Goal: Task Accomplishment & Management: Manage account settings

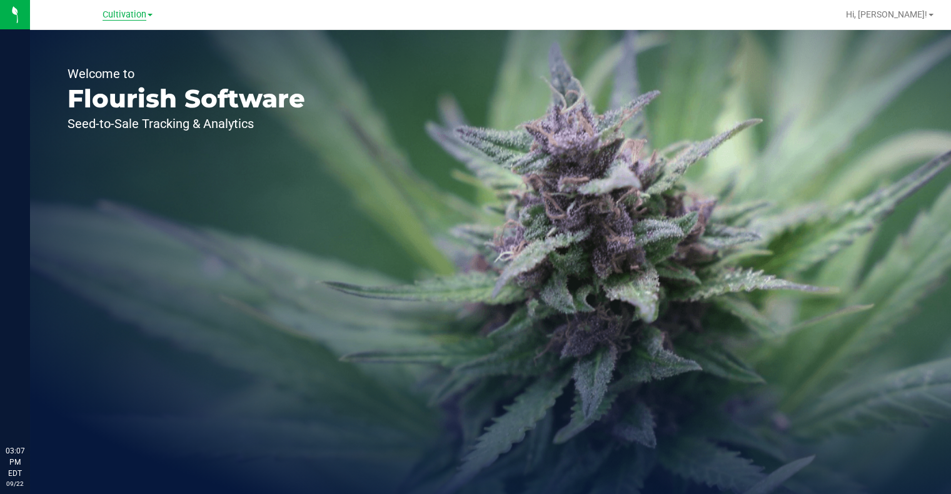
click at [123, 14] on span "Cultivation" at bounding box center [125, 14] width 44 height 11
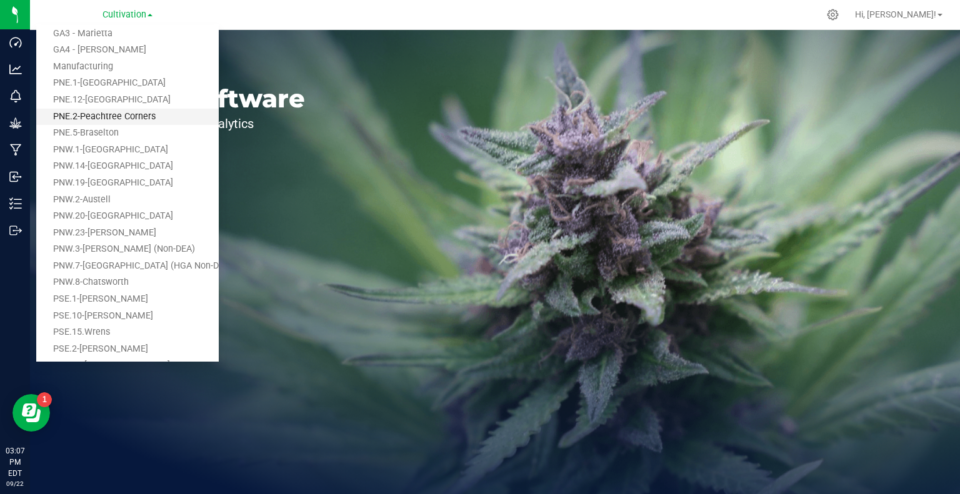
scroll to position [97, 0]
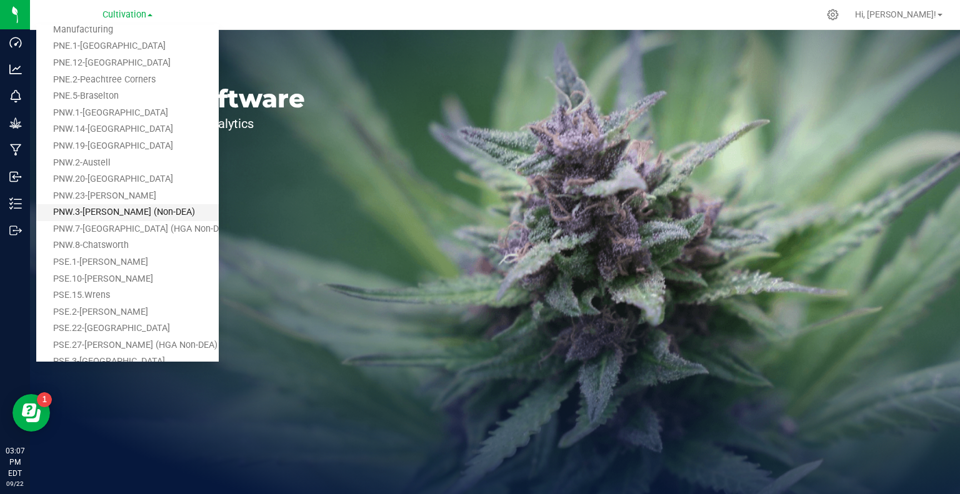
click at [126, 212] on link "PNW.3-[PERSON_NAME] (Non-DEA)" at bounding box center [127, 212] width 183 height 17
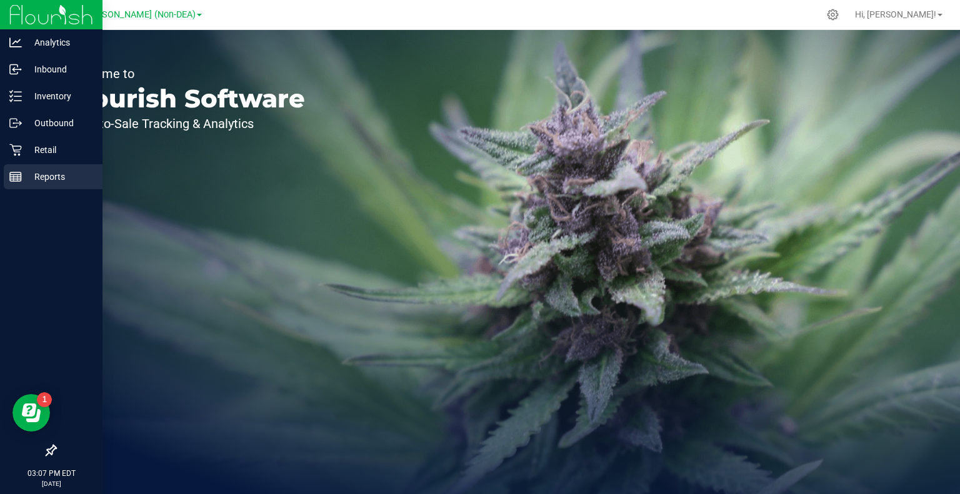
click at [50, 176] on p "Reports" at bounding box center [59, 176] width 75 height 15
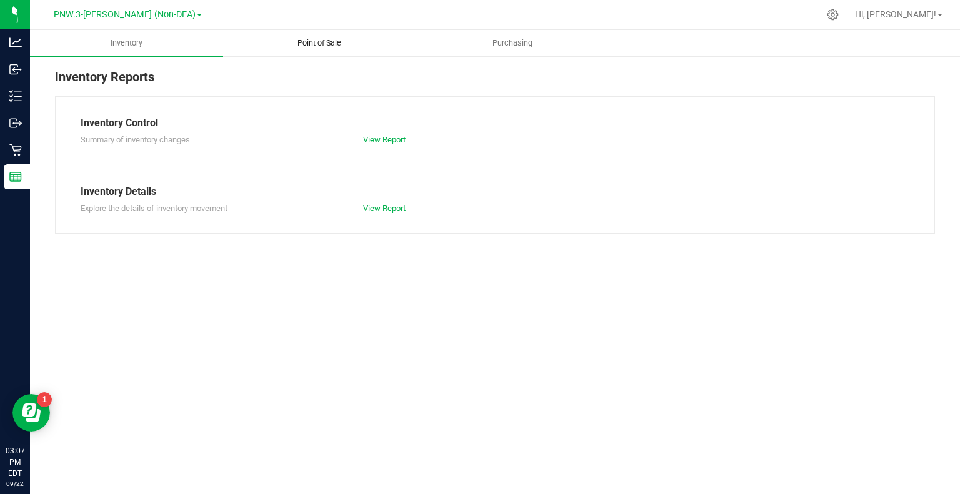
click at [315, 40] on span "Point of Sale" at bounding box center [320, 43] width 78 height 11
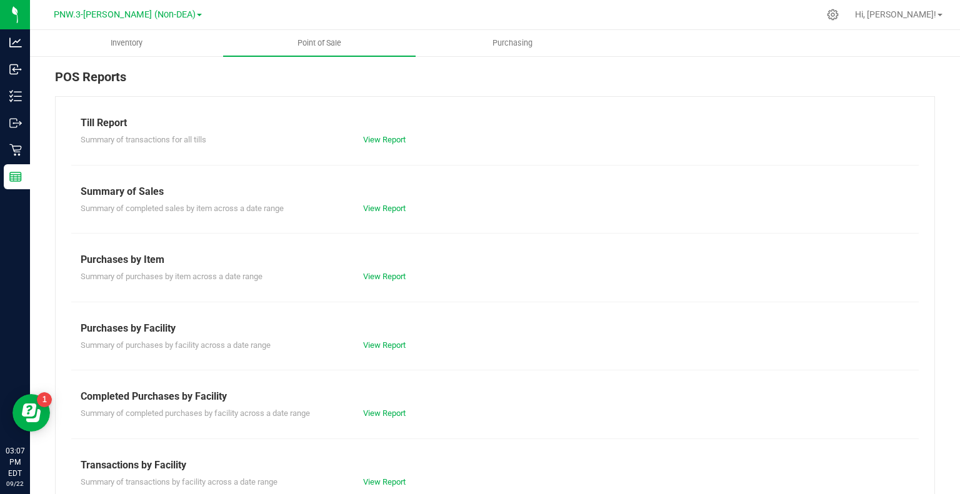
click at [388, 203] on div "View Report" at bounding box center [495, 209] width 283 height 13
click at [393, 209] on link "View Report" at bounding box center [384, 208] width 43 height 9
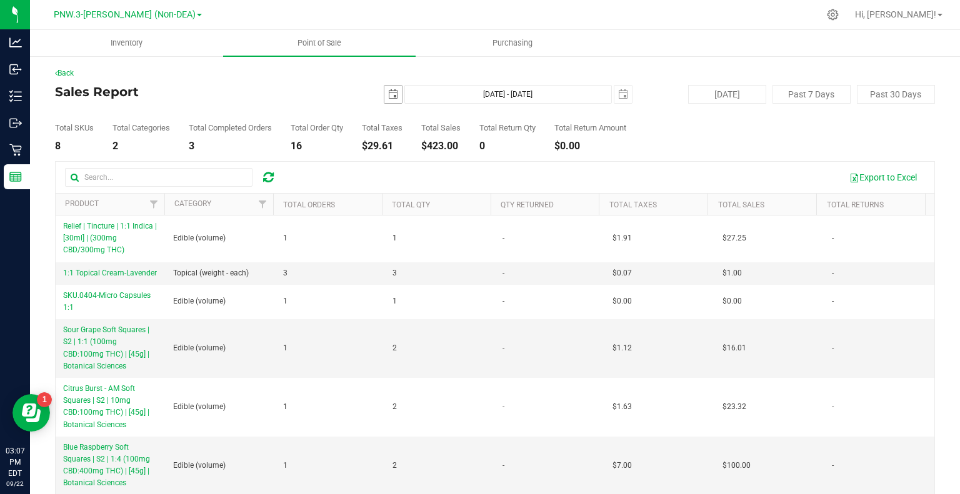
click at [389, 97] on span "select" at bounding box center [393, 94] width 10 height 10
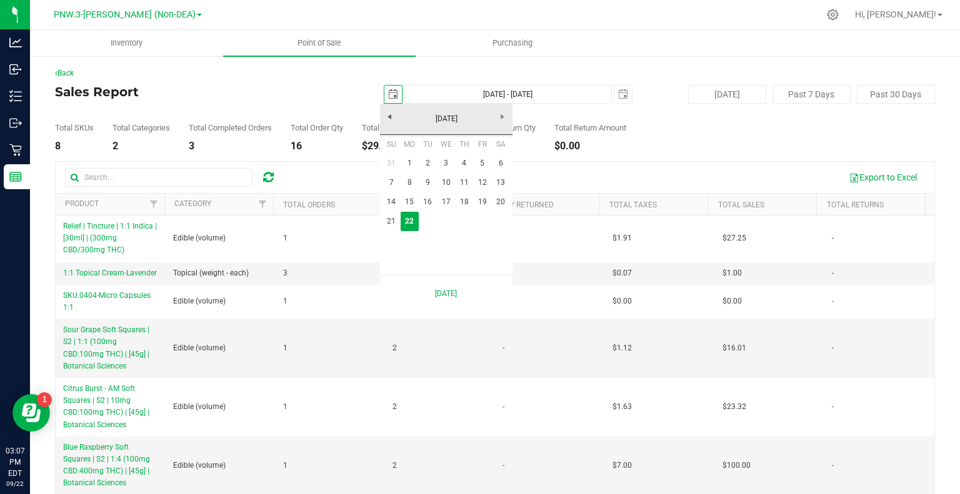
scroll to position [0, 31]
click at [391, 116] on link "[DATE]" at bounding box center [446, 118] width 134 height 19
click at [391, 116] on link "[DATE]-[DATE]" at bounding box center [446, 118] width 134 height 19
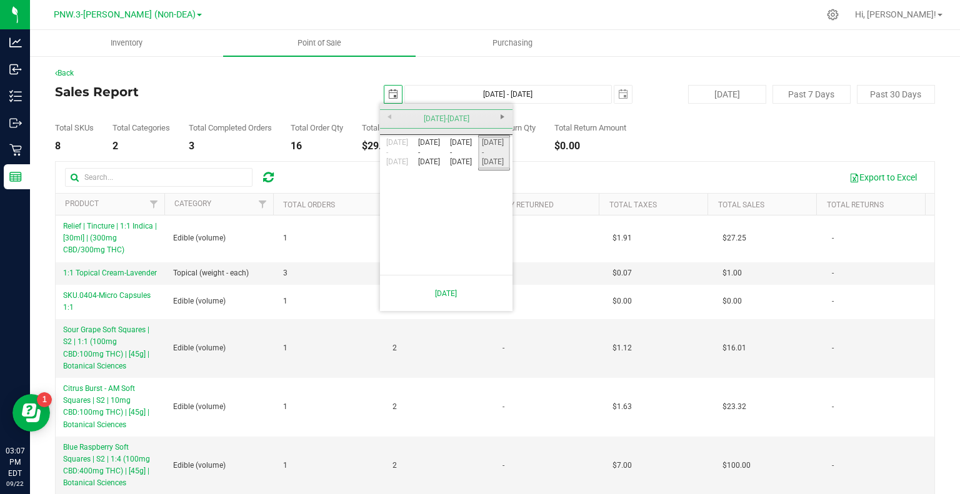
click at [500, 149] on link "[DATE] - [DATE]" at bounding box center [494, 153] width 32 height 32
click at [461, 186] on link "2025" at bounding box center [462, 189] width 32 height 32
click at [428, 194] on link "Jun" at bounding box center [430, 189] width 32 height 32
click at [391, 163] on link "1" at bounding box center [392, 163] width 18 height 19
type input "[DATE]"
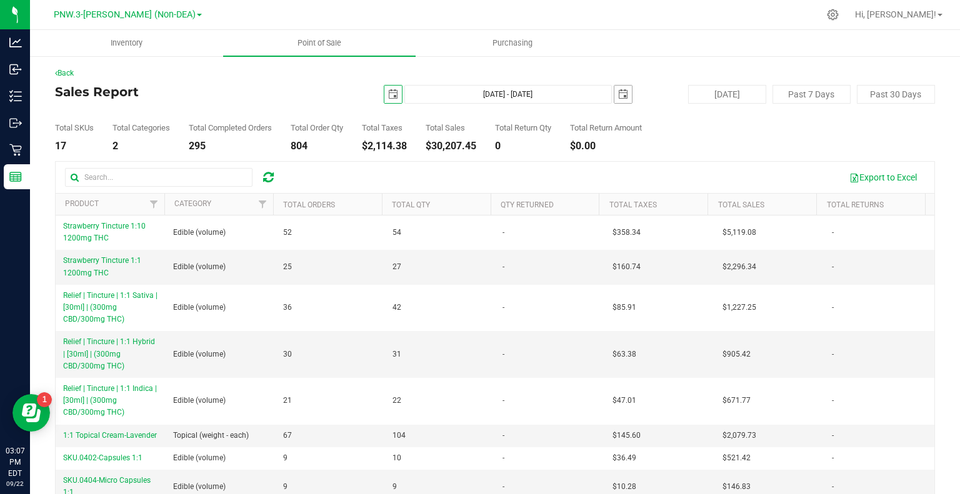
click at [621, 97] on span "select" at bounding box center [623, 94] width 10 height 10
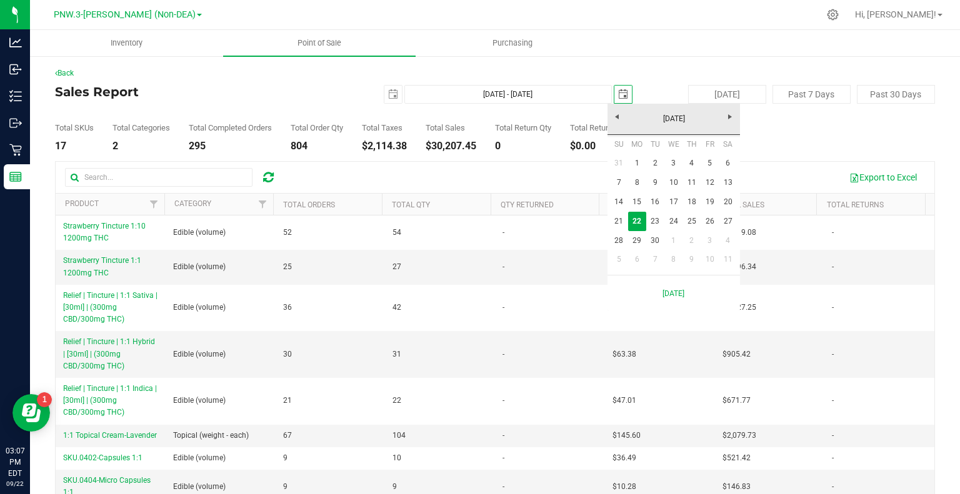
scroll to position [0, 31]
click at [614, 119] on link "[DATE]" at bounding box center [674, 118] width 134 height 19
click at [614, 119] on link "2025" at bounding box center [674, 118] width 134 height 19
click at [614, 119] on link "[DATE]-[DATE]" at bounding box center [674, 118] width 134 height 19
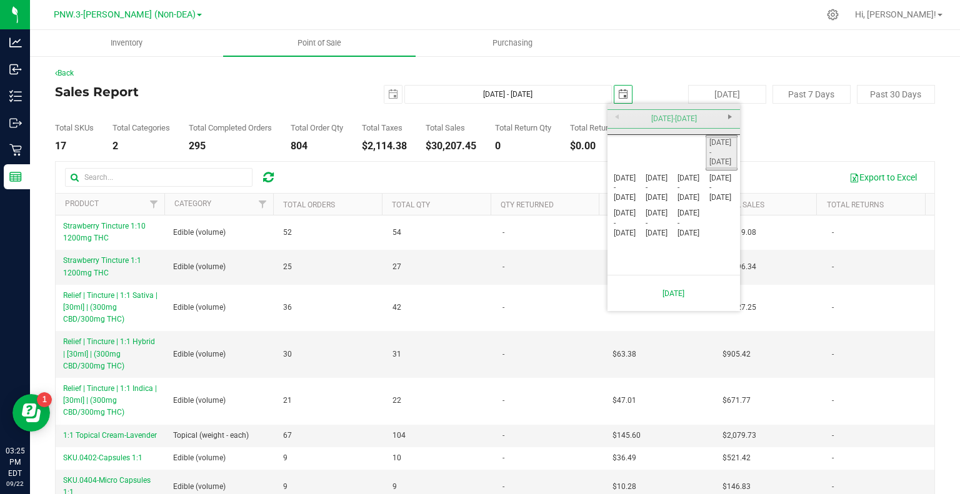
click at [730, 142] on link "[DATE] - [DATE]" at bounding box center [722, 153] width 32 height 32
click at [695, 187] on link "2025" at bounding box center [690, 189] width 32 height 32
click at [653, 192] on link "Jun" at bounding box center [658, 189] width 32 height 32
click at [634, 244] on link "30" at bounding box center [637, 240] width 18 height 19
type input "[DATE] - [DATE]"
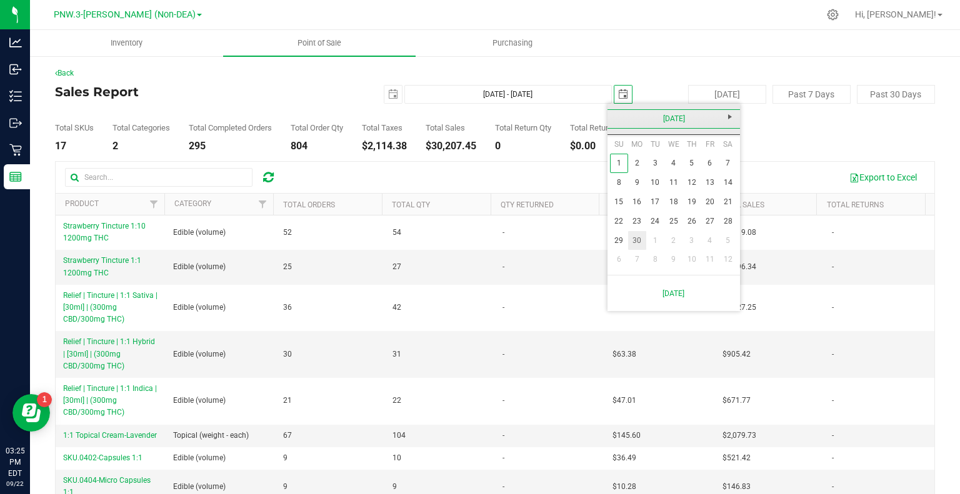
type input "[DATE]"
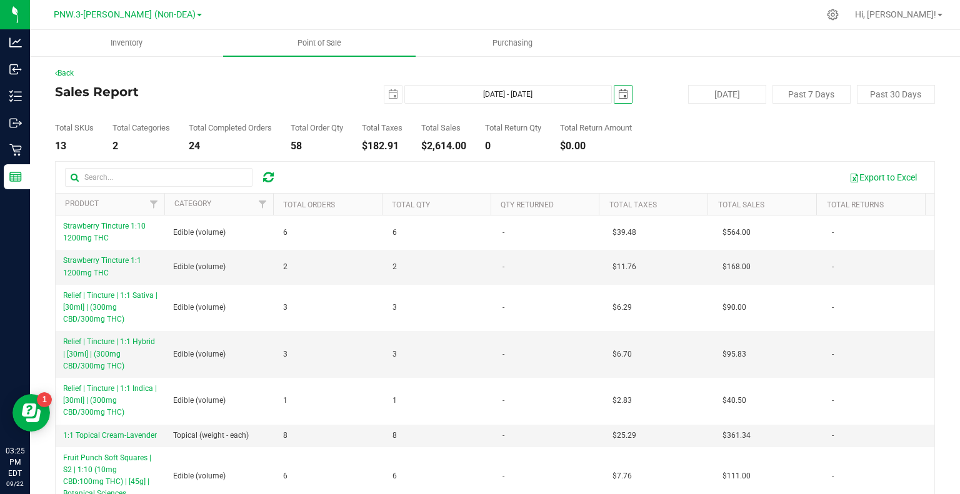
click at [711, 137] on div "Total SKUs 13 Total Categories 2 Total Completed Orders 24 Total Order Qty 58 T…" at bounding box center [495, 128] width 880 height 48
click at [874, 173] on button "Export to Excel" at bounding box center [883, 177] width 84 height 21
click at [618, 91] on span "select" at bounding box center [623, 94] width 10 height 10
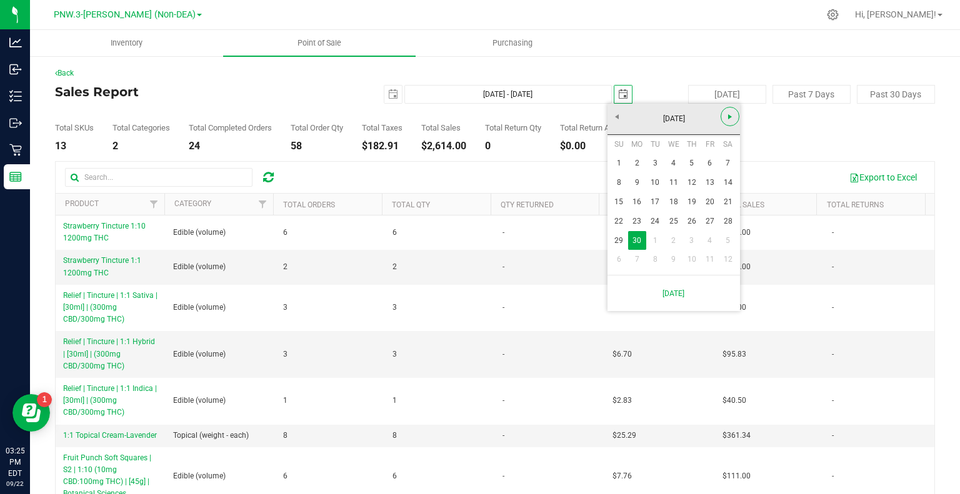
click at [729, 118] on span "Next" at bounding box center [730, 117] width 10 height 10
click at [691, 238] on link "31" at bounding box center [692, 240] width 18 height 19
type input "[DATE] - [DATE]"
type input "[DATE]"
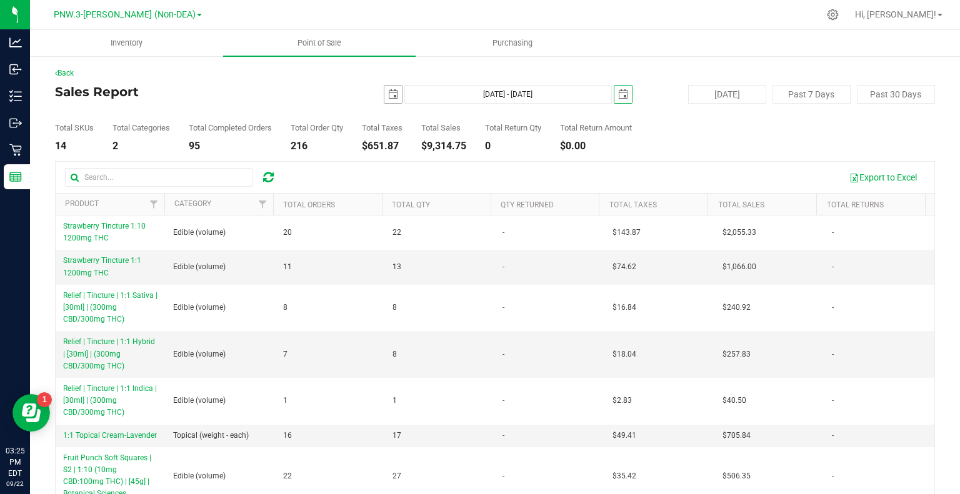
click at [388, 97] on span "select" at bounding box center [393, 94] width 10 height 10
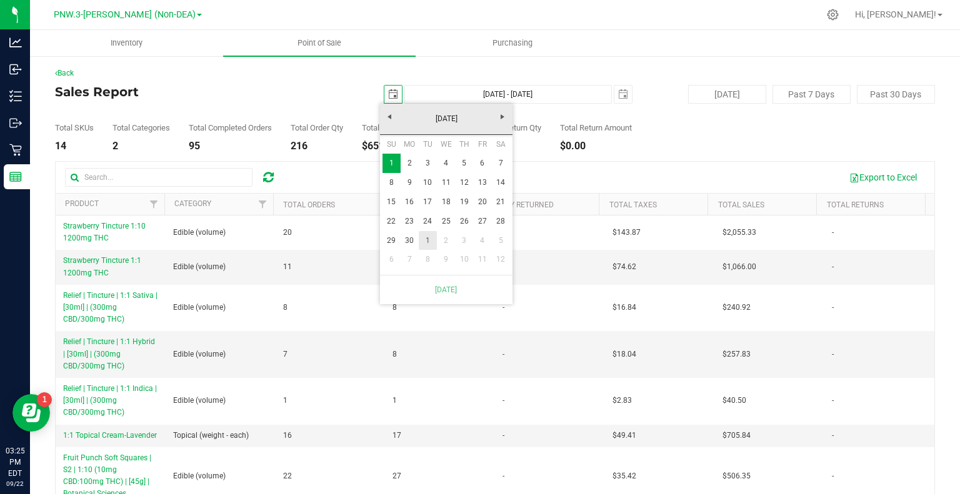
click at [428, 237] on link "1" at bounding box center [428, 240] width 18 height 19
type input "[DATE] - [DATE]"
type input "[DATE]"
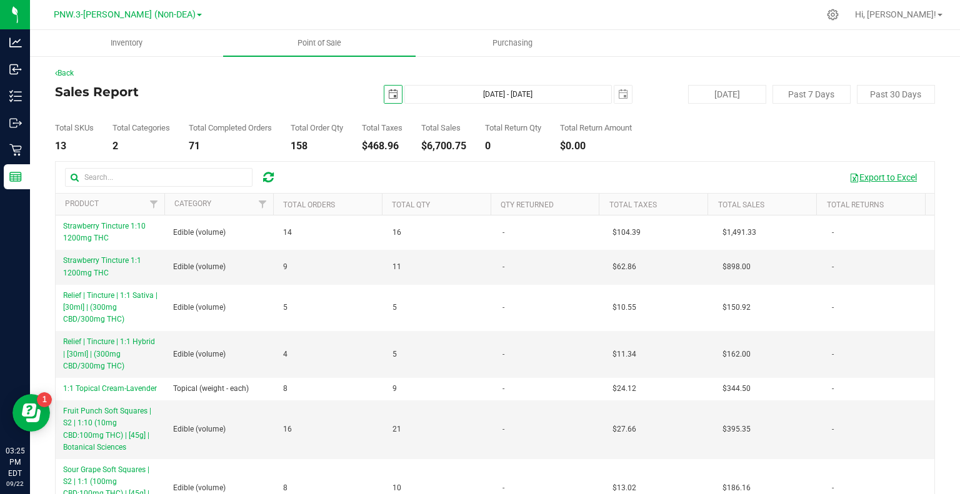
click at [868, 179] on button "Export to Excel" at bounding box center [883, 177] width 84 height 21
click at [618, 94] on span "select" at bounding box center [623, 94] width 10 height 10
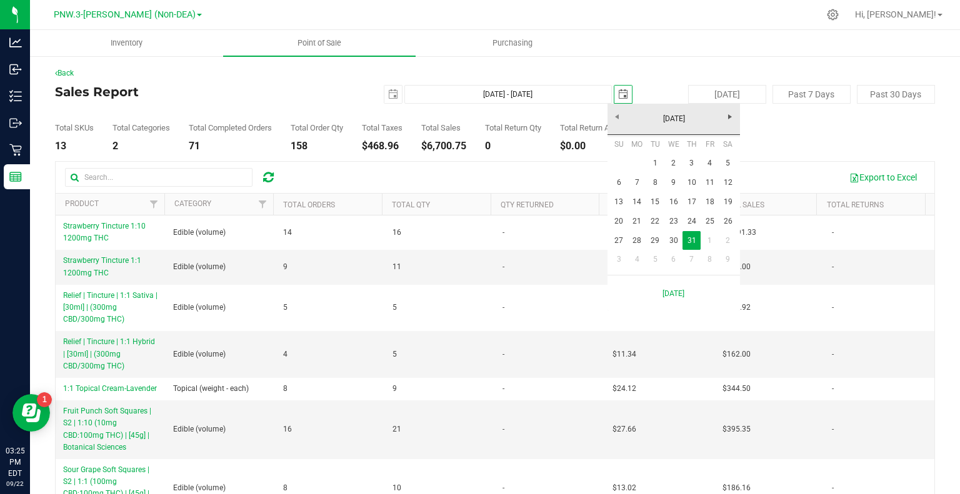
scroll to position [0, 31]
click at [733, 119] on span "Next" at bounding box center [730, 117] width 10 height 10
click at [617, 262] on link "31" at bounding box center [619, 259] width 18 height 19
type input "[DATE] - [DATE]"
type input "[DATE]"
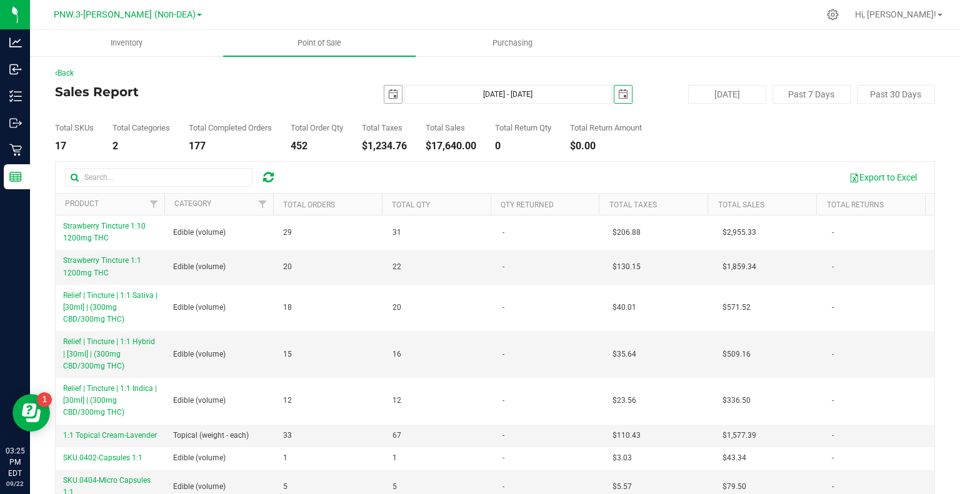
click at [388, 97] on span "select" at bounding box center [393, 94] width 10 height 10
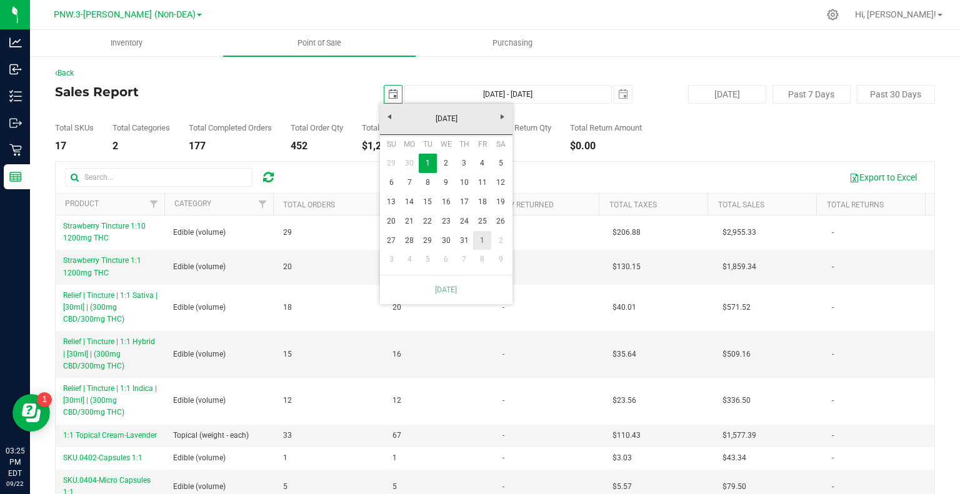
click at [478, 244] on link "1" at bounding box center [482, 240] width 18 height 19
type input "[DATE] - [DATE]"
type input "[DATE]"
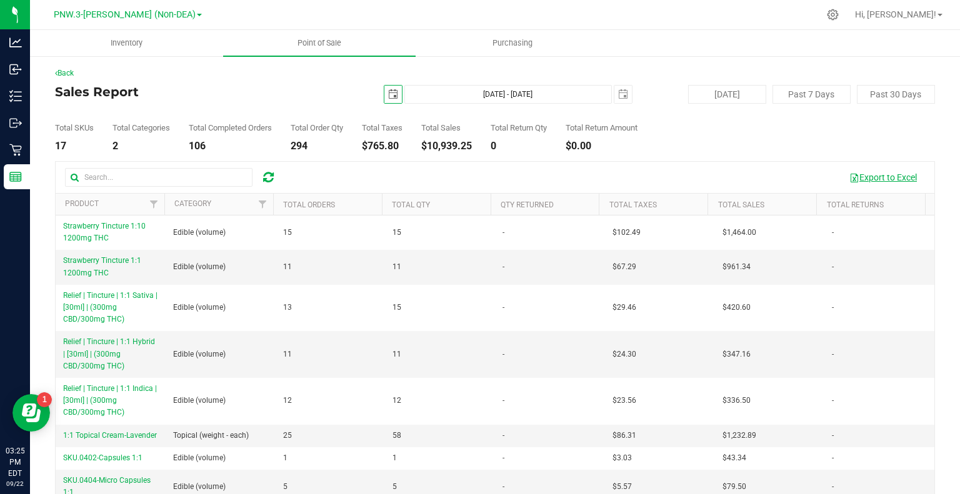
click at [864, 173] on button "Export to Excel" at bounding box center [883, 177] width 84 height 21
click at [718, 158] on div "Back Sales Report [DATE] [DATE] - [DATE] [DATE] [DATE] Past 7 Days Past 30 Days…" at bounding box center [495, 313] width 880 height 490
click at [309, 49] on uib-tab-heading "Point of Sale" at bounding box center [319, 43] width 193 height 26
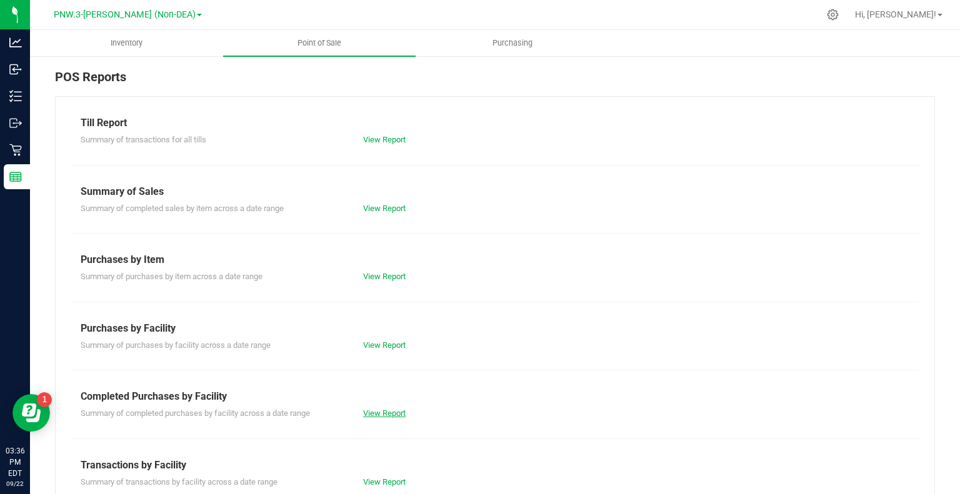
click at [373, 416] on link "View Report" at bounding box center [384, 413] width 43 height 9
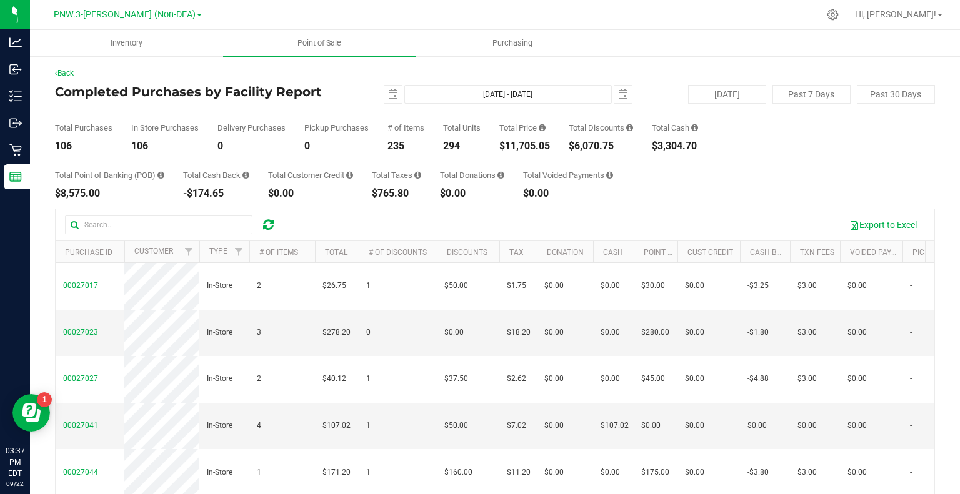
click at [870, 225] on button "Export to Excel" at bounding box center [883, 224] width 84 height 21
click at [768, 188] on div "Total Point of Banking (POB) $8,575.00 Total Cash Back -$174.65 Total Customer …" at bounding box center [495, 175] width 880 height 48
click at [393, 91] on span "select" at bounding box center [393, 94] width 10 height 10
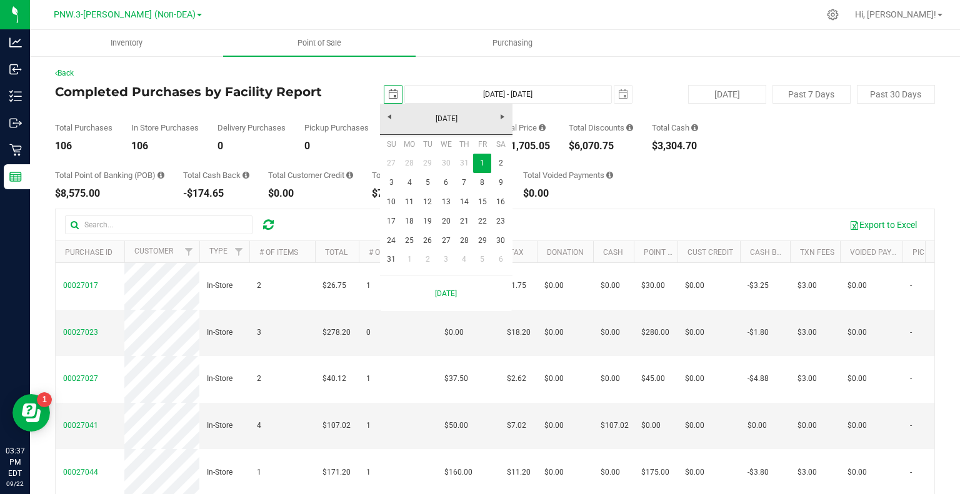
scroll to position [0, 31]
click at [389, 119] on link "[DATE]" at bounding box center [446, 118] width 134 height 19
click at [464, 193] on link "[DATE]" at bounding box center [462, 189] width 32 height 32
click at [426, 163] on link "1" at bounding box center [428, 163] width 18 height 19
type input "[DATE]"
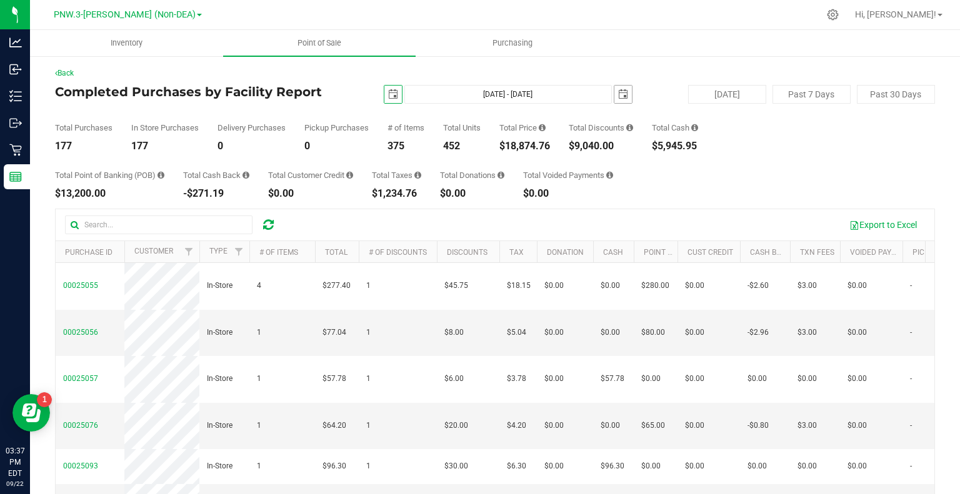
click at [618, 94] on span "select" at bounding box center [623, 94] width 10 height 10
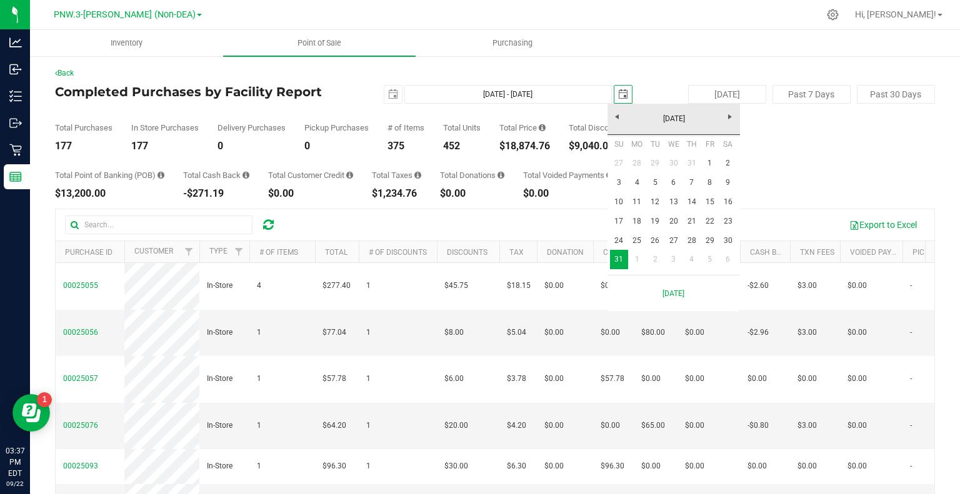
scroll to position [0, 31]
click at [623, 113] on link "[DATE]" at bounding box center [674, 118] width 134 height 19
click at [695, 190] on link "[DATE]" at bounding box center [690, 189] width 32 height 32
click at [692, 239] on link "31" at bounding box center [692, 240] width 18 height 19
type input "[DATE] - [DATE]"
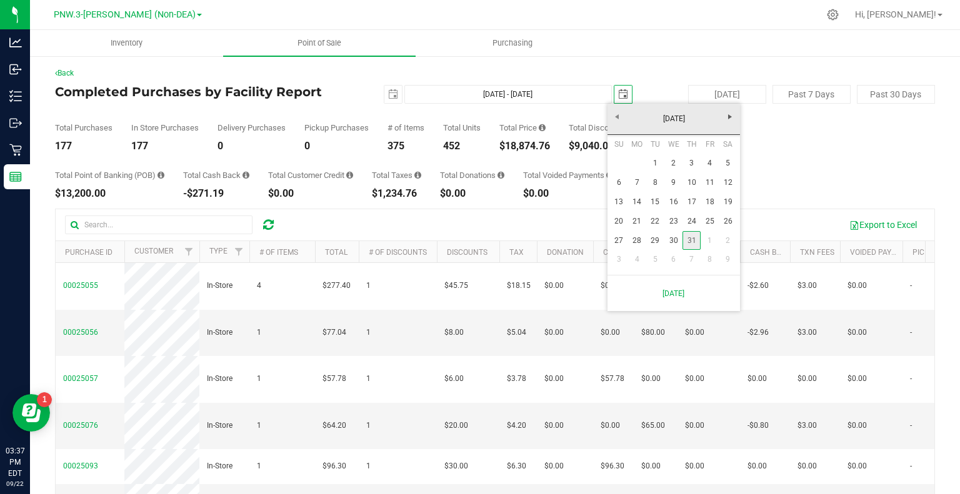
type input "[DATE]"
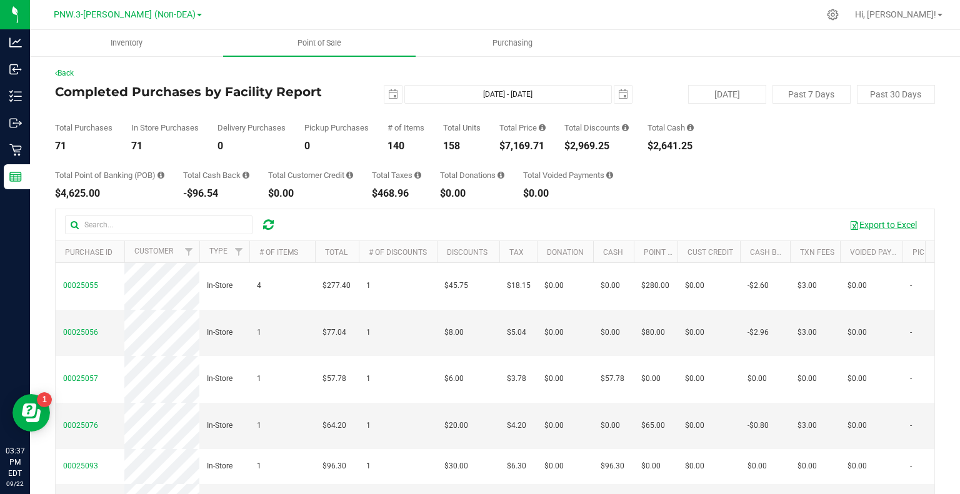
click at [873, 226] on button "Export to Excel" at bounding box center [883, 224] width 84 height 21
click at [621, 98] on span "select" at bounding box center [623, 94] width 10 height 10
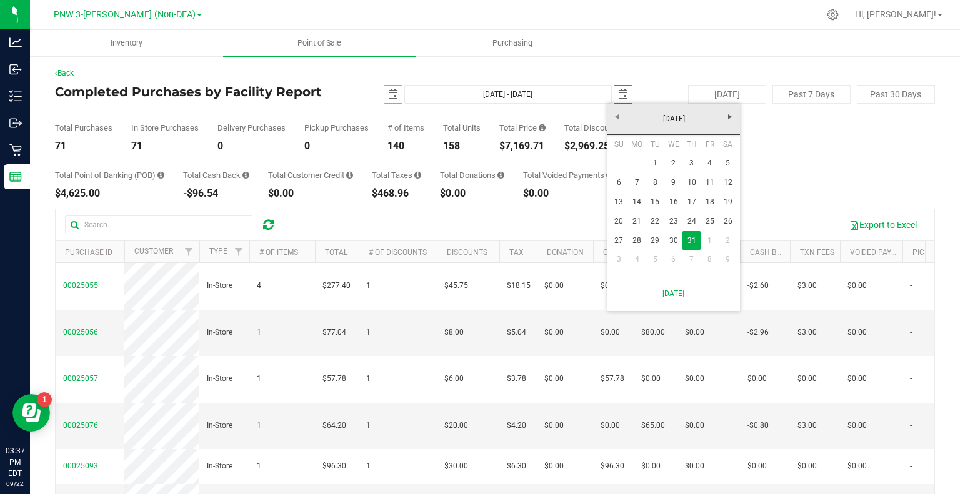
click at [388, 94] on span "select" at bounding box center [393, 94] width 10 height 10
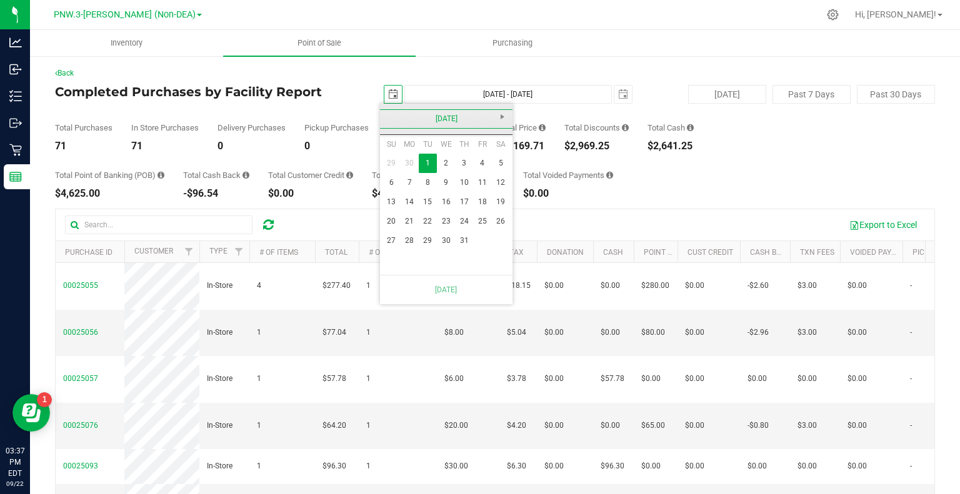
click at [386, 115] on link "[DATE]" at bounding box center [446, 118] width 134 height 19
click at [435, 188] on link "Jun" at bounding box center [430, 189] width 32 height 32
click at [387, 159] on link "1" at bounding box center [392, 163] width 18 height 19
type input "[DATE] - [DATE]"
type input "[DATE]"
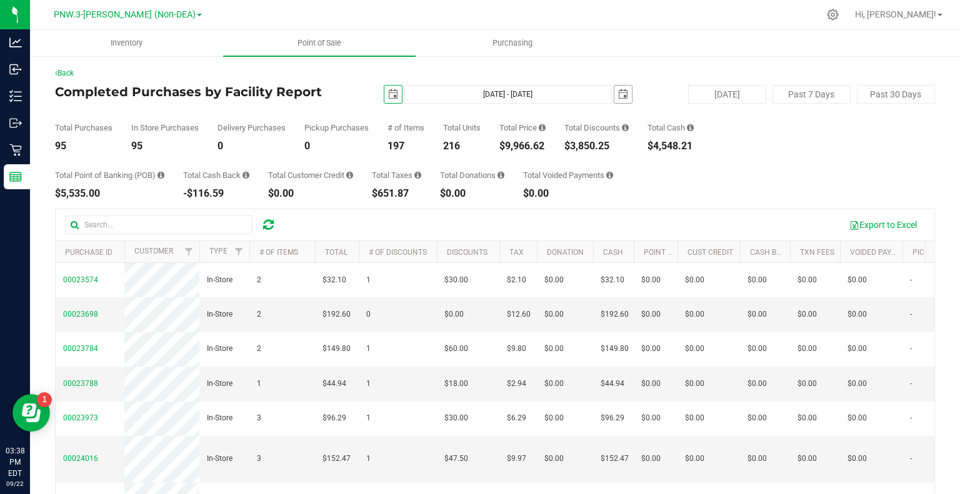
click at [618, 94] on span "select" at bounding box center [623, 94] width 10 height 10
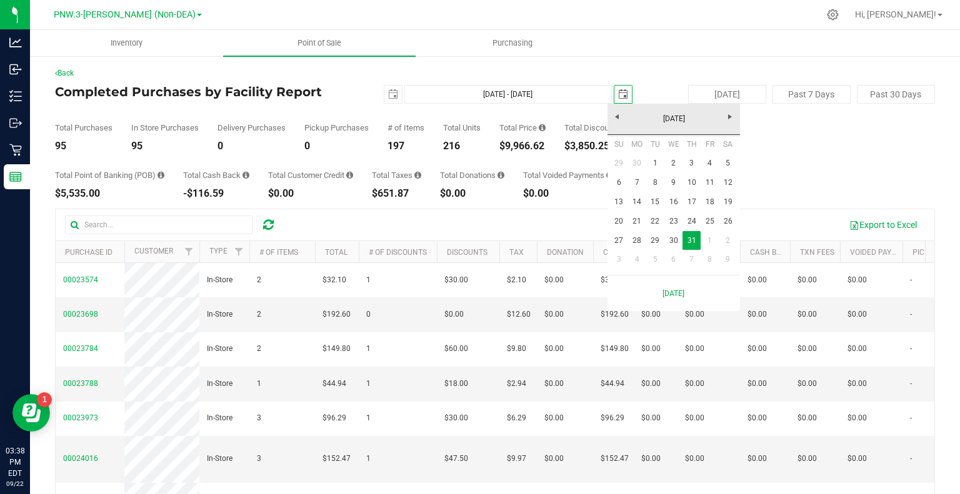
scroll to position [0, 31]
click at [620, 121] on link "[DATE]" at bounding box center [674, 118] width 134 height 19
click at [668, 191] on link "Jun" at bounding box center [658, 189] width 32 height 32
click at [634, 246] on link "30" at bounding box center [637, 240] width 18 height 19
type input "[DATE] - [DATE]"
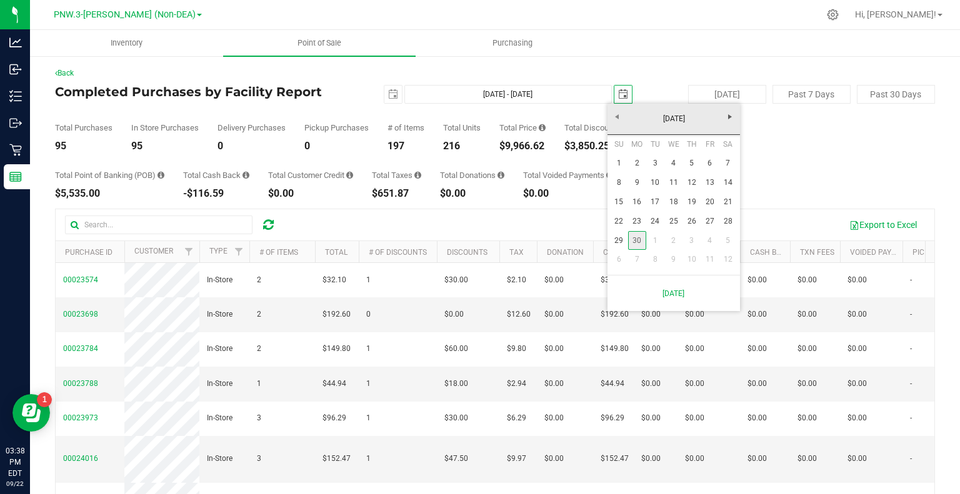
type input "[DATE]"
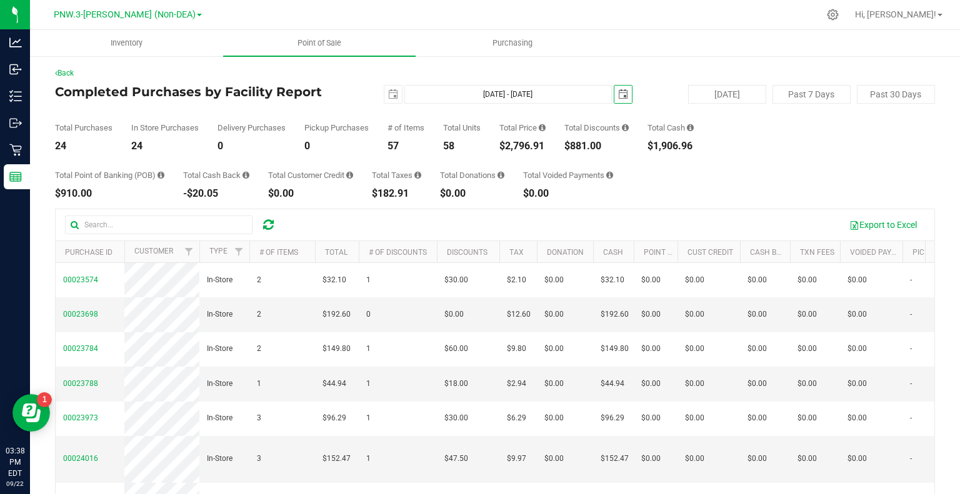
click at [786, 166] on div "Total Point of Banking (POB) $910.00 Total Cash Back -$20.05 Total Customer Cre…" at bounding box center [495, 175] width 880 height 48
click at [873, 223] on button "Export to Excel" at bounding box center [883, 224] width 84 height 21
click at [618, 92] on span "select" at bounding box center [623, 94] width 10 height 10
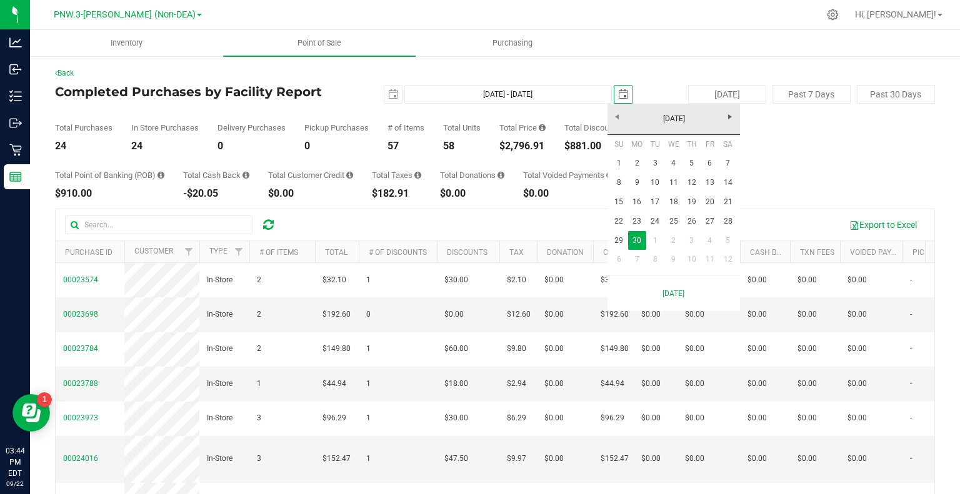
scroll to position [0, 31]
click at [725, 118] on span "Next" at bounding box center [730, 117] width 10 height 10
click at [619, 118] on link "[DATE]" at bounding box center [674, 118] width 134 height 19
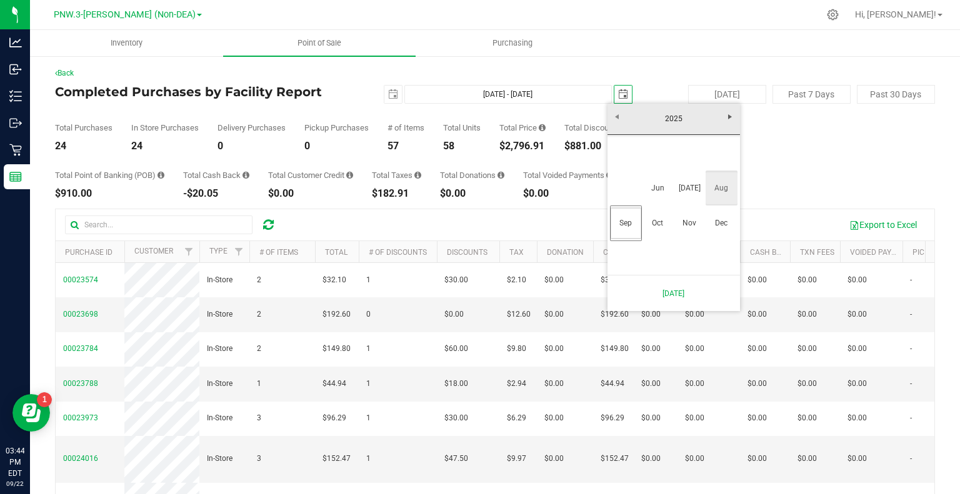
click at [716, 194] on link "Aug" at bounding box center [722, 189] width 32 height 32
click at [618, 259] on link "31" at bounding box center [619, 259] width 18 height 19
type input "[DATE] - [DATE]"
type input "[DATE]"
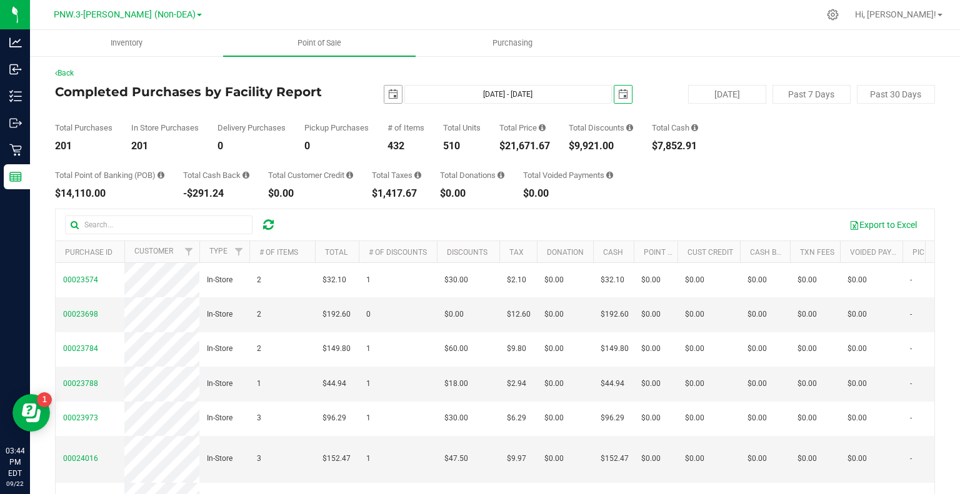
click at [388, 93] on span "select" at bounding box center [393, 94] width 10 height 10
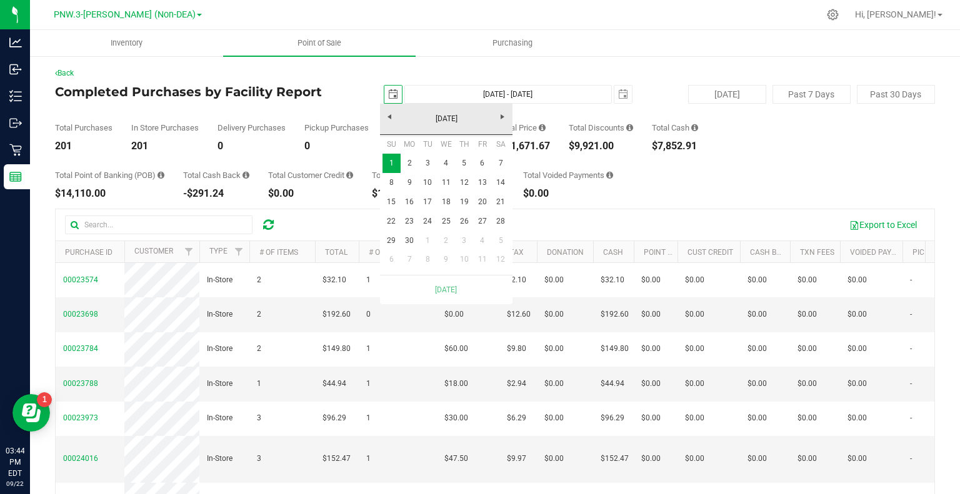
scroll to position [0, 31]
click at [393, 156] on link "1" at bounding box center [392, 163] width 18 height 19
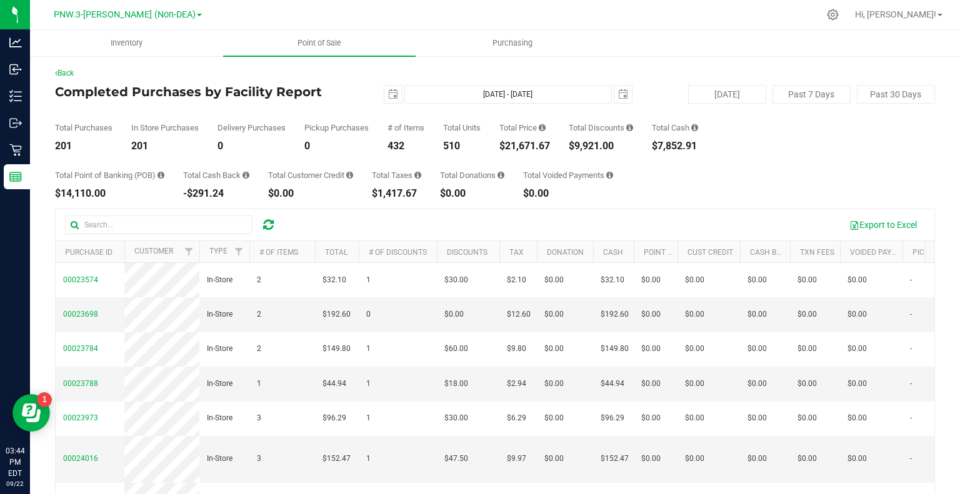
click at [749, 184] on div "Total Point of Banking (POB) $14,110.00 Total Cash Back -$291.24 Total Customer…" at bounding box center [495, 175] width 880 height 48
click at [388, 98] on span "select" at bounding box center [393, 94] width 10 height 10
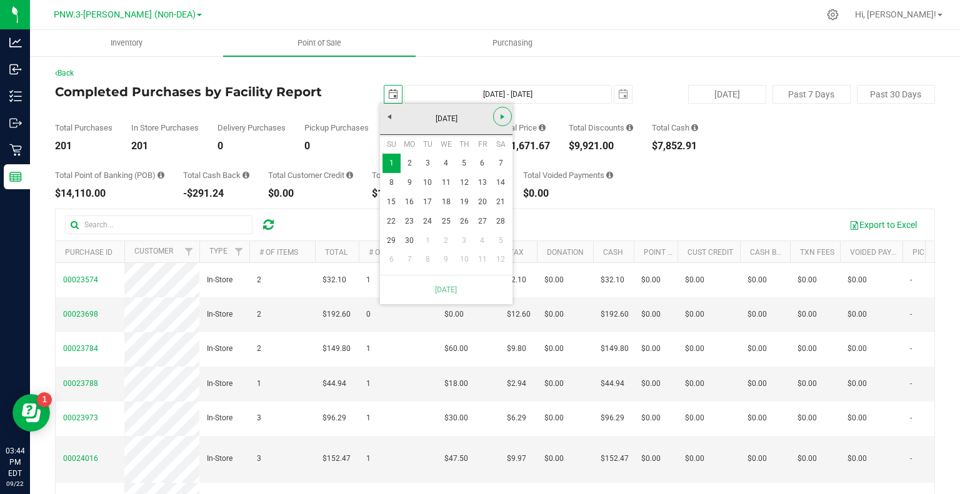
click at [505, 114] on span "Next" at bounding box center [503, 117] width 10 height 10
click at [483, 159] on link "1" at bounding box center [482, 163] width 18 height 19
type input "[DATE] - [DATE]"
type input "[DATE]"
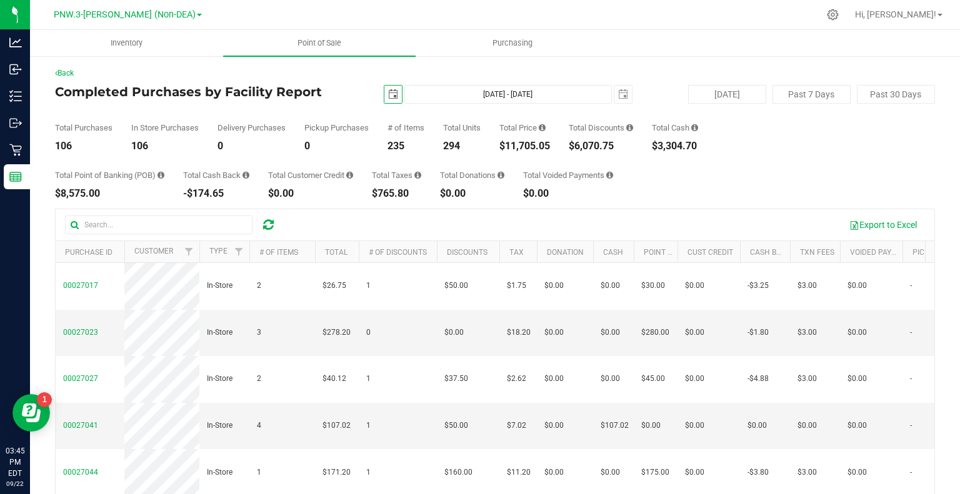
click at [726, 181] on div "Total Point of Banking (POB) $8,575.00 Total Cash Back -$174.65 Total Customer …" at bounding box center [495, 175] width 880 height 48
click at [875, 226] on button "Export to Excel" at bounding box center [883, 224] width 84 height 21
click at [335, 47] on span "Point of Sale" at bounding box center [320, 43] width 78 height 11
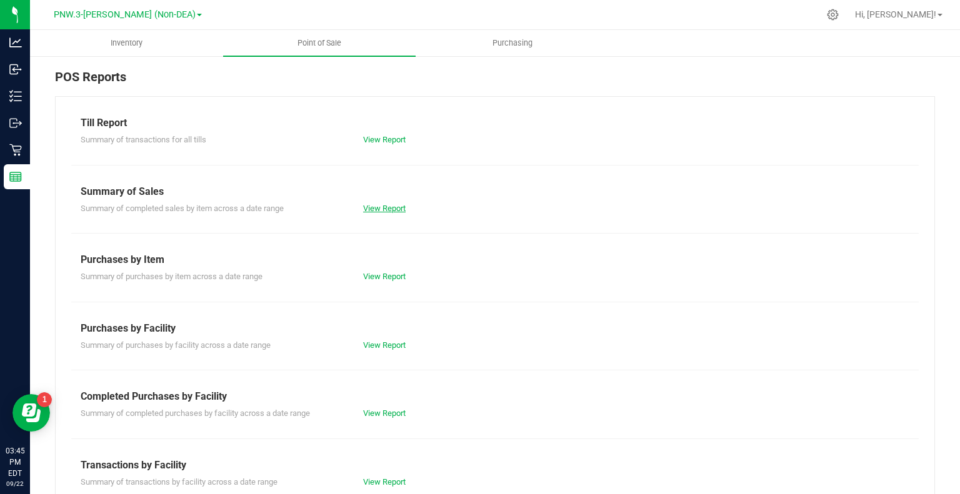
click at [385, 204] on link "View Report" at bounding box center [384, 208] width 43 height 9
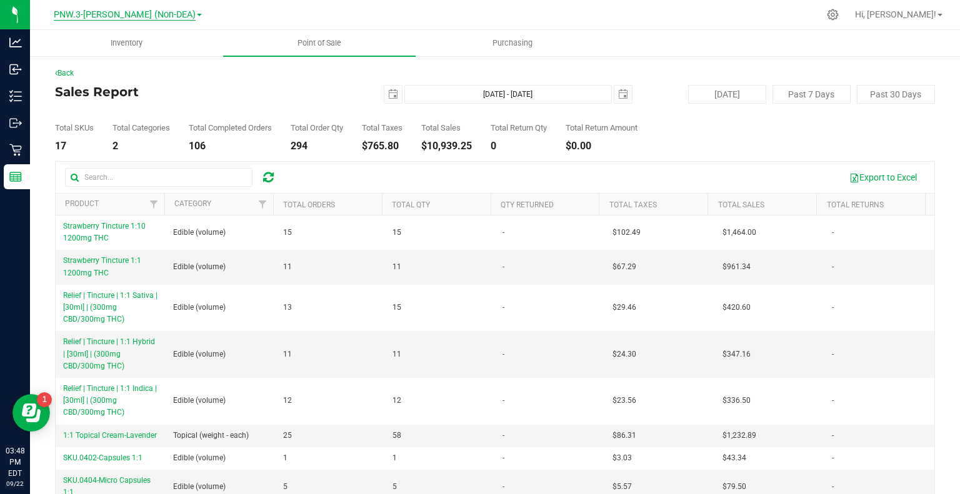
click at [169, 14] on span "PNW.3-[PERSON_NAME] (Non-DEA)" at bounding box center [125, 14] width 142 height 11
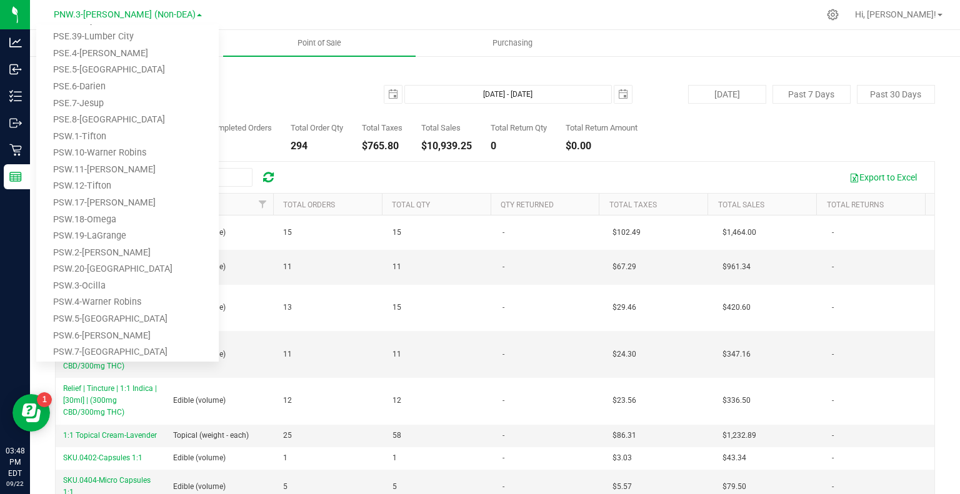
scroll to position [498, 0]
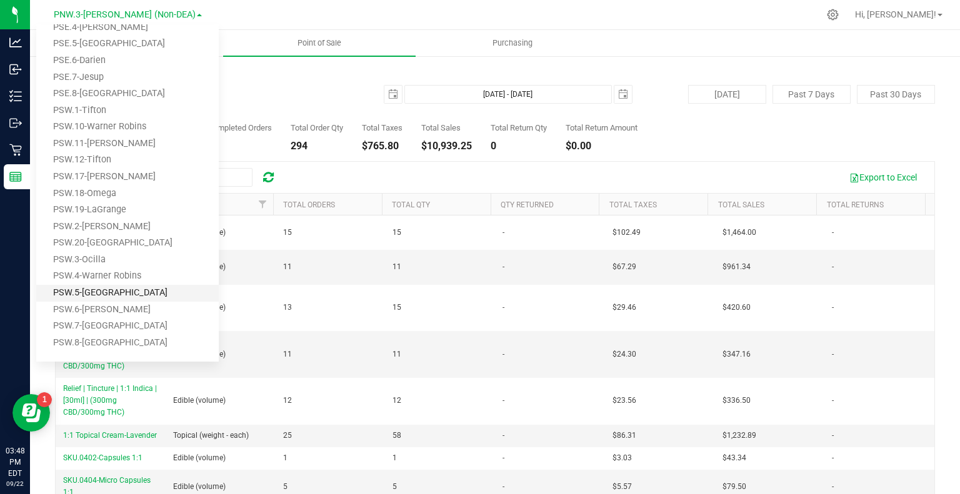
click at [103, 293] on link "PSW.5-[GEOGRAPHIC_DATA]" at bounding box center [127, 293] width 183 height 17
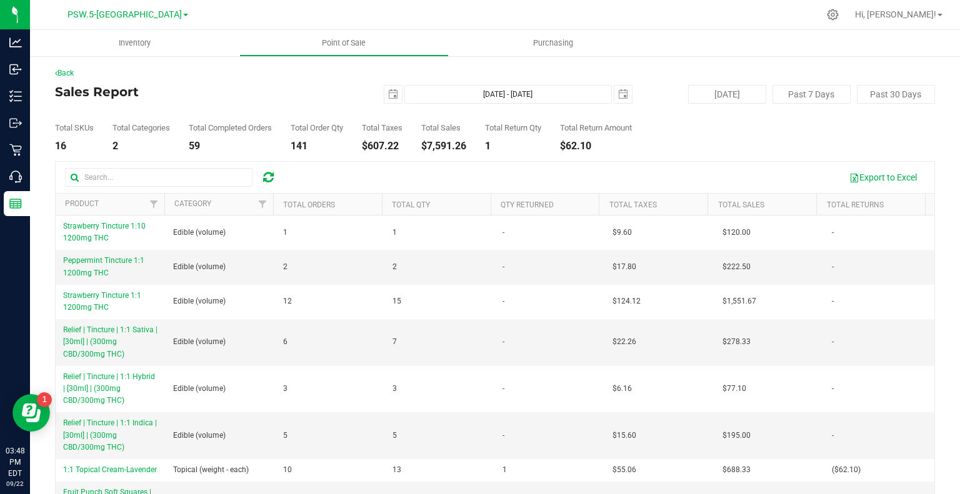
click at [706, 138] on div "Total SKUs 16 Total Categories 2 Total Completed Orders 59 Total Order Qty 141 …" at bounding box center [495, 128] width 880 height 48
click at [868, 176] on button "Export to Excel" at bounding box center [883, 177] width 84 height 21
click at [390, 94] on span "select" at bounding box center [393, 94] width 10 height 10
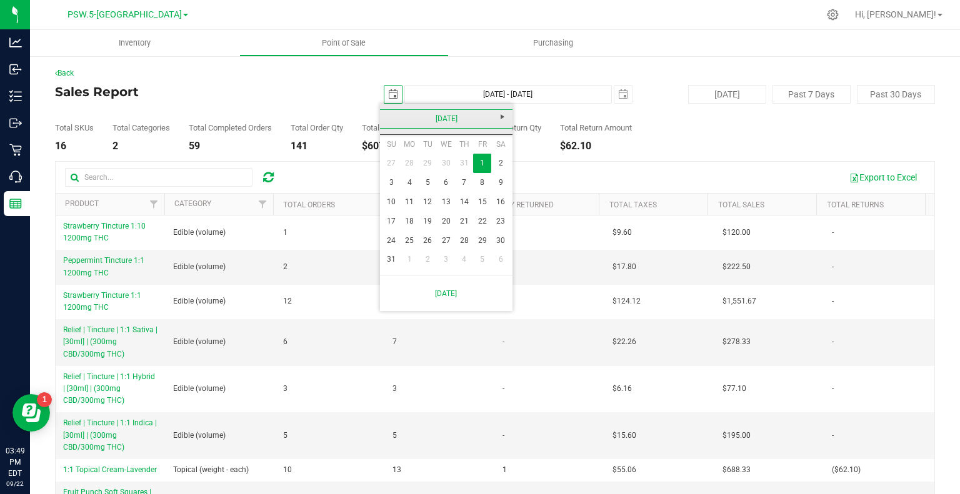
click at [389, 119] on link "[DATE]" at bounding box center [446, 118] width 134 height 19
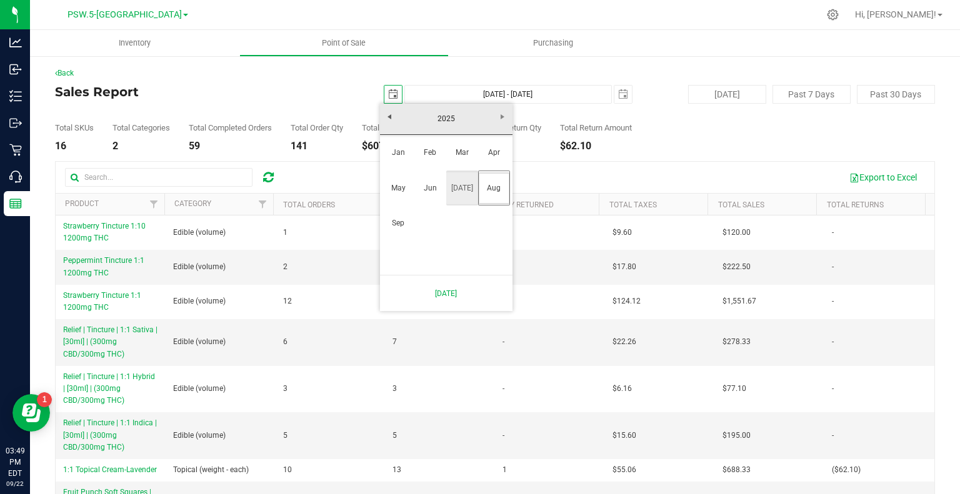
click at [463, 192] on link "[DATE]" at bounding box center [462, 189] width 32 height 32
click at [427, 165] on link "1" at bounding box center [428, 163] width 18 height 19
type input "[DATE]"
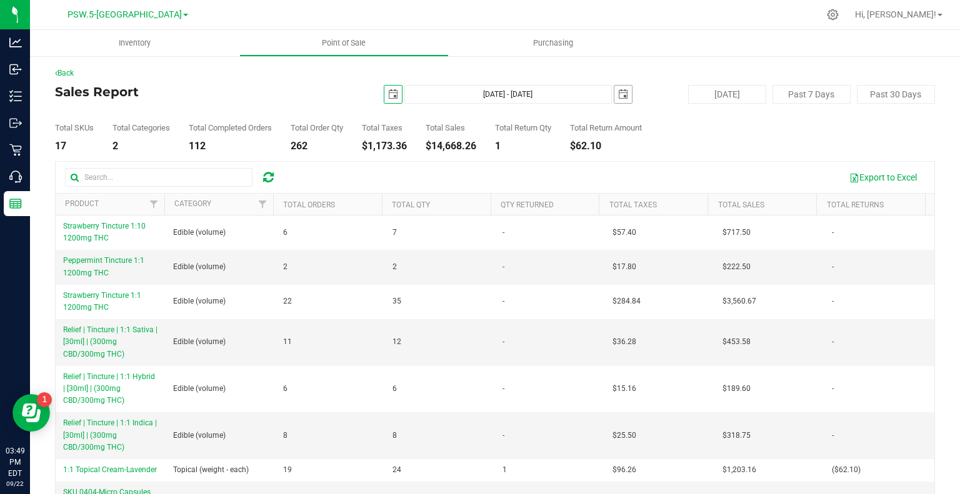
click at [618, 89] on span "select" at bounding box center [623, 94] width 10 height 10
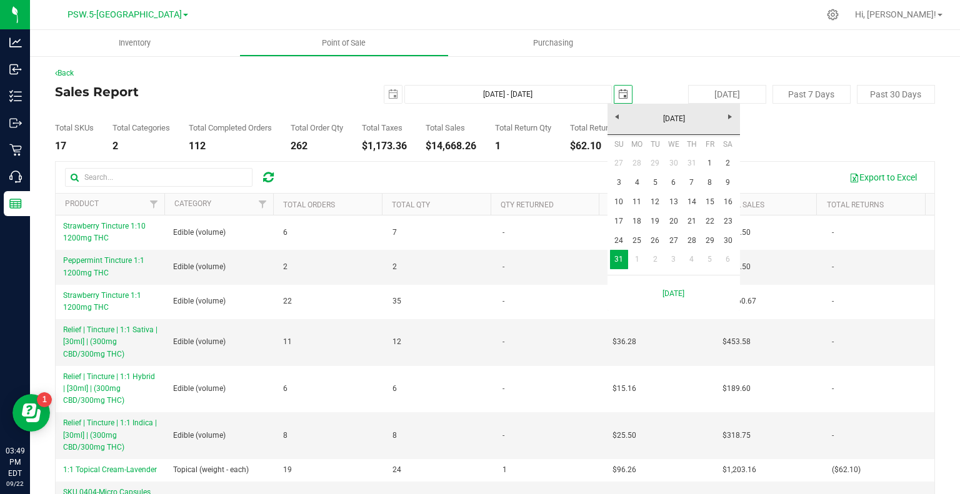
scroll to position [0, 31]
click at [695, 161] on link "31" at bounding box center [692, 163] width 18 height 19
type input "[DATE] - [DATE]"
type input "[DATE]"
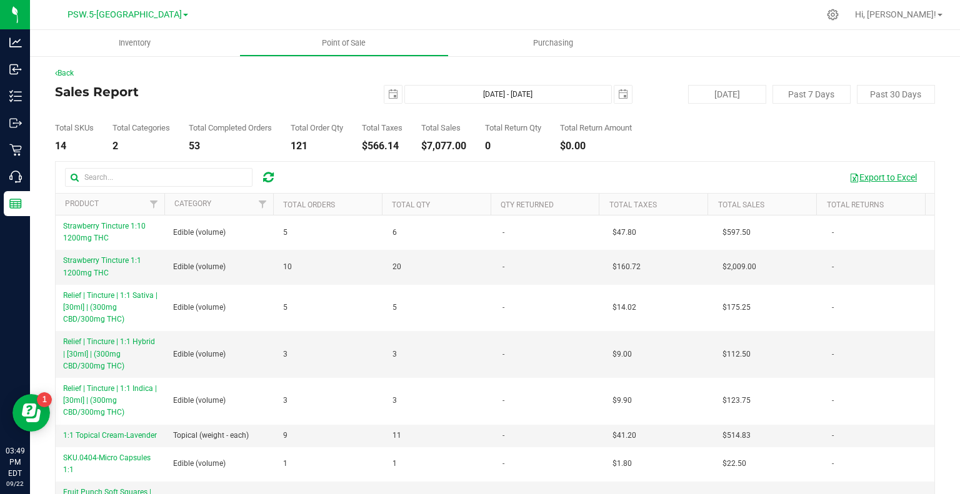
click at [873, 173] on button "Export to Excel" at bounding box center [883, 177] width 84 height 21
click at [388, 93] on span "select" at bounding box center [393, 94] width 10 height 10
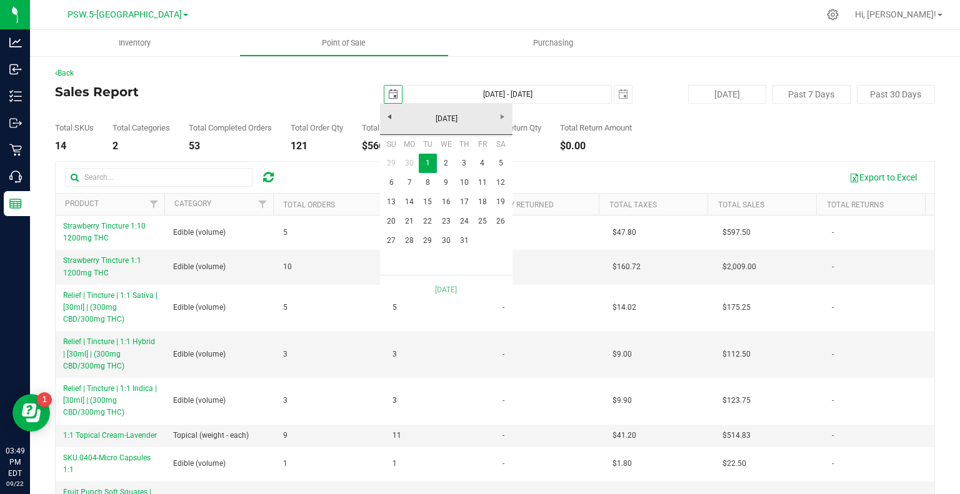
scroll to position [0, 31]
click at [393, 116] on link "[DATE]" at bounding box center [446, 118] width 134 height 19
click at [438, 193] on link "Jun" at bounding box center [430, 189] width 32 height 32
click at [391, 161] on link "1" at bounding box center [392, 163] width 18 height 19
type input "[DATE] - [DATE]"
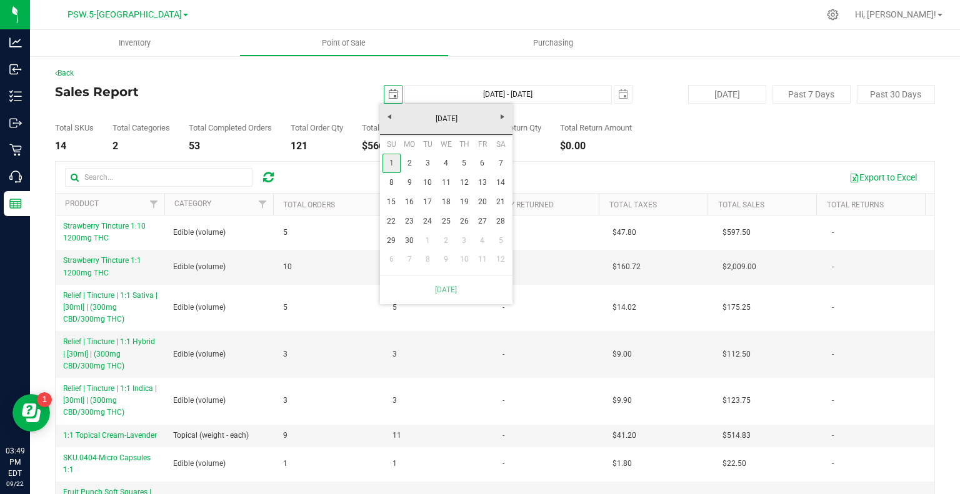
type input "[DATE]"
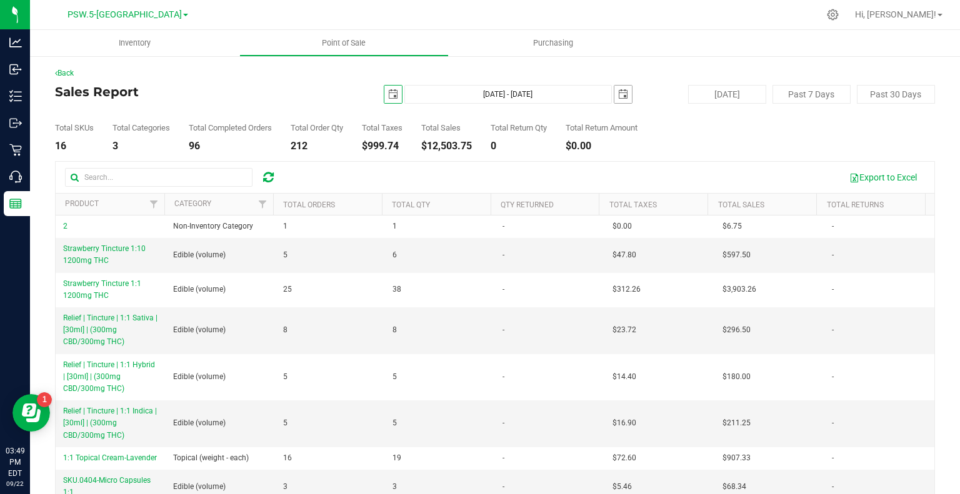
click at [618, 93] on span "select" at bounding box center [623, 94] width 10 height 10
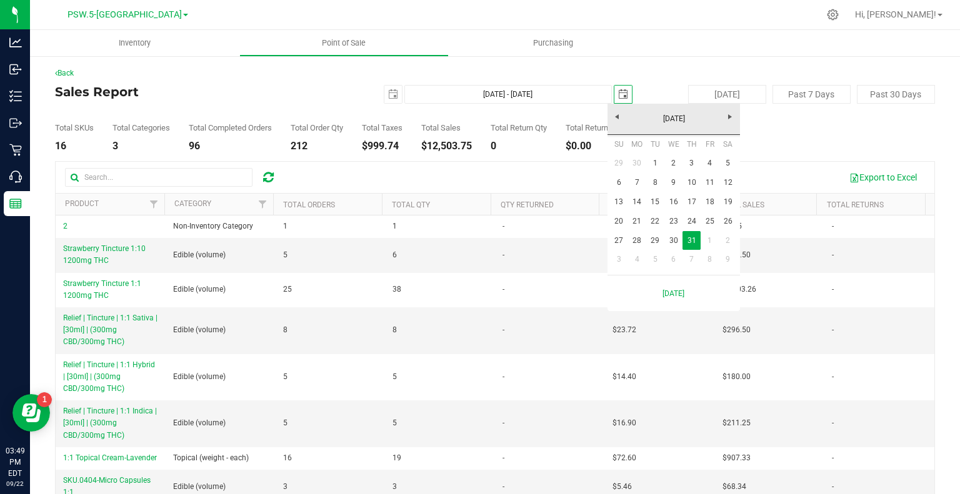
scroll to position [0, 31]
click at [641, 162] on link "30" at bounding box center [637, 163] width 18 height 19
type input "[DATE] - [DATE]"
type input "[DATE]"
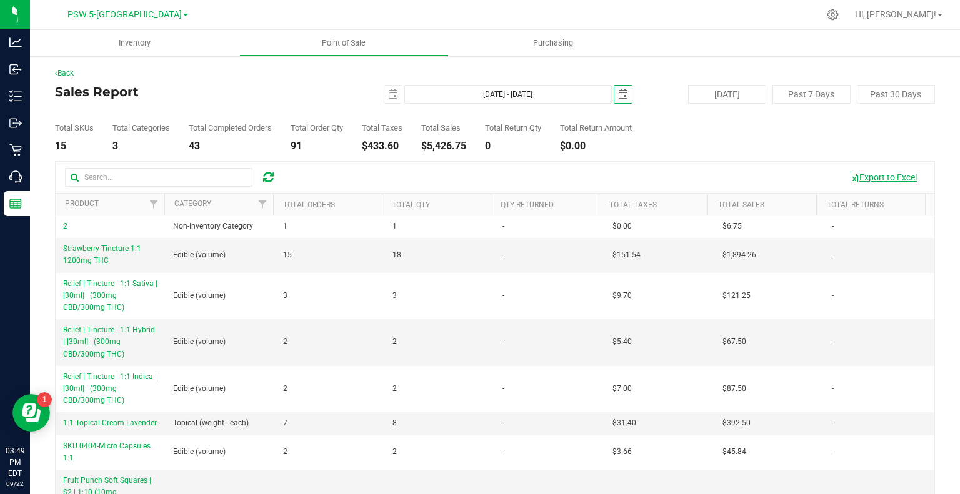
click at [873, 176] on button "Export to Excel" at bounding box center [883, 177] width 84 height 21
click at [388, 89] on span "select" at bounding box center [393, 94] width 10 height 10
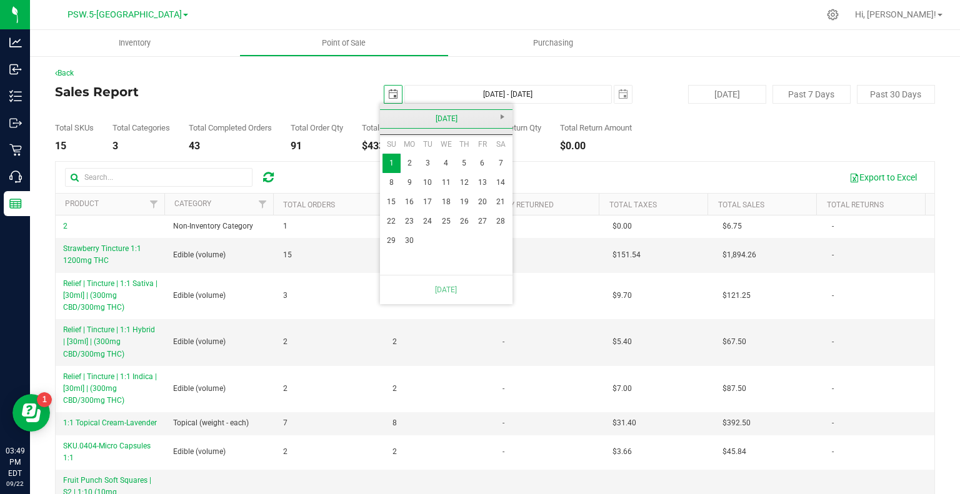
click at [390, 116] on link "[DATE]" at bounding box center [446, 118] width 134 height 19
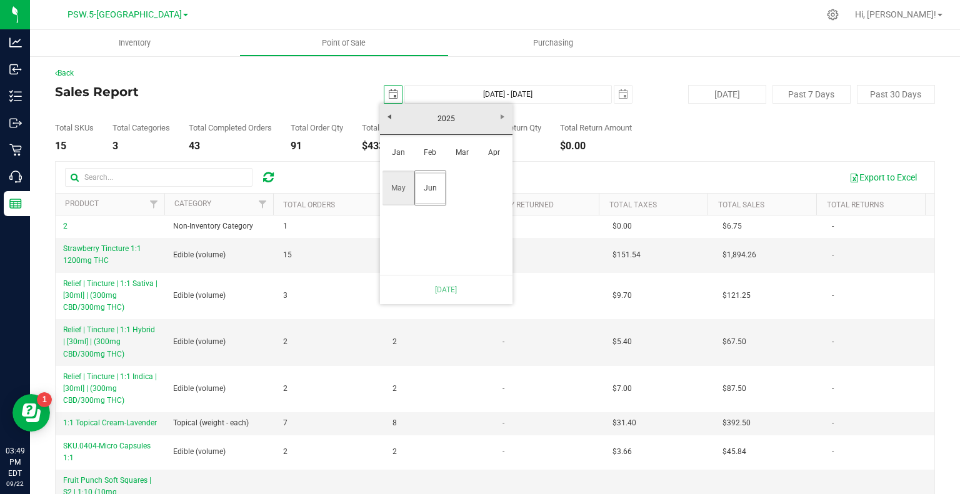
click at [399, 187] on link "May" at bounding box center [399, 189] width 32 height 32
click at [464, 165] on link "1" at bounding box center [464, 163] width 18 height 19
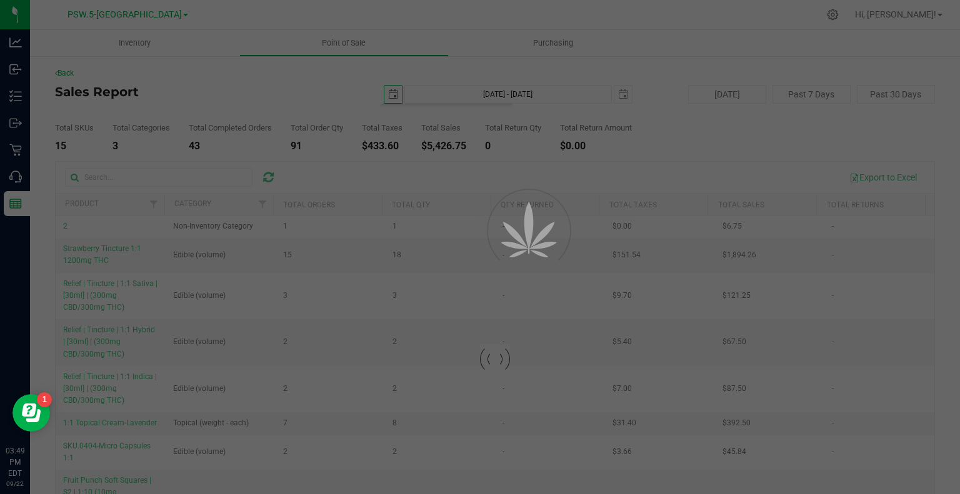
type input "[DATE] - [DATE]"
type input "[DATE]"
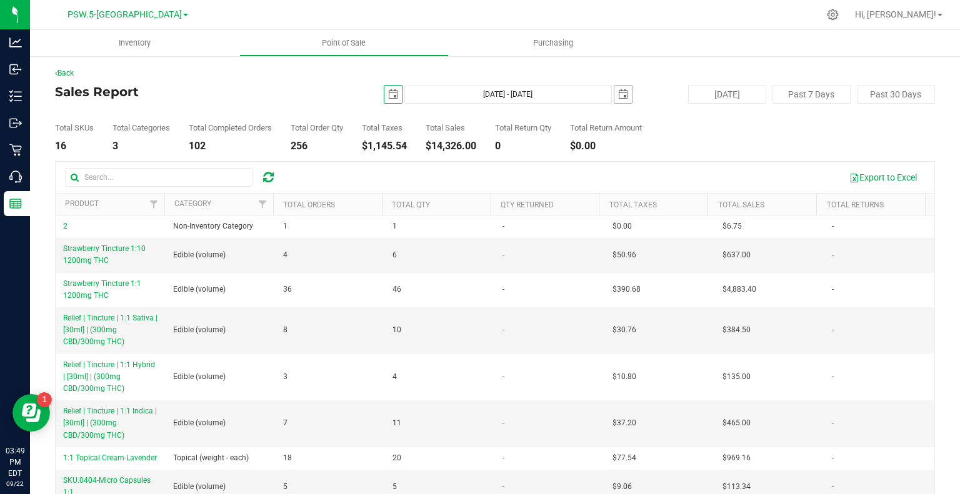
click at [614, 97] on span "select" at bounding box center [623, 95] width 18 height 18
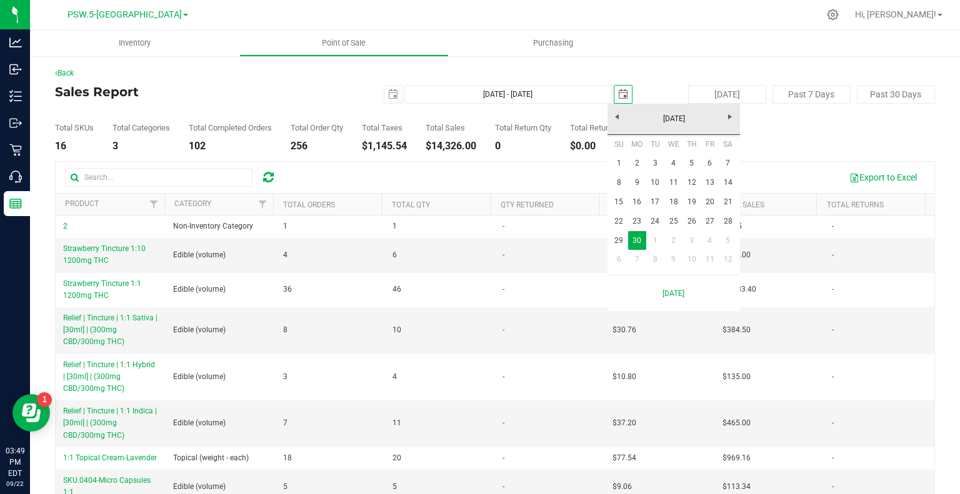
scroll to position [0, 31]
click at [618, 121] on link "[DATE]" at bounding box center [674, 118] width 134 height 19
click at [621, 185] on link "May" at bounding box center [626, 189] width 32 height 32
click at [729, 236] on link "31" at bounding box center [728, 240] width 18 height 19
type input "[DATE] - [DATE]"
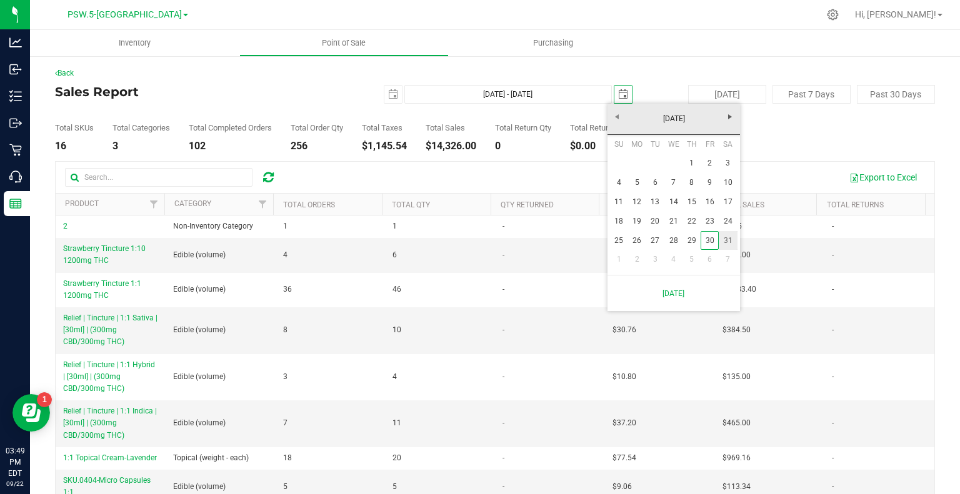
type input "[DATE]"
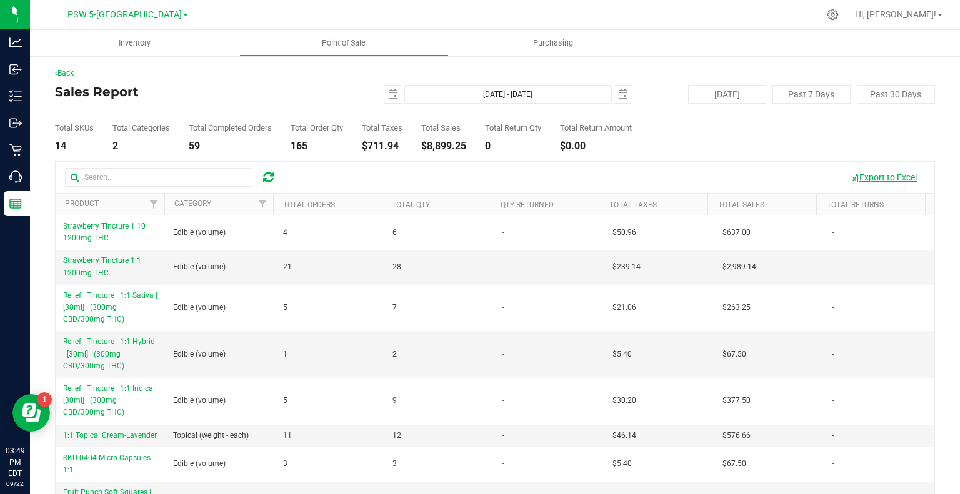
click at [859, 179] on button "Export to Excel" at bounding box center [883, 177] width 84 height 21
click at [388, 94] on span "select" at bounding box center [393, 94] width 10 height 10
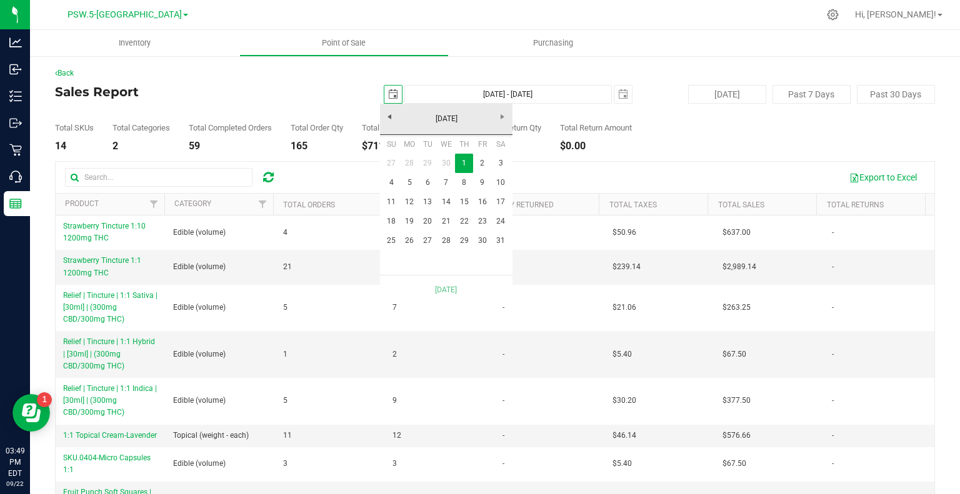
scroll to position [0, 31]
click at [393, 121] on link "[DATE]" at bounding box center [446, 118] width 134 height 19
click at [493, 148] on link "Apr" at bounding box center [494, 153] width 32 height 32
click at [424, 164] on link "1" at bounding box center [428, 163] width 18 height 19
type input "[DATE] - [DATE]"
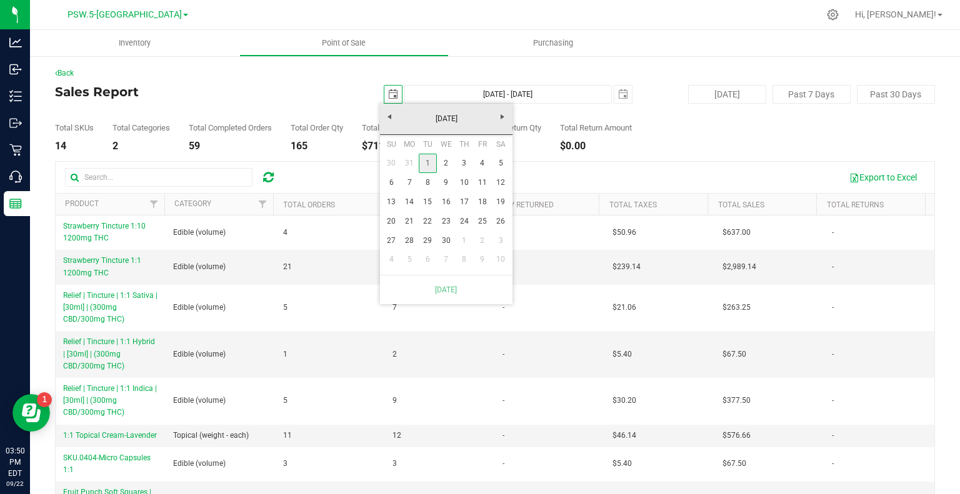
type input "[DATE]"
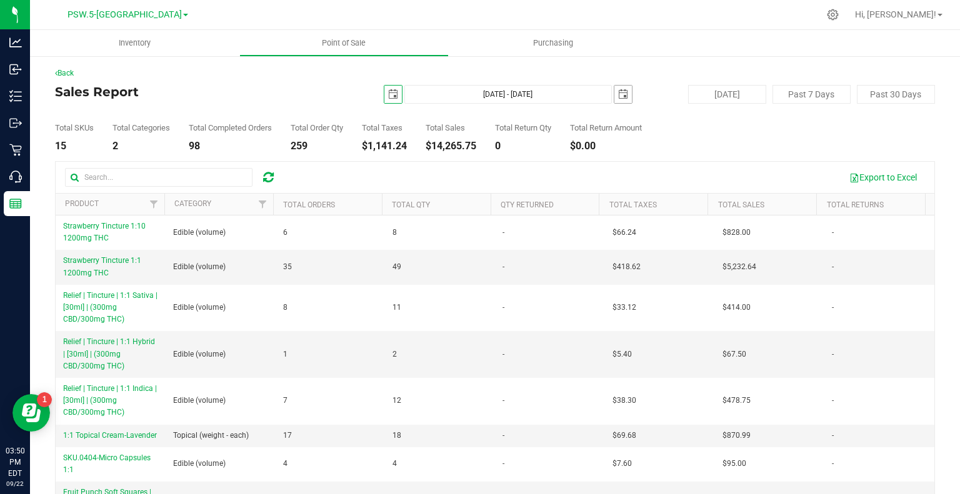
click at [618, 93] on span "select" at bounding box center [623, 94] width 10 height 10
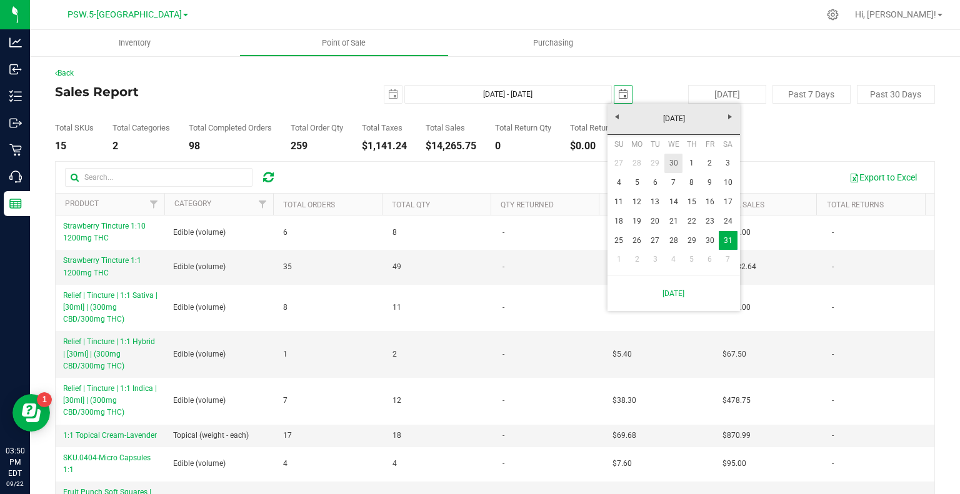
click at [679, 155] on link "30" at bounding box center [673, 163] width 18 height 19
type input "[DATE] - [DATE]"
type input "[DATE]"
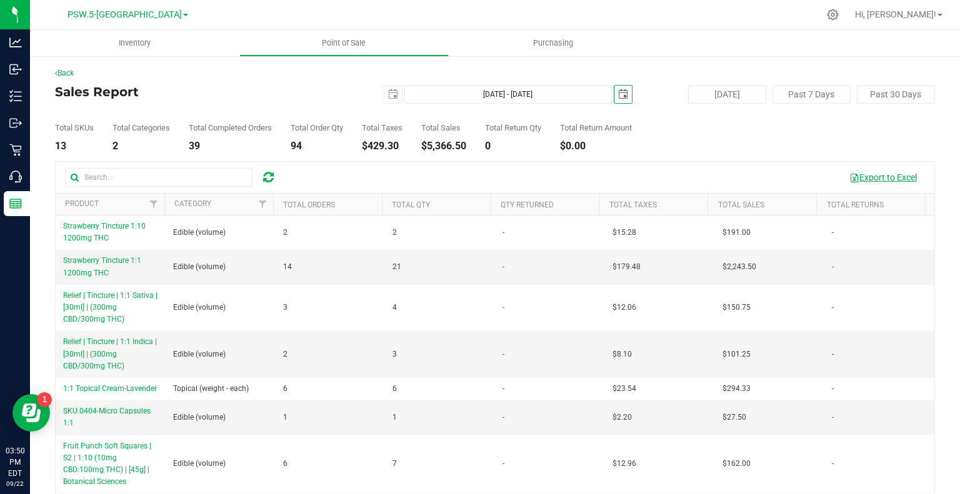
click at [867, 177] on button "Export to Excel" at bounding box center [883, 177] width 84 height 21
click at [389, 91] on span "select" at bounding box center [393, 94] width 10 height 10
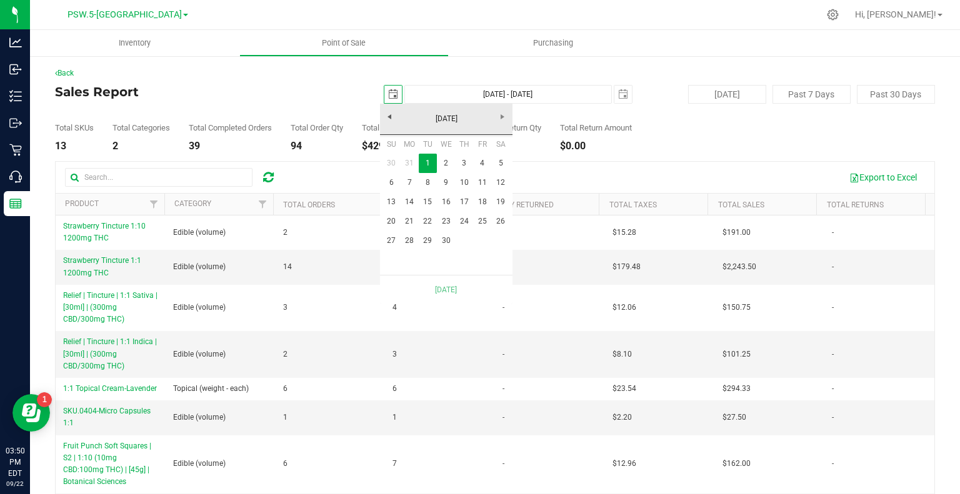
scroll to position [0, 31]
click at [390, 115] on link "[DATE]" at bounding box center [446, 118] width 134 height 19
click at [469, 149] on link "Mar" at bounding box center [462, 153] width 32 height 32
click at [504, 162] on link "1" at bounding box center [500, 163] width 18 height 19
type input "[DATE] - [DATE]"
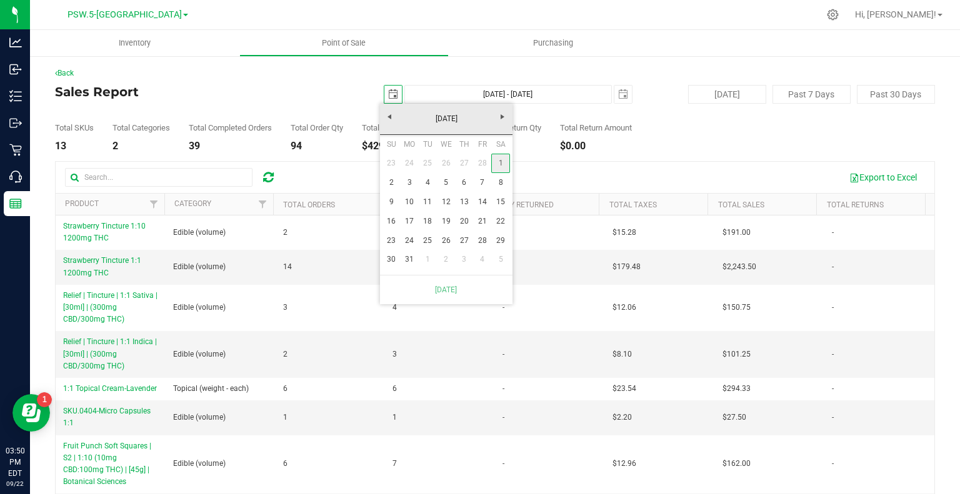
type input "[DATE]"
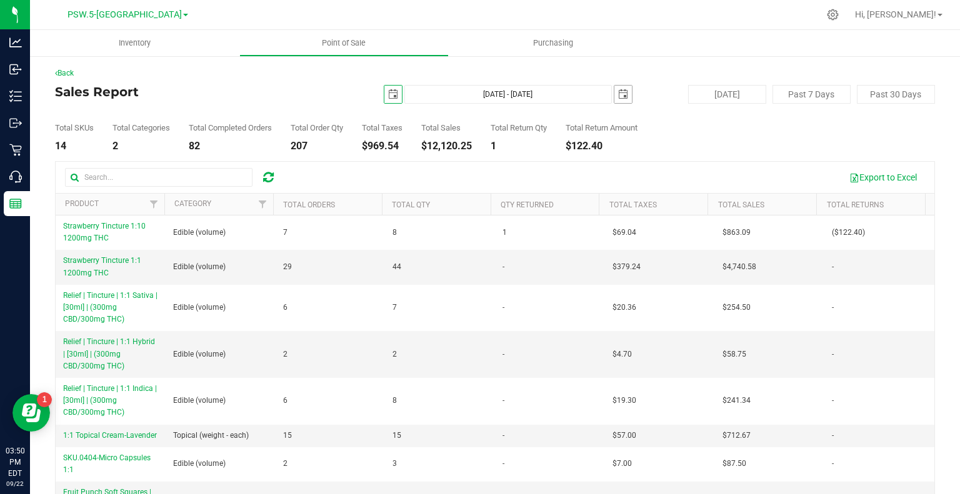
click at [619, 91] on span "select" at bounding box center [623, 94] width 10 height 10
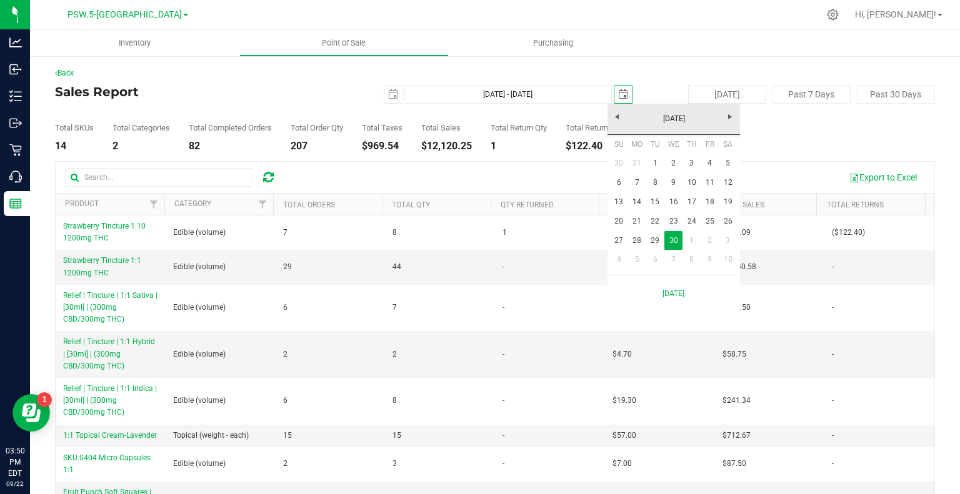
scroll to position [0, 31]
click at [615, 114] on link "[DATE]" at bounding box center [674, 118] width 134 height 19
click at [695, 154] on link "Mar" at bounding box center [690, 153] width 32 height 32
click at [638, 257] on link "31" at bounding box center [637, 259] width 18 height 19
type input "[DATE] - [DATE]"
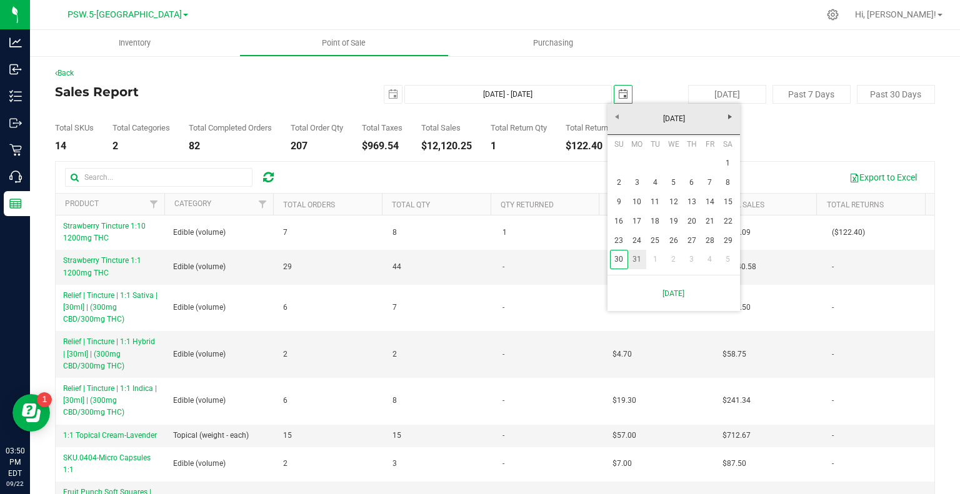
type input "[DATE]"
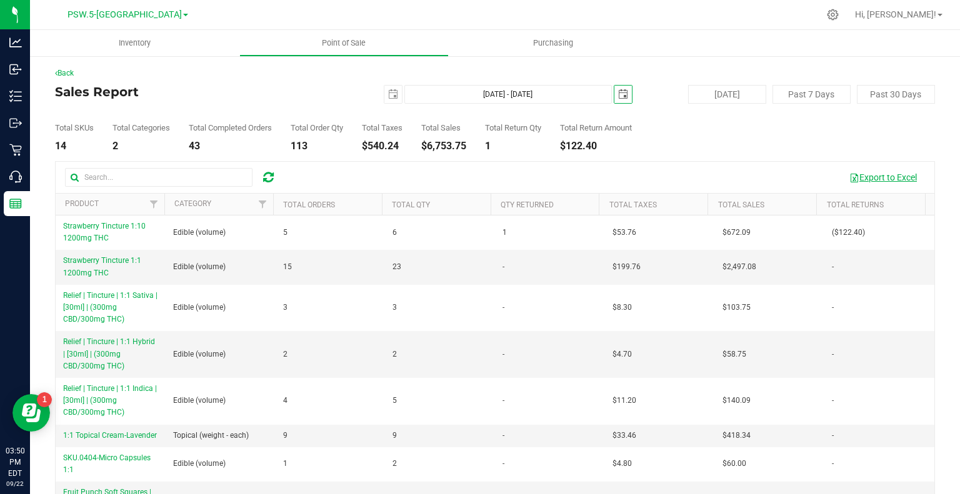
click at [860, 172] on button "Export to Excel" at bounding box center [883, 177] width 84 height 21
click at [388, 93] on span "select" at bounding box center [393, 94] width 10 height 10
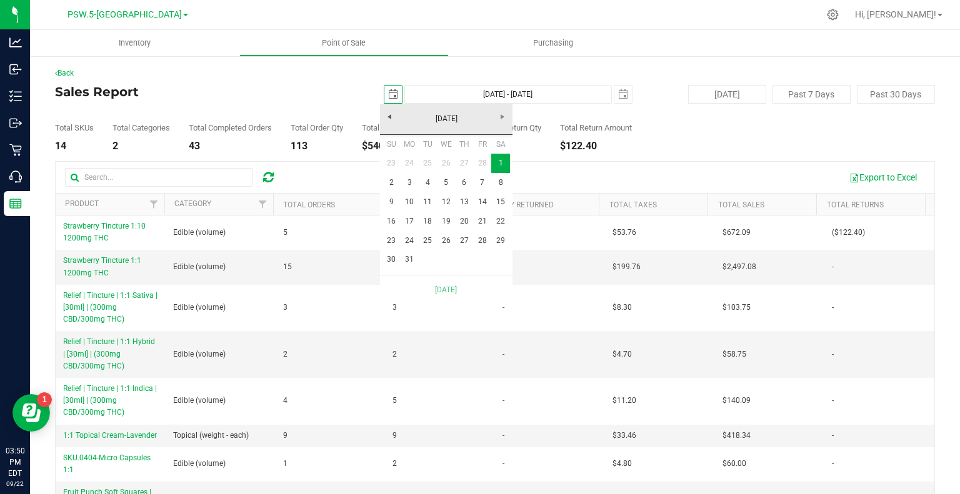
scroll to position [0, 31]
click at [394, 120] on link "[DATE]" at bounding box center [446, 118] width 134 height 19
click at [435, 155] on link "Feb" at bounding box center [430, 153] width 32 height 32
click at [503, 162] on link "1" at bounding box center [500, 163] width 18 height 19
type input "[DATE] - [DATE]"
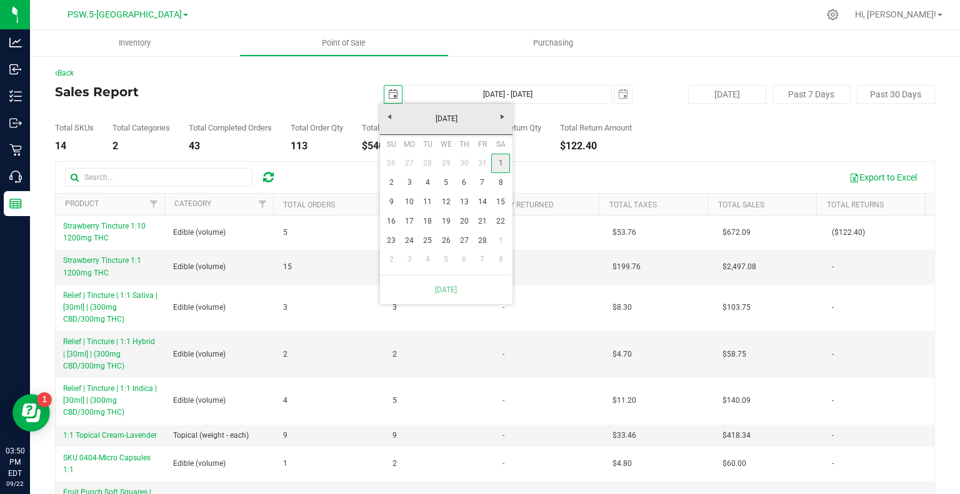
type input "[DATE]"
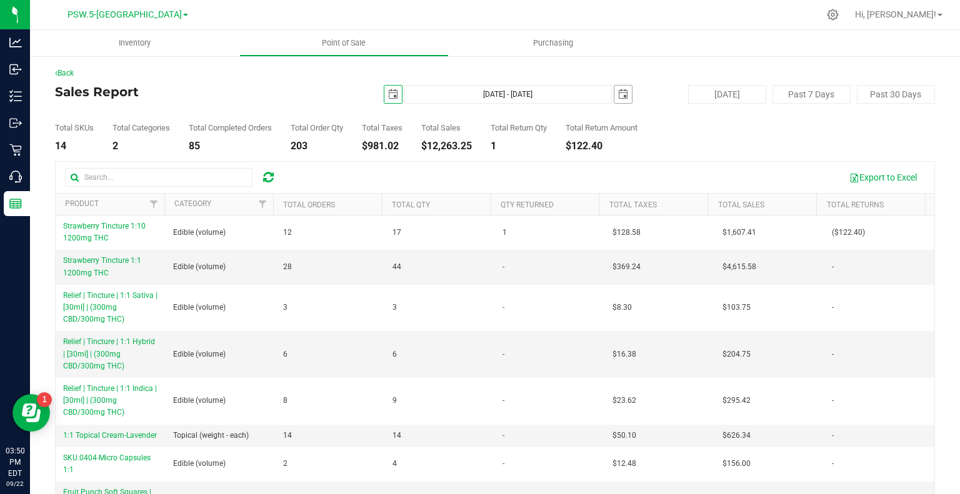
click at [618, 93] on span "select" at bounding box center [623, 94] width 10 height 10
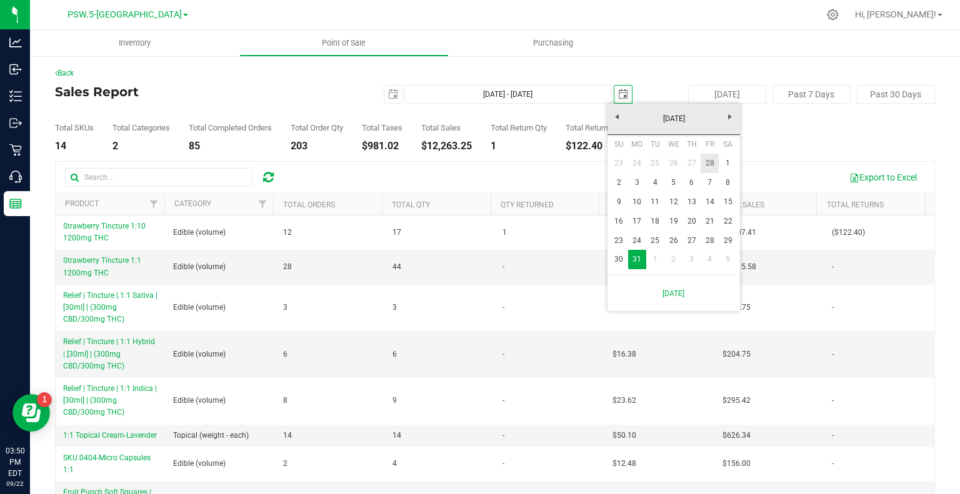
click at [713, 162] on link "28" at bounding box center [710, 163] width 18 height 19
type input "[DATE] - [DATE]"
type input "[DATE]"
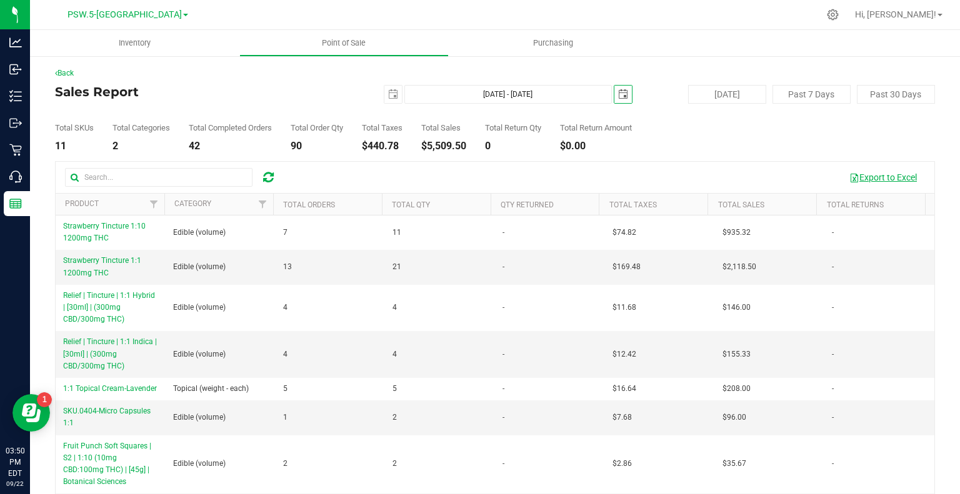
click at [863, 180] on button "Export to Excel" at bounding box center [883, 177] width 84 height 21
click at [388, 95] on span "select" at bounding box center [393, 94] width 10 height 10
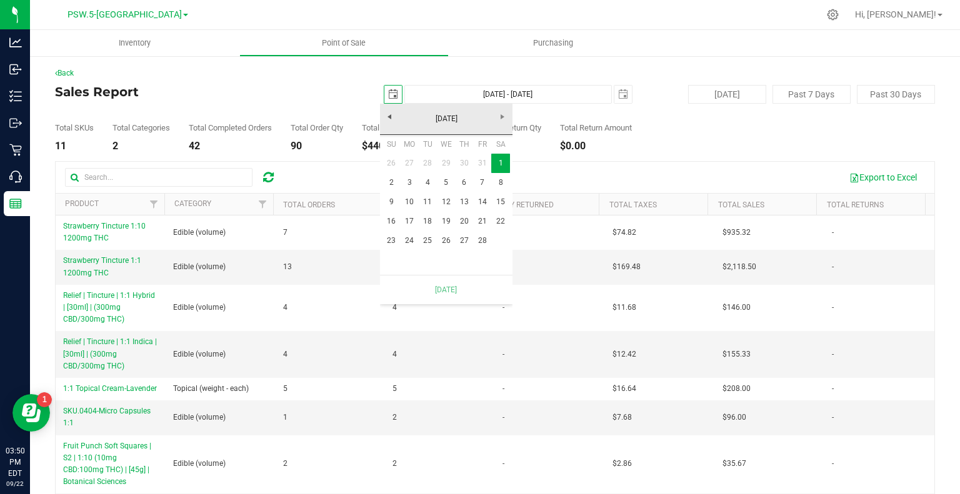
scroll to position [0, 31]
click at [388, 118] on link "[DATE]" at bounding box center [446, 118] width 134 height 19
click at [396, 152] on link "Jan" at bounding box center [399, 153] width 32 height 32
click at [449, 161] on link "1" at bounding box center [446, 163] width 18 height 19
type input "[DATE] - [DATE]"
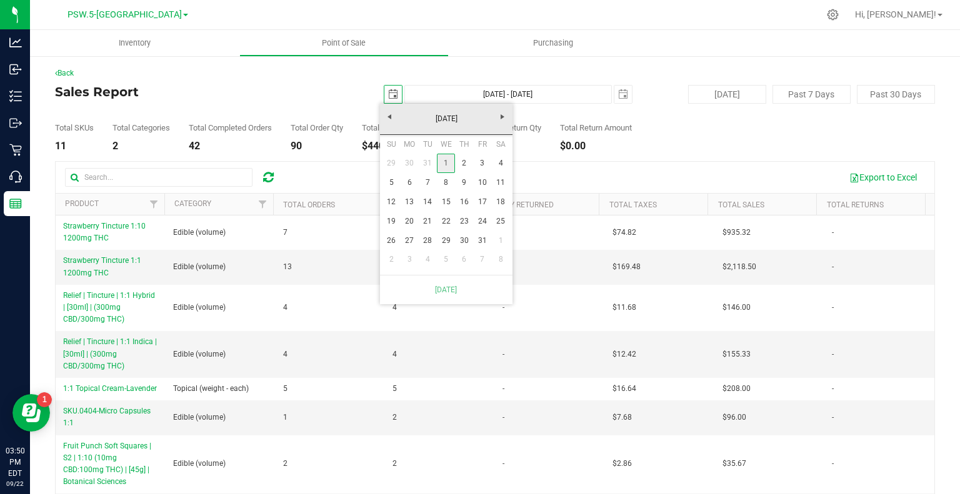
type input "[DATE]"
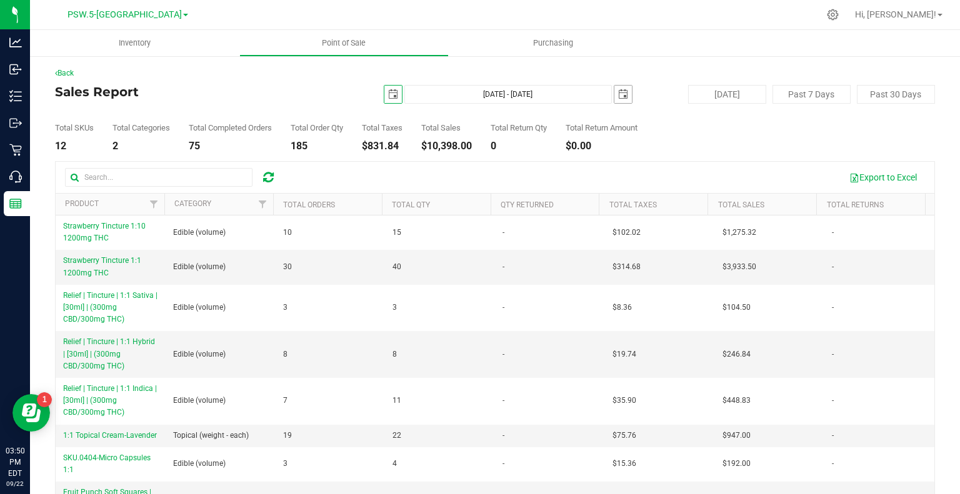
click at [620, 95] on span "select" at bounding box center [623, 94] width 10 height 10
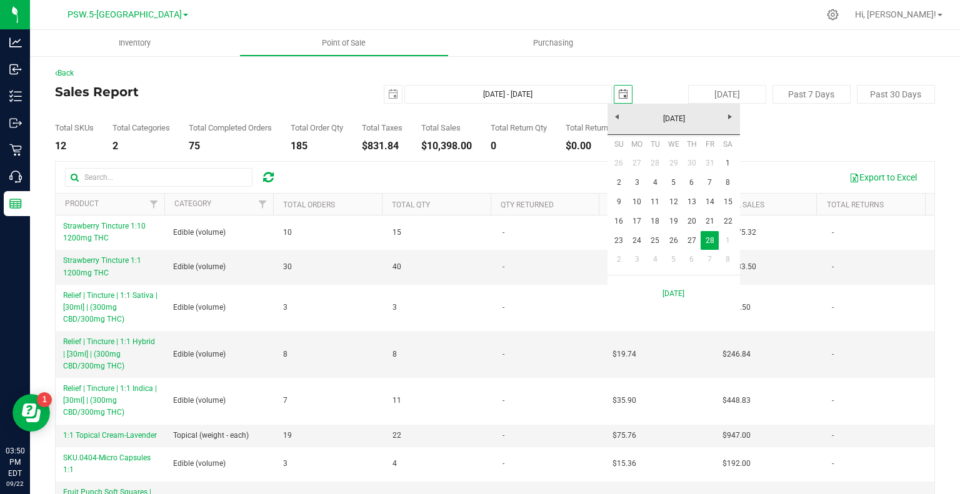
scroll to position [0, 31]
click at [718, 163] on link "31" at bounding box center [710, 163] width 18 height 19
type input "[DATE] - [DATE]"
type input "[DATE]"
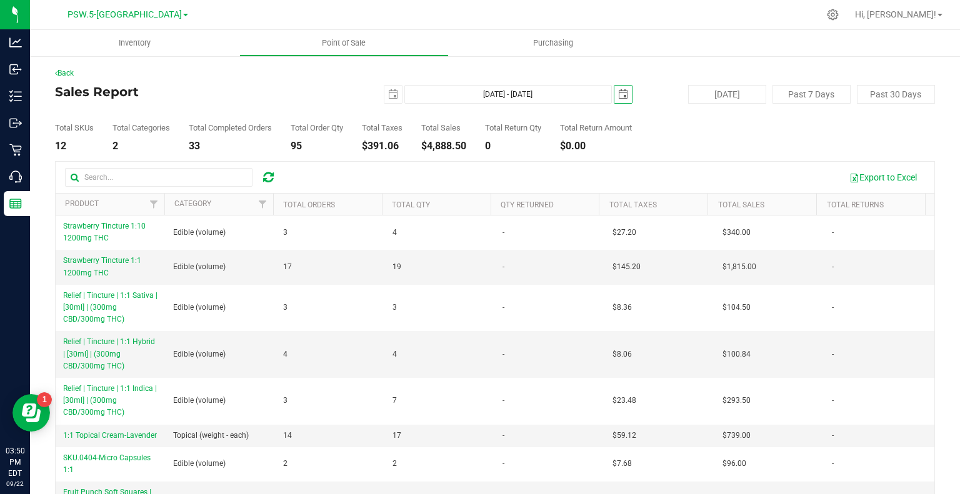
click at [745, 135] on div "Total SKUs 12 Total Categories 2 Total Completed Orders 33 Total Order Qty 95 T…" at bounding box center [495, 128] width 880 height 48
click at [867, 181] on button "Export to Excel" at bounding box center [883, 177] width 84 height 21
click at [60, 73] on link "Back" at bounding box center [64, 73] width 19 height 9
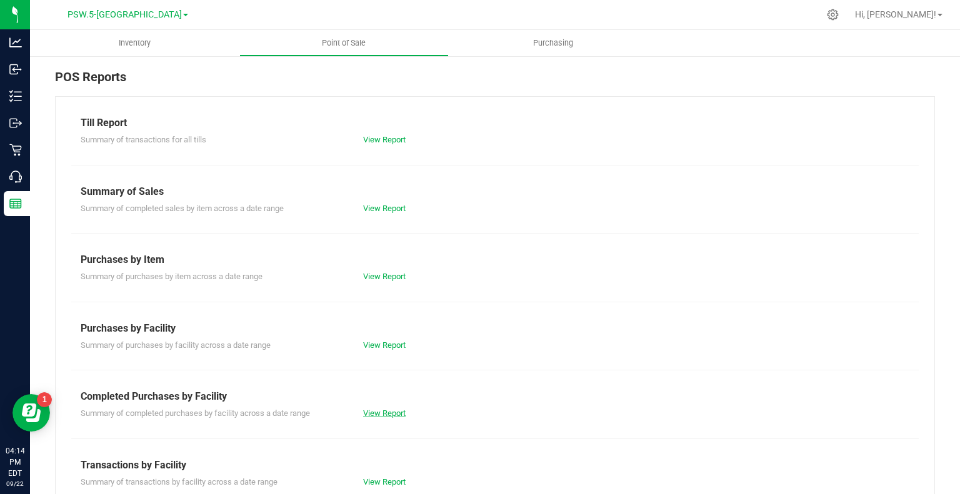
click at [379, 414] on link "View Report" at bounding box center [384, 413] width 43 height 9
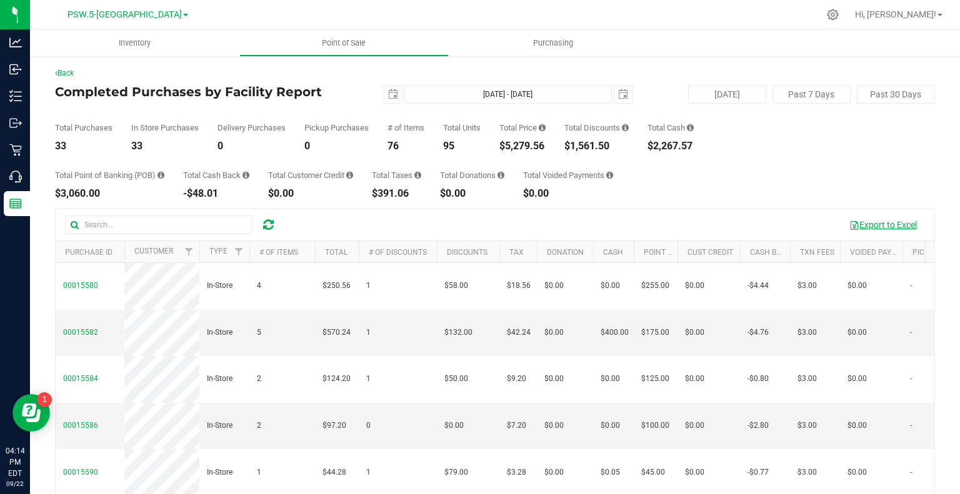
click at [883, 231] on button "Export to Excel" at bounding box center [883, 224] width 84 height 21
click at [618, 91] on span "select" at bounding box center [623, 94] width 10 height 10
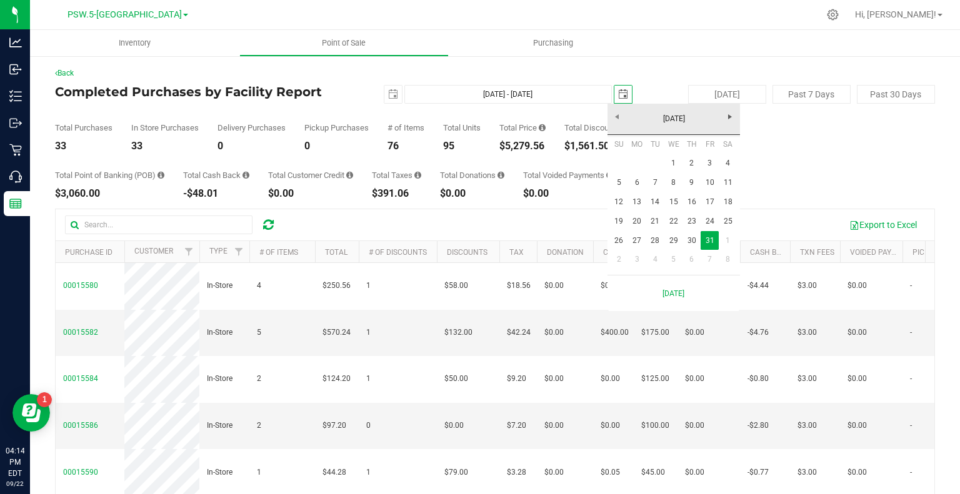
scroll to position [0, 31]
click at [729, 116] on span "Next" at bounding box center [730, 117] width 10 height 10
click at [708, 246] on link "28" at bounding box center [710, 240] width 18 height 19
type input "[DATE] - [DATE]"
type input "[DATE]"
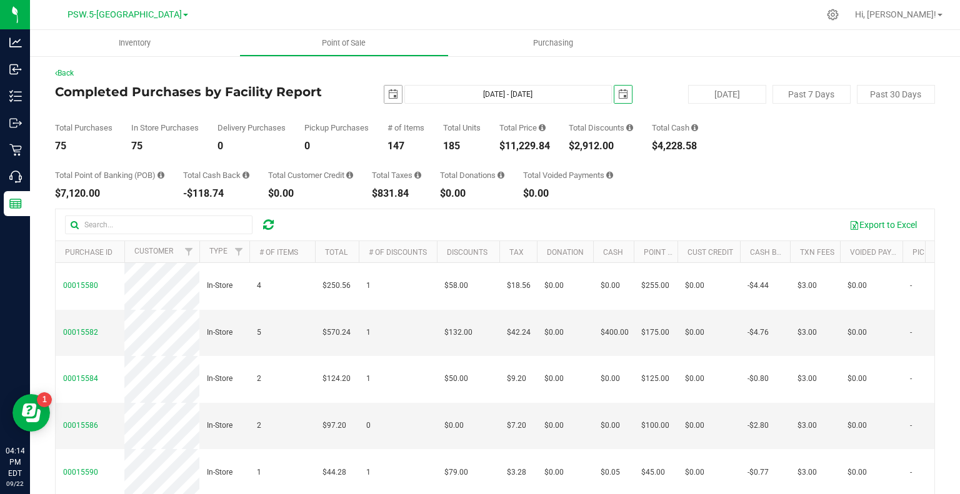
click at [395, 94] on span "select" at bounding box center [393, 95] width 18 height 18
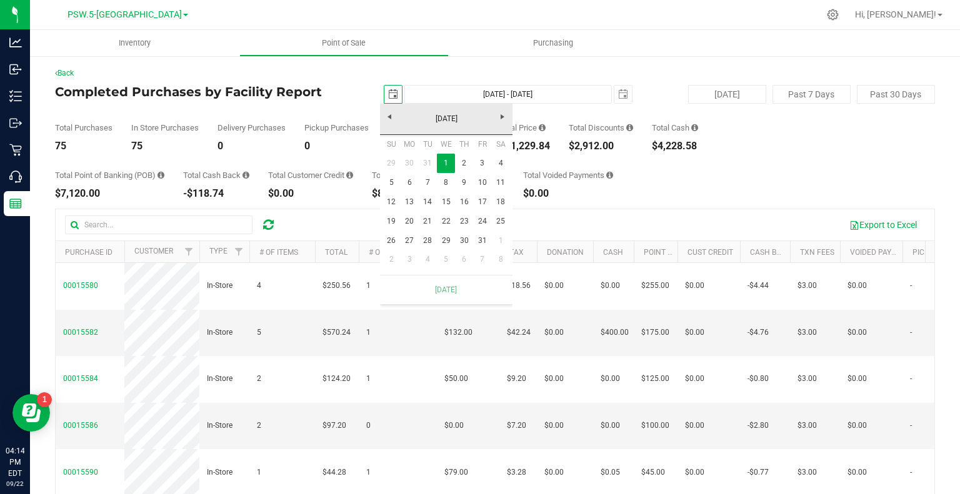
scroll to position [0, 31]
click at [495, 243] on link "1" at bounding box center [500, 240] width 18 height 19
type input "[DATE] - [DATE]"
type input "[DATE]"
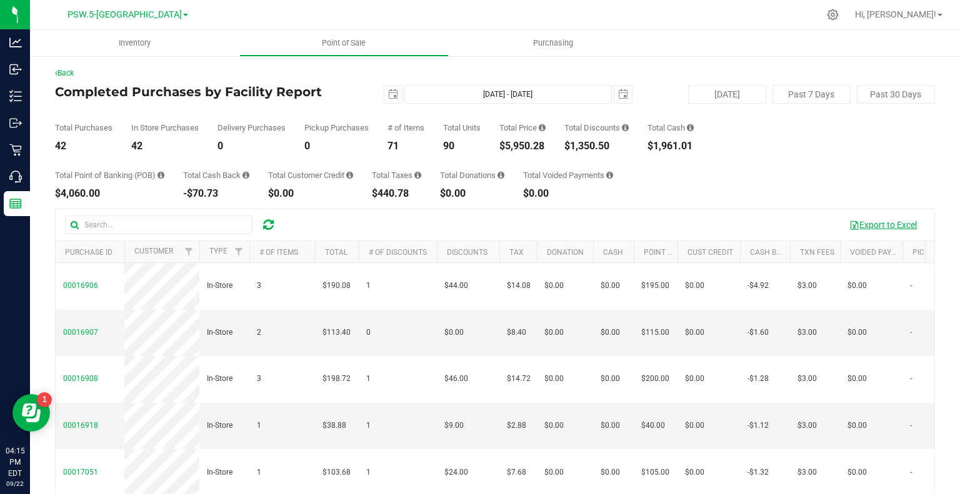
click at [890, 224] on button "Export to Excel" at bounding box center [883, 224] width 84 height 21
click at [618, 94] on span "select" at bounding box center [623, 94] width 10 height 10
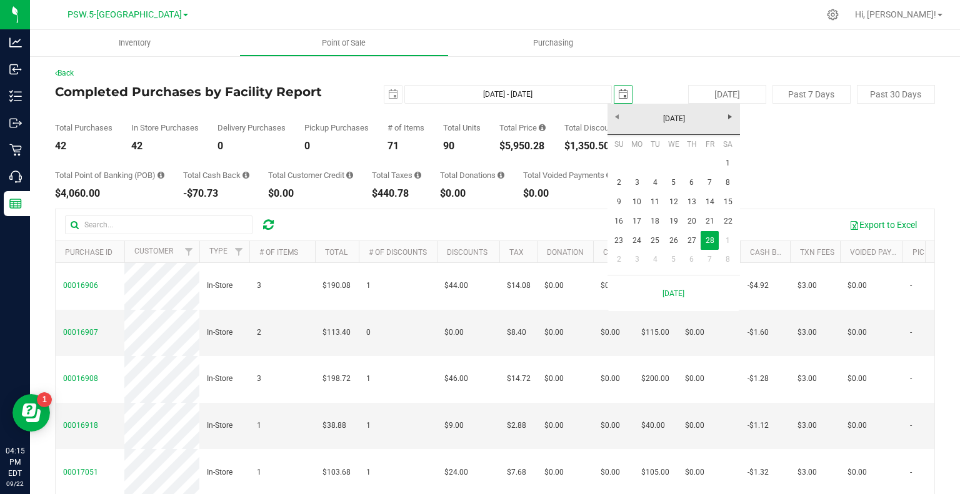
scroll to position [0, 31]
click at [733, 120] on span "Next" at bounding box center [730, 117] width 10 height 10
click at [635, 258] on link "31" at bounding box center [637, 259] width 18 height 19
type input "[DATE] - [DATE]"
type input "[DATE]"
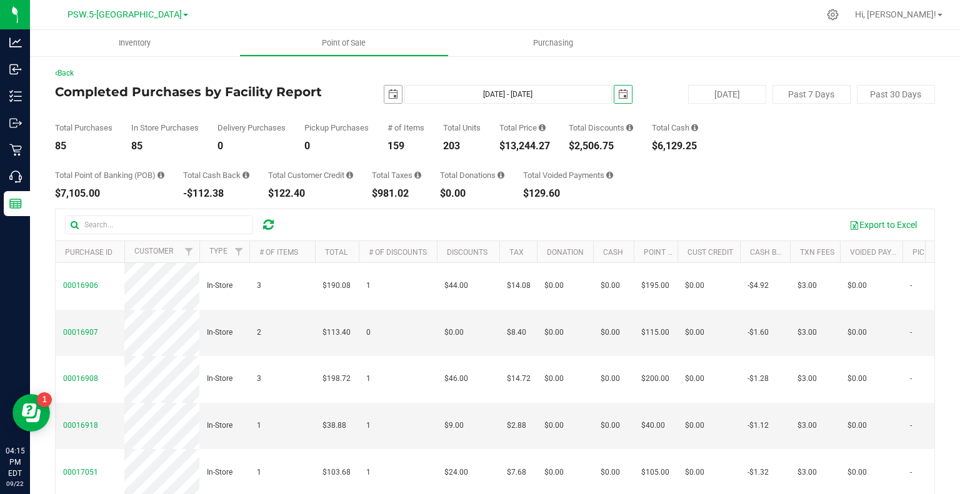
click at [394, 90] on span "select" at bounding box center [393, 95] width 18 height 18
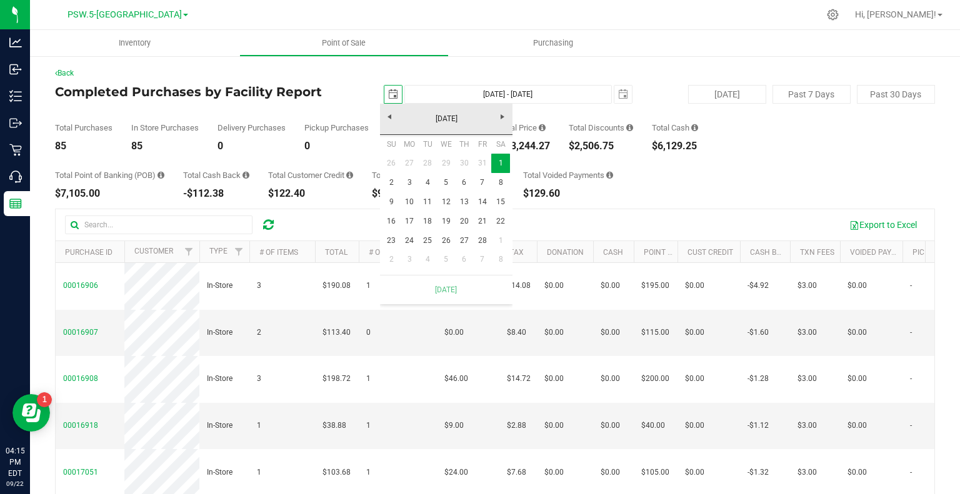
scroll to position [0, 31]
click at [503, 239] on link "1" at bounding box center [500, 240] width 18 height 19
type input "[DATE] - [DATE]"
type input "[DATE]"
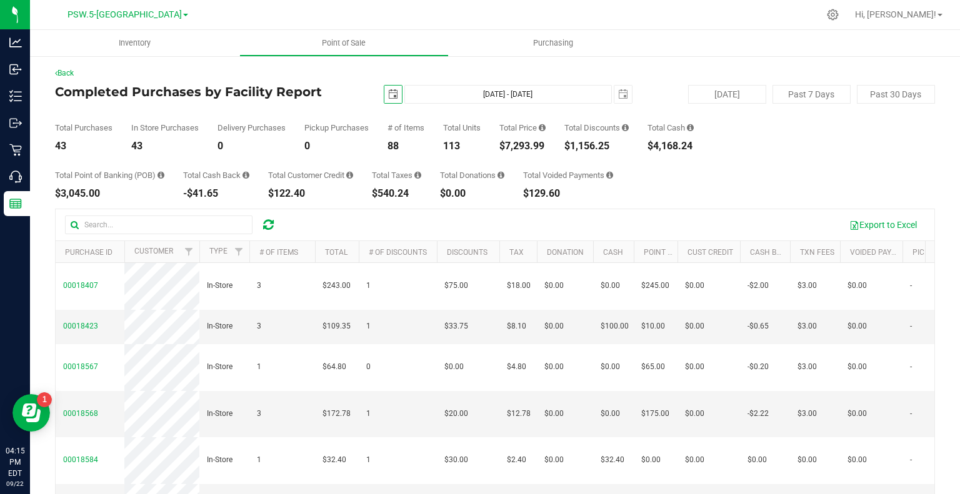
click at [809, 176] on div "Total Point of Banking (POB) $3,045.00 Total Cash Back -$41.65 Total Customer C…" at bounding box center [495, 175] width 880 height 48
click at [623, 92] on span "select" at bounding box center [623, 95] width 18 height 18
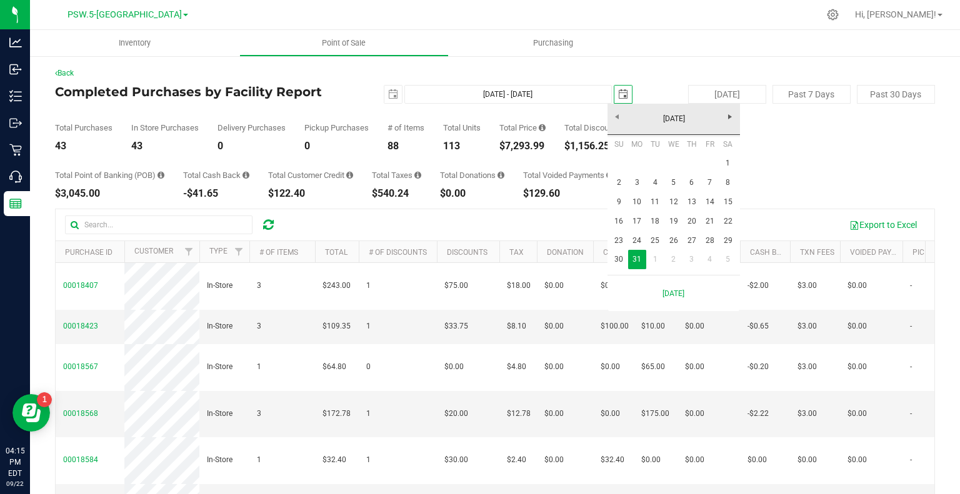
scroll to position [0, 31]
click at [735, 119] on link "Next" at bounding box center [730, 116] width 19 height 19
click at [676, 239] on link "30" at bounding box center [673, 240] width 18 height 19
type input "[DATE] - [DATE]"
type input "[DATE]"
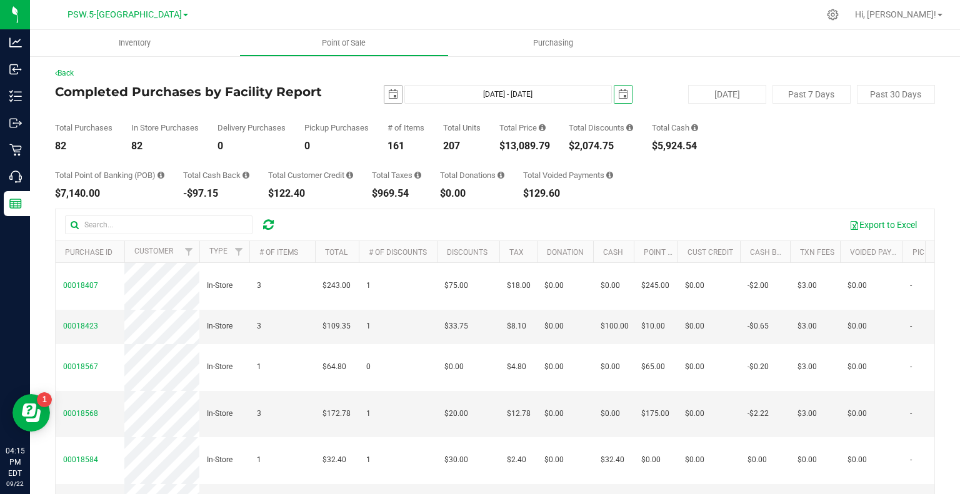
click at [389, 89] on span "select" at bounding box center [393, 94] width 10 height 10
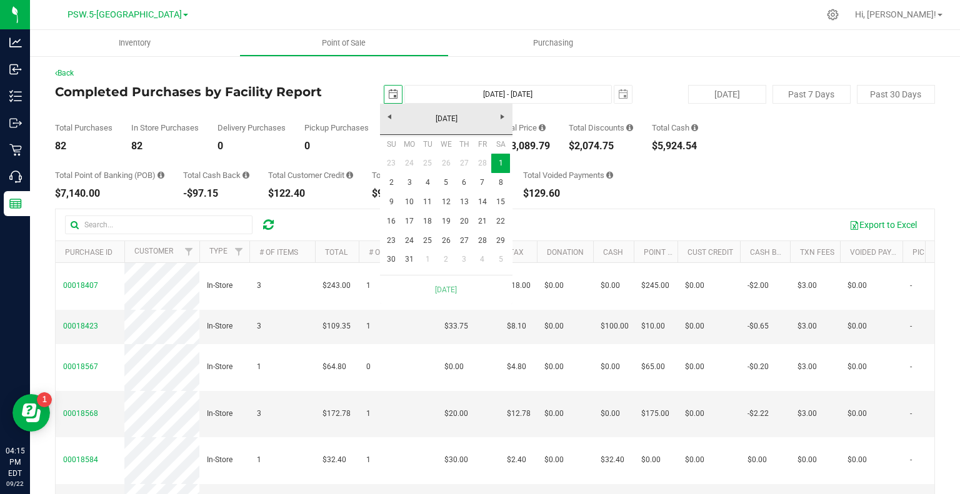
scroll to position [0, 31]
click at [423, 257] on link "1" at bounding box center [428, 259] width 18 height 19
type input "[DATE] - [DATE]"
type input "[DATE]"
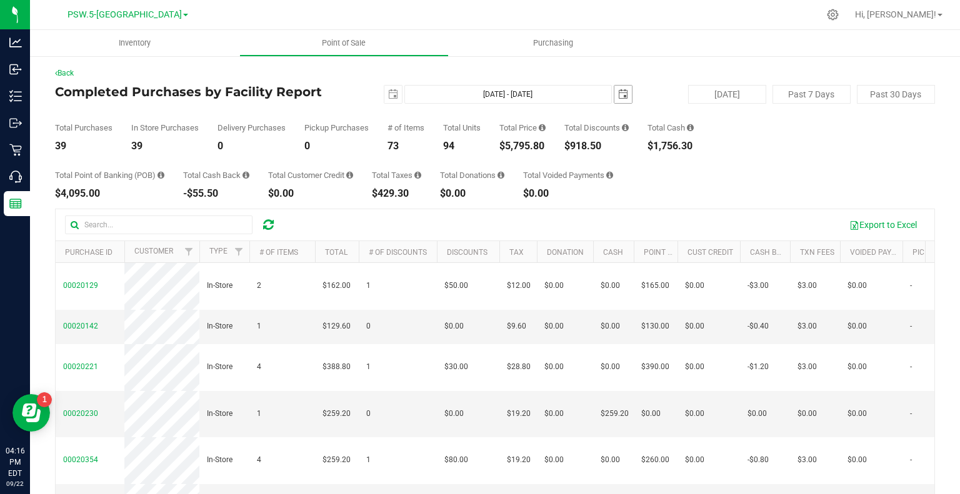
click at [621, 97] on span "select" at bounding box center [623, 94] width 10 height 10
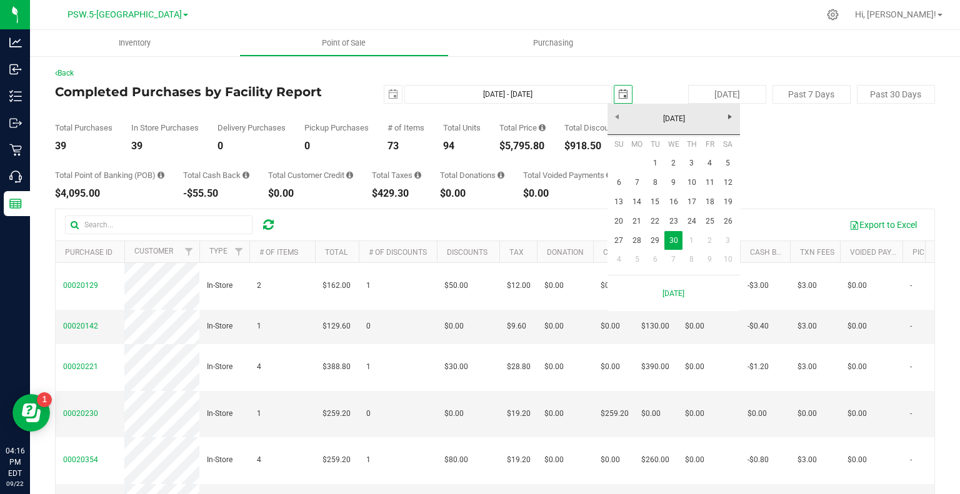
scroll to position [0, 31]
click at [733, 121] on span "Next" at bounding box center [730, 117] width 10 height 10
click at [729, 241] on link "31" at bounding box center [728, 240] width 18 height 19
type input "[DATE] - [DATE]"
type input "[DATE]"
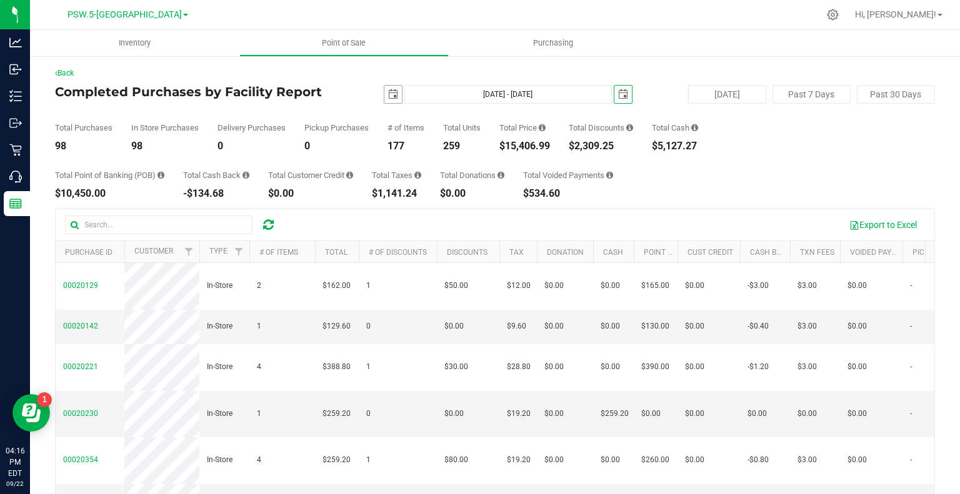
click at [395, 93] on span "select" at bounding box center [393, 95] width 18 height 18
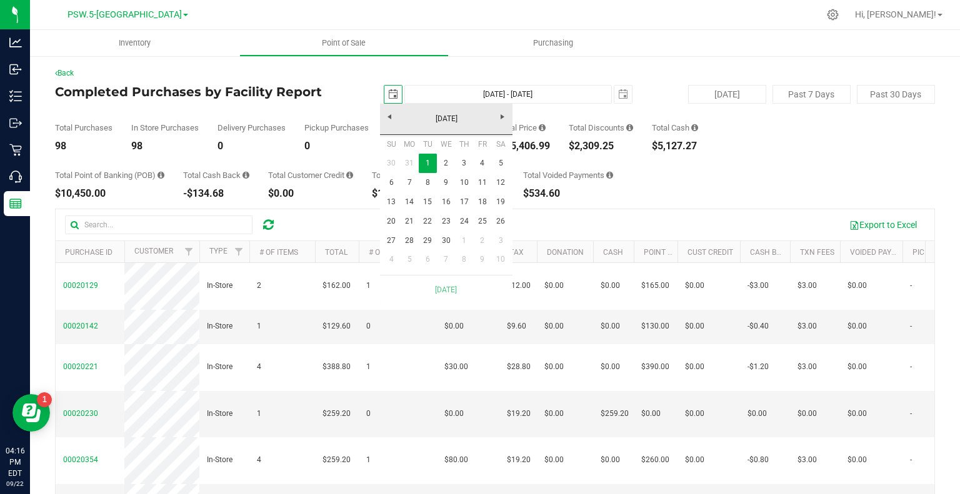
scroll to position [0, 31]
click at [466, 236] on link "1" at bounding box center [464, 240] width 18 height 19
type input "[DATE] - [DATE]"
type input "[DATE]"
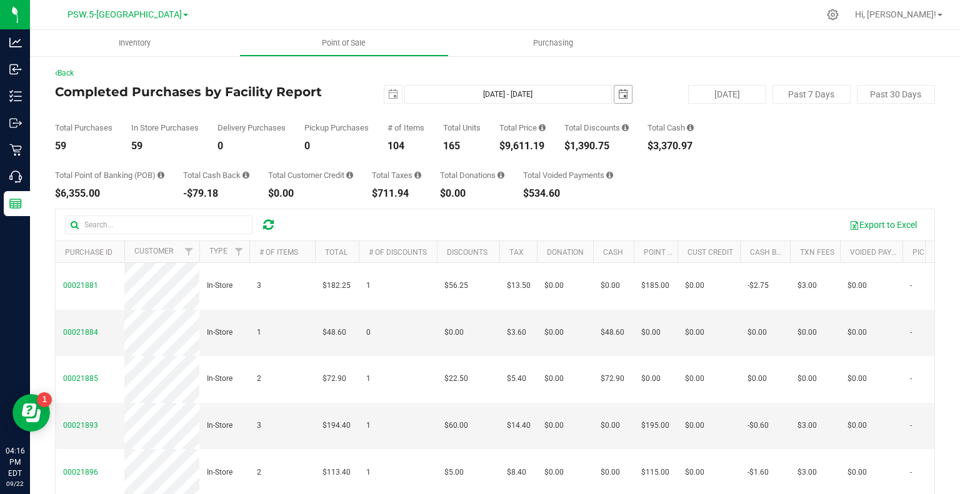
click at [618, 97] on span "select" at bounding box center [623, 94] width 10 height 10
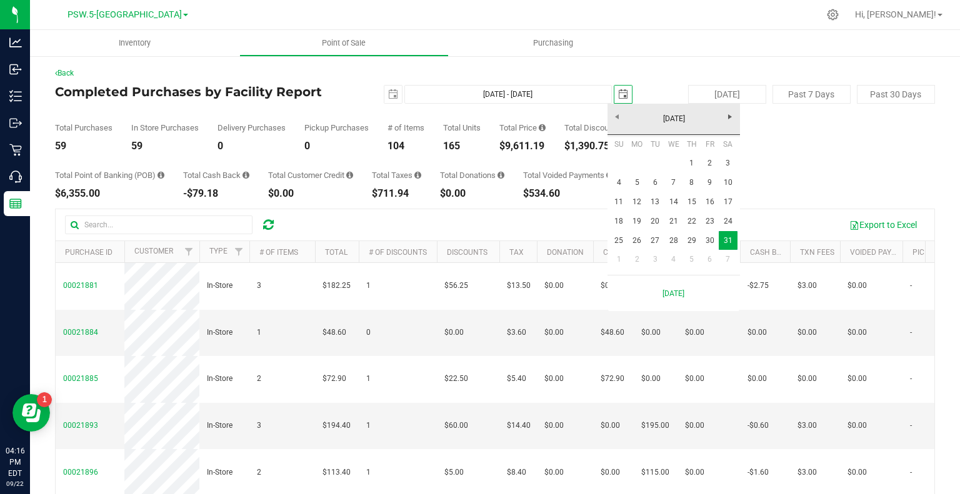
scroll to position [0, 31]
click at [726, 119] on span "Next" at bounding box center [730, 117] width 10 height 10
click at [631, 239] on link "30" at bounding box center [637, 240] width 18 height 19
type input "[DATE] - [DATE]"
type input "[DATE]"
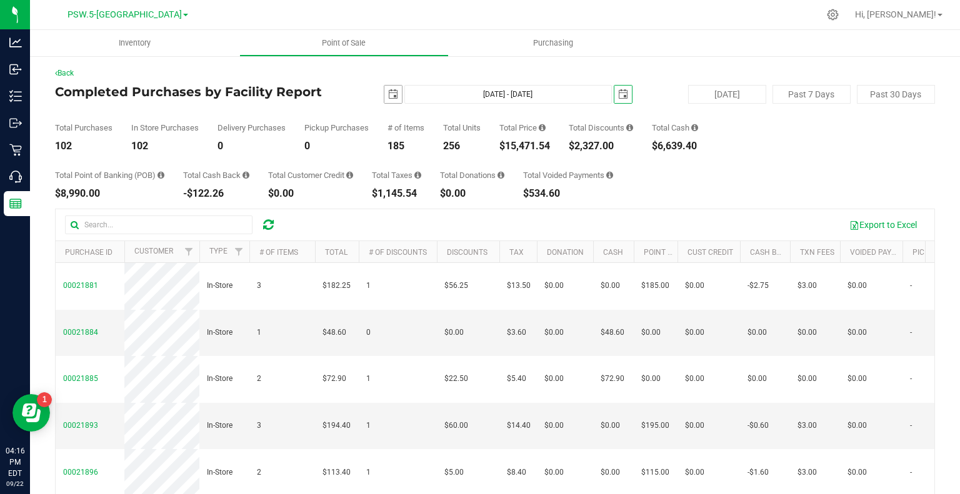
click at [388, 92] on span "select" at bounding box center [393, 94] width 10 height 10
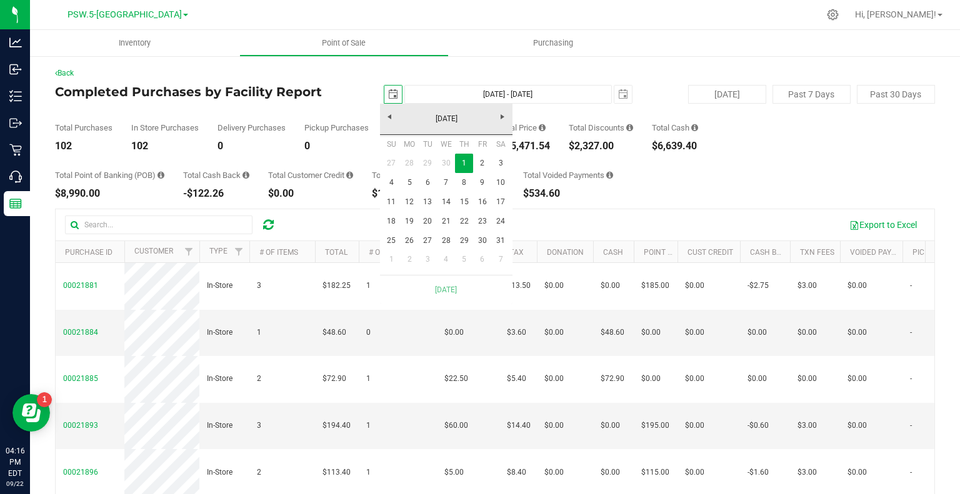
scroll to position [0, 31]
click at [394, 258] on link "1" at bounding box center [392, 259] width 18 height 19
type input "[DATE] - [DATE]"
type input "[DATE]"
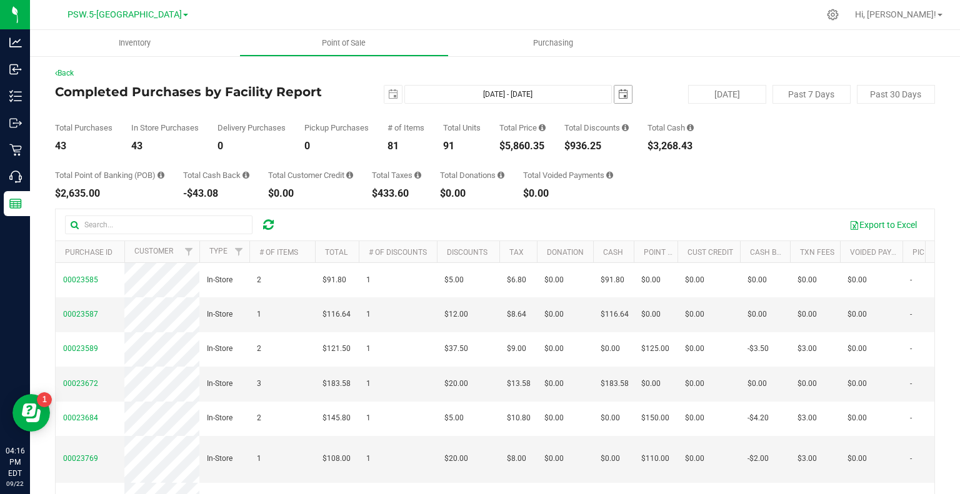
click at [614, 99] on span "select" at bounding box center [623, 95] width 18 height 18
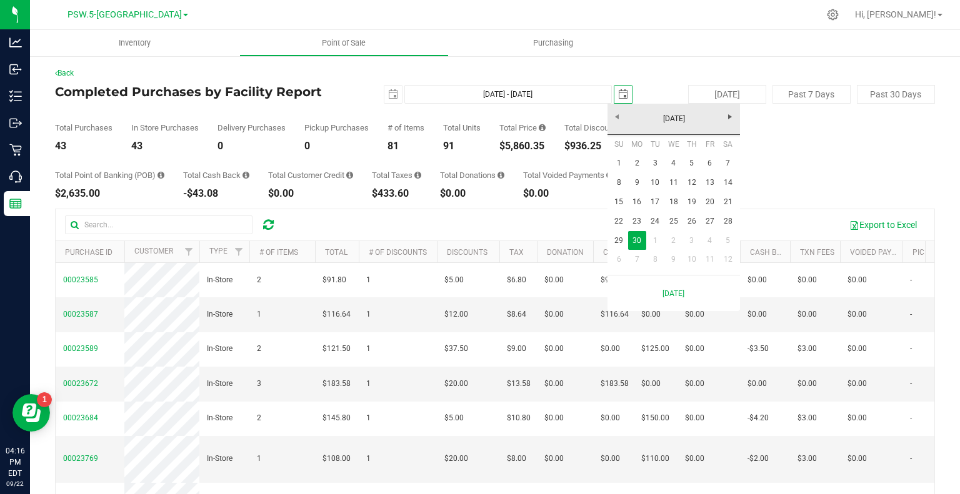
scroll to position [0, 31]
click at [730, 113] on span "Next" at bounding box center [730, 117] width 10 height 10
click at [689, 239] on link "31" at bounding box center [692, 240] width 18 height 19
type input "[DATE] - [DATE]"
type input "[DATE]"
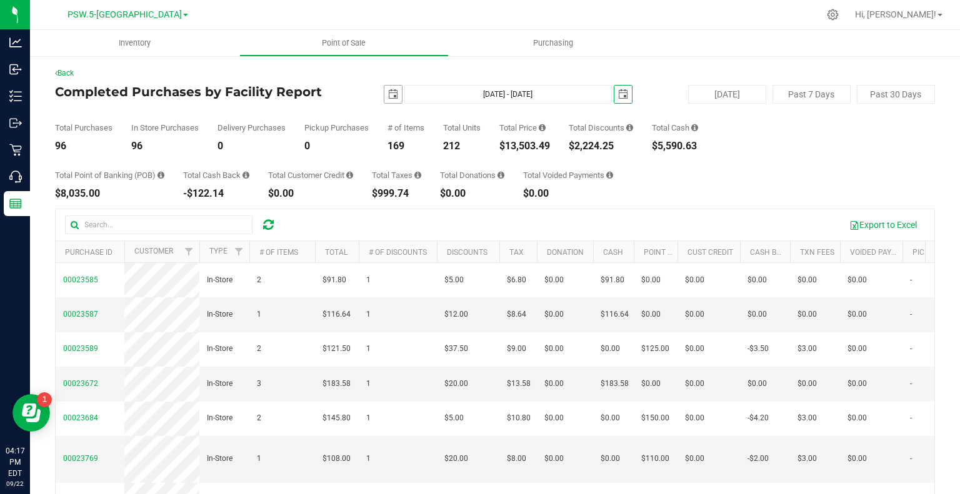
click at [388, 96] on span "select" at bounding box center [393, 94] width 10 height 10
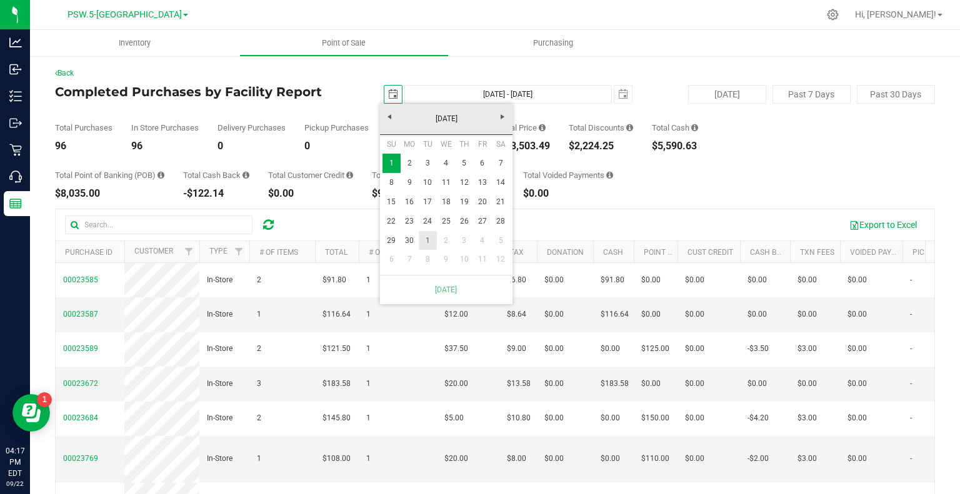
click at [423, 241] on link "1" at bounding box center [428, 240] width 18 height 19
type input "[DATE] - [DATE]"
type input "[DATE]"
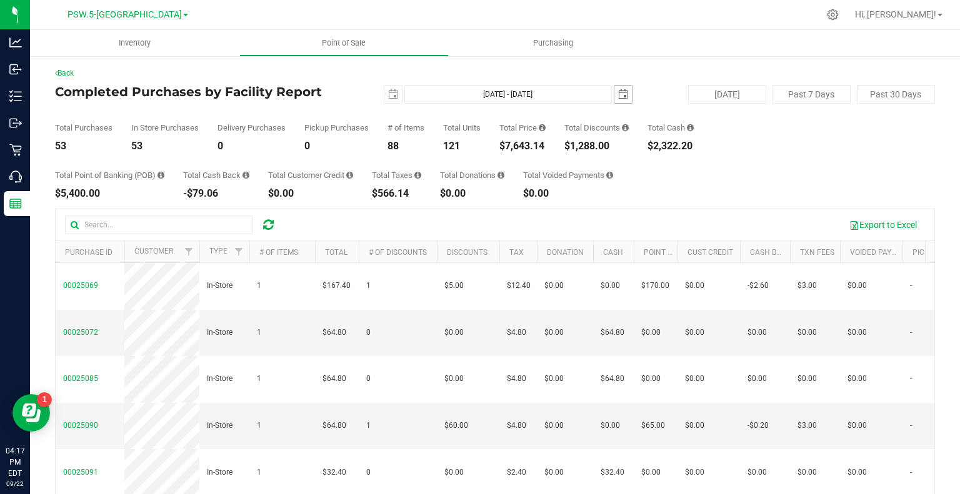
click at [619, 100] on span "select" at bounding box center [623, 95] width 18 height 18
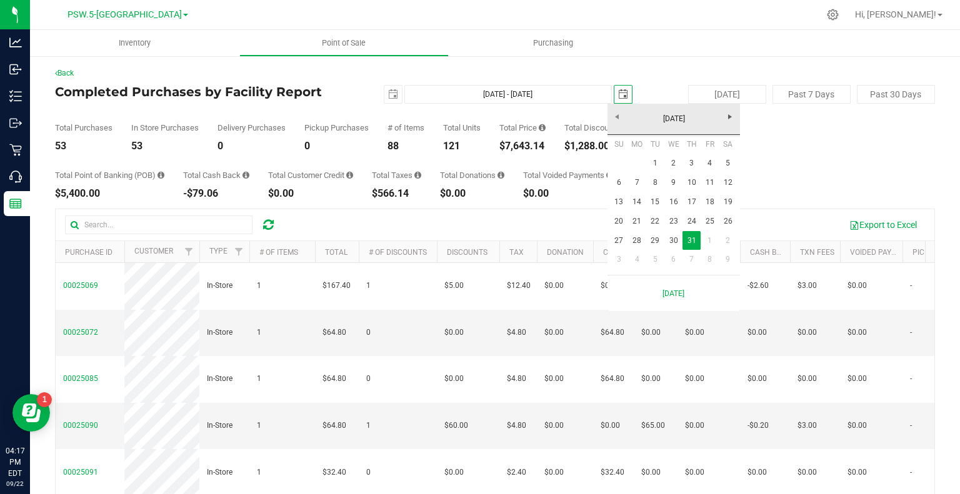
scroll to position [0, 31]
click at [729, 122] on link "Next" at bounding box center [730, 116] width 19 height 19
click at [618, 259] on link "31" at bounding box center [619, 259] width 18 height 19
type input "[DATE] - [DATE]"
type input "[DATE]"
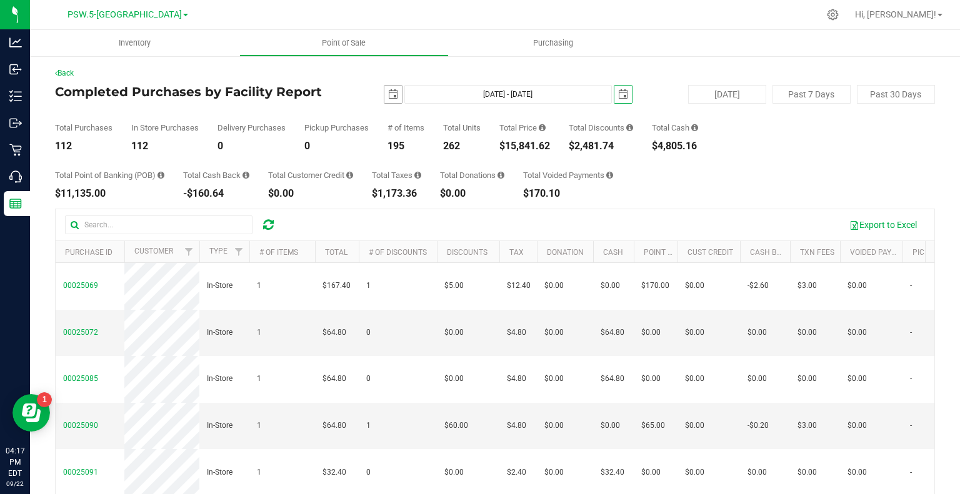
click at [388, 90] on span "select" at bounding box center [393, 94] width 10 height 10
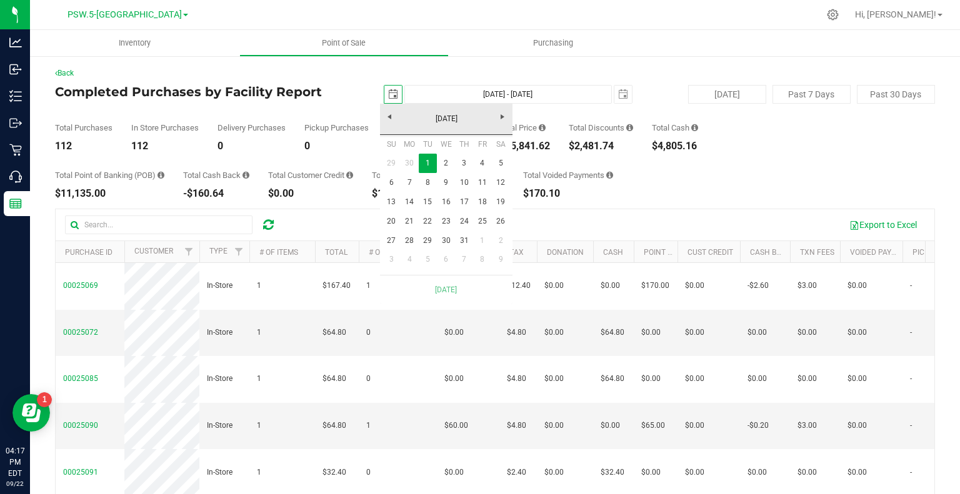
scroll to position [0, 31]
click at [488, 238] on link "1" at bounding box center [482, 240] width 18 height 19
type input "[DATE] - [DATE]"
type input "[DATE]"
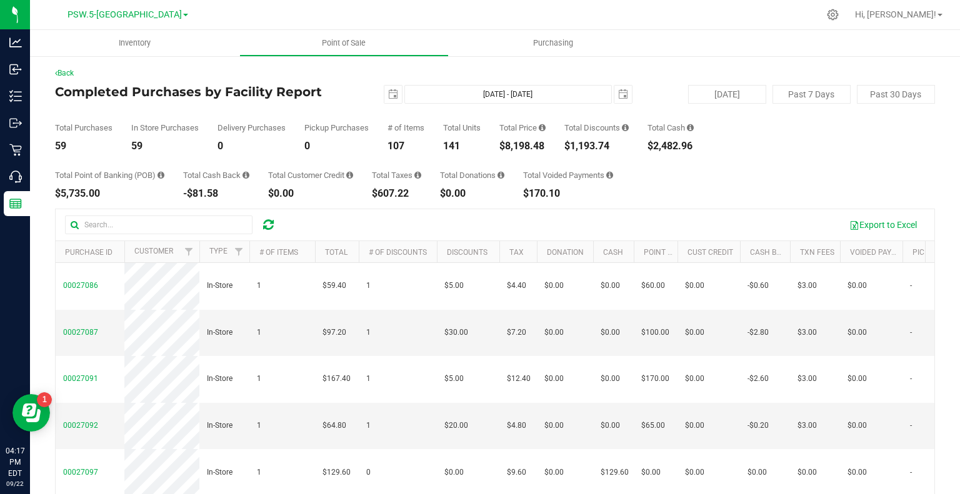
click at [665, 61] on div "Back Completed Purchases by Facility Report [DATE] [DATE] - [DATE] [DATE] [DATE…" at bounding box center [495, 336] width 930 height 563
click at [392, 96] on span "select" at bounding box center [393, 94] width 10 height 10
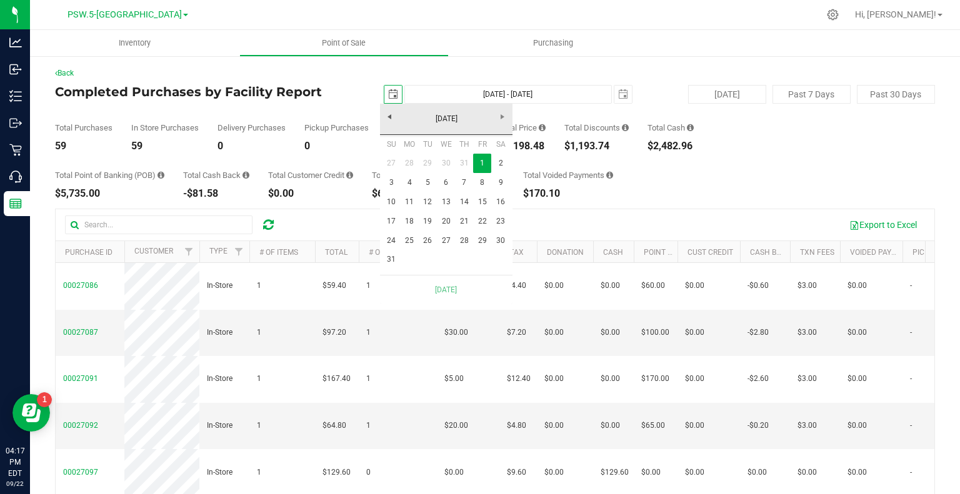
scroll to position [0, 31]
click at [390, 125] on link "[DATE]" at bounding box center [446, 118] width 134 height 19
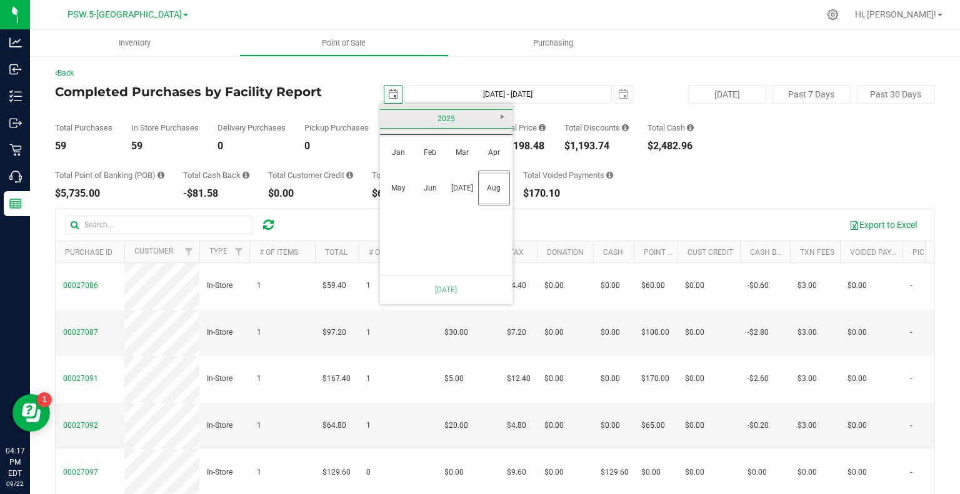
click at [390, 125] on link "2025" at bounding box center [446, 118] width 134 height 19
click at [494, 117] on div "[DATE]-[DATE]" at bounding box center [446, 119] width 139 height 31
click at [502, 117] on div "[DATE]-[DATE]" at bounding box center [446, 119] width 139 height 31
click at [497, 146] on link "[DATE] - [DATE]" at bounding box center [494, 153] width 32 height 32
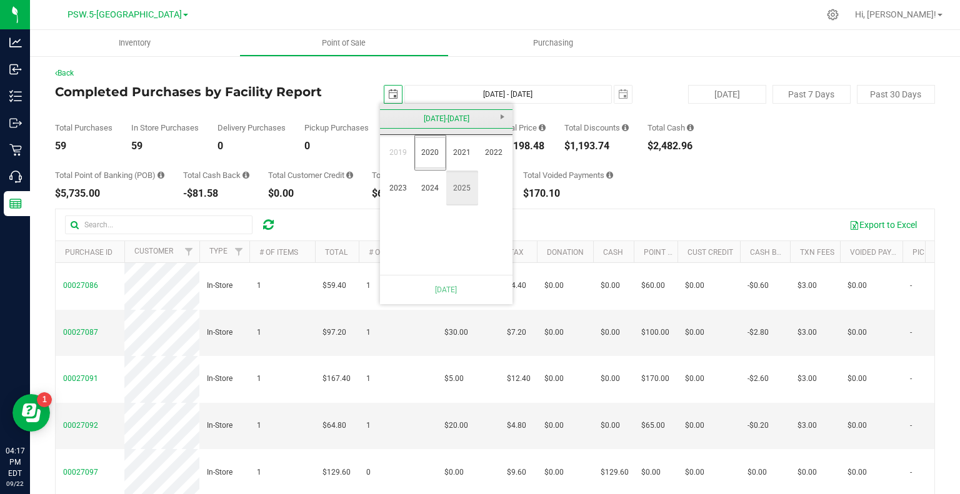
click at [462, 193] on link "2025" at bounding box center [462, 189] width 32 height 32
click at [460, 159] on link "Mar" at bounding box center [462, 153] width 32 height 32
click at [503, 161] on link "1" at bounding box center [500, 163] width 18 height 19
type input "[DATE] - [DATE]"
type input "[DATE]"
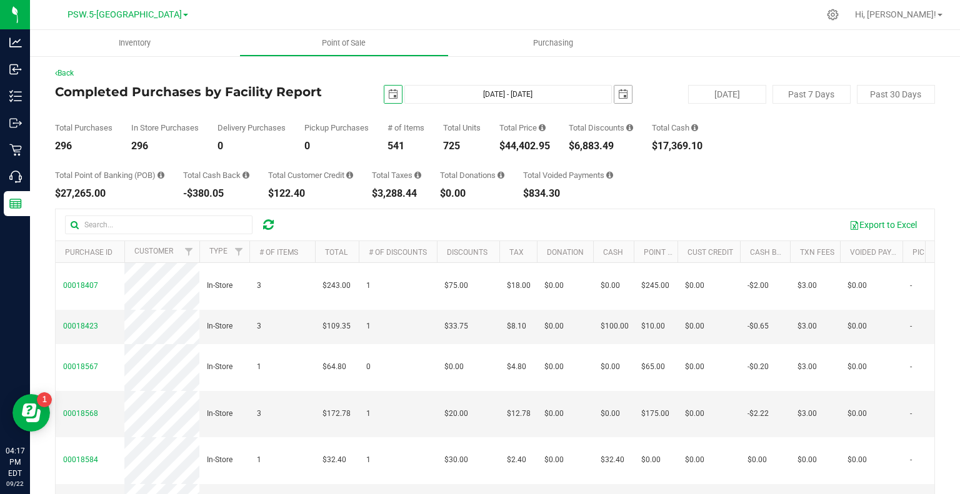
click at [618, 97] on span "select" at bounding box center [623, 94] width 10 height 10
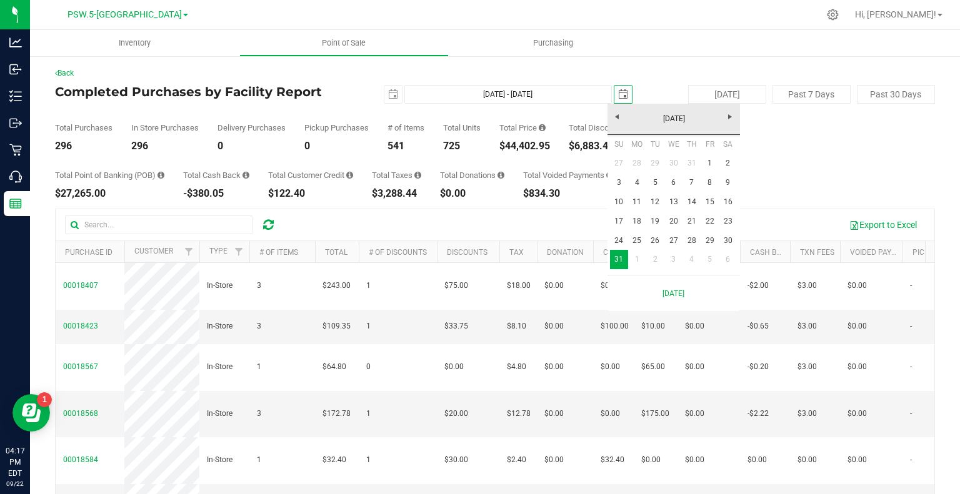
scroll to position [0, 31]
click at [618, 122] on link "[DATE]" at bounding box center [674, 118] width 134 height 19
click at [693, 153] on link "Mar" at bounding box center [690, 153] width 32 height 32
click at [641, 262] on link "31" at bounding box center [637, 259] width 18 height 19
type input "[DATE] - [DATE]"
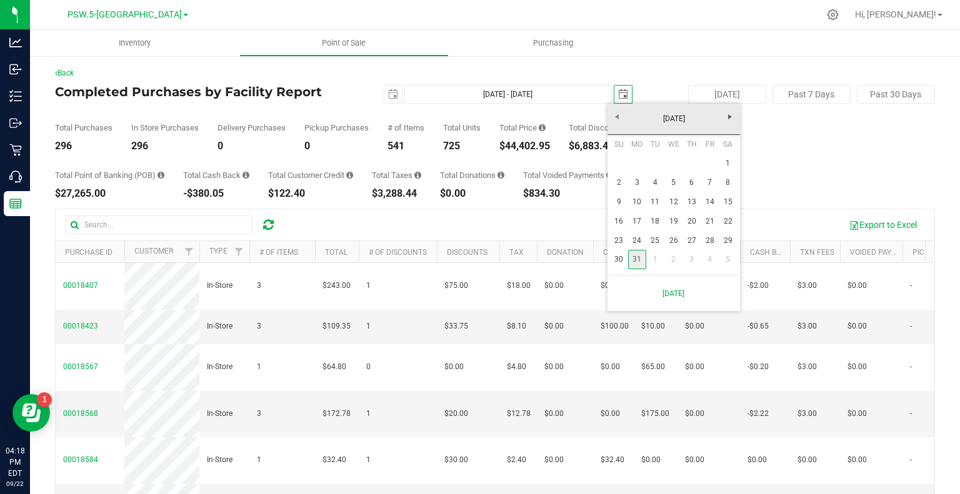
type input "[DATE]"
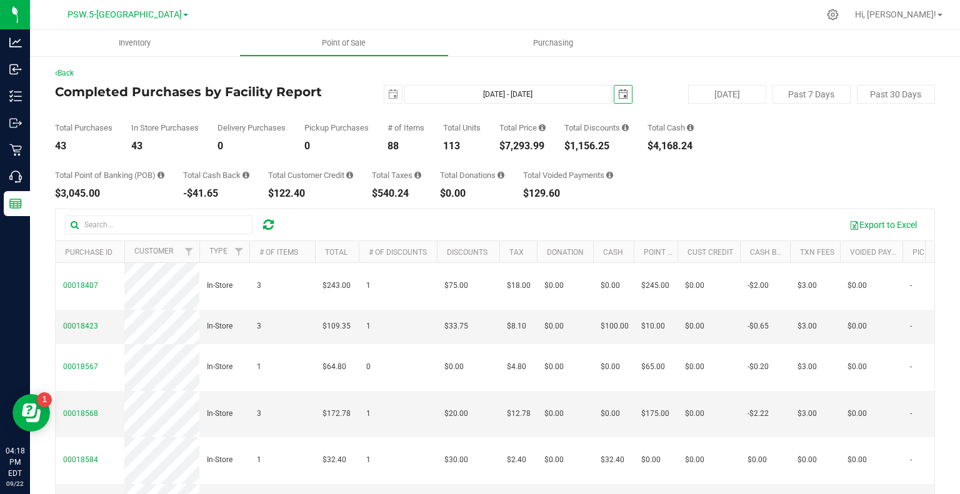
click at [763, 187] on div "Total Point of Banking (POB) $3,045.00 Total Cash Back -$41.65 Total Customer C…" at bounding box center [495, 175] width 880 height 48
click at [863, 224] on button "Export to Excel" at bounding box center [883, 224] width 84 height 21
click at [618, 94] on span "select" at bounding box center [623, 94] width 10 height 10
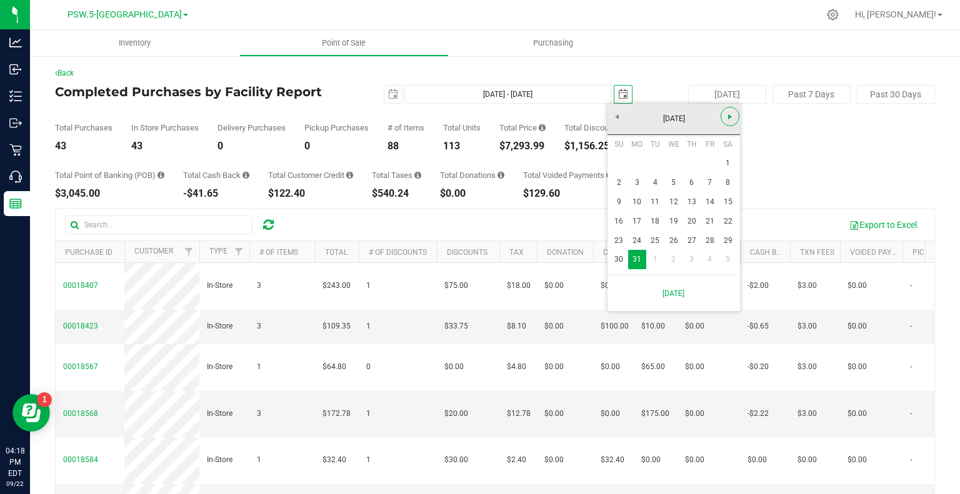
click at [728, 118] on span "Next" at bounding box center [730, 117] width 10 height 10
click at [677, 240] on link "30" at bounding box center [673, 240] width 18 height 19
type input "[DATE] - [DATE]"
type input "[DATE]"
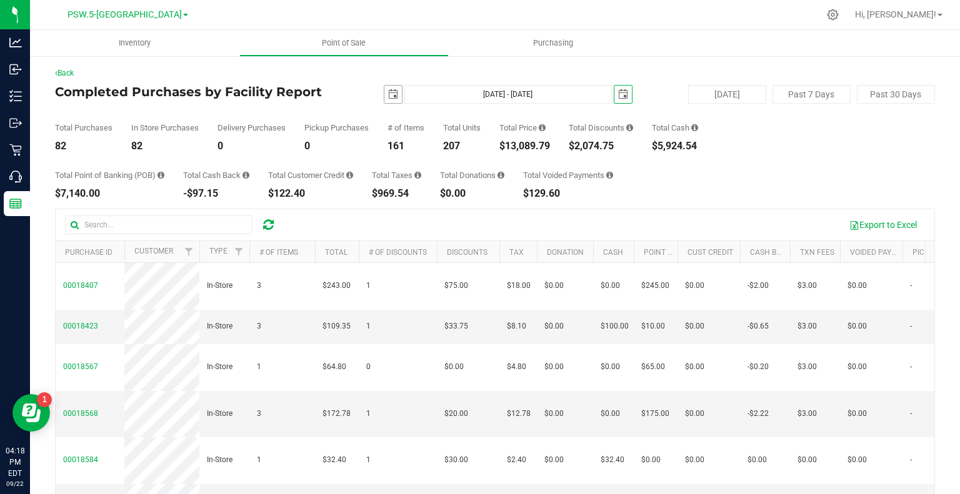
click at [396, 95] on span "select" at bounding box center [393, 95] width 18 height 18
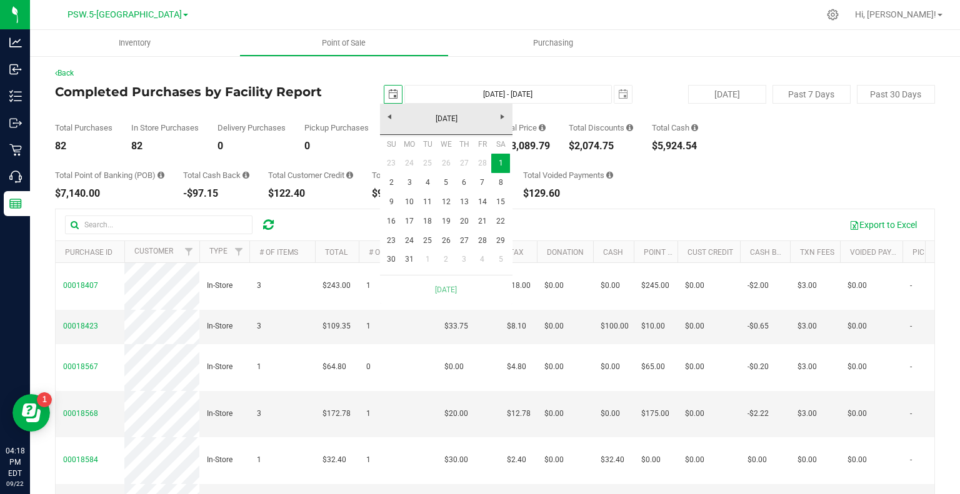
scroll to position [0, 31]
click at [427, 258] on link "1" at bounding box center [428, 259] width 18 height 19
type input "[DATE] - [DATE]"
type input "[DATE]"
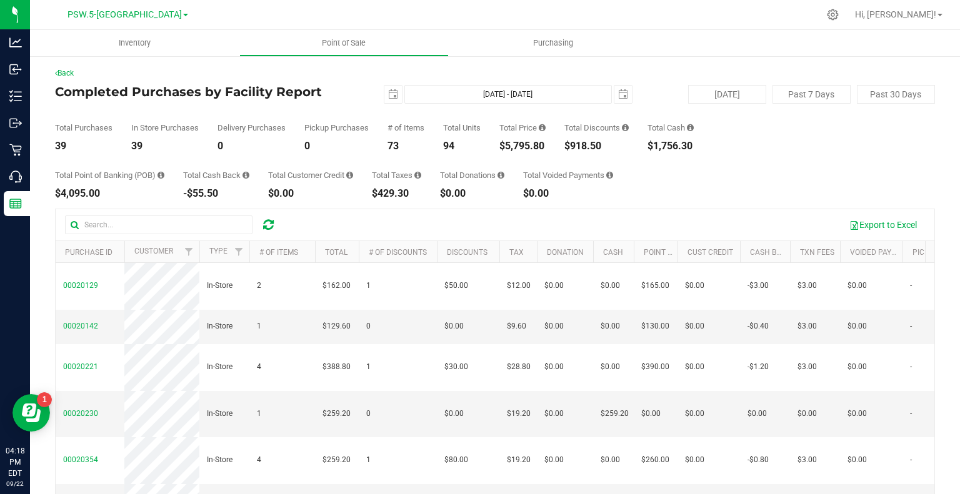
click at [771, 167] on div "Total Point of Banking (POB) $4,095.00 Total Cash Back -$55.50 Total Customer C…" at bounding box center [495, 175] width 880 height 48
click at [876, 229] on button "Export to Excel" at bounding box center [883, 224] width 84 height 21
click at [615, 99] on span "select" at bounding box center [623, 95] width 18 height 18
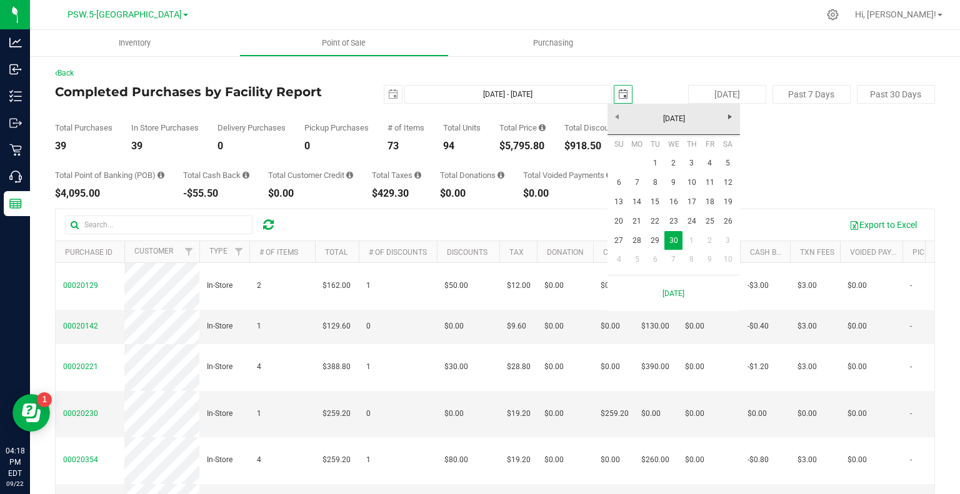
scroll to position [0, 31]
click at [728, 113] on span "Next" at bounding box center [730, 117] width 10 height 10
click at [725, 239] on link "31" at bounding box center [728, 240] width 18 height 19
type input "[DATE] - [DATE]"
type input "[DATE]"
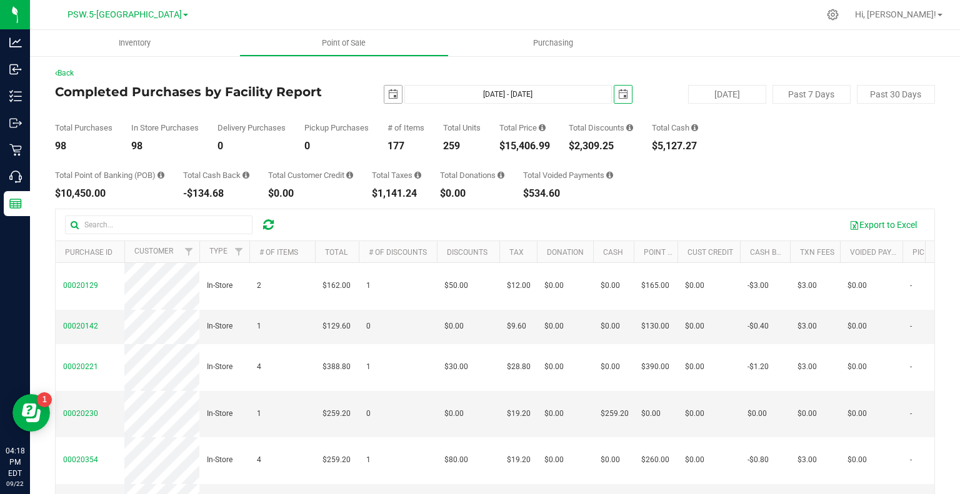
click at [388, 94] on span "select" at bounding box center [393, 94] width 10 height 10
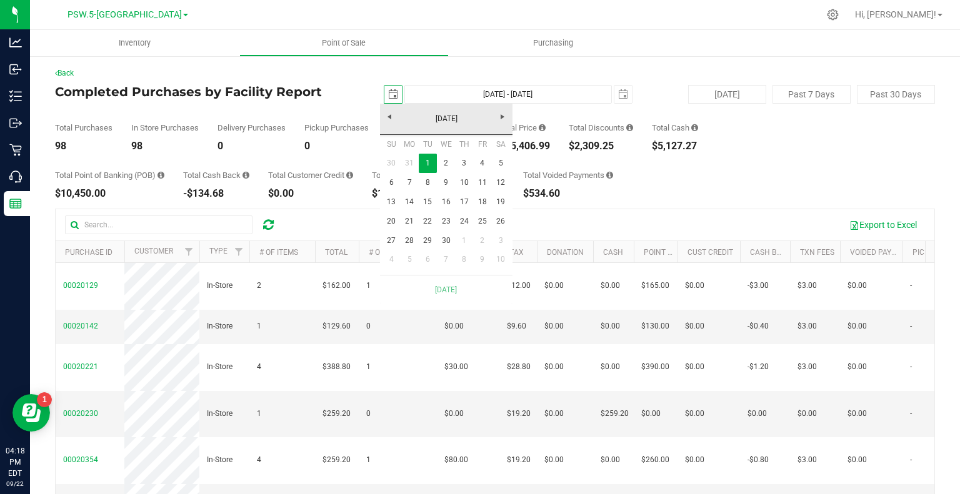
scroll to position [0, 31]
click at [461, 239] on link "1" at bounding box center [464, 240] width 18 height 19
type input "[DATE] - [DATE]"
type input "[DATE]"
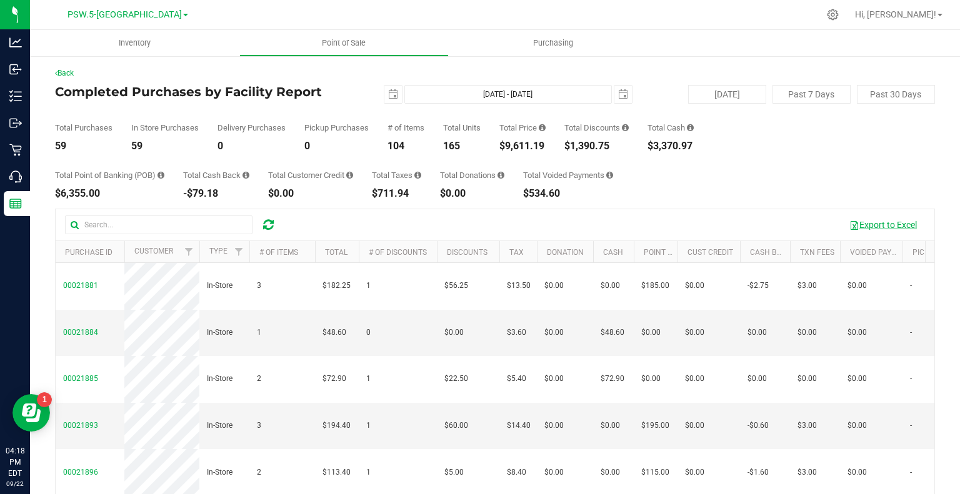
click at [856, 224] on button "Export to Excel" at bounding box center [883, 224] width 84 height 21
click at [618, 98] on span "select" at bounding box center [623, 94] width 10 height 10
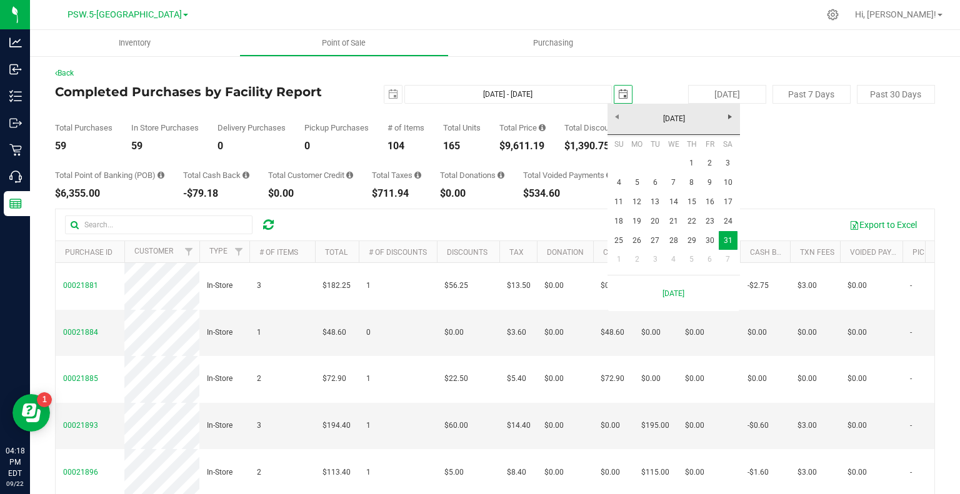
scroll to position [0, 31]
click at [723, 119] on link "Next" at bounding box center [730, 116] width 19 height 19
click at [633, 241] on link "30" at bounding box center [637, 240] width 18 height 19
type input "[DATE] - [DATE]"
type input "[DATE]"
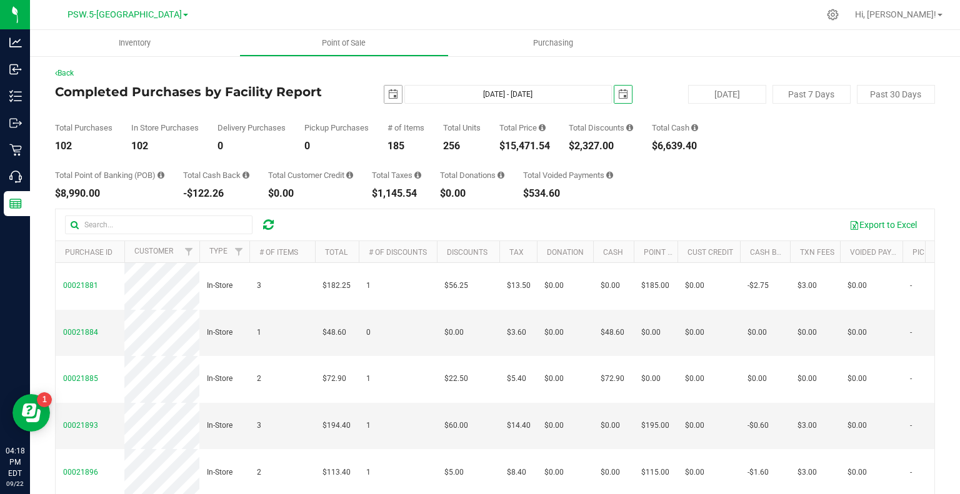
click at [389, 92] on span "select" at bounding box center [393, 94] width 10 height 10
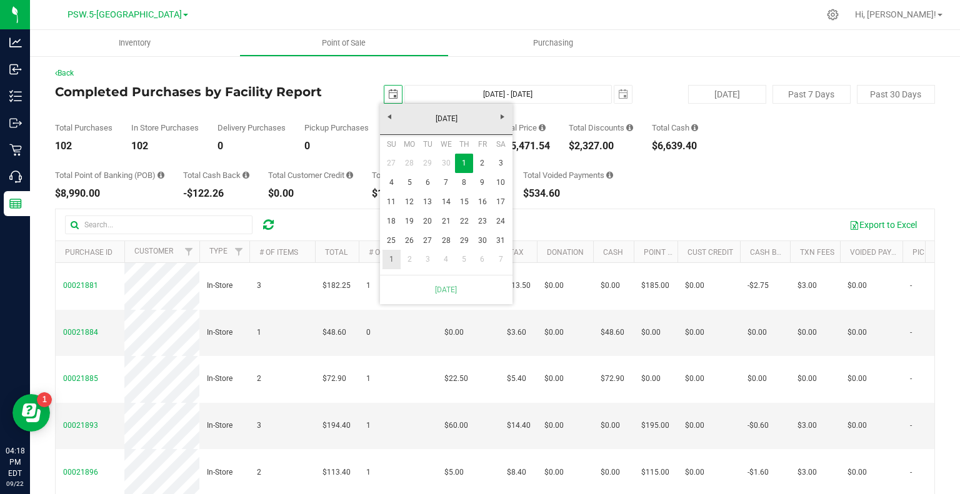
click at [391, 257] on link "1" at bounding box center [392, 259] width 18 height 19
type input "[DATE] - [DATE]"
type input "[DATE]"
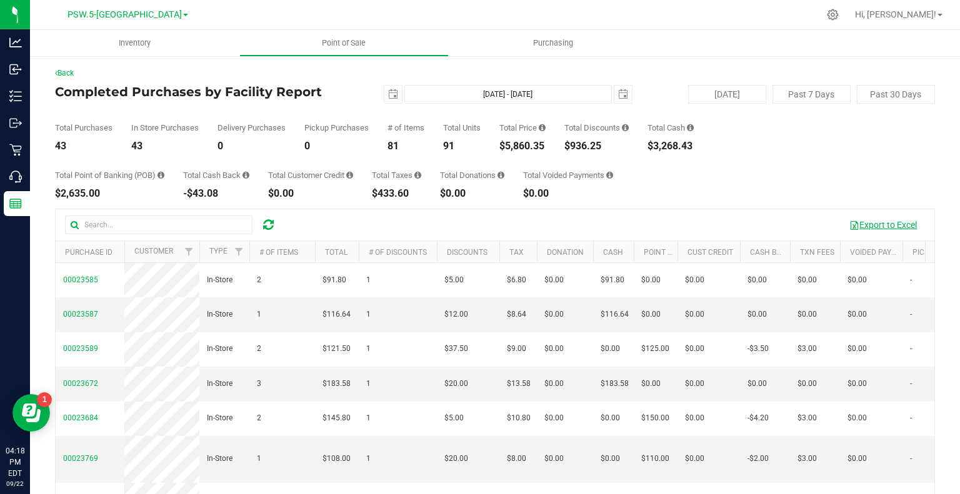
click at [873, 227] on button "Export to Excel" at bounding box center [883, 224] width 84 height 21
click at [618, 93] on span "select" at bounding box center [623, 94] width 10 height 10
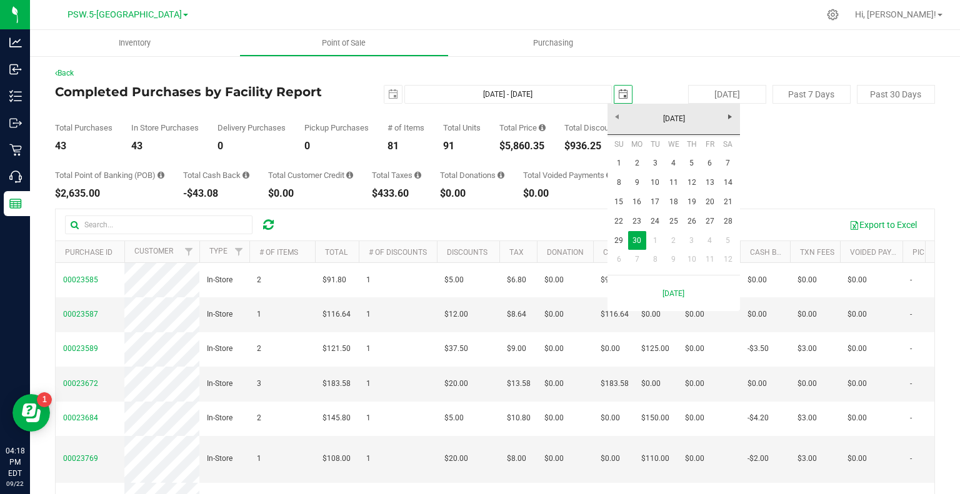
scroll to position [0, 31]
click at [721, 119] on link "Next" at bounding box center [730, 116] width 19 height 19
click at [693, 240] on link "31" at bounding box center [692, 240] width 18 height 19
type input "[DATE] - [DATE]"
type input "[DATE]"
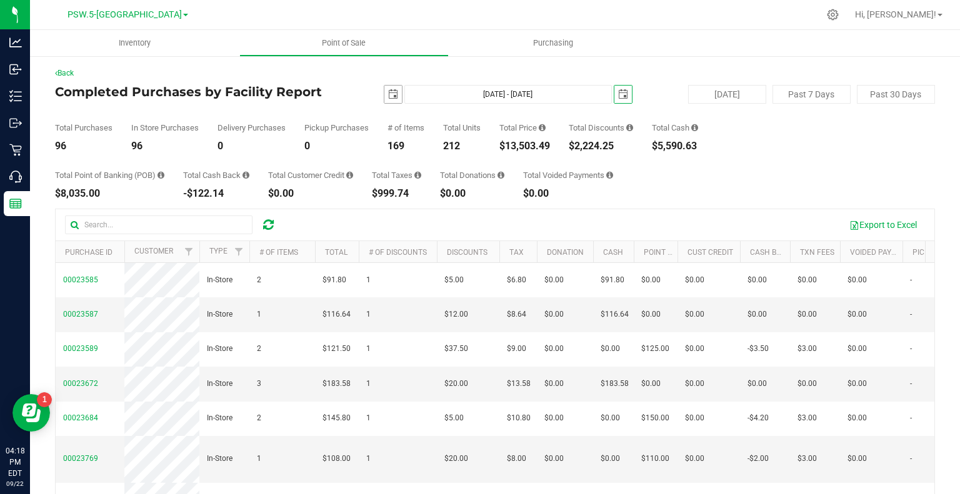
click at [395, 98] on span "select" at bounding box center [393, 95] width 18 height 18
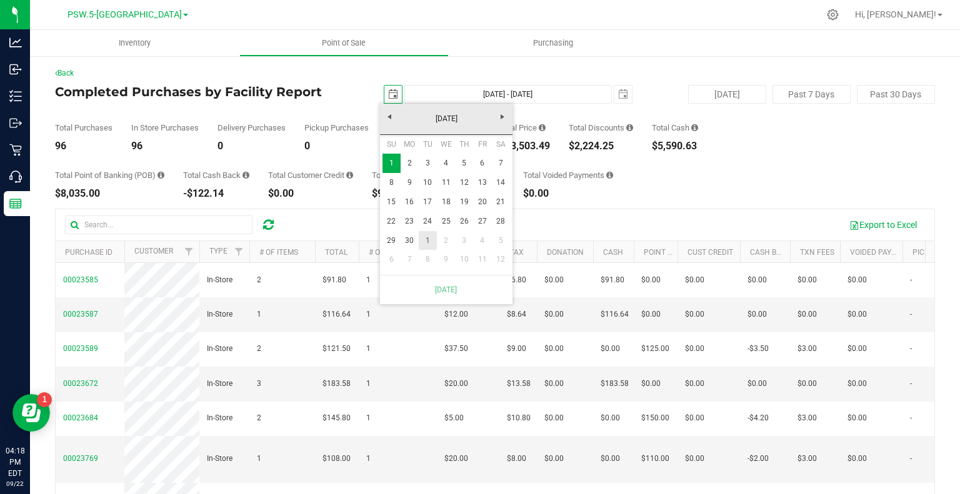
click at [428, 238] on link "1" at bounding box center [428, 240] width 18 height 19
type input "[DATE] - [DATE]"
type input "[DATE]"
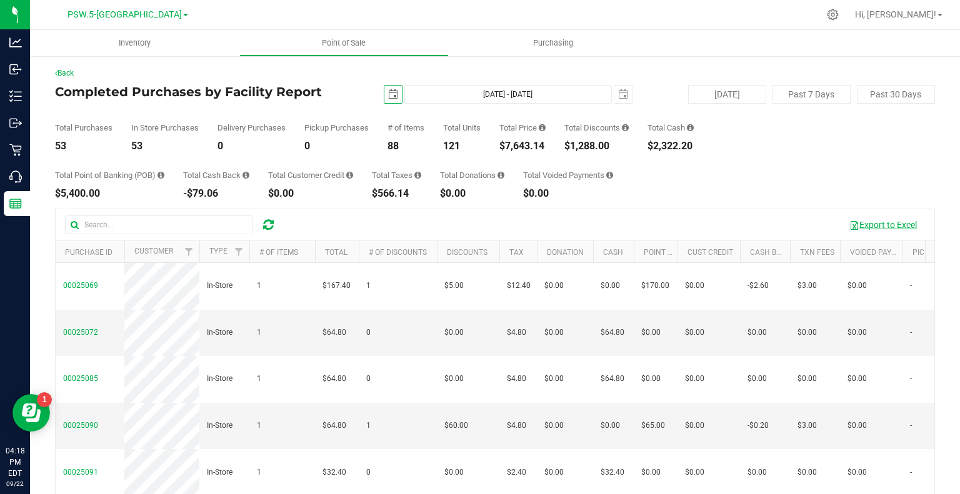
click at [893, 227] on button "Export to Excel" at bounding box center [883, 224] width 84 height 21
click at [619, 95] on span "select" at bounding box center [623, 94] width 10 height 10
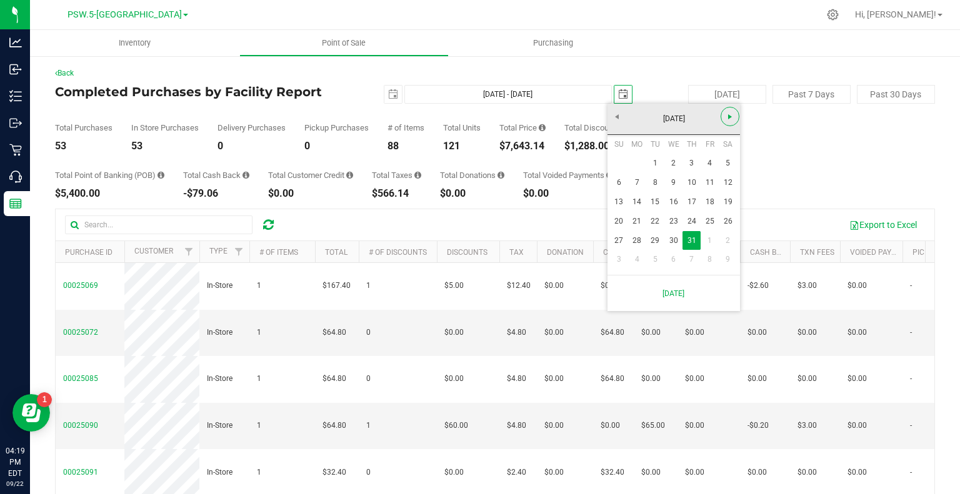
click at [731, 119] on span "Next" at bounding box center [730, 117] width 10 height 10
click at [619, 261] on link "31" at bounding box center [619, 259] width 18 height 19
type input "[DATE] - [DATE]"
type input "[DATE]"
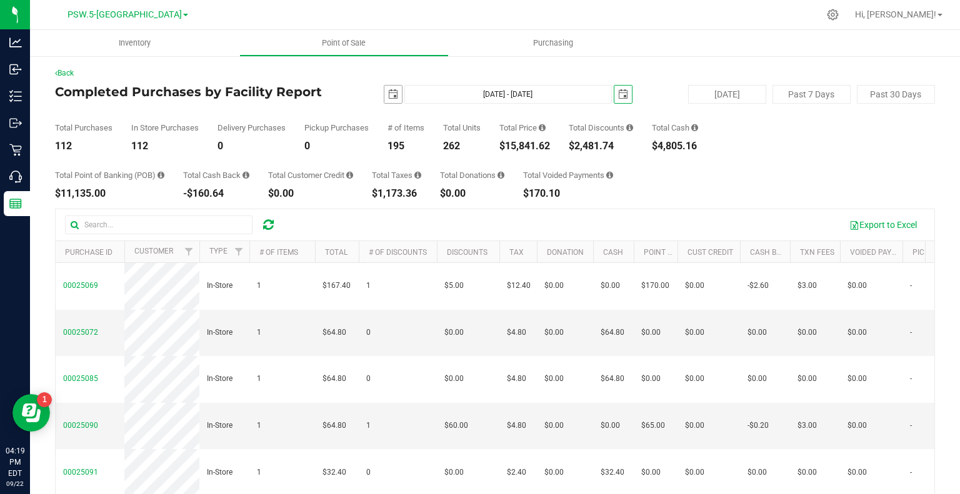
click at [390, 94] on span "select" at bounding box center [393, 94] width 10 height 10
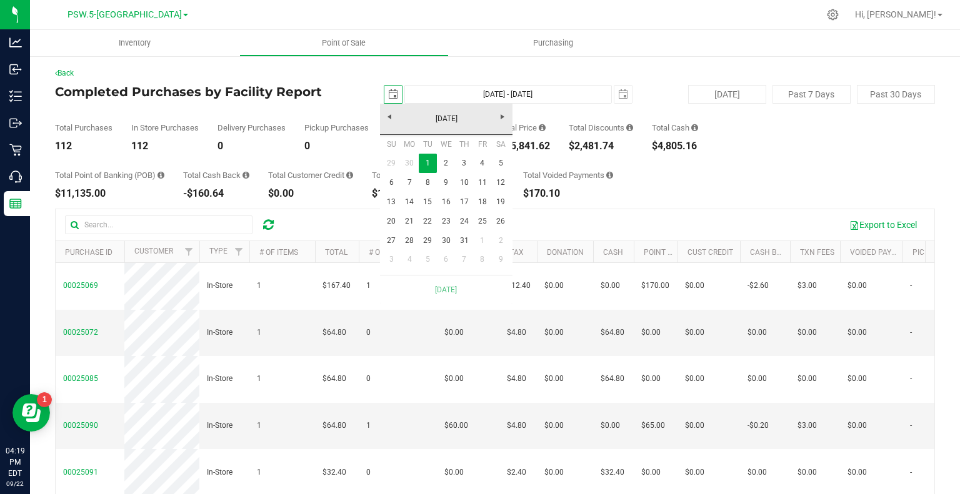
scroll to position [0, 31]
click at [482, 233] on link "1" at bounding box center [482, 240] width 18 height 19
type input "[DATE] - [DATE]"
type input "[DATE]"
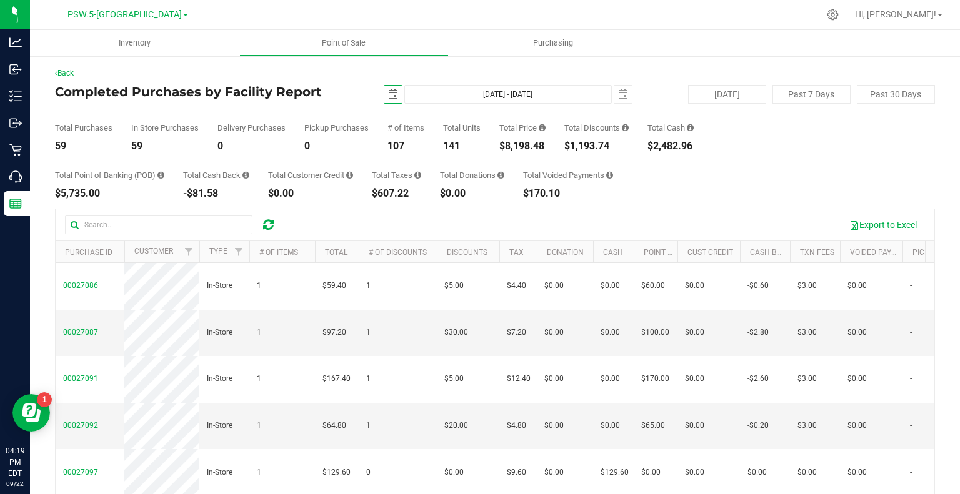
click at [863, 226] on button "Export to Excel" at bounding box center [883, 224] width 84 height 21
click at [935, 213] on div "Back Completed Purchases by Facility Report [DATE] [DATE] - [DATE] [DATE] [DATE…" at bounding box center [495, 336] width 930 height 563
click at [845, 161] on div "Total Point of Banking (POB) $5,735.00 Total Cash Back -$81.58 Total Customer C…" at bounding box center [495, 175] width 880 height 48
click at [137, 18] on span "PSW.5-[GEOGRAPHIC_DATA]" at bounding box center [125, 14] width 114 height 11
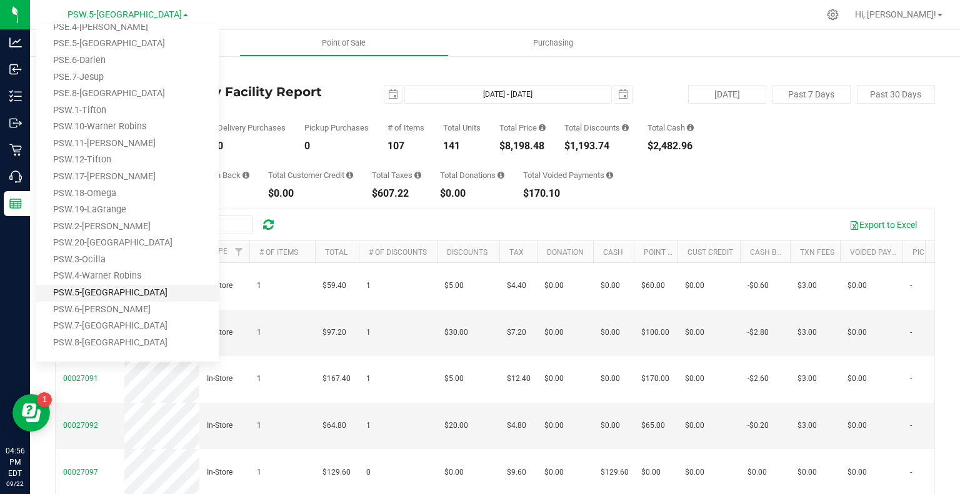
scroll to position [450, 0]
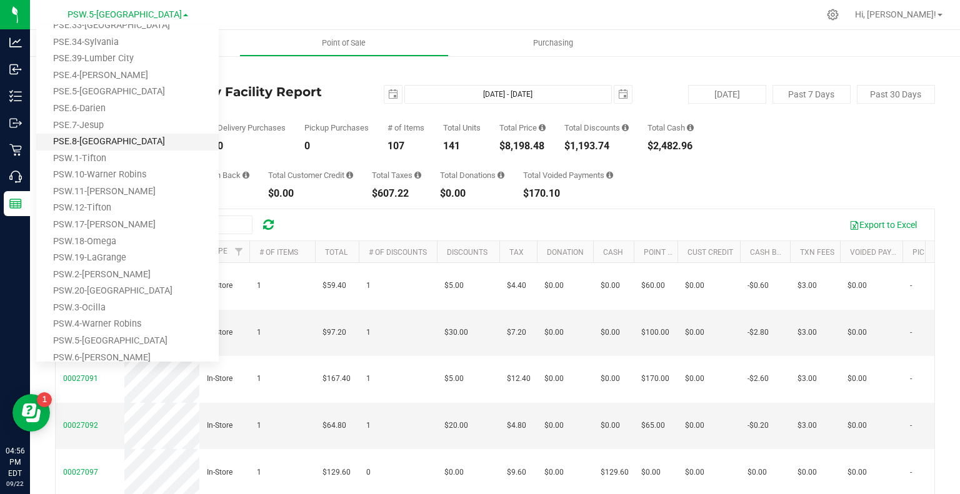
click at [114, 140] on link "PSE.8-[GEOGRAPHIC_DATA]" at bounding box center [127, 142] width 183 height 17
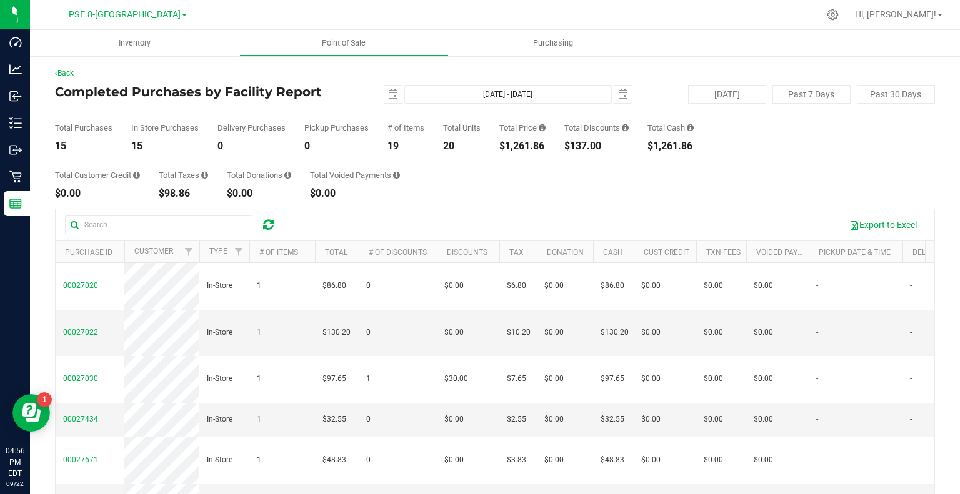
click at [673, 176] on div "Total Customer Credit $0.00 Total Taxes $98.86 Total Donations $0.00 Total Void…" at bounding box center [495, 175] width 880 height 48
click at [390, 96] on span "select" at bounding box center [393, 94] width 10 height 10
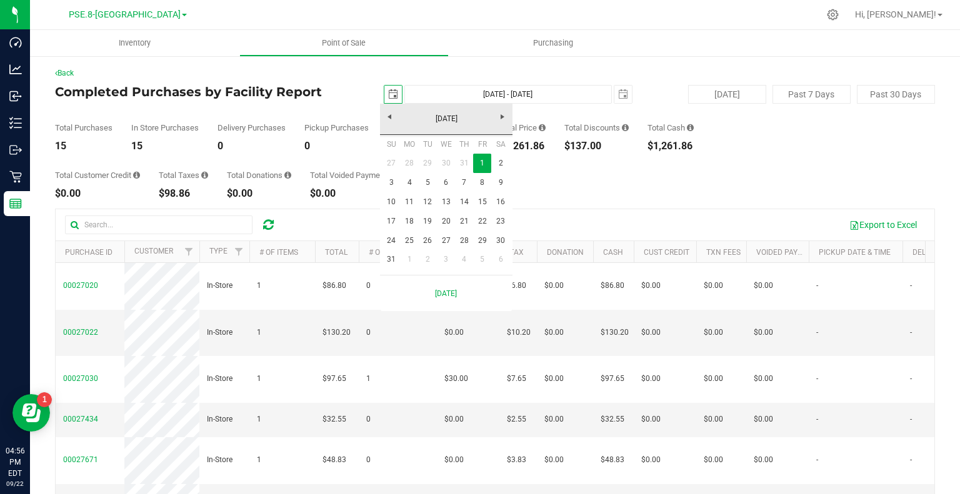
scroll to position [0, 31]
click at [646, 171] on div "Total Customer Credit $0.00 Total Taxes $98.86 Total Donations $0.00 Total Void…" at bounding box center [495, 175] width 880 height 48
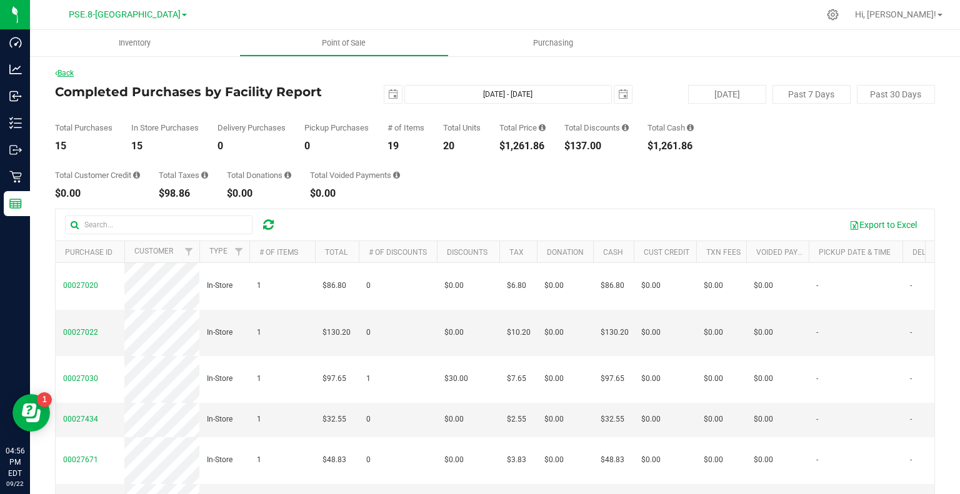
click at [73, 72] on link "Back" at bounding box center [64, 73] width 19 height 9
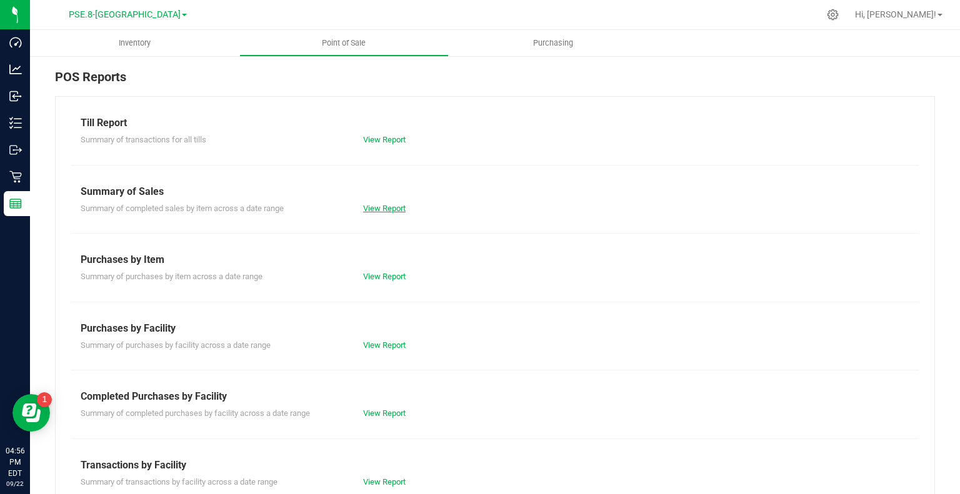
click at [390, 211] on link "View Report" at bounding box center [384, 208] width 43 height 9
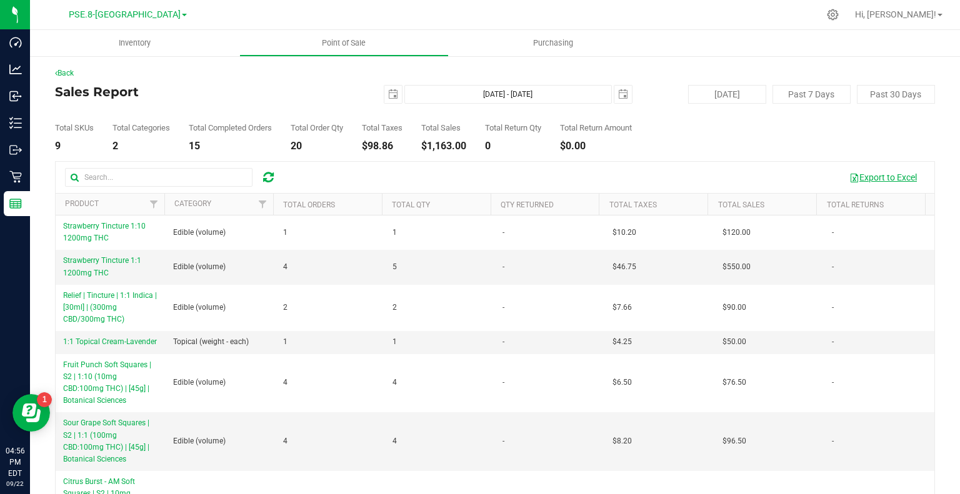
click at [859, 179] on button "Export to Excel" at bounding box center [883, 177] width 84 height 21
click at [657, 146] on div "Total SKUs 9 Total Categories 2 Total Completed Orders 15 Total Order Qty 20 To…" at bounding box center [495, 128] width 880 height 48
click at [388, 90] on span "select" at bounding box center [393, 94] width 10 height 10
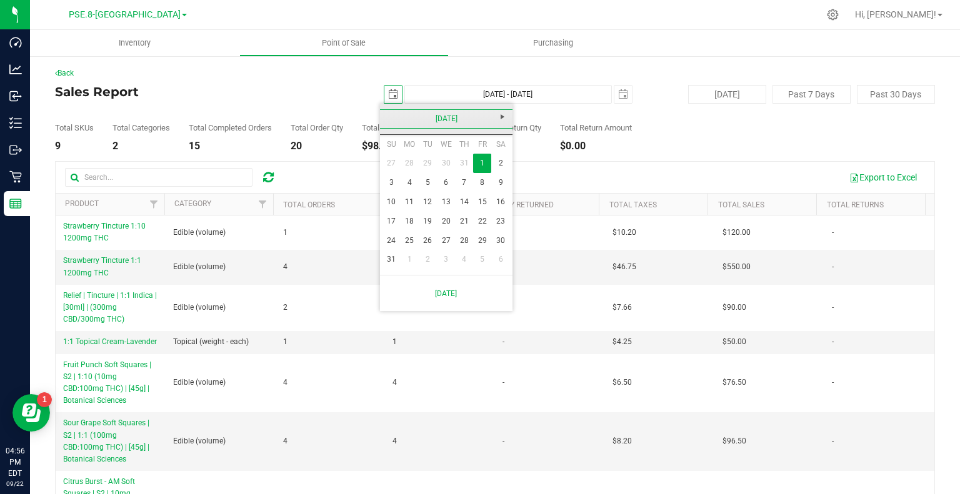
click at [385, 121] on link "[DATE]" at bounding box center [446, 118] width 134 height 19
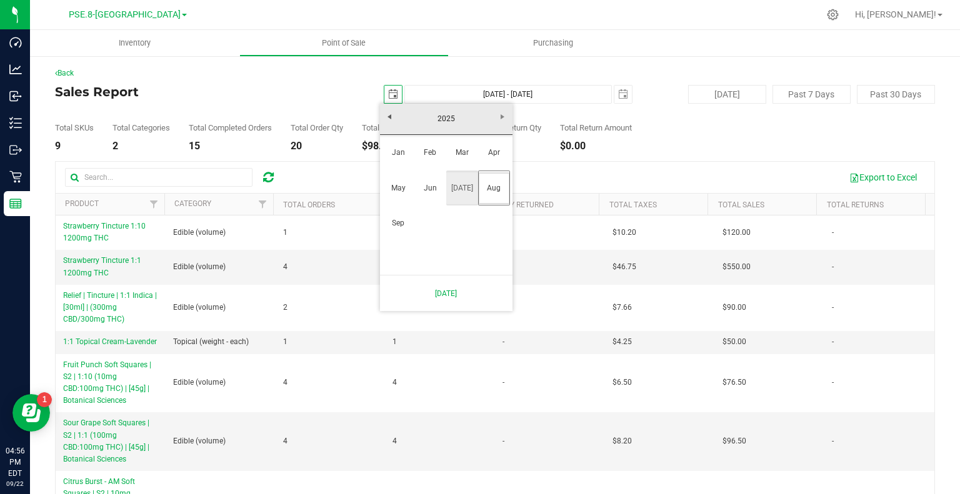
click at [466, 199] on link "[DATE]" at bounding box center [462, 189] width 32 height 32
click at [428, 168] on link "1" at bounding box center [428, 163] width 18 height 19
type input "[DATE]"
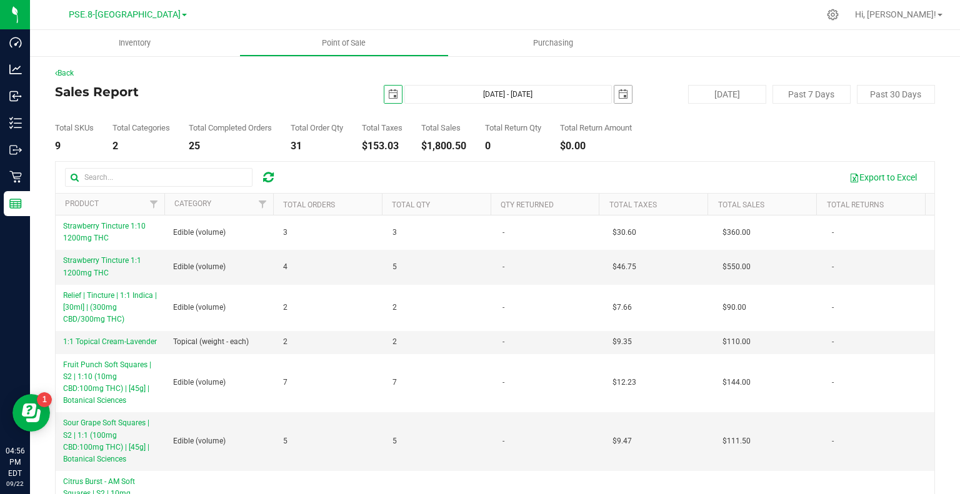
click at [618, 95] on span "select" at bounding box center [623, 94] width 10 height 10
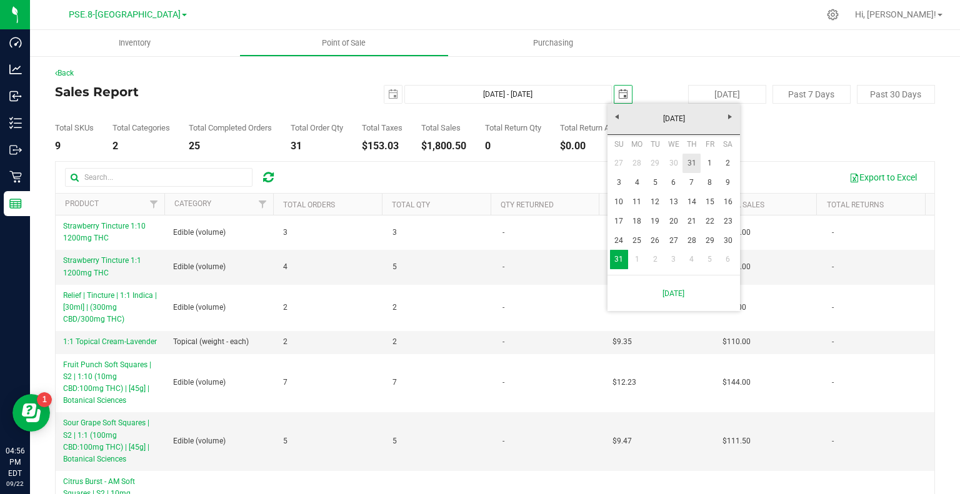
click at [689, 166] on link "31" at bounding box center [692, 163] width 18 height 19
type input "[DATE] - [DATE]"
type input "[DATE]"
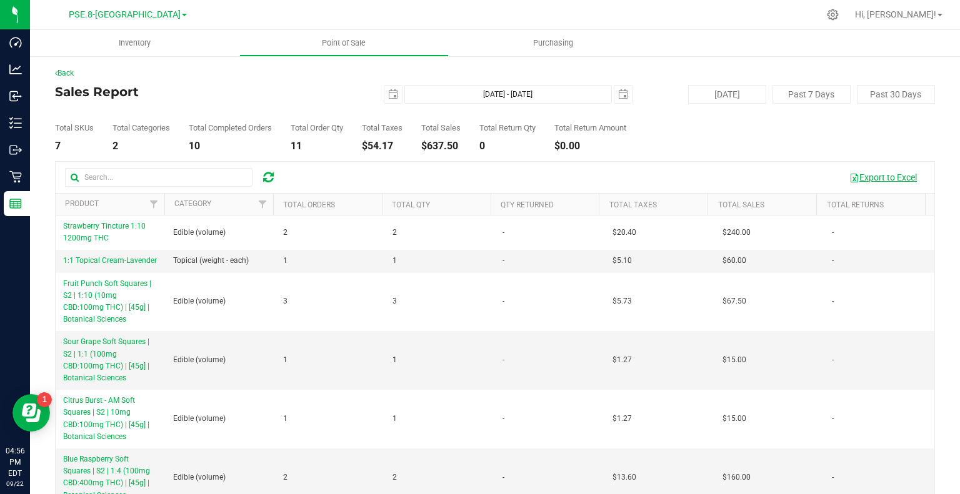
click at [876, 179] on button "Export to Excel" at bounding box center [883, 177] width 84 height 21
click at [388, 96] on span "select" at bounding box center [393, 94] width 10 height 10
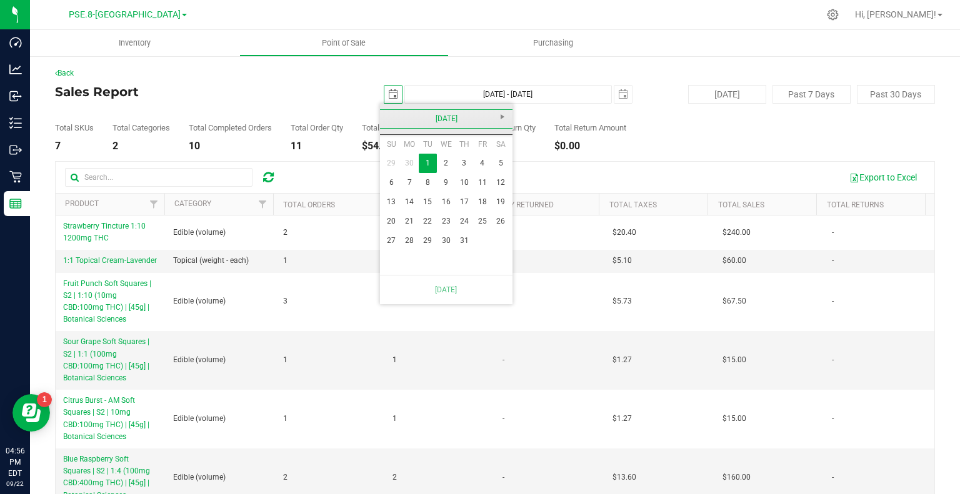
click at [395, 124] on link "[DATE]" at bounding box center [446, 118] width 134 height 19
click at [429, 183] on link "Jun" at bounding box center [430, 189] width 32 height 32
click at [388, 158] on link "1" at bounding box center [392, 163] width 18 height 19
type input "[DATE] - [DATE]"
type input "[DATE]"
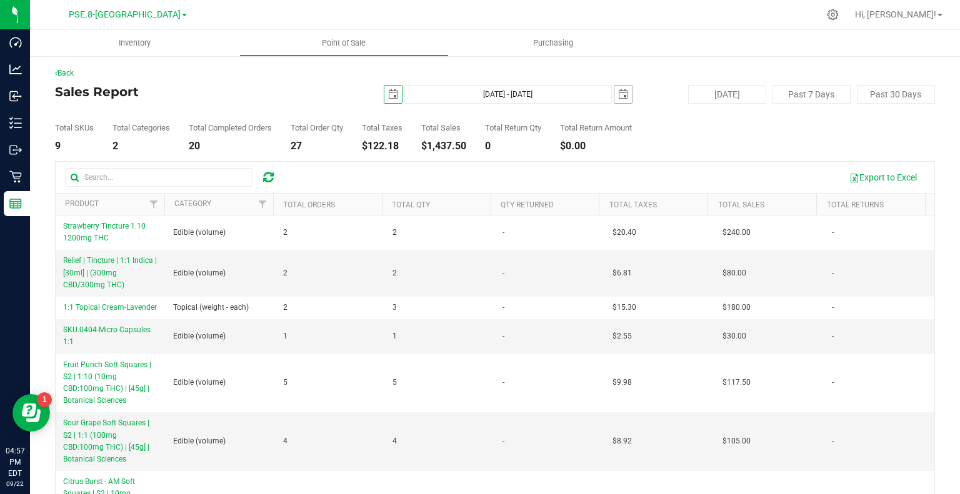
click at [618, 94] on span "select" at bounding box center [623, 94] width 10 height 10
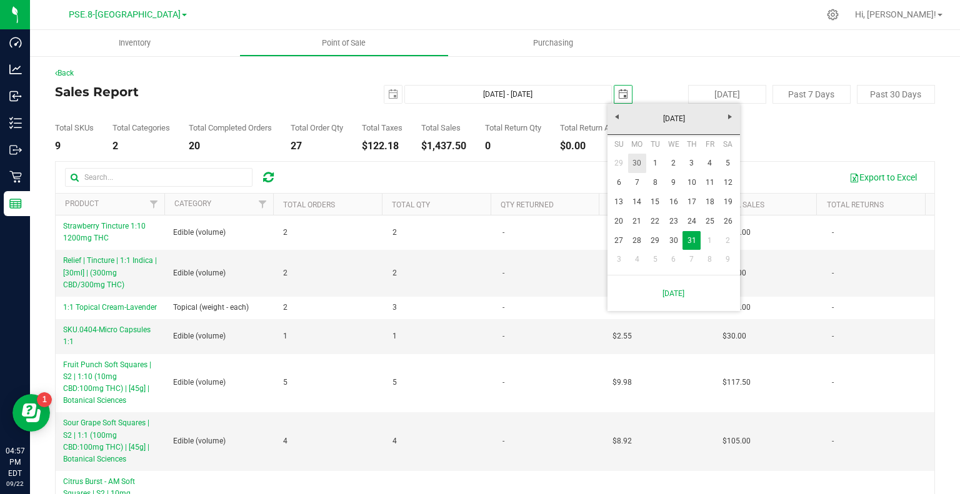
click at [641, 163] on link "30" at bounding box center [637, 163] width 18 height 19
type input "[DATE] - [DATE]"
type input "[DATE]"
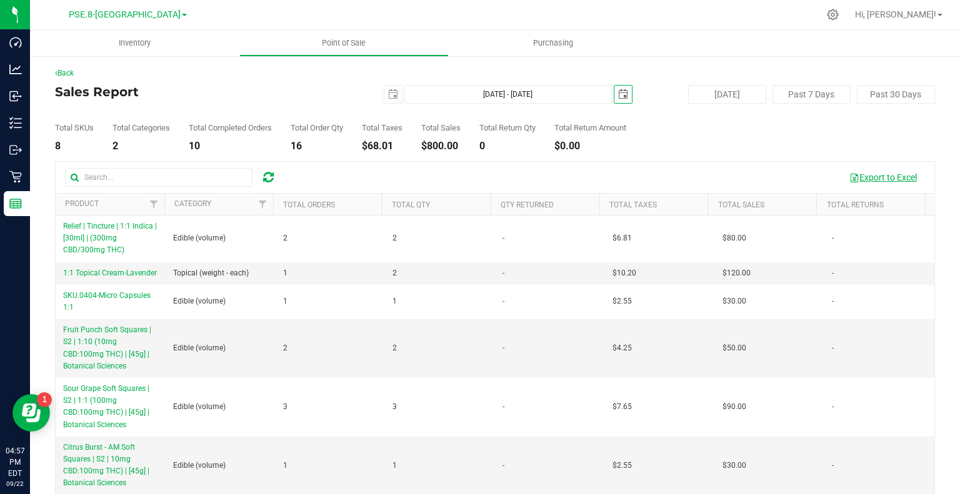
click at [893, 181] on button "Export to Excel" at bounding box center [883, 177] width 84 height 21
click at [388, 97] on span "select" at bounding box center [393, 94] width 10 height 10
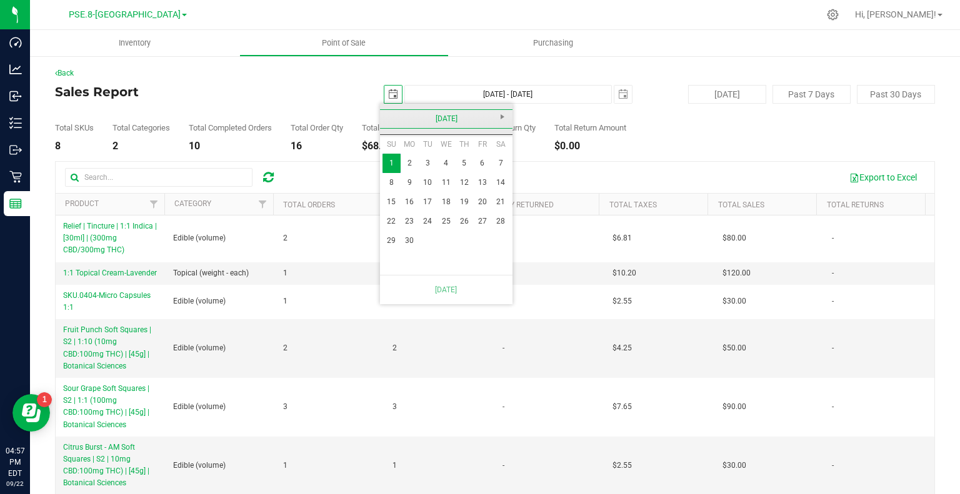
click at [400, 109] on link "[DATE]" at bounding box center [446, 118] width 134 height 19
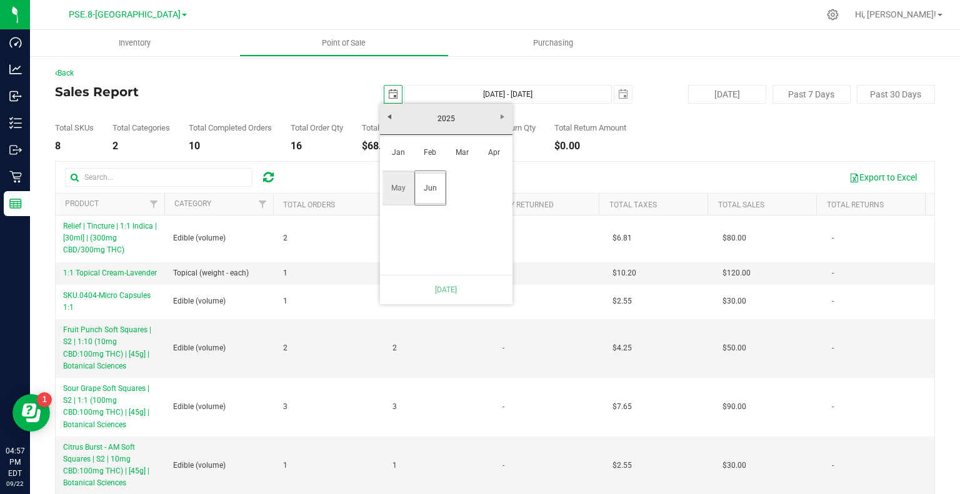
click at [400, 189] on link "May" at bounding box center [399, 189] width 32 height 32
click at [461, 162] on link "1" at bounding box center [464, 163] width 18 height 19
type input "[DATE] - [DATE]"
type input "[DATE]"
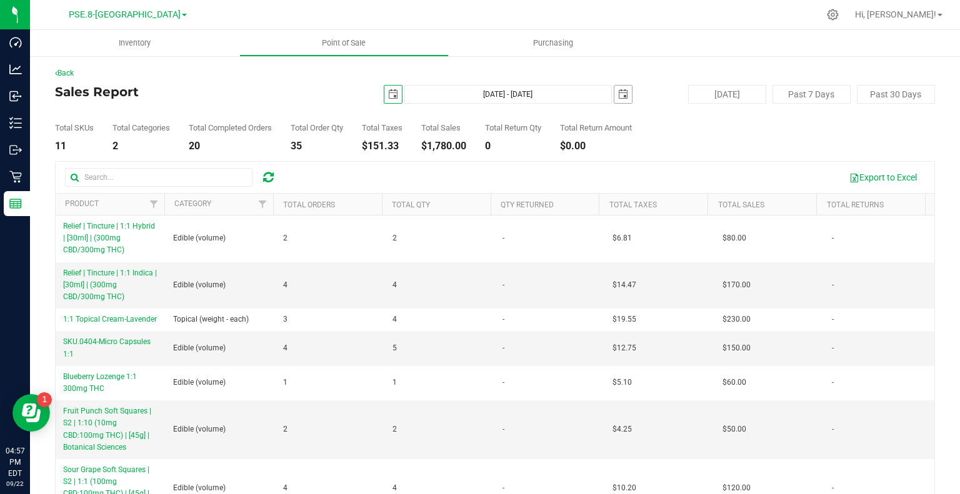
click at [620, 96] on span "select" at bounding box center [623, 94] width 10 height 10
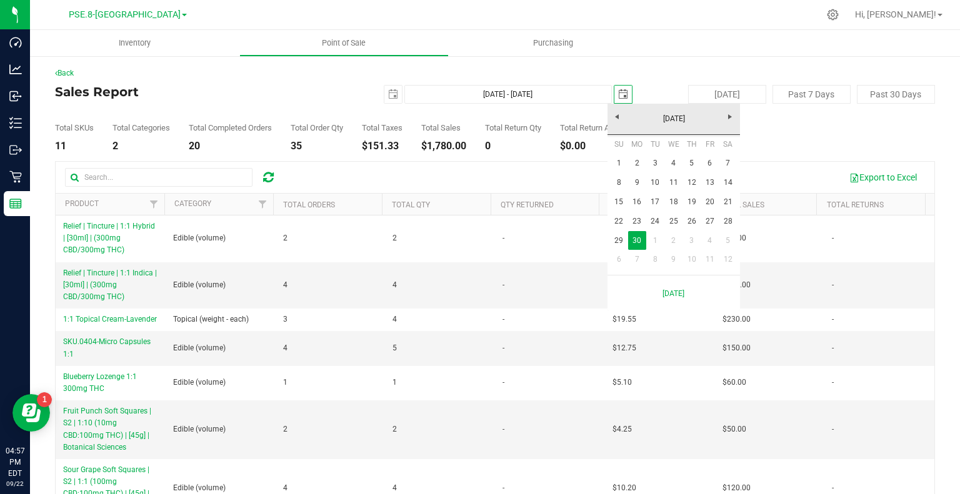
scroll to position [0, 31]
click at [618, 121] on link "[DATE]" at bounding box center [674, 118] width 134 height 19
click at [628, 194] on link "May" at bounding box center [626, 189] width 32 height 32
click at [728, 242] on link "31" at bounding box center [728, 240] width 18 height 19
type input "[DATE] - [DATE]"
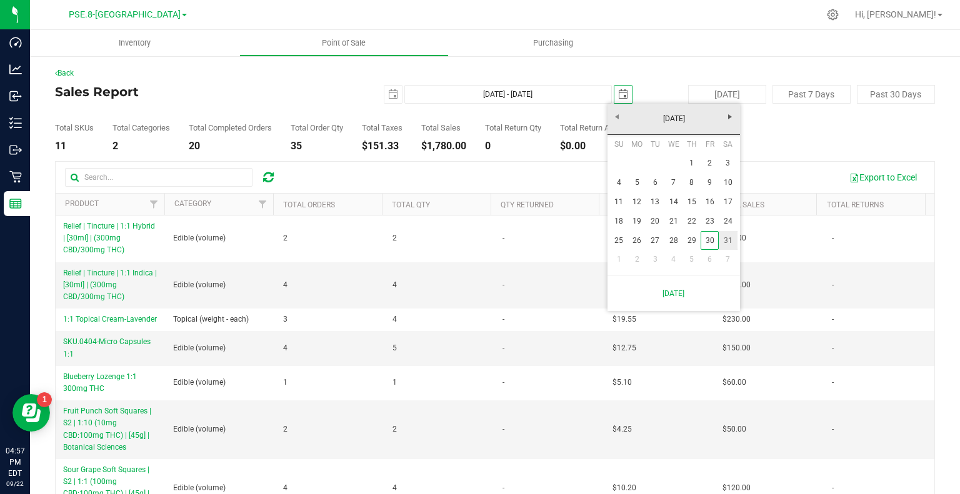
type input "[DATE]"
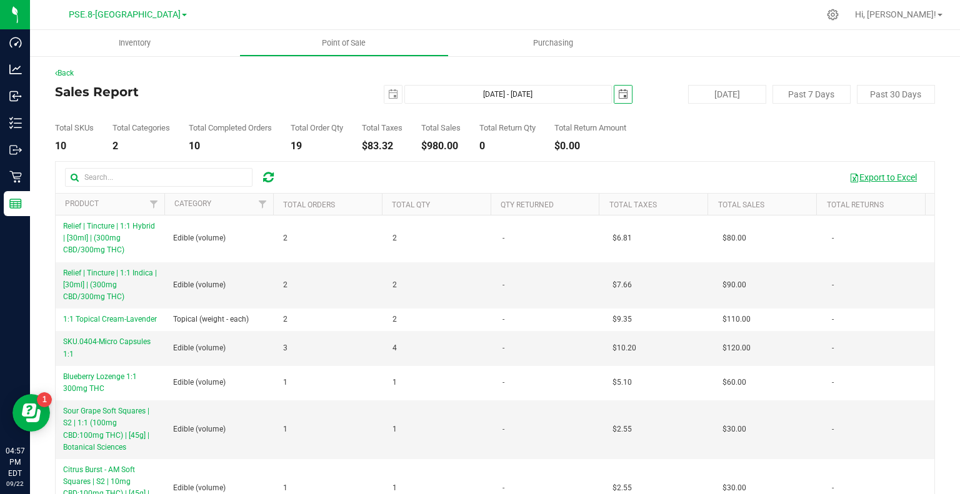
click at [867, 176] on button "Export to Excel" at bounding box center [883, 177] width 84 height 21
click at [388, 96] on span "select" at bounding box center [393, 94] width 10 height 10
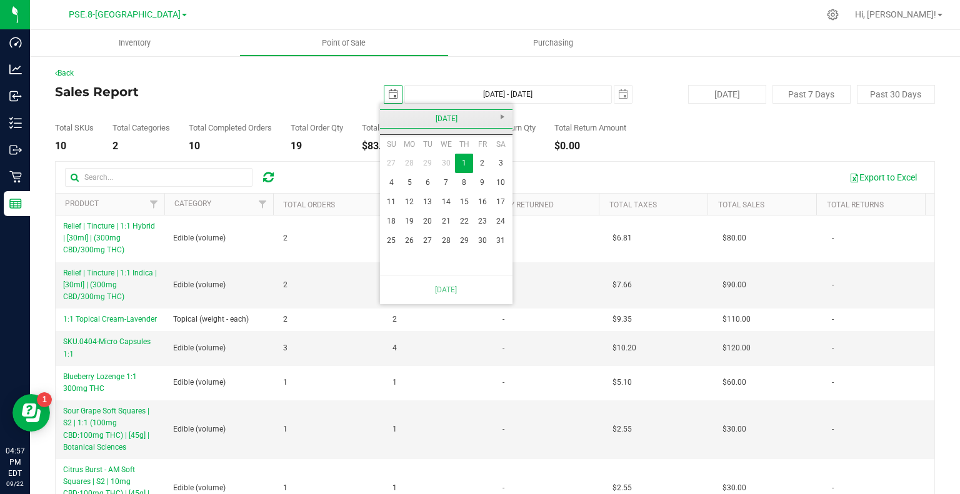
click at [389, 119] on link "[DATE]" at bounding box center [446, 118] width 134 height 19
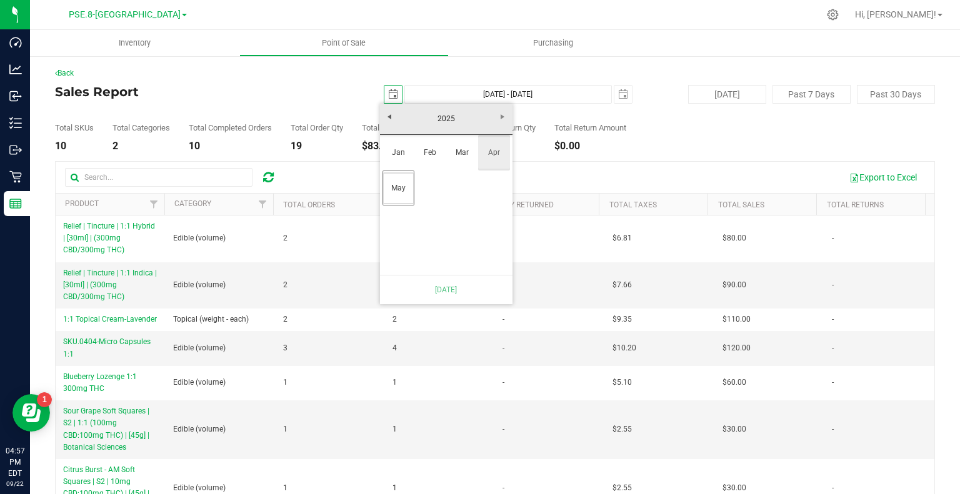
click at [499, 153] on link "Apr" at bounding box center [494, 153] width 32 height 32
click at [426, 164] on link "1" at bounding box center [428, 163] width 18 height 19
type input "[DATE] - [DATE]"
type input "[DATE]"
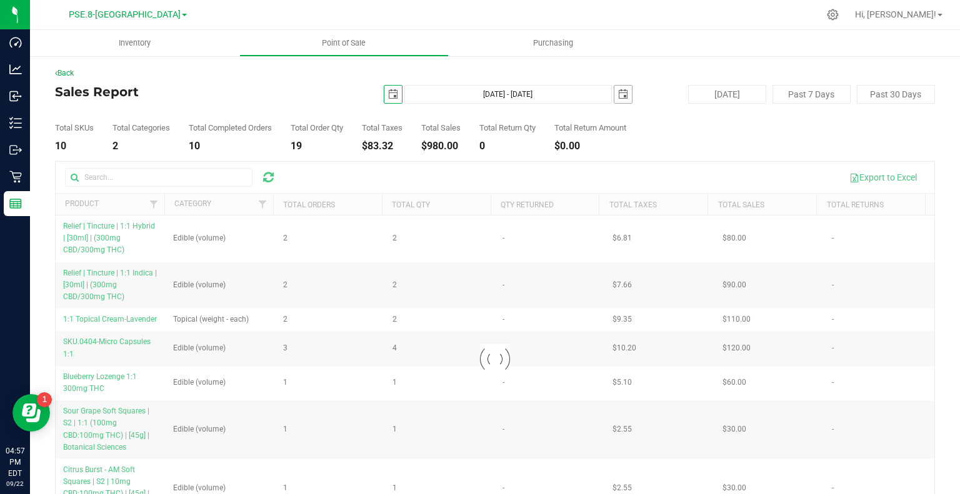
click at [618, 96] on span "select" at bounding box center [623, 94] width 10 height 10
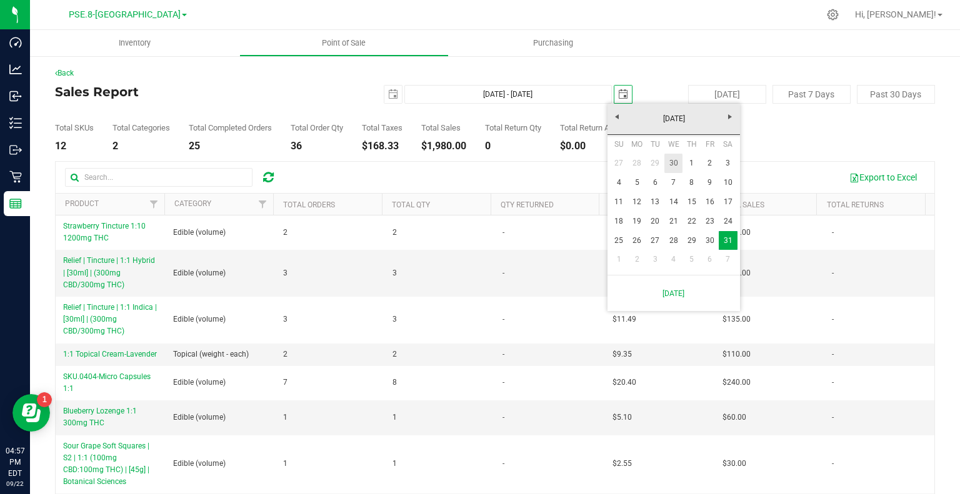
click at [675, 163] on link "30" at bounding box center [673, 163] width 18 height 19
type input "[DATE] - [DATE]"
type input "[DATE]"
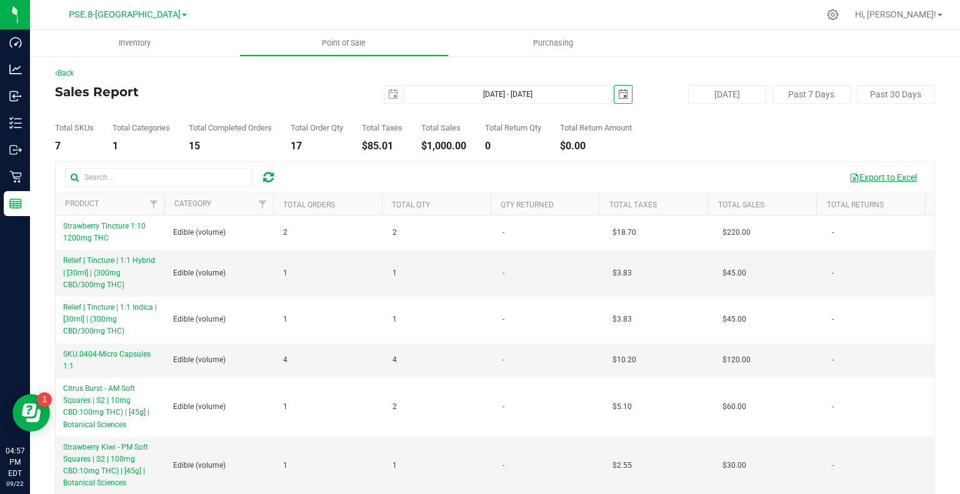
click at [875, 174] on button "Export to Excel" at bounding box center [883, 177] width 84 height 21
click at [384, 91] on span "select" at bounding box center [393, 95] width 18 height 18
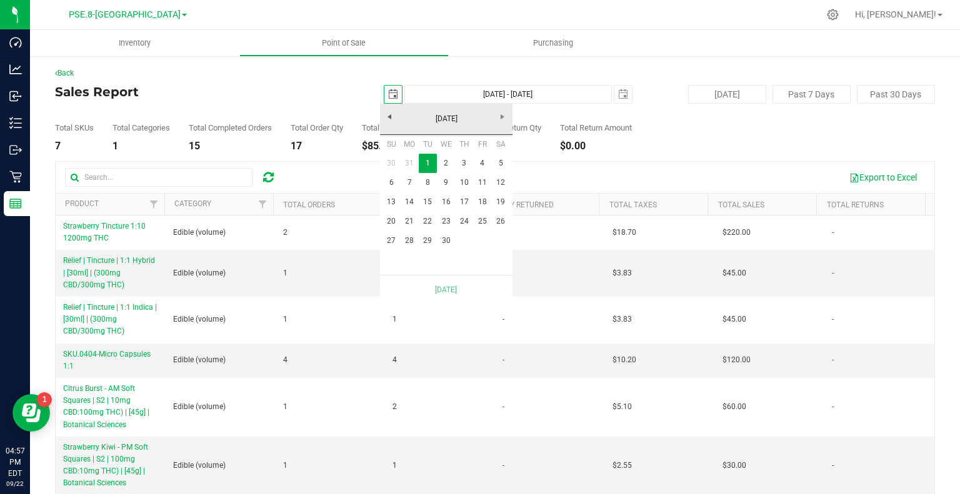
scroll to position [0, 31]
click at [389, 117] on link "[DATE]" at bounding box center [446, 118] width 134 height 19
click at [477, 152] on link "Mar" at bounding box center [462, 153] width 32 height 32
click at [504, 166] on link "1" at bounding box center [500, 163] width 18 height 19
type input "[DATE] - [DATE]"
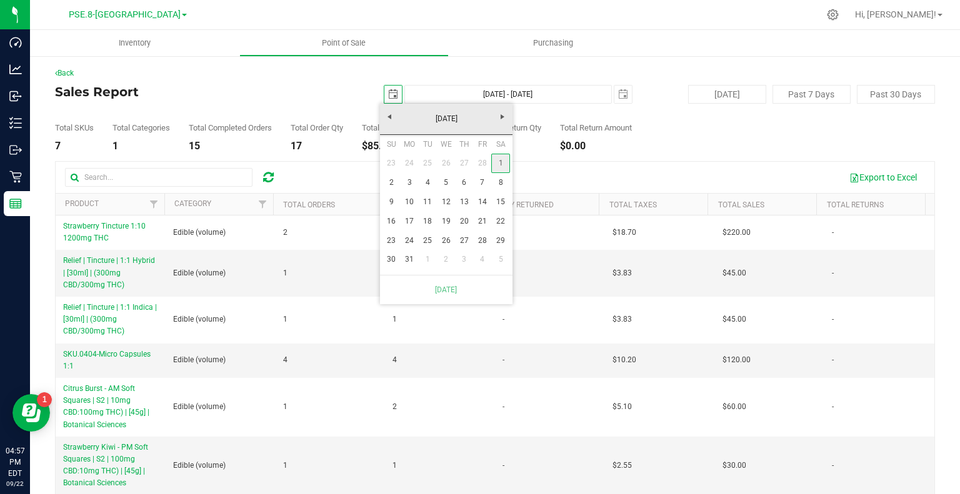
type input "[DATE]"
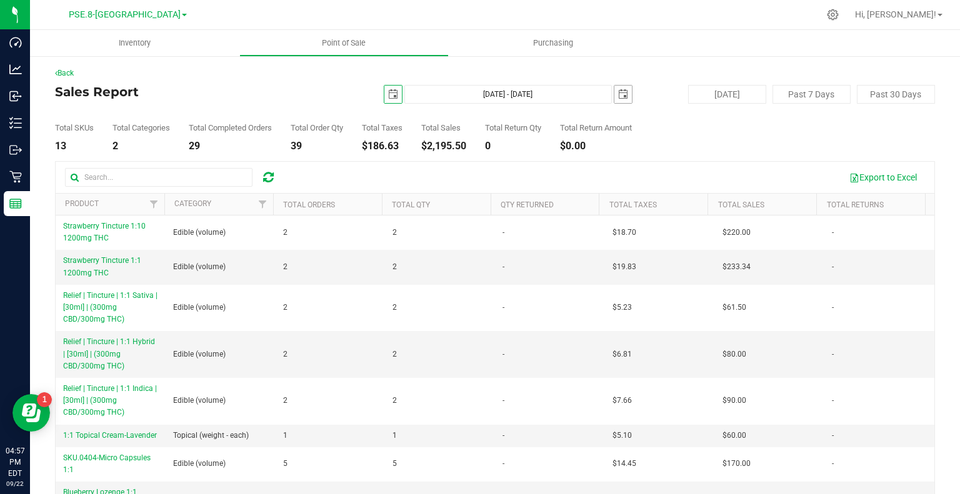
click at [618, 94] on span "select" at bounding box center [623, 94] width 10 height 10
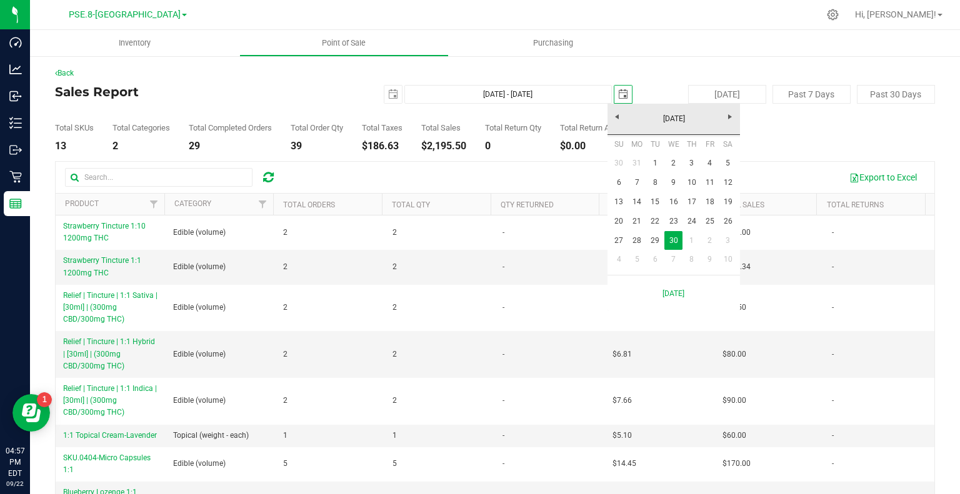
scroll to position [0, 31]
click at [614, 120] on link "[DATE]" at bounding box center [674, 118] width 134 height 19
click at [690, 153] on link "Mar" at bounding box center [690, 153] width 32 height 32
click at [633, 264] on link "31" at bounding box center [637, 259] width 18 height 19
type input "[DATE] - [DATE]"
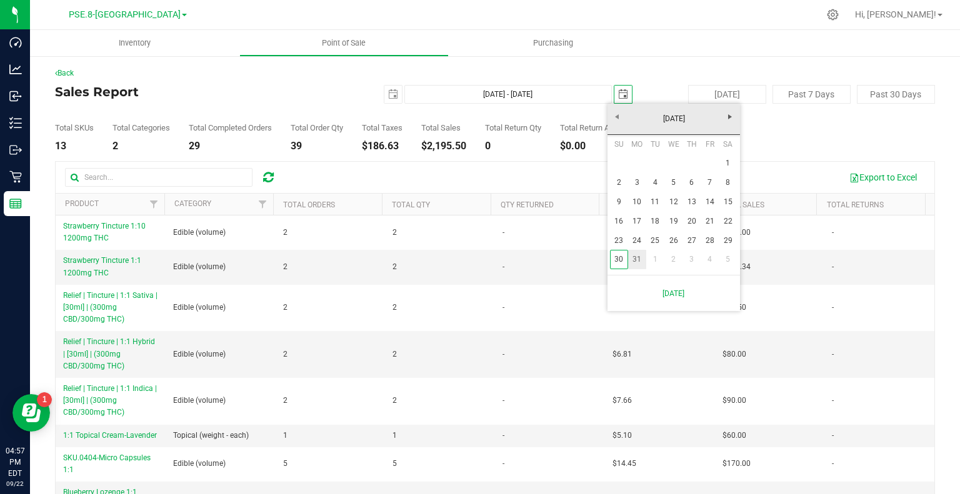
type input "[DATE]"
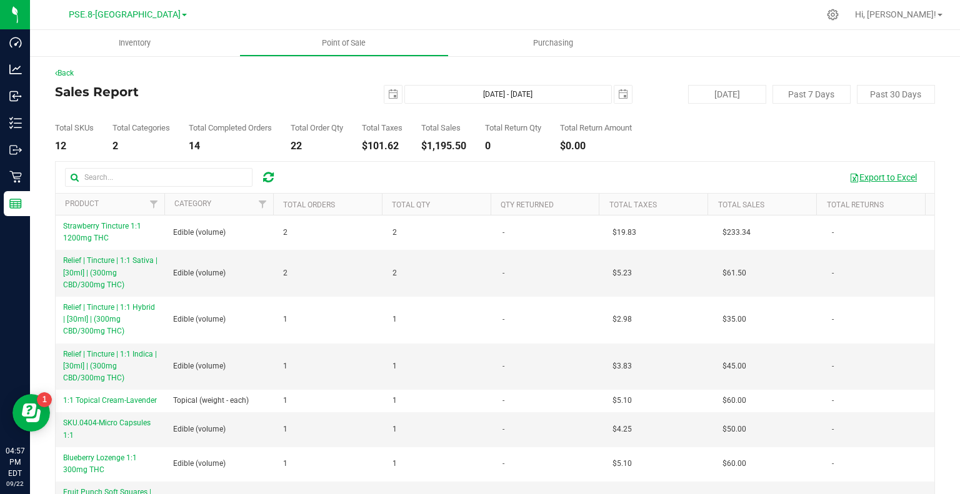
click at [881, 172] on button "Export to Excel" at bounding box center [883, 177] width 84 height 21
click at [392, 93] on span "select" at bounding box center [393, 94] width 10 height 10
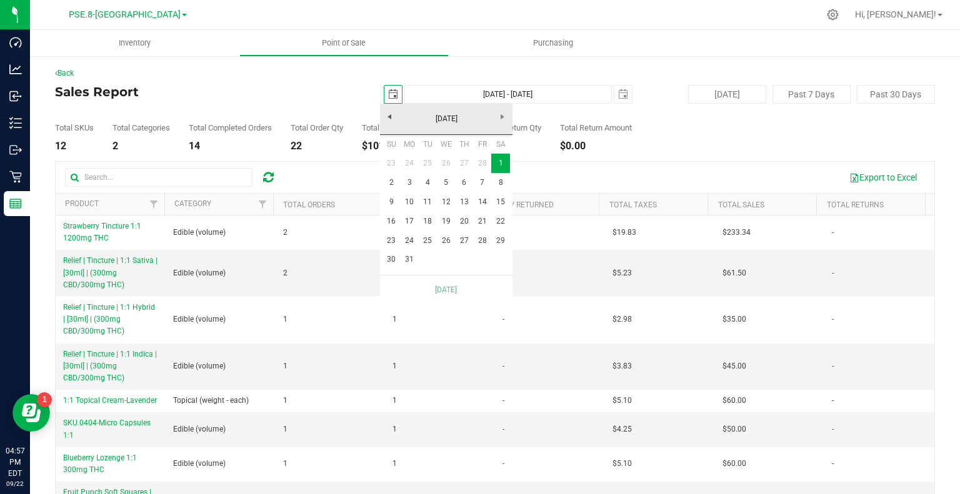
scroll to position [0, 31]
click at [394, 117] on link "[DATE]" at bounding box center [446, 118] width 134 height 19
click at [426, 154] on link "Feb" at bounding box center [430, 153] width 32 height 32
click at [503, 162] on link "1" at bounding box center [500, 163] width 18 height 19
type input "[DATE] - [DATE]"
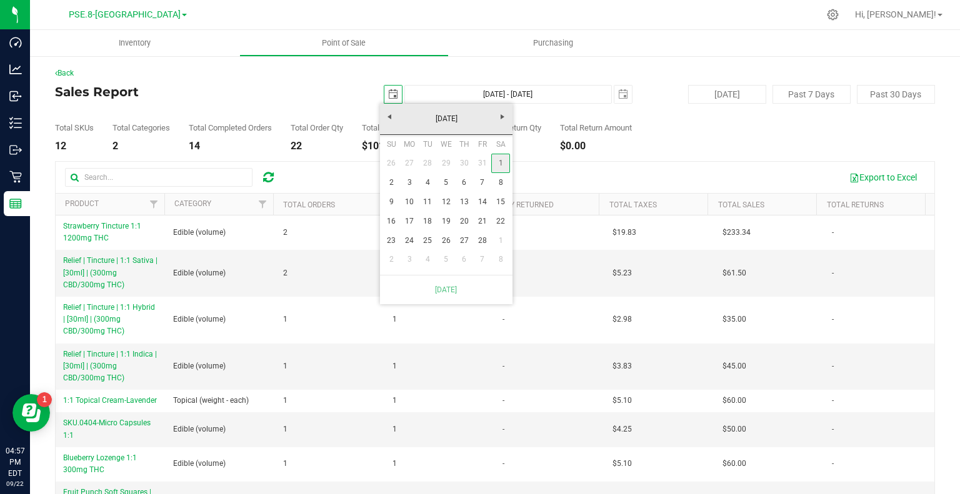
type input "[DATE]"
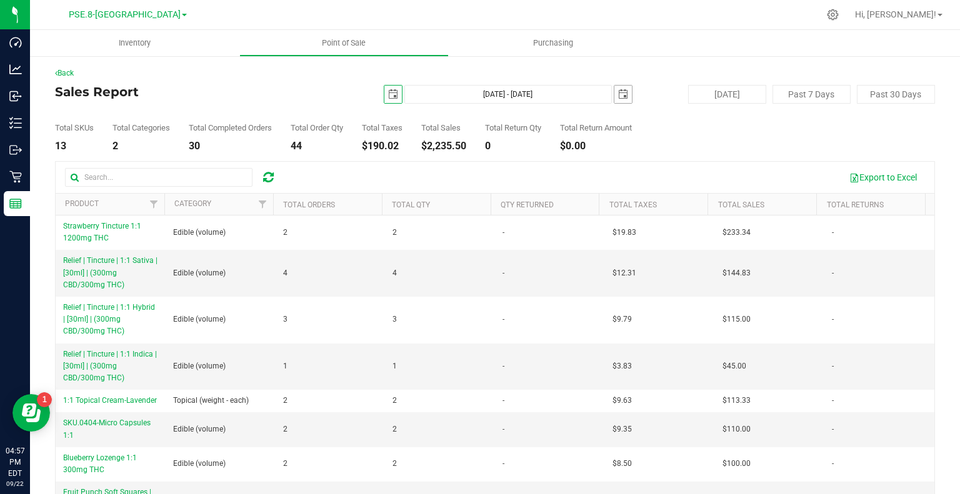
click at [618, 96] on span "select" at bounding box center [623, 94] width 10 height 10
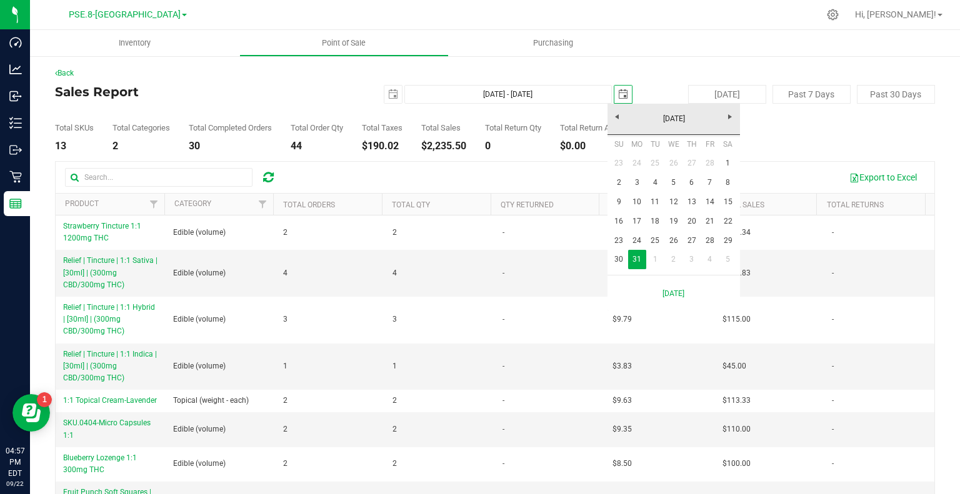
scroll to position [0, 31]
click at [713, 163] on link "28" at bounding box center [710, 163] width 18 height 19
type input "[DATE] - [DATE]"
type input "[DATE]"
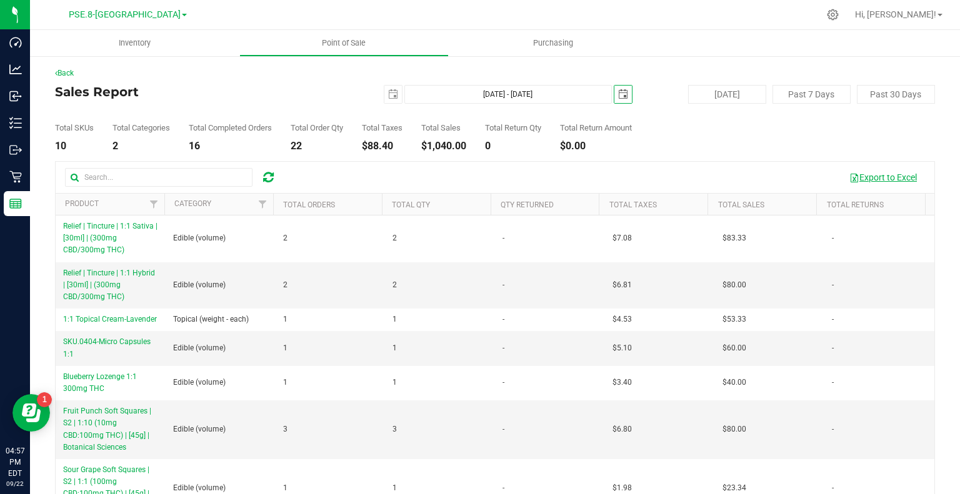
click at [866, 176] on button "Export to Excel" at bounding box center [883, 177] width 84 height 21
click at [395, 93] on span "select" at bounding box center [393, 95] width 18 height 18
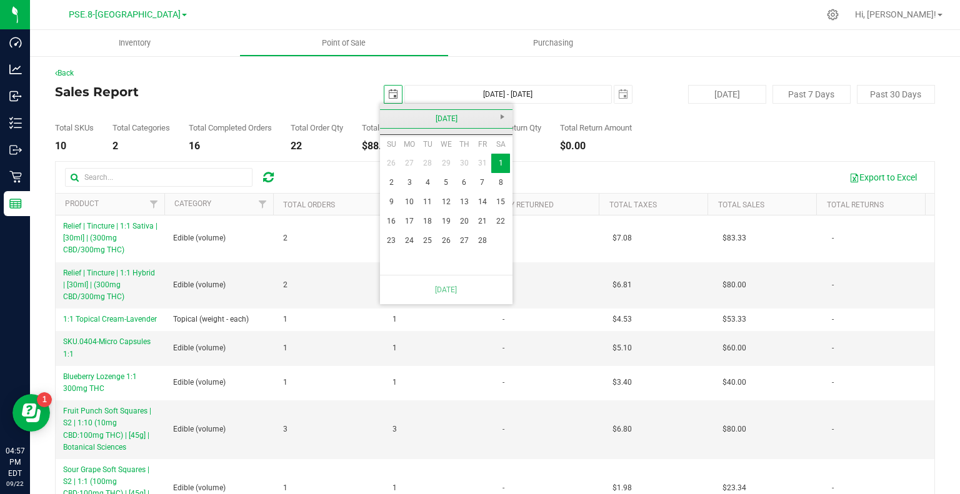
click at [384, 111] on link "[DATE]" at bounding box center [446, 118] width 134 height 19
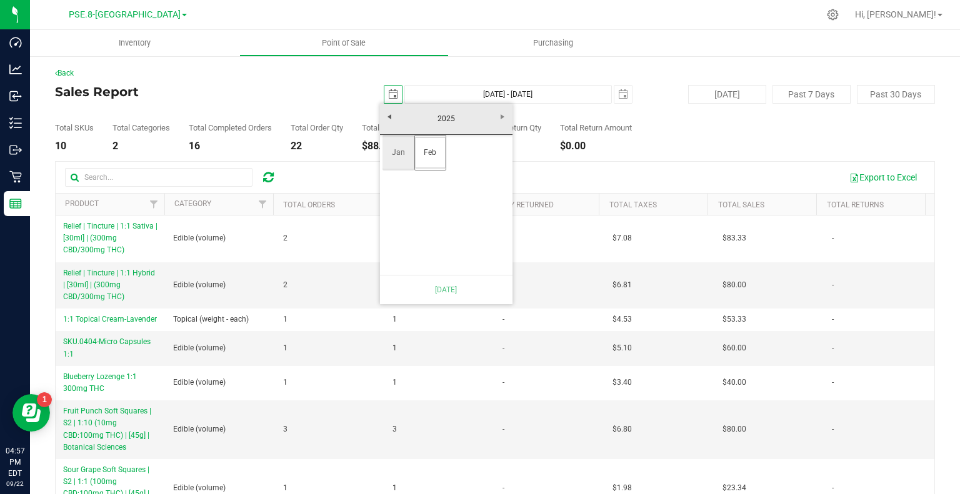
click at [401, 149] on link "Jan" at bounding box center [399, 153] width 32 height 32
click at [449, 162] on link "1" at bounding box center [446, 163] width 18 height 19
type input "[DATE] - [DATE]"
type input "[DATE]"
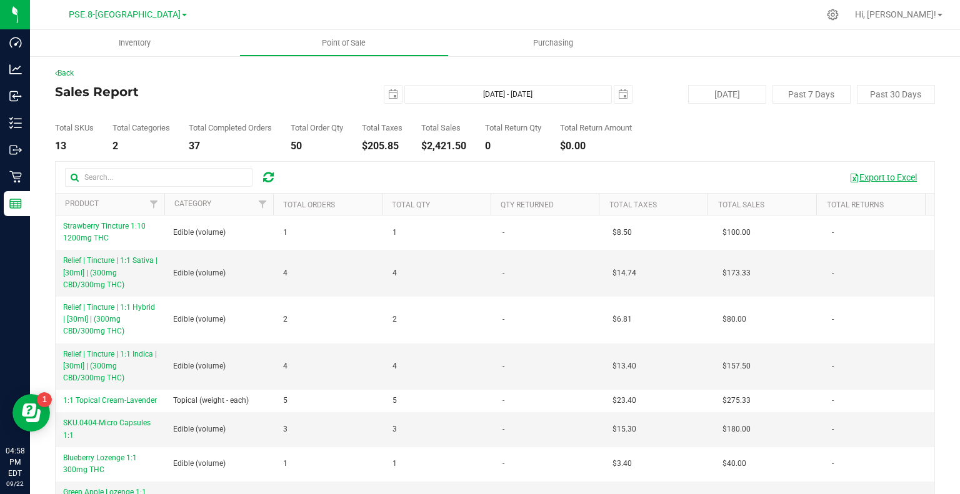
click at [899, 179] on button "Export to Excel" at bounding box center [883, 177] width 84 height 21
click at [618, 89] on span "select" at bounding box center [623, 94] width 10 height 10
click at [618, 93] on span "select" at bounding box center [623, 94] width 10 height 10
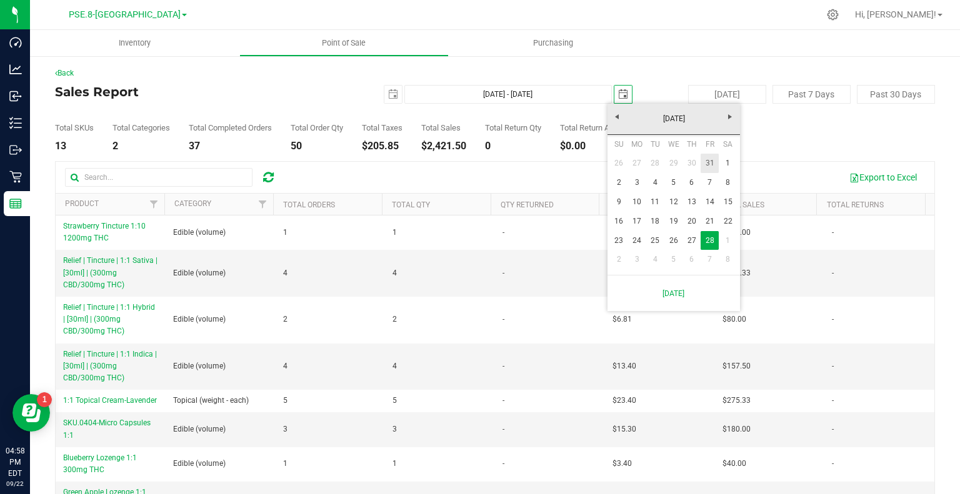
click at [708, 162] on link "31" at bounding box center [710, 163] width 18 height 19
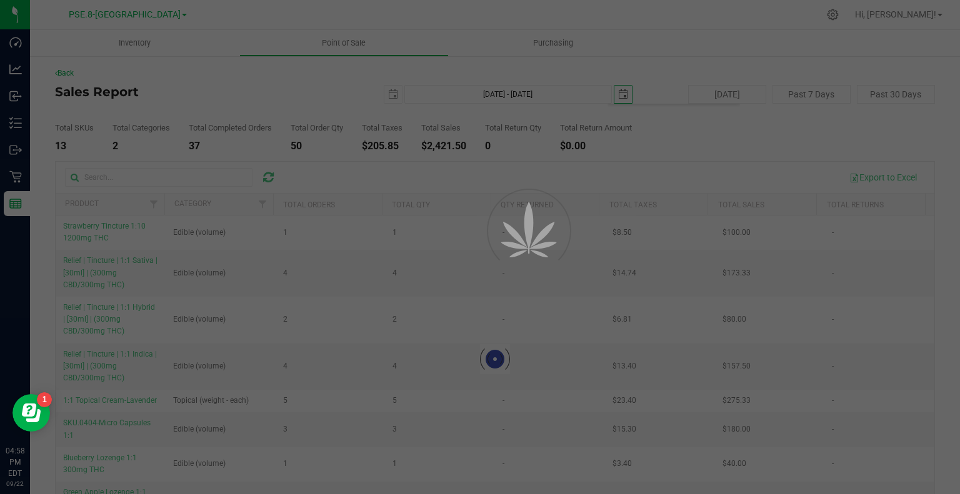
type input "[DATE] - [DATE]"
type input "[DATE]"
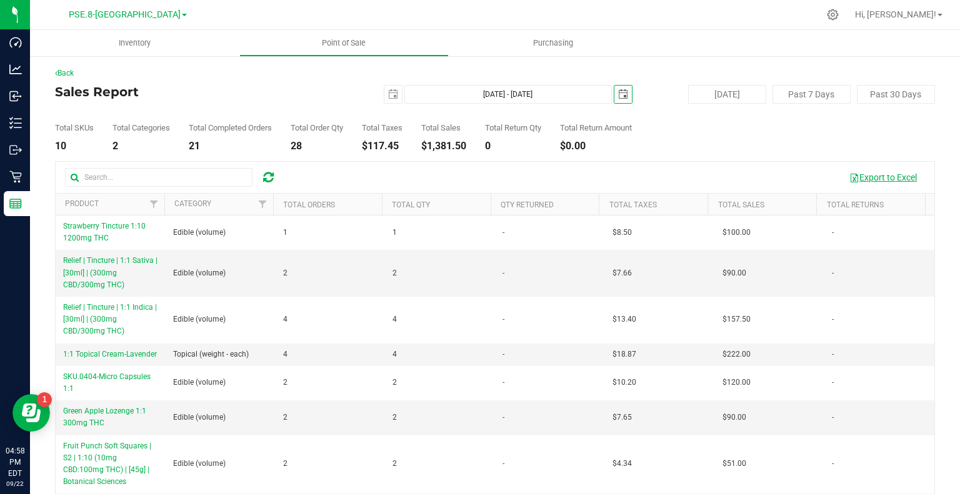
click at [888, 177] on button "Export to Excel" at bounding box center [883, 177] width 84 height 21
click at [60, 70] on link "Back" at bounding box center [64, 73] width 19 height 9
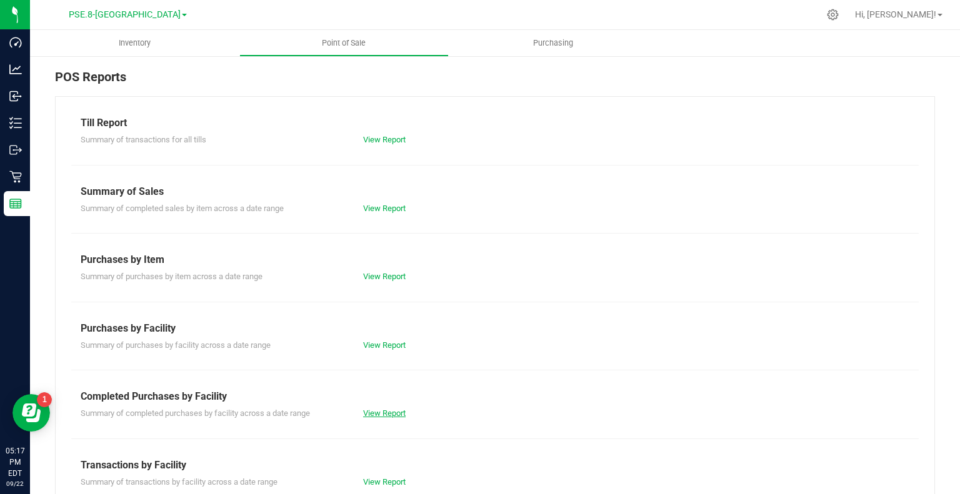
click at [381, 409] on link "View Report" at bounding box center [384, 413] width 43 height 9
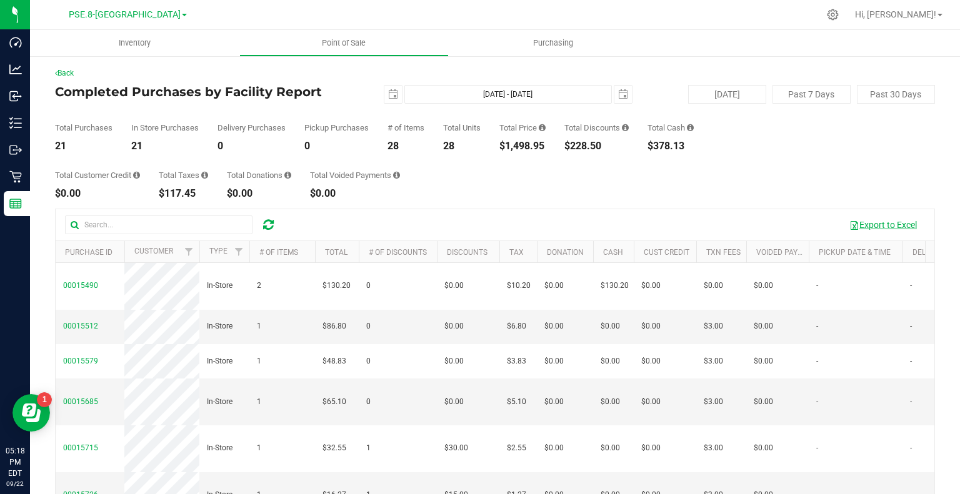
click at [863, 232] on button "Export to Excel" at bounding box center [883, 224] width 84 height 21
click at [659, 187] on div "Total Customer Credit $0.00 Total Taxes $117.45 Total Donations $0.00 Total Voi…" at bounding box center [495, 175] width 880 height 48
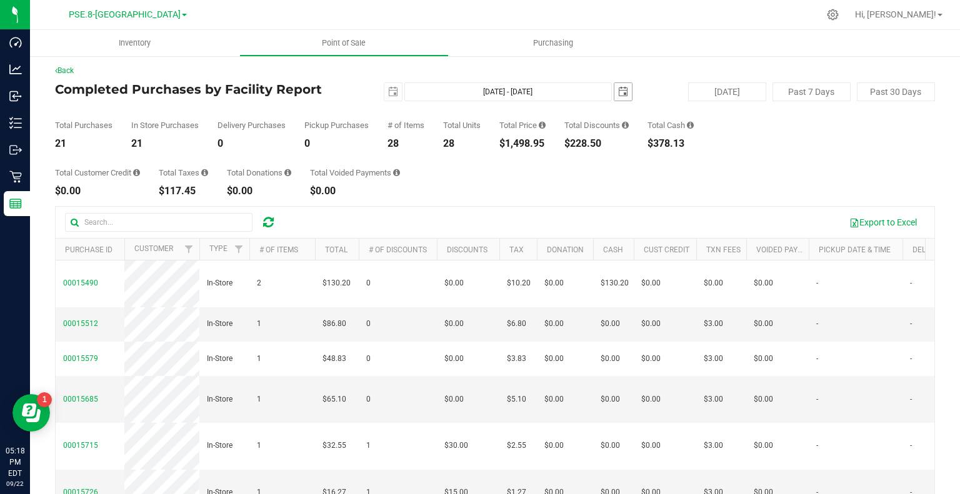
click at [623, 90] on span "select" at bounding box center [623, 92] width 18 height 18
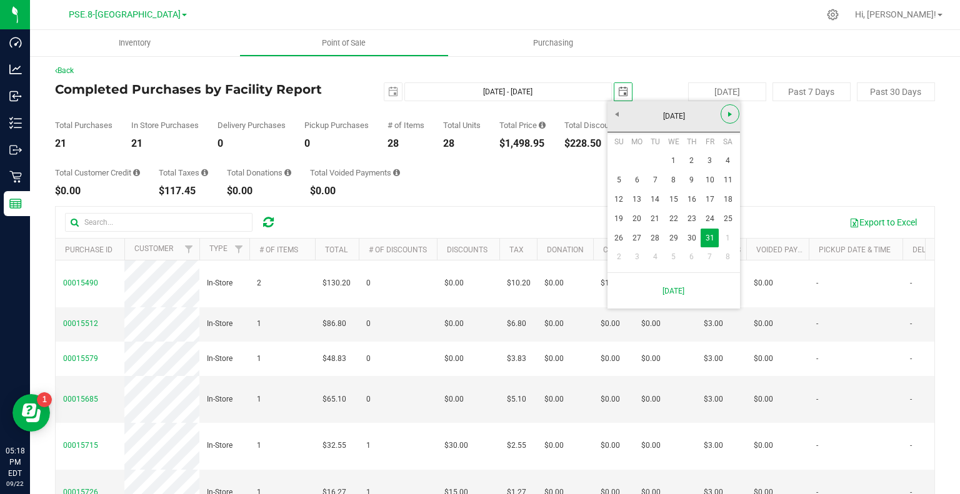
click at [733, 116] on span "Next" at bounding box center [730, 114] width 10 height 10
click at [712, 240] on link "28" at bounding box center [710, 238] width 18 height 19
type input "[DATE] - [DATE]"
type input "[DATE]"
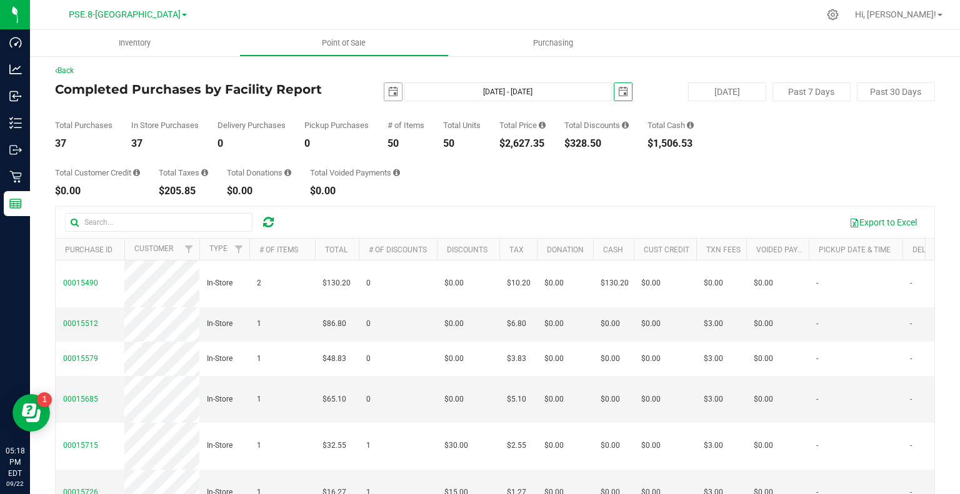
click at [389, 92] on span "select" at bounding box center [393, 92] width 10 height 10
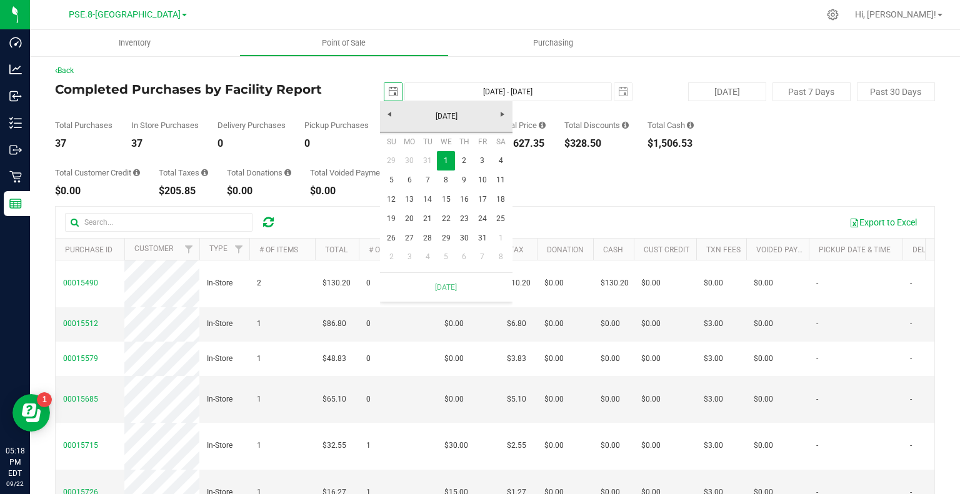
scroll to position [0, 31]
click at [500, 239] on link "1" at bounding box center [500, 238] width 18 height 19
type input "[DATE] - [DATE]"
type input "[DATE]"
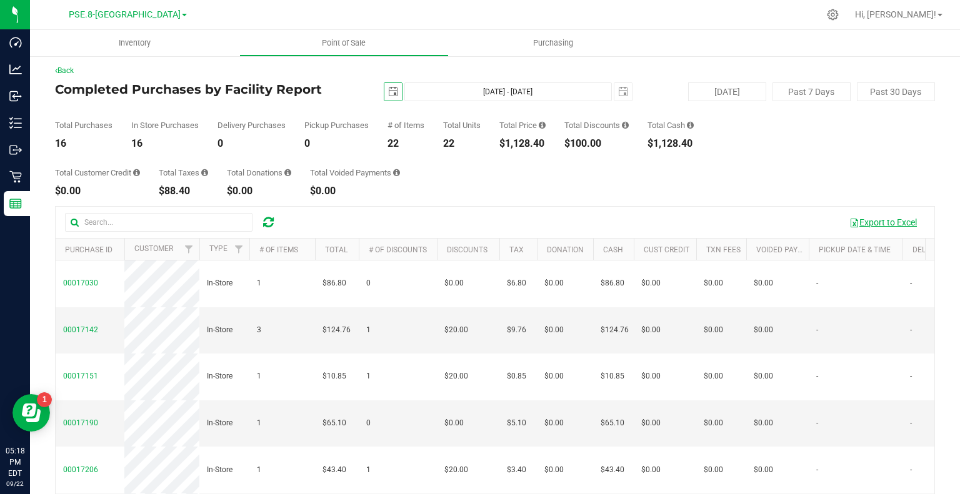
click at [858, 222] on button "Export to Excel" at bounding box center [883, 222] width 84 height 21
click at [626, 96] on div "[DATE] [DATE] - [DATE] [DATE]" at bounding box center [490, 92] width 303 height 19
click at [618, 92] on span "select" at bounding box center [623, 92] width 10 height 10
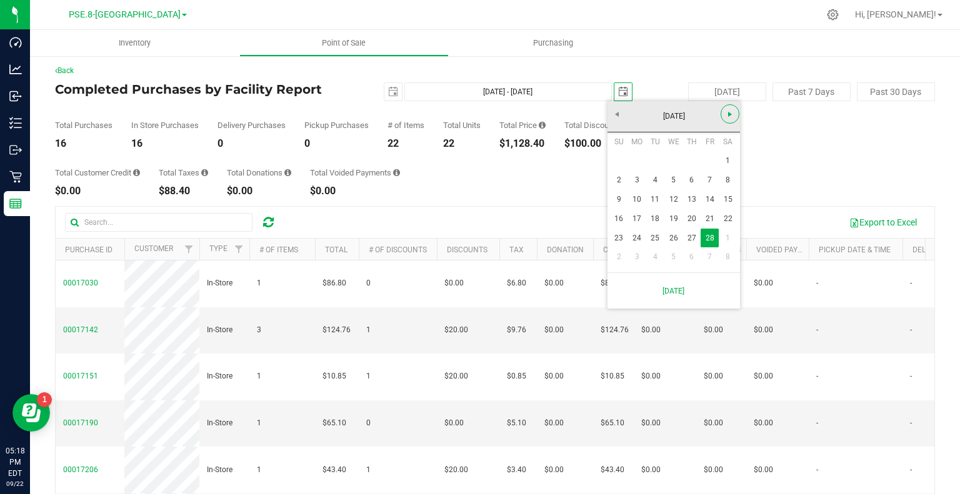
click at [733, 113] on span "Next" at bounding box center [730, 114] width 10 height 10
click at [640, 251] on link "31" at bounding box center [637, 257] width 18 height 19
type input "[DATE] - [DATE]"
type input "[DATE]"
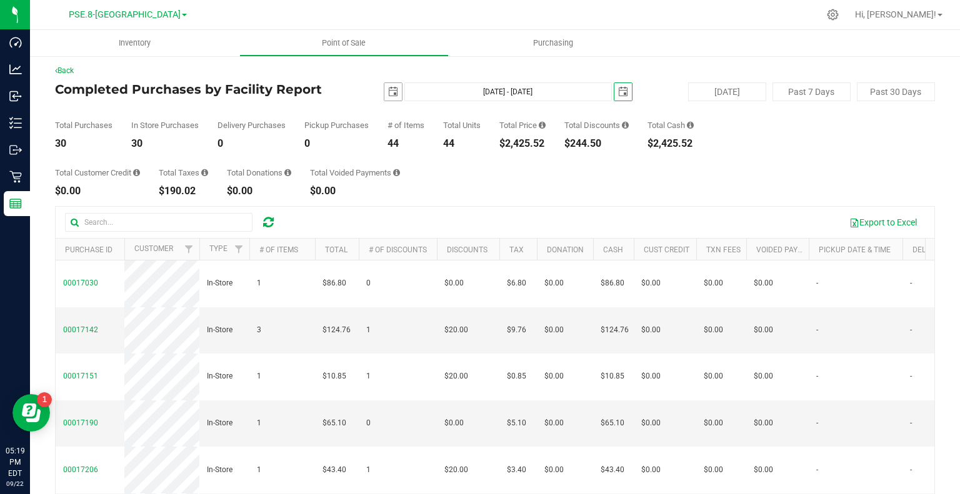
click at [389, 91] on span "select" at bounding box center [393, 92] width 10 height 10
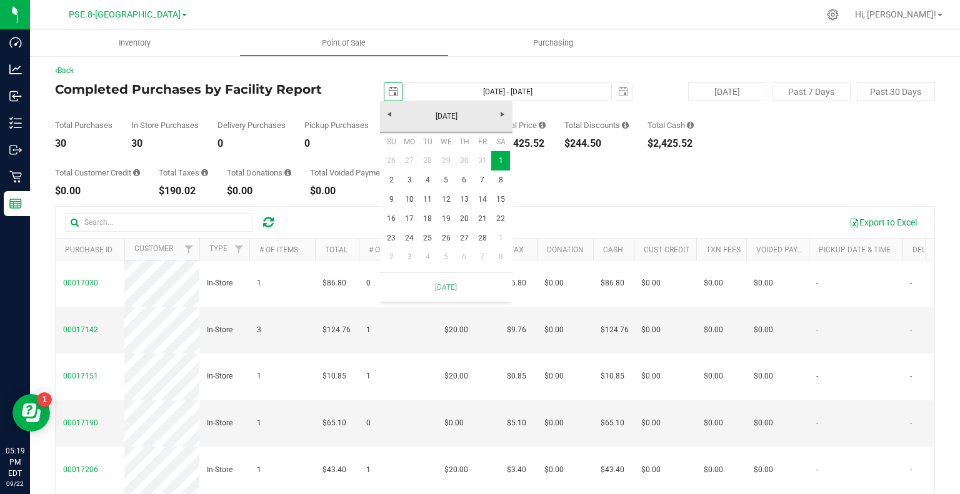
scroll to position [0, 31]
click at [502, 238] on link "1" at bounding box center [500, 238] width 18 height 19
type input "[DATE] - [DATE]"
type input "[DATE]"
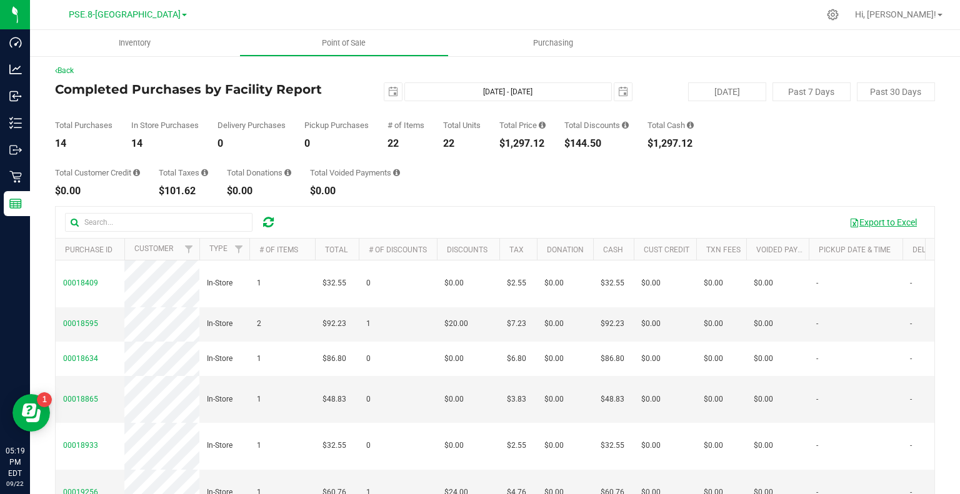
click at [867, 229] on button "Export to Excel" at bounding box center [883, 222] width 84 height 21
click at [618, 93] on span "select" at bounding box center [623, 92] width 10 height 10
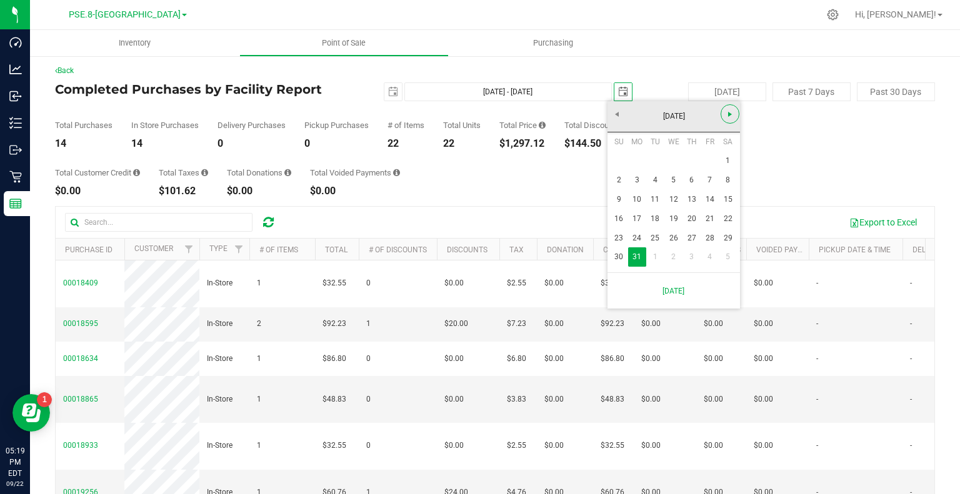
click at [739, 117] on link "Next" at bounding box center [730, 113] width 19 height 19
click at [675, 237] on link "30" at bounding box center [673, 238] width 18 height 19
type input "[DATE] - [DATE]"
type input "[DATE]"
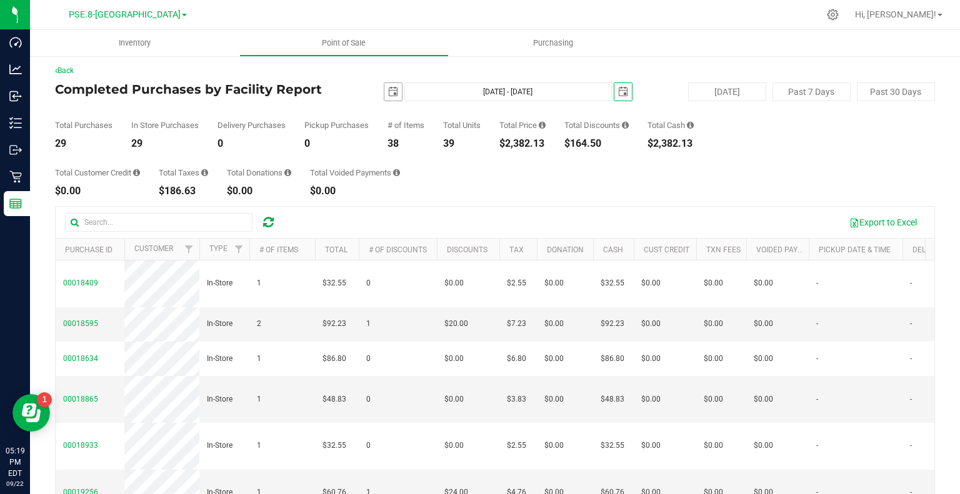
click at [388, 92] on span "select" at bounding box center [393, 92] width 10 height 10
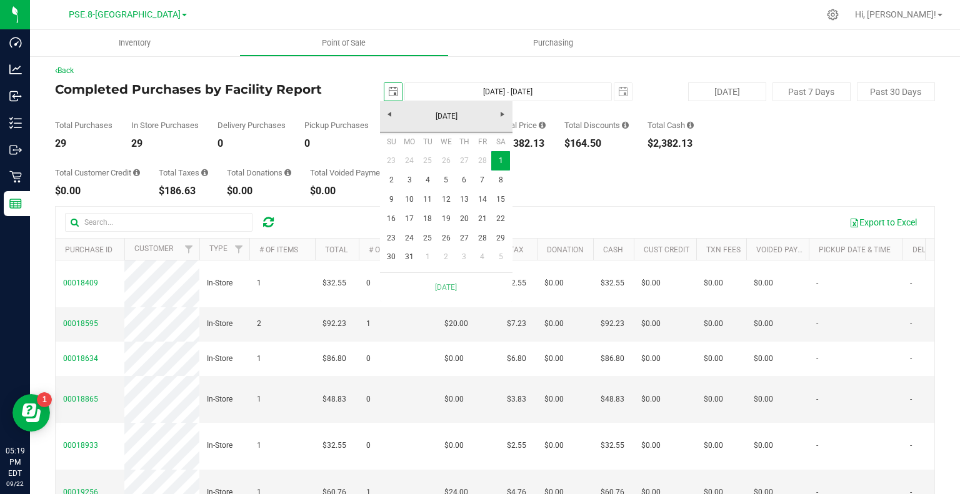
scroll to position [0, 31]
click at [425, 258] on link "1" at bounding box center [428, 257] width 18 height 19
type input "[DATE] - [DATE]"
type input "[DATE]"
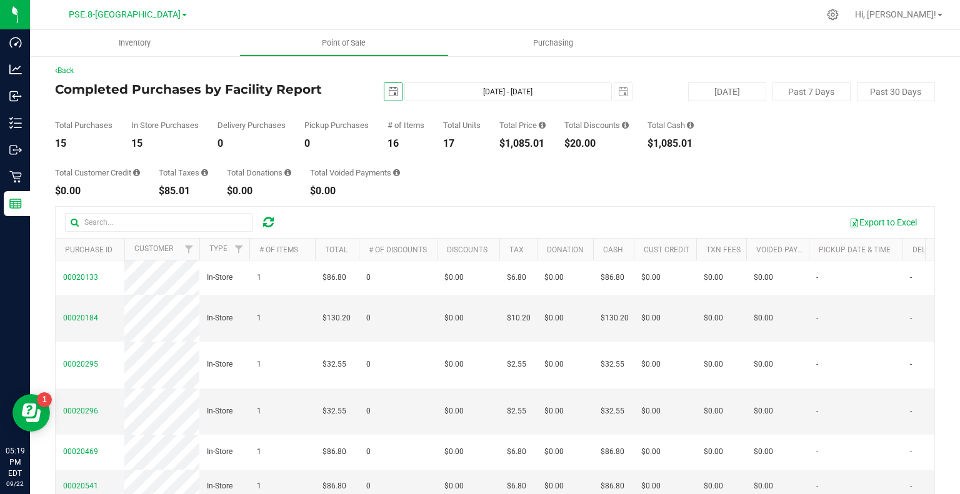
click at [780, 161] on div "Total Customer Credit $0.00 Total Taxes $85.01 Total Donations $0.00 Total Void…" at bounding box center [495, 173] width 880 height 48
click at [854, 219] on button "Export to Excel" at bounding box center [883, 222] width 84 height 21
click at [623, 93] on span "select" at bounding box center [623, 92] width 18 height 18
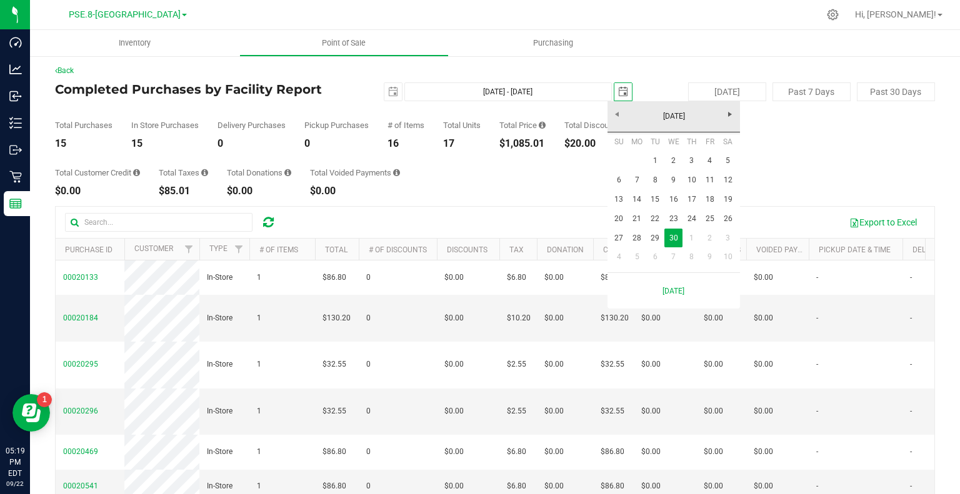
scroll to position [0, 31]
click at [728, 116] on span "Next" at bounding box center [730, 114] width 10 height 10
click at [728, 234] on link "31" at bounding box center [728, 238] width 18 height 19
type input "[DATE] - [DATE]"
type input "[DATE]"
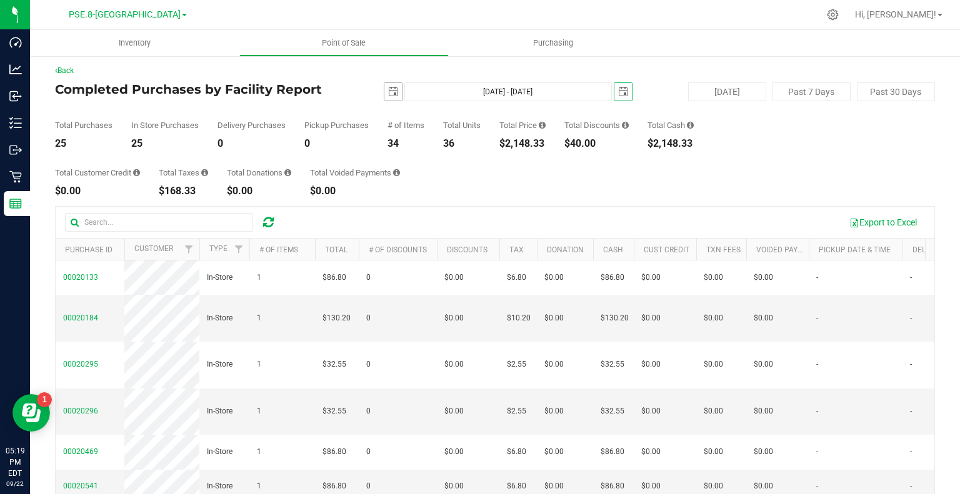
click at [393, 91] on span "select" at bounding box center [393, 92] width 10 height 10
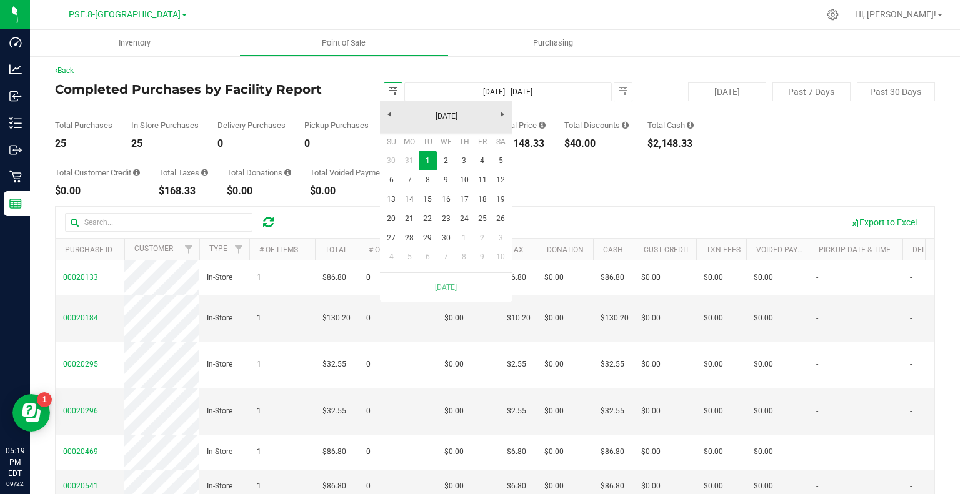
scroll to position [0, 31]
click at [468, 238] on link "1" at bounding box center [464, 238] width 18 height 19
type input "[DATE] - [DATE]"
type input "[DATE]"
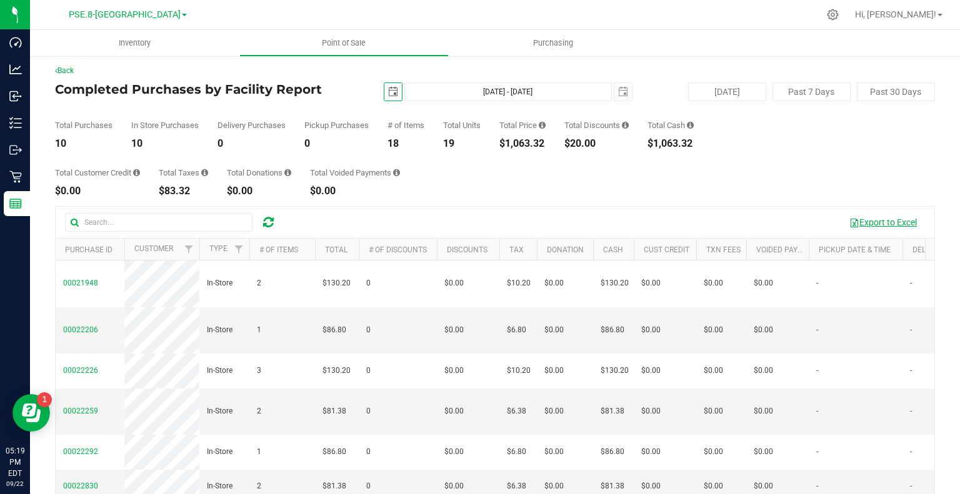
click at [883, 223] on button "Export to Excel" at bounding box center [883, 222] width 84 height 21
click at [618, 90] on span "select" at bounding box center [623, 92] width 10 height 10
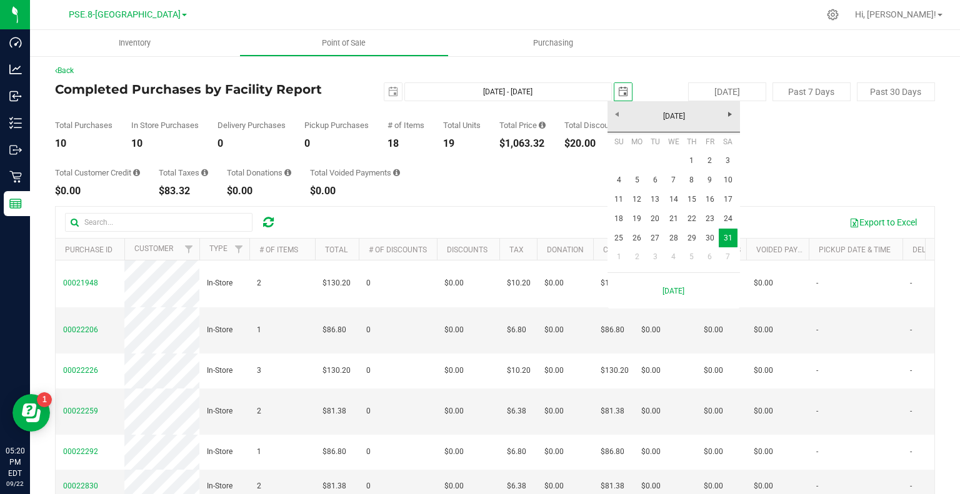
scroll to position [0, 31]
click at [733, 115] on span "Next" at bounding box center [730, 114] width 10 height 10
click at [638, 233] on link "30" at bounding box center [637, 238] width 18 height 19
type input "[DATE] - [DATE]"
type input "[DATE]"
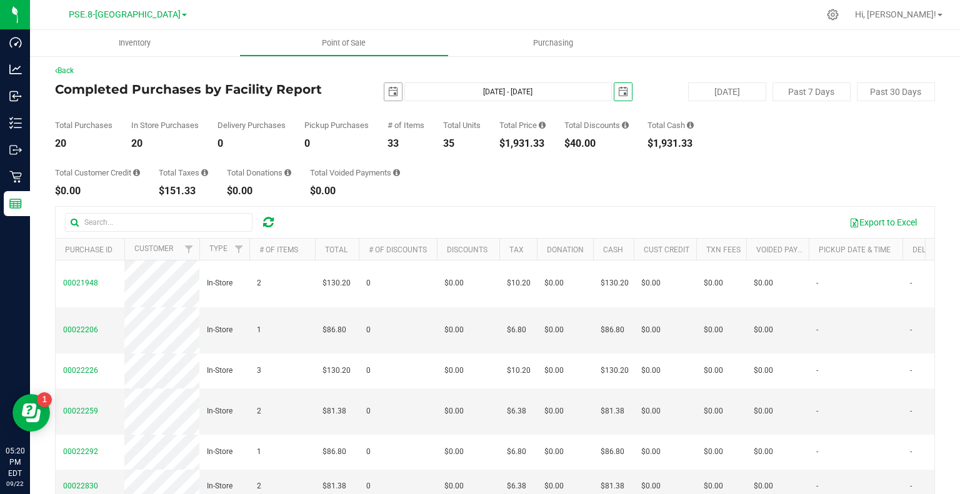
click at [388, 94] on span "select" at bounding box center [393, 92] width 10 height 10
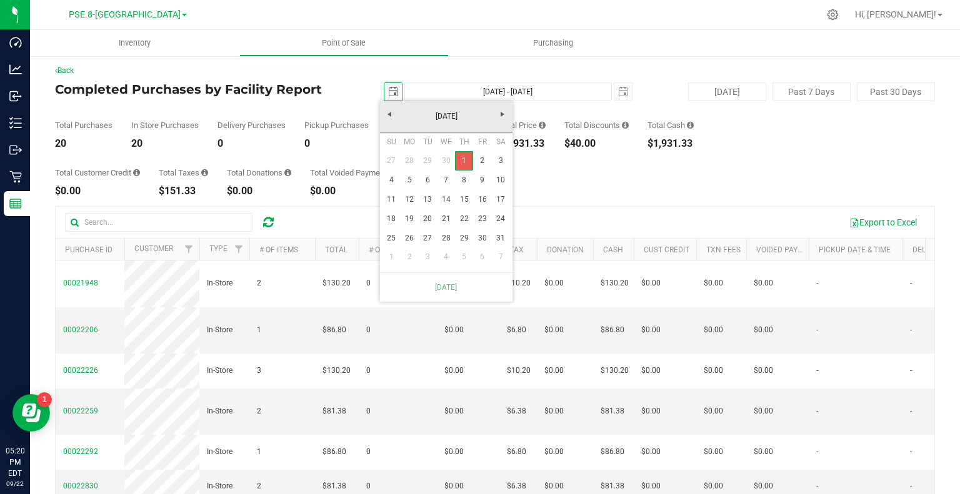
click at [468, 159] on link "1" at bounding box center [464, 160] width 18 height 19
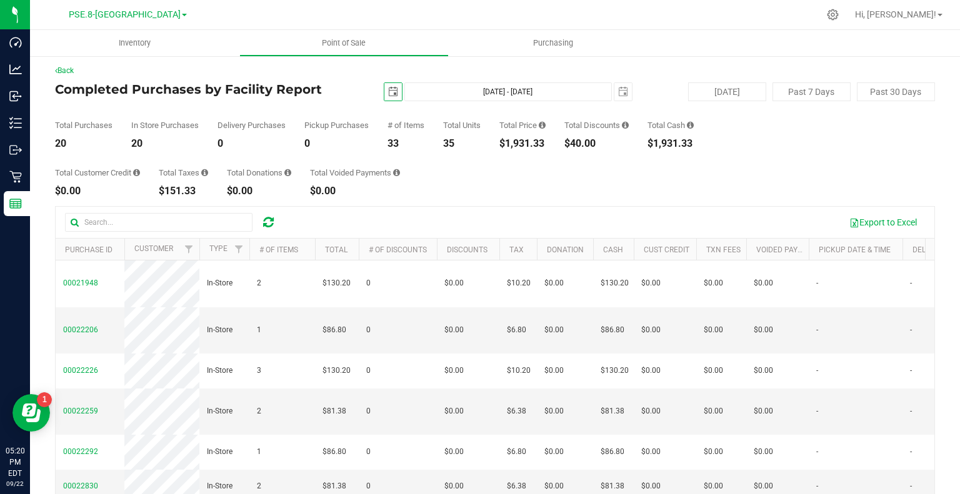
click at [395, 94] on span "select" at bounding box center [393, 92] width 18 height 18
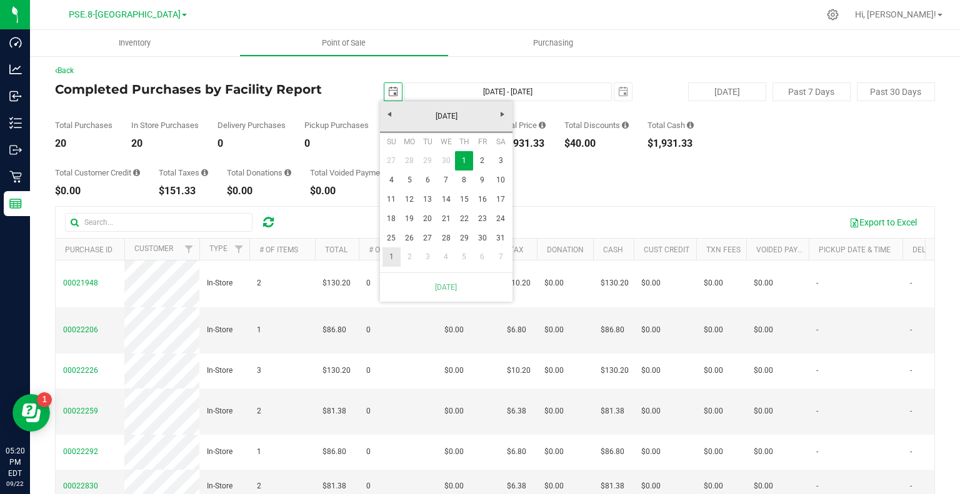
click at [391, 252] on link "1" at bounding box center [392, 257] width 18 height 19
type input "[DATE] - [DATE]"
type input "[DATE]"
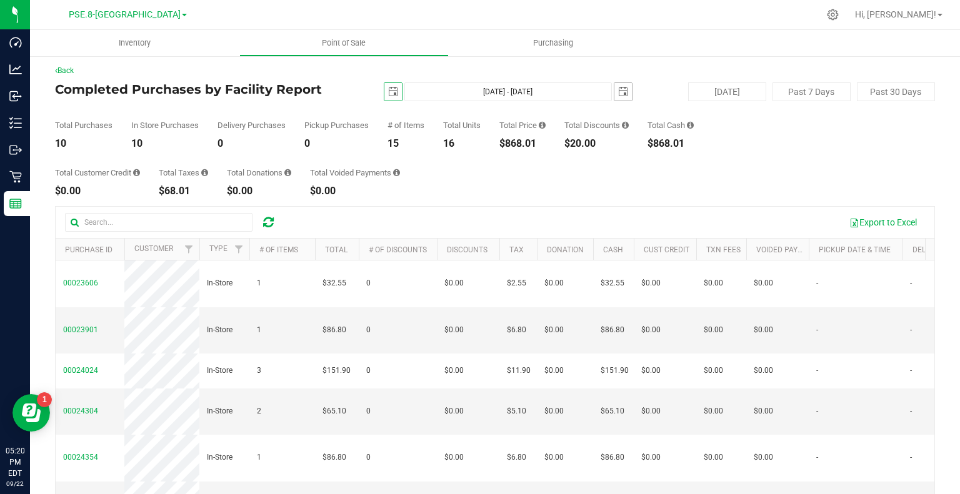
click at [618, 89] on span "select" at bounding box center [623, 92] width 10 height 10
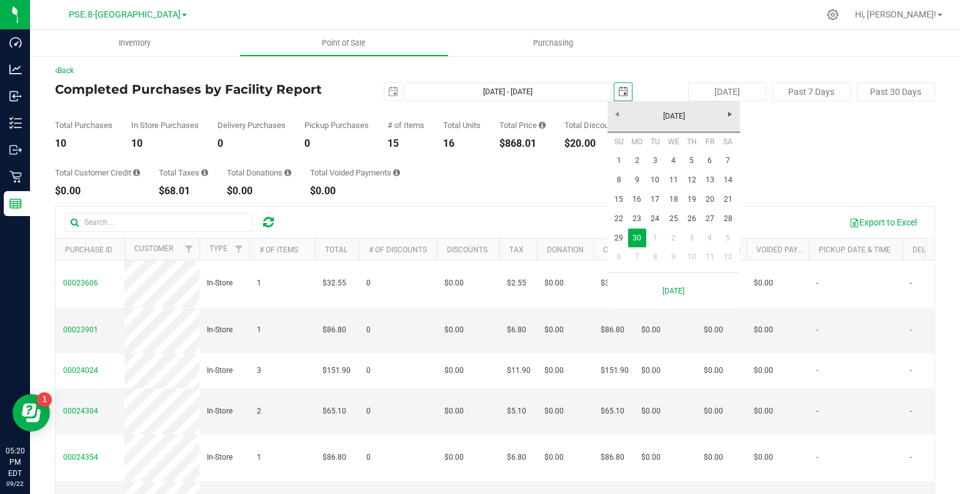
scroll to position [0, 31]
click at [783, 169] on div "Total Customer Credit $0.00 Total Taxes $68.01 Total Donations $0.00 Total Void…" at bounding box center [495, 173] width 880 height 48
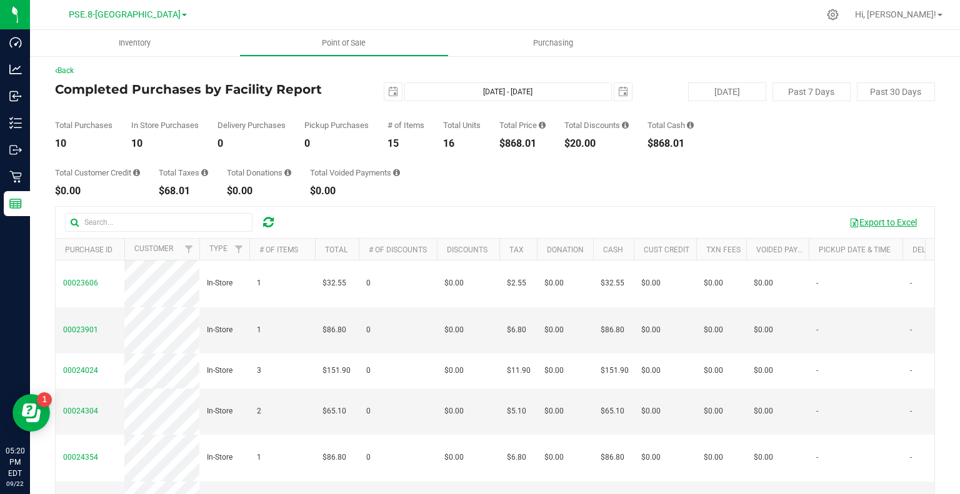
click at [886, 216] on button "Export to Excel" at bounding box center [883, 222] width 84 height 21
click at [618, 95] on span "select" at bounding box center [623, 92] width 10 height 10
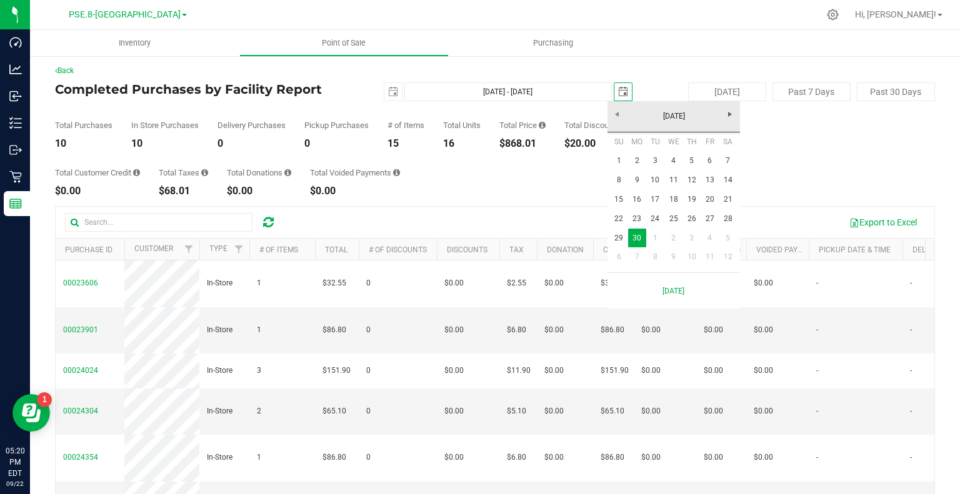
scroll to position [0, 31]
click at [729, 114] on span "Next" at bounding box center [730, 114] width 10 height 10
click at [693, 241] on link "31" at bounding box center [692, 238] width 18 height 19
type input "[DATE] - [DATE]"
type input "[DATE]"
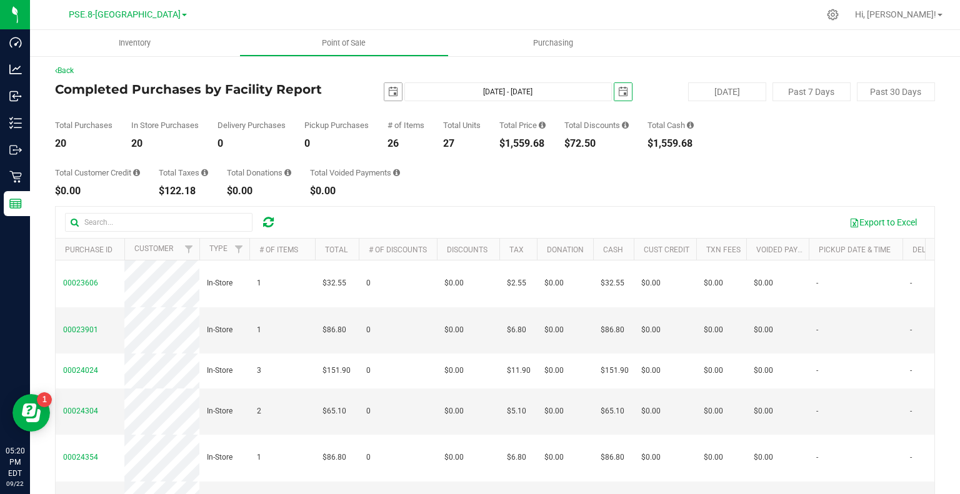
click at [388, 88] on span "select" at bounding box center [393, 92] width 10 height 10
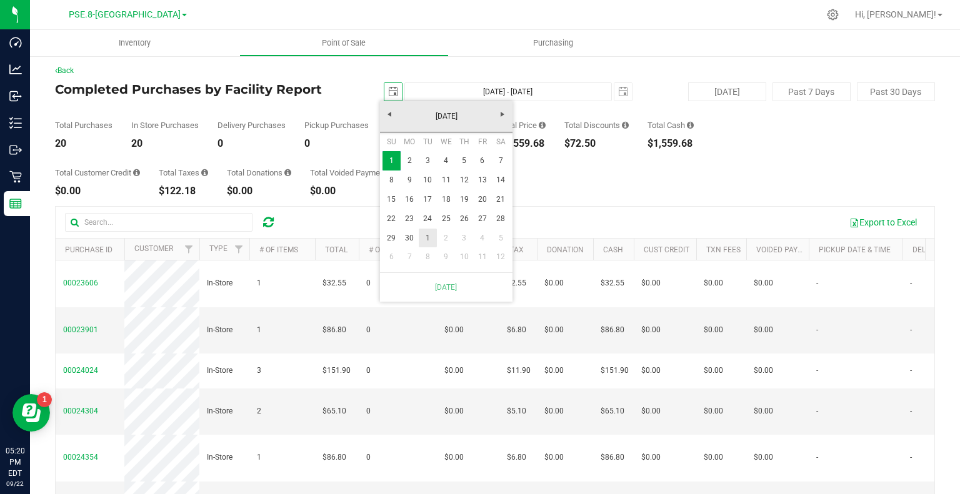
click at [430, 234] on link "1" at bounding box center [428, 238] width 18 height 19
type input "[DATE] - [DATE]"
type input "[DATE]"
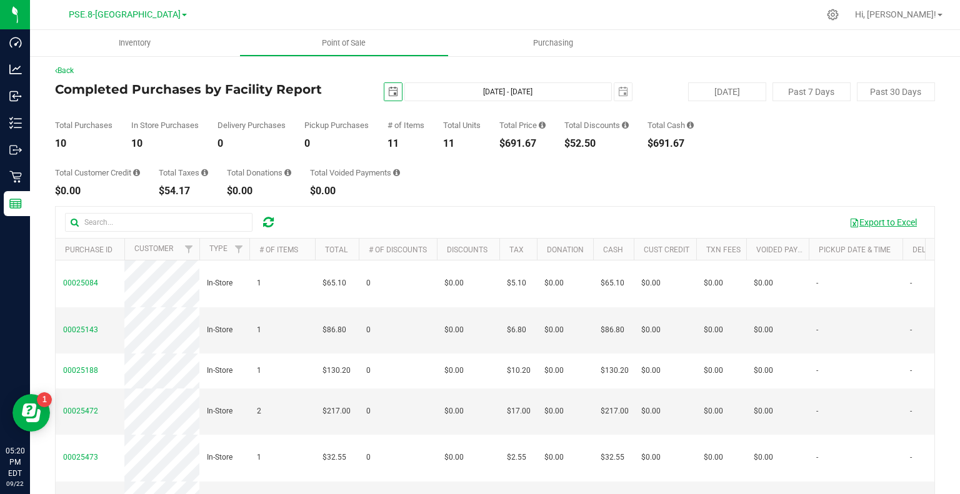
click at [883, 227] on button "Export to Excel" at bounding box center [883, 222] width 84 height 21
click at [618, 91] on span "select" at bounding box center [623, 92] width 10 height 10
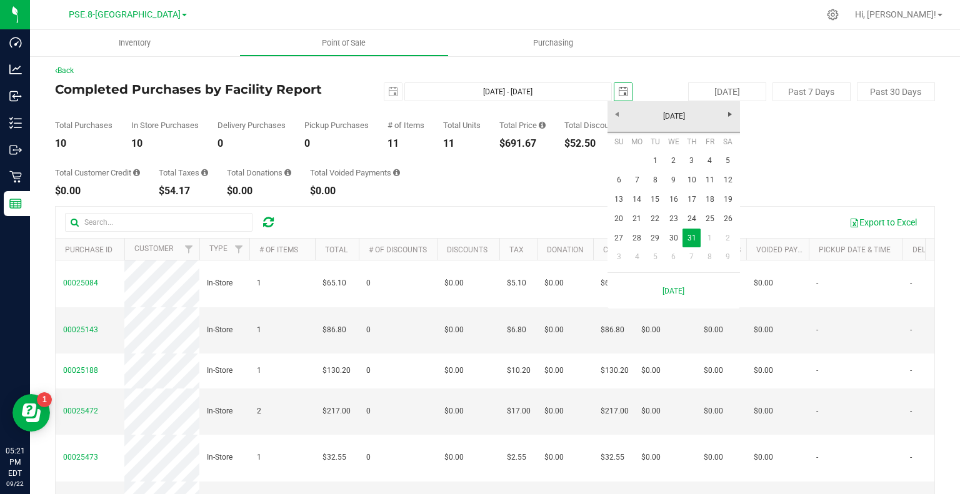
scroll to position [0, 31]
click at [734, 113] on span "Next" at bounding box center [730, 114] width 10 height 10
click at [623, 258] on link "31" at bounding box center [619, 257] width 18 height 19
type input "[DATE] - [DATE]"
type input "[DATE]"
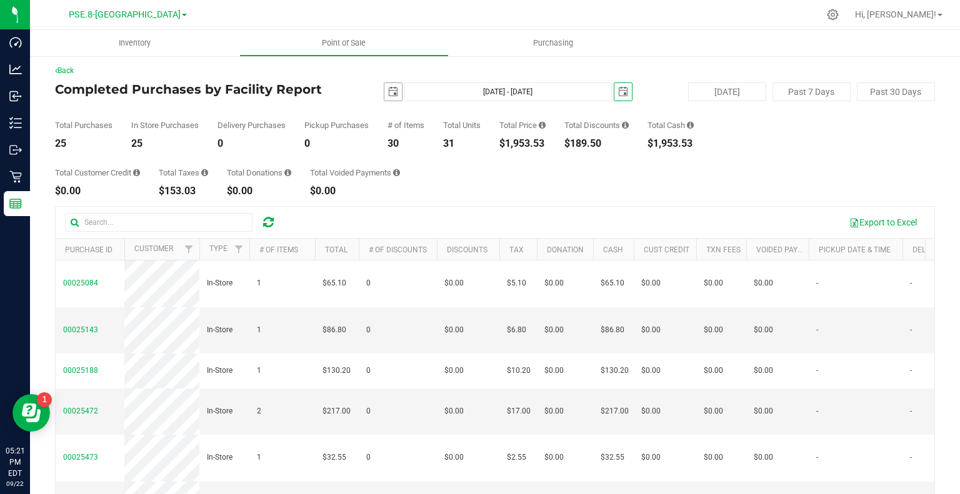
click at [389, 99] on span "select" at bounding box center [393, 92] width 18 height 18
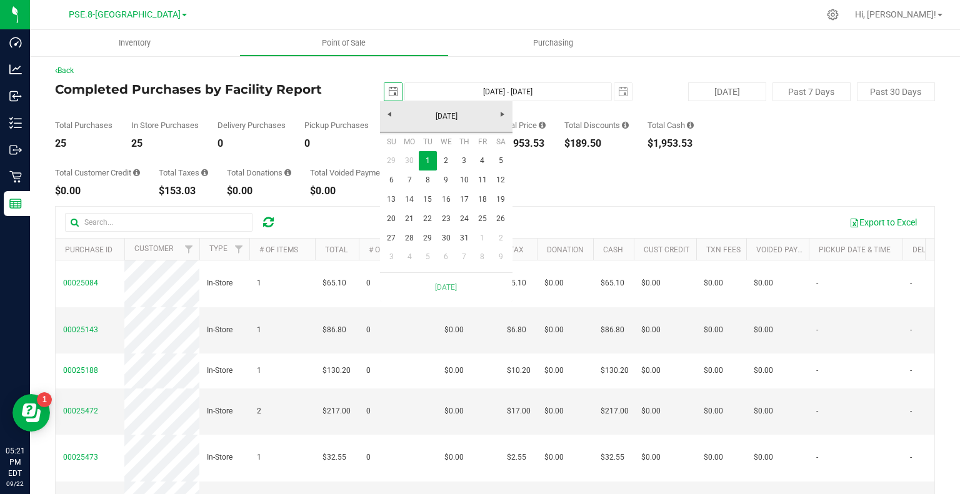
scroll to position [0, 31]
click at [480, 236] on link "1" at bounding box center [482, 238] width 18 height 19
type input "[DATE] - [DATE]"
type input "[DATE]"
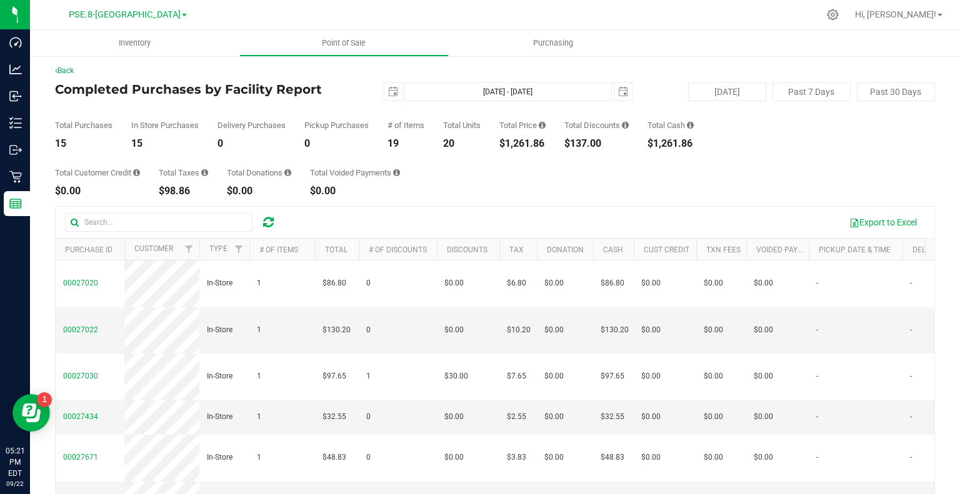
click at [613, 194] on div "Total Customer Credit $0.00 Total Taxes $98.86 Total Donations $0.00 Total Void…" at bounding box center [495, 173] width 880 height 48
click at [870, 223] on button "Export to Excel" at bounding box center [883, 222] width 84 height 21
click at [129, 14] on span "PSE.8-[GEOGRAPHIC_DATA]" at bounding box center [125, 14] width 112 height 11
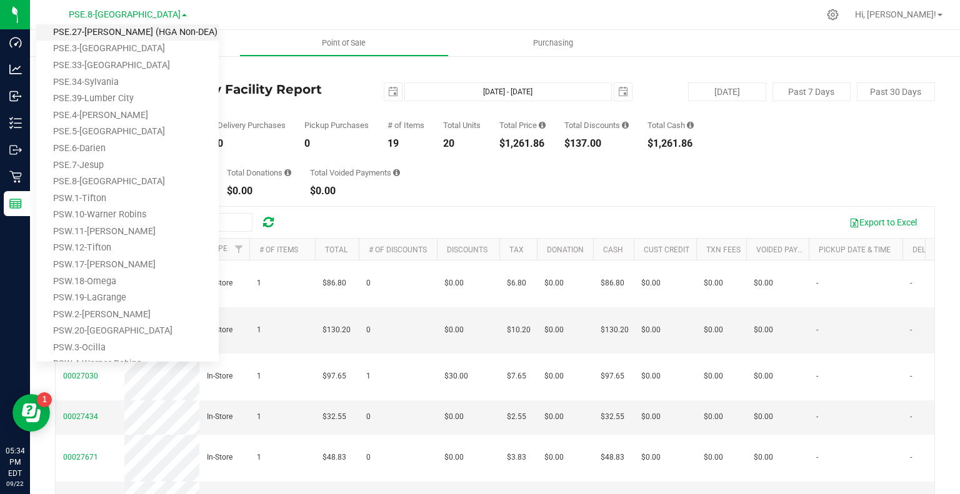
scroll to position [498, 0]
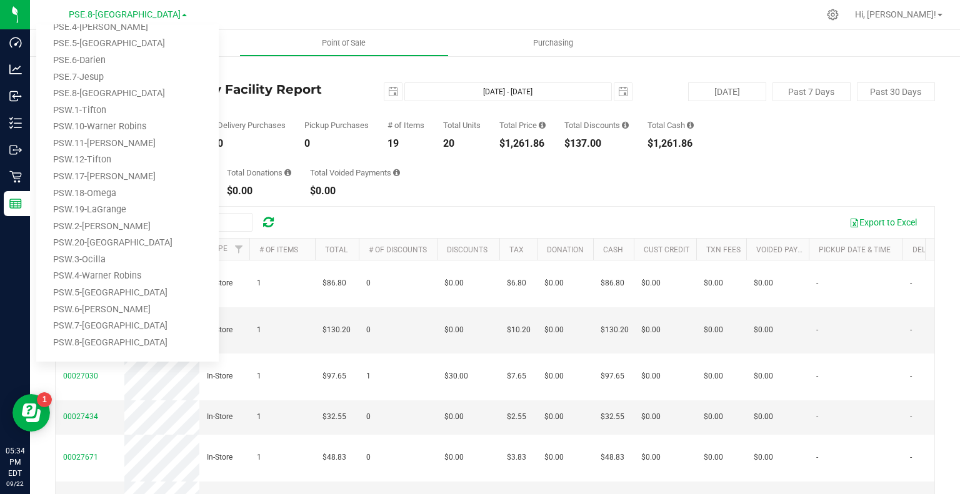
click at [535, 180] on div "Total Customer Credit $0.00 Total Taxes $98.86 Total Donations $0.00 Total Void…" at bounding box center [495, 173] width 880 height 48
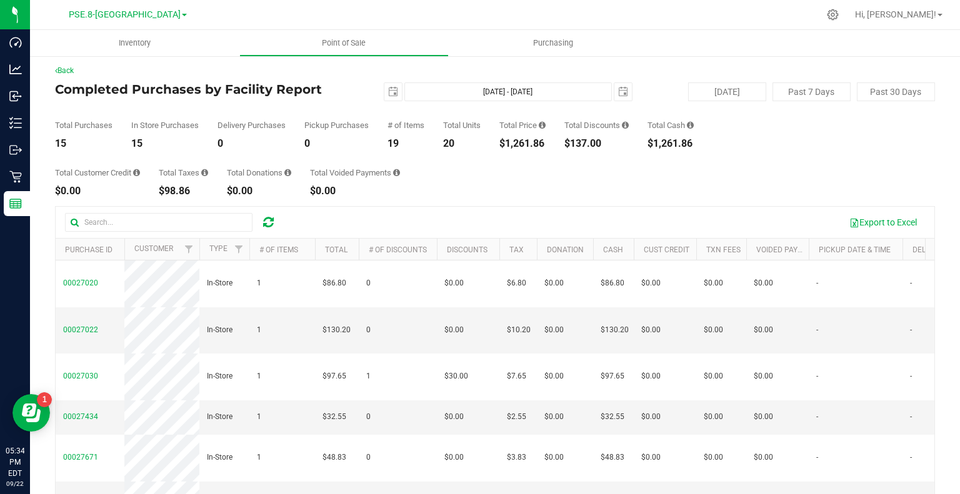
scroll to position [0, 0]
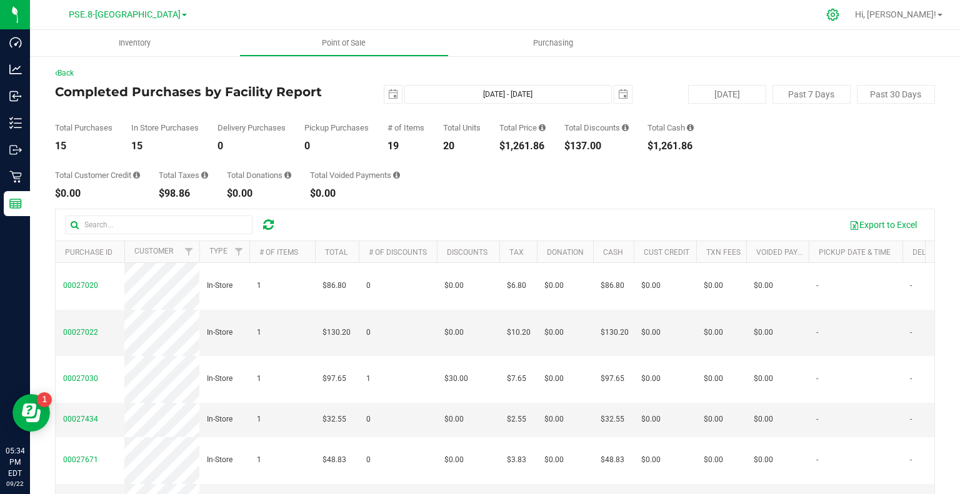
click at [839, 11] on icon at bounding box center [832, 14] width 13 height 13
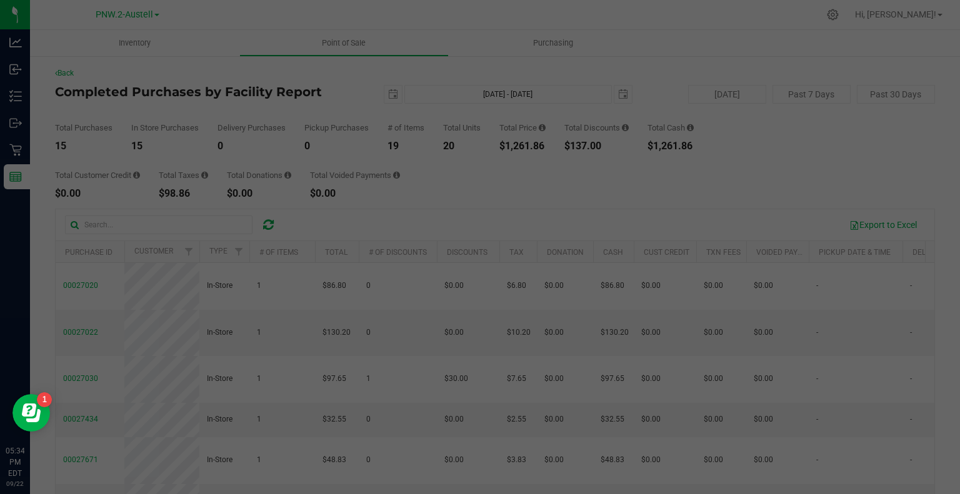
click at [805, 130] on div at bounding box center [480, 247] width 960 height 494
click at [54, 414] on div at bounding box center [480, 247] width 960 height 494
click at [35, 416] on icon "Open Resource Center" at bounding box center [31, 413] width 19 height 19
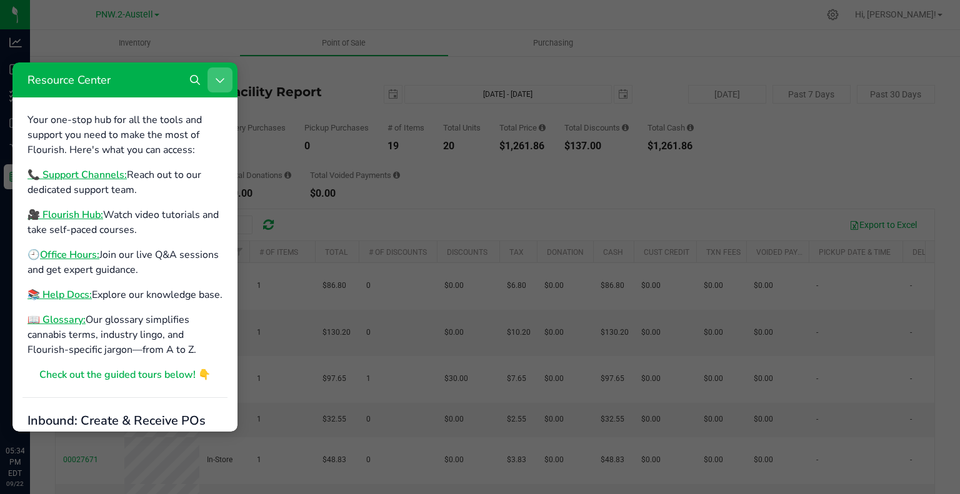
click at [219, 76] on icon "Close Resource Center" at bounding box center [220, 80] width 10 height 10
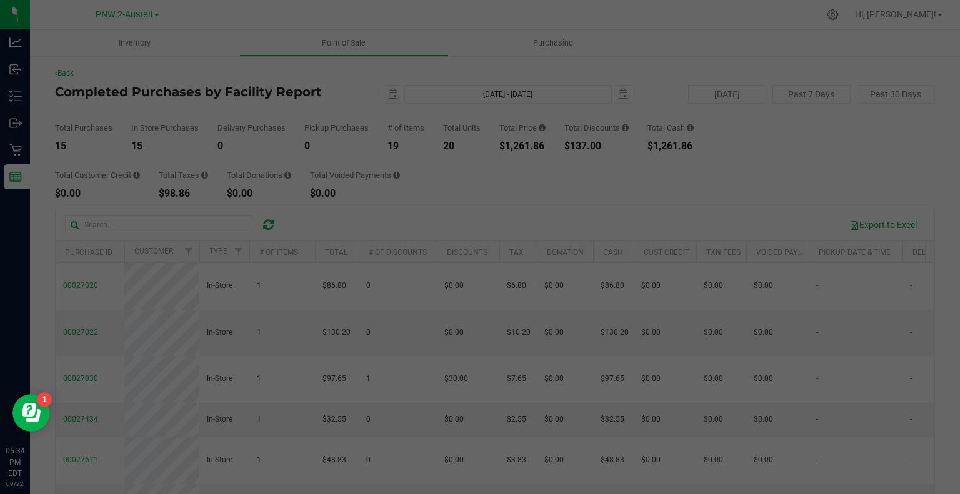
click at [603, 197] on div at bounding box center [480, 247] width 960 height 494
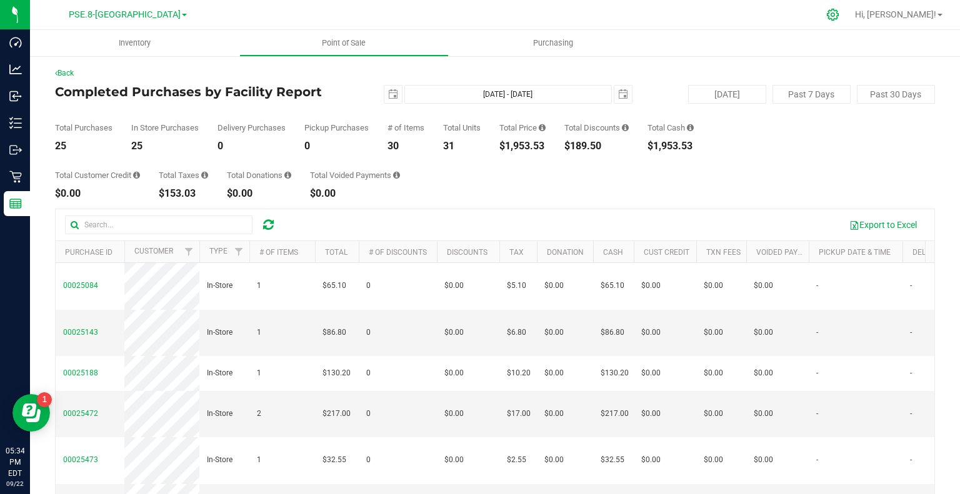
click at [842, 16] on div at bounding box center [833, 14] width 18 height 13
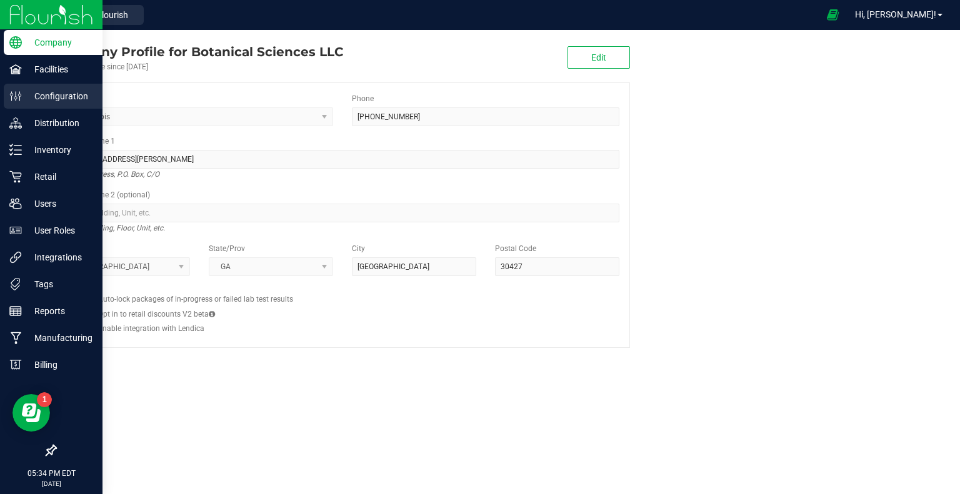
click at [59, 92] on p "Configuration" at bounding box center [59, 96] width 75 height 15
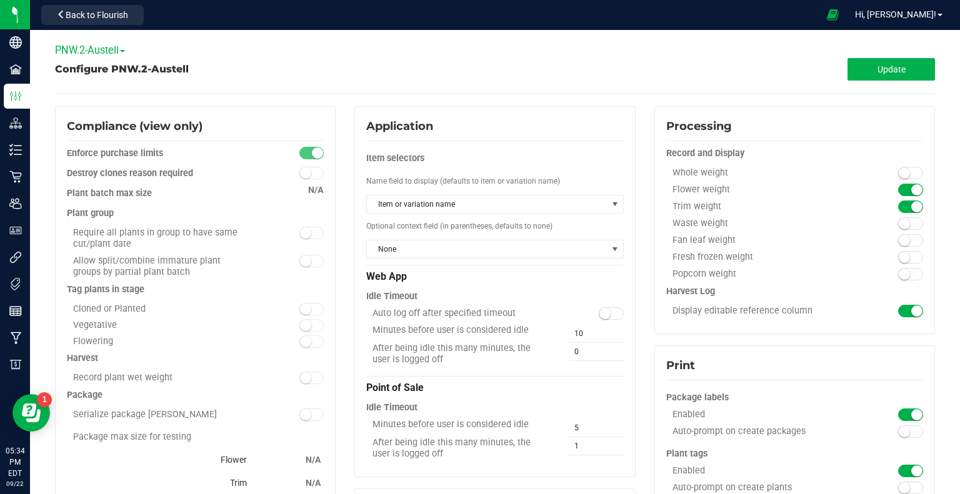
click at [106, 51] on span "PNW.2-Austell" at bounding box center [90, 50] width 70 height 12
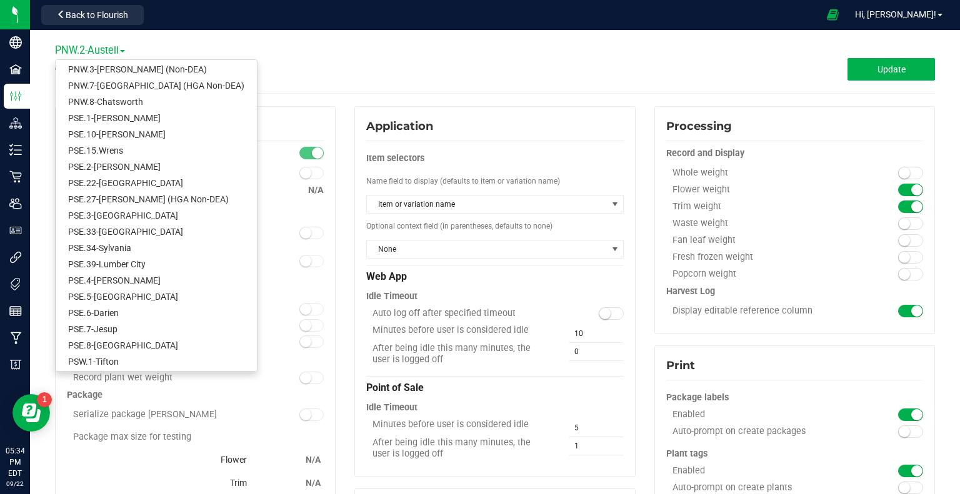
scroll to position [491, 0]
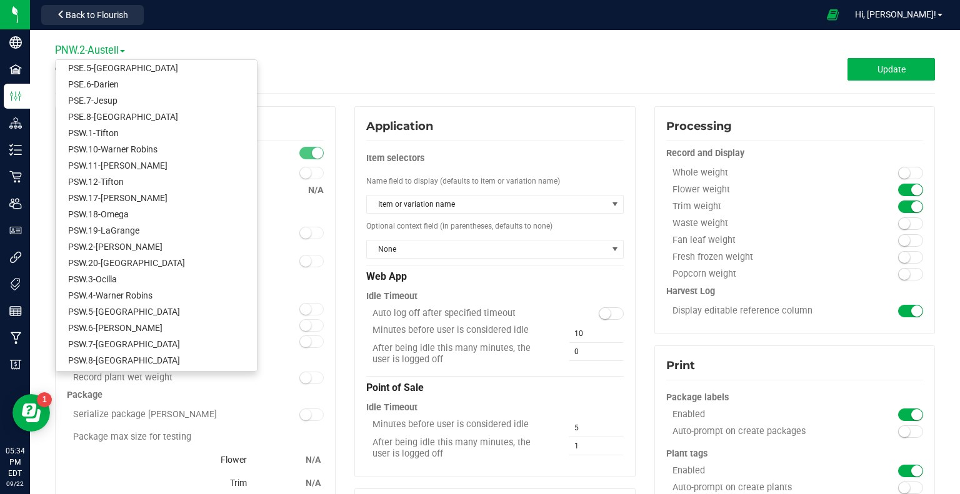
click at [308, 78] on div "Configure PNW.2-Austell Update" at bounding box center [495, 69] width 880 height 23
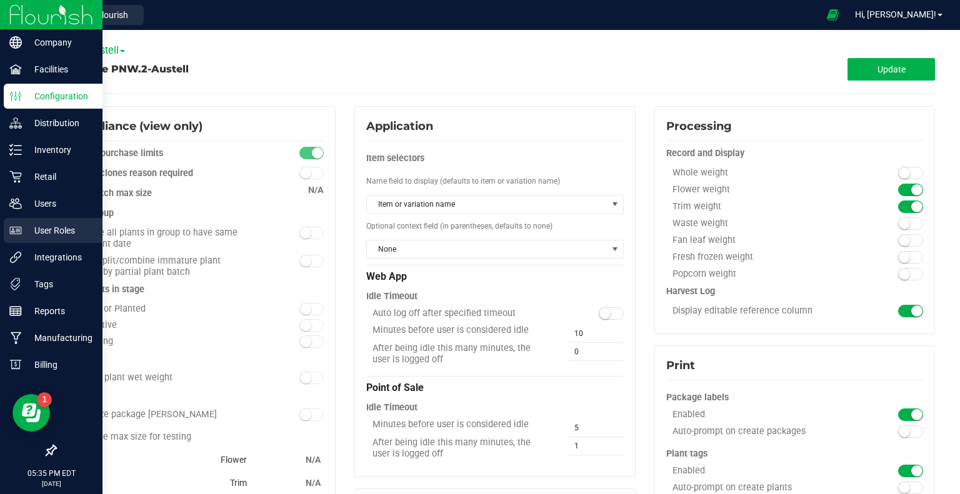
click at [55, 226] on p "User Roles" at bounding box center [59, 230] width 75 height 15
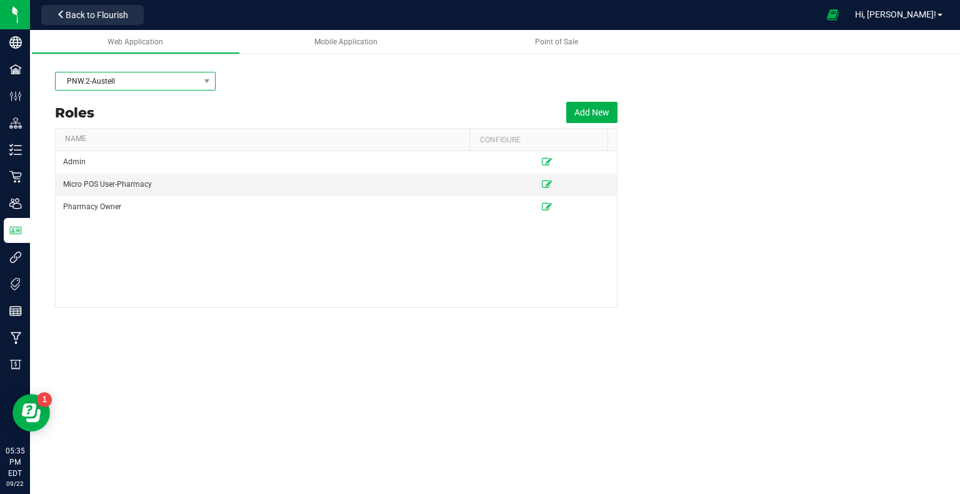
click at [196, 79] on span "PNW.2-Austell" at bounding box center [128, 82] width 144 height 18
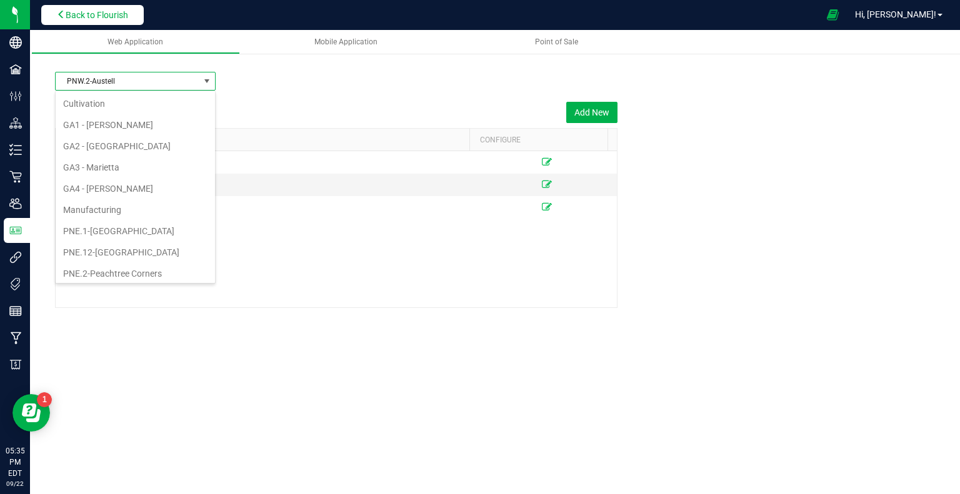
click at [87, 13] on span "Back to Flourish" at bounding box center [97, 15] width 63 height 10
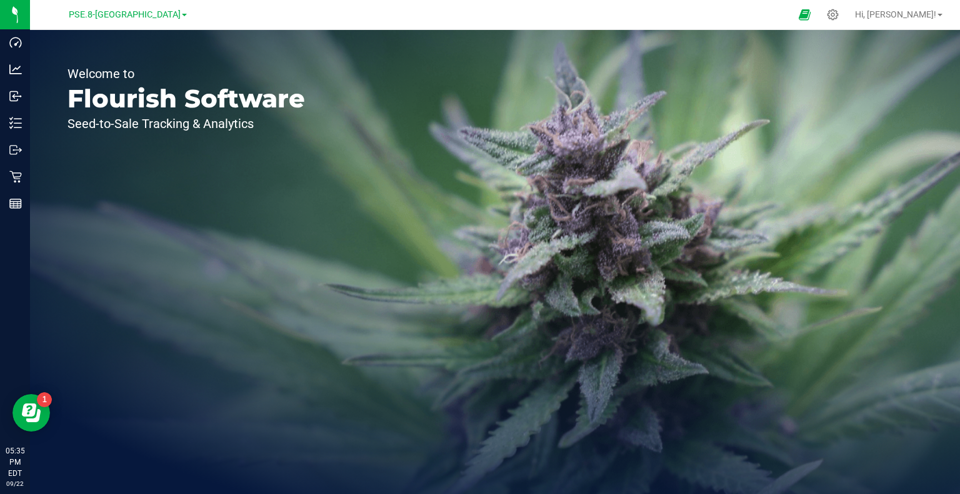
click at [128, 6] on div "PSE.8-[GEOGRAPHIC_DATA]" at bounding box center [127, 14] width 183 height 19
click at [141, 19] on span "PSE.8-[GEOGRAPHIC_DATA]" at bounding box center [125, 14] width 112 height 11
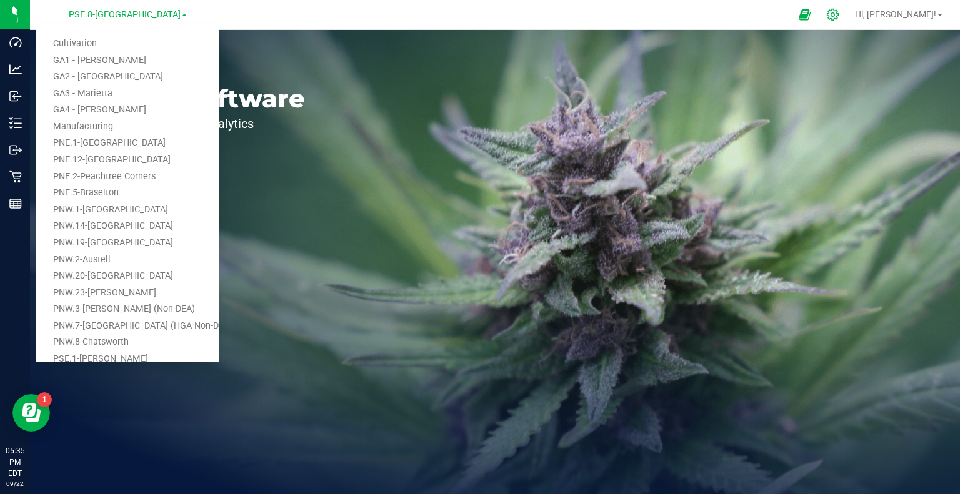
click at [839, 12] on icon at bounding box center [832, 14] width 13 height 13
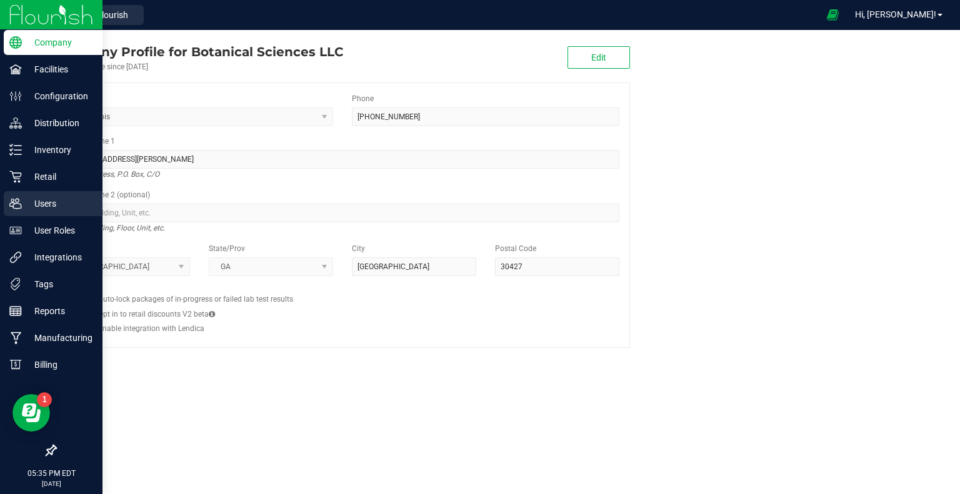
click at [19, 204] on icon at bounding box center [15, 204] width 12 height 10
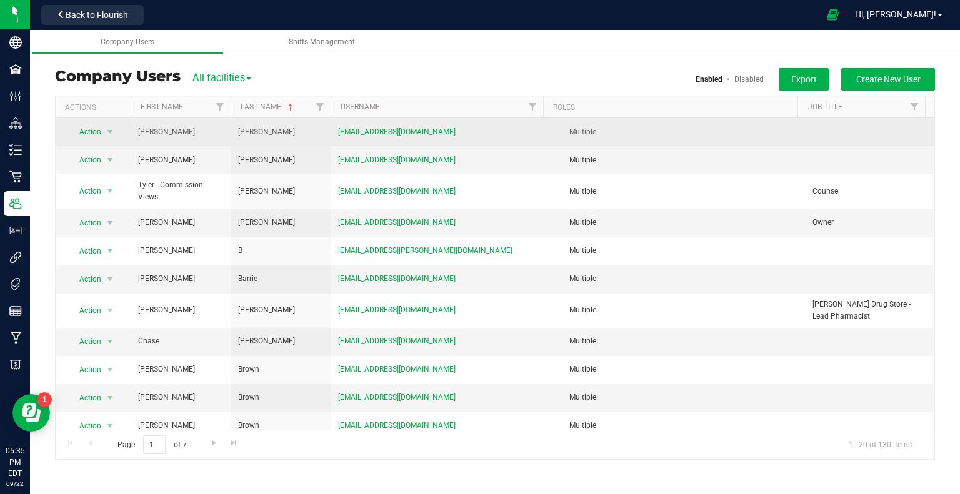
click at [193, 135] on td "David" at bounding box center [181, 132] width 100 height 28
click at [105, 134] on span "select" at bounding box center [110, 132] width 10 height 10
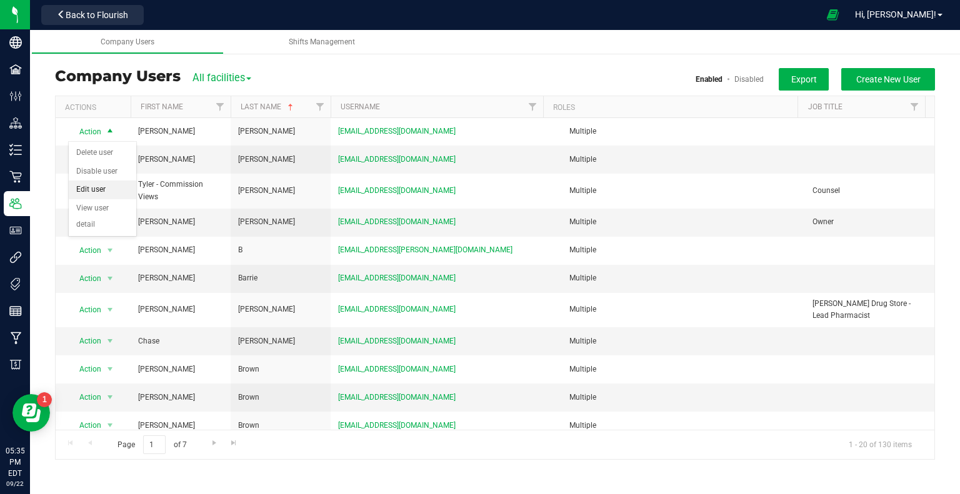
click at [101, 191] on li "Edit user" at bounding box center [103, 190] width 68 height 19
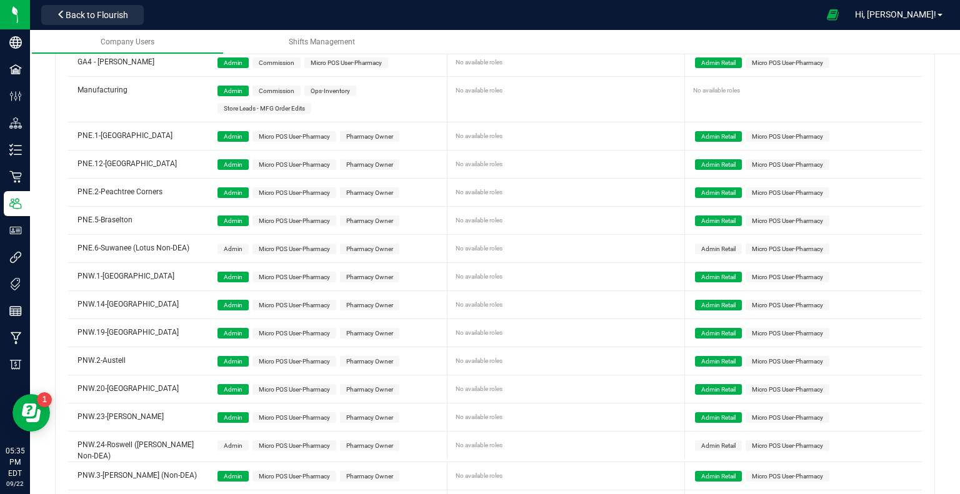
scroll to position [678, 0]
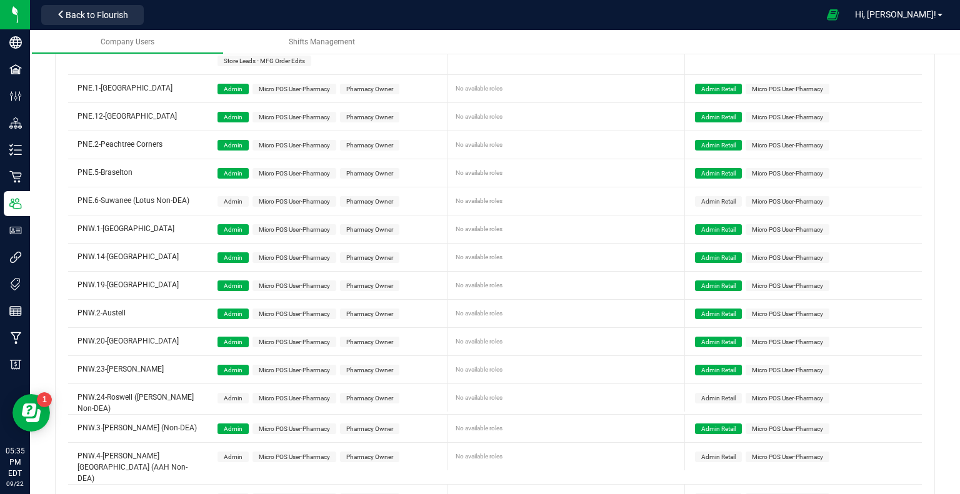
click at [232, 198] on span "Admin" at bounding box center [233, 201] width 19 height 7
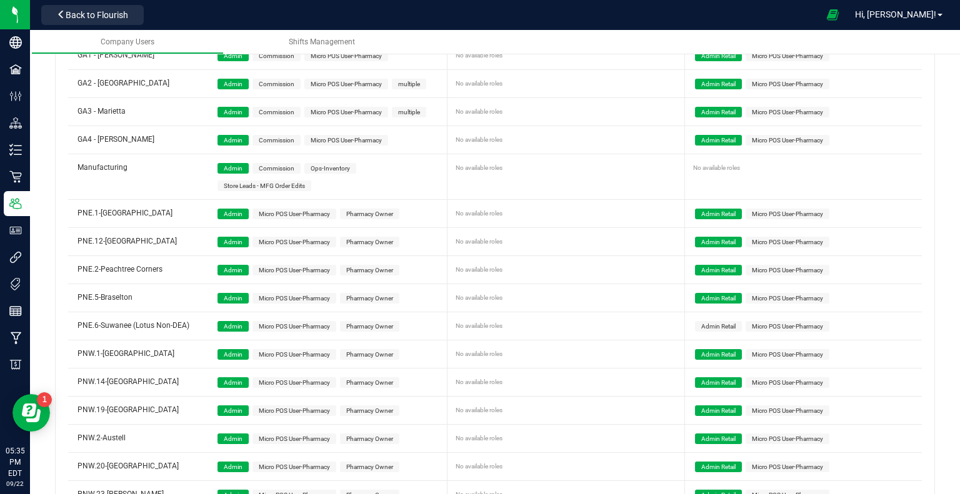
scroll to position [551, 0]
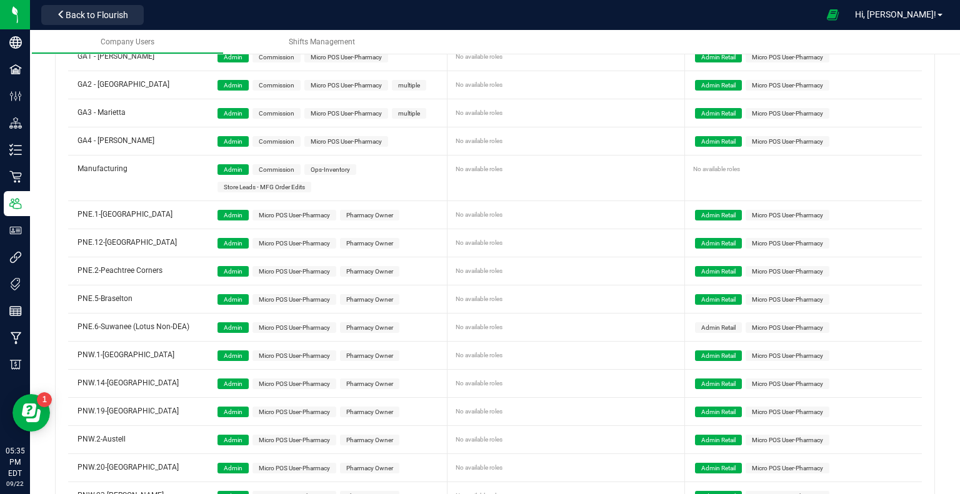
click at [713, 327] on span "Admin Retail" at bounding box center [718, 327] width 34 height 7
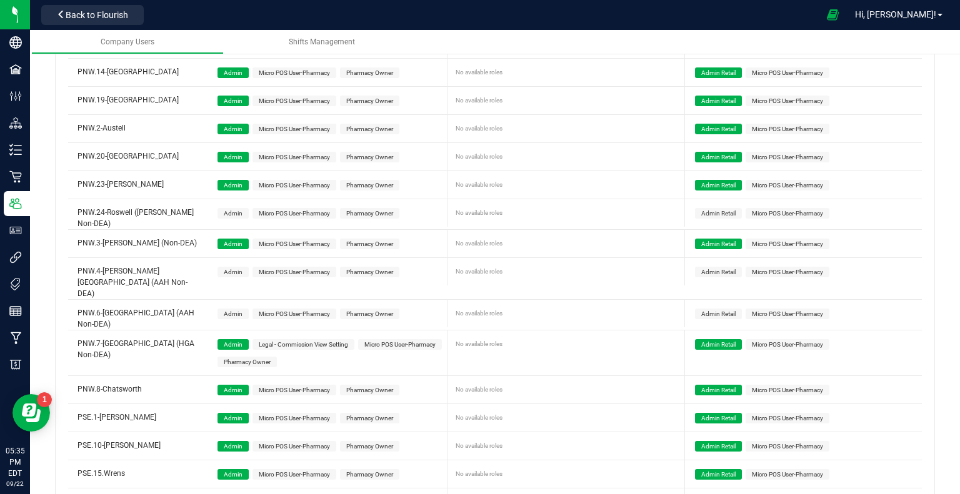
scroll to position [864, 0]
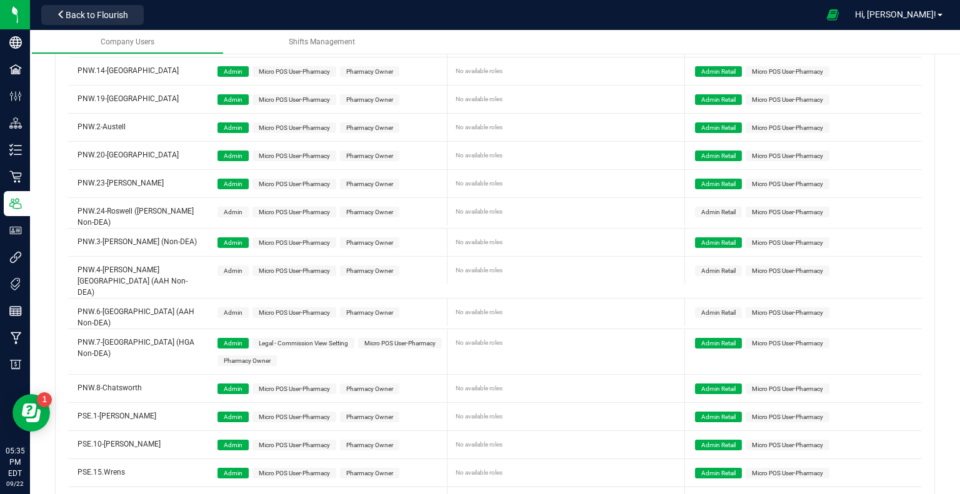
click at [226, 209] on span "Admin" at bounding box center [233, 212] width 19 height 7
click at [236, 268] on span "Admin" at bounding box center [233, 271] width 19 height 7
click at [234, 309] on span "Admin" at bounding box center [233, 312] width 19 height 7
click at [704, 309] on span "Admin Retail" at bounding box center [718, 312] width 34 height 7
click at [705, 268] on span "Admin Retail" at bounding box center [718, 271] width 34 height 7
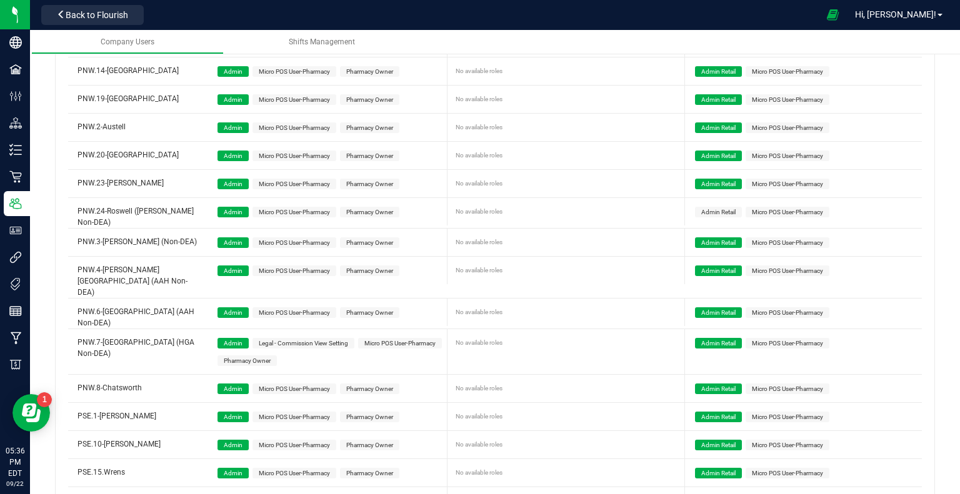
click at [705, 209] on span "Admin Retail" at bounding box center [718, 212] width 34 height 7
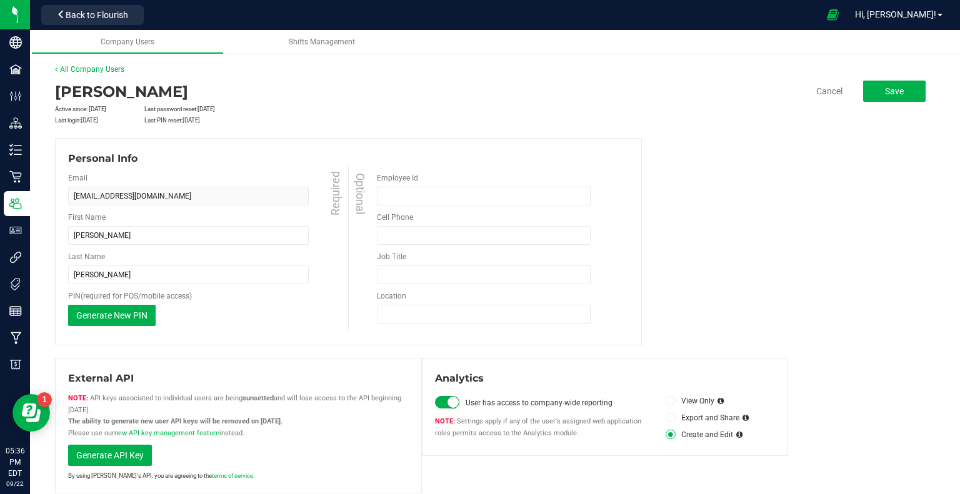
scroll to position [0, 0]
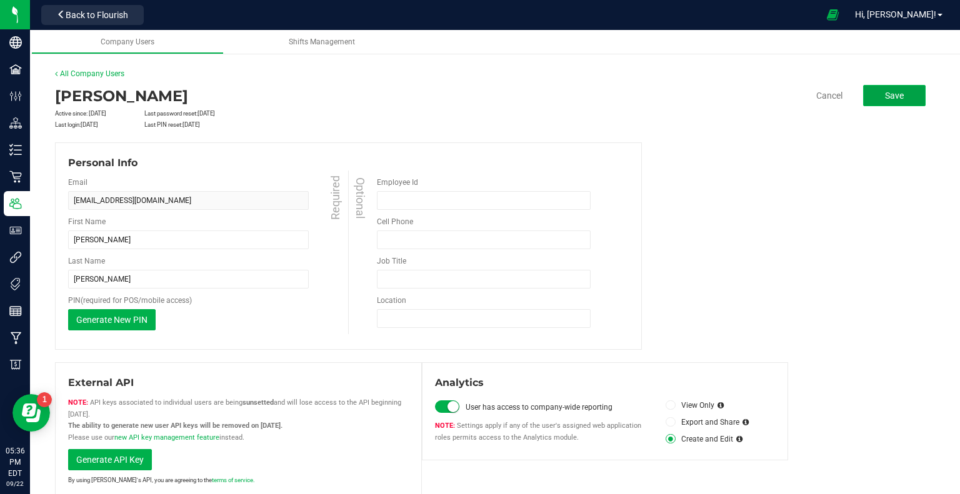
click at [864, 94] on button "Save" at bounding box center [894, 95] width 63 height 21
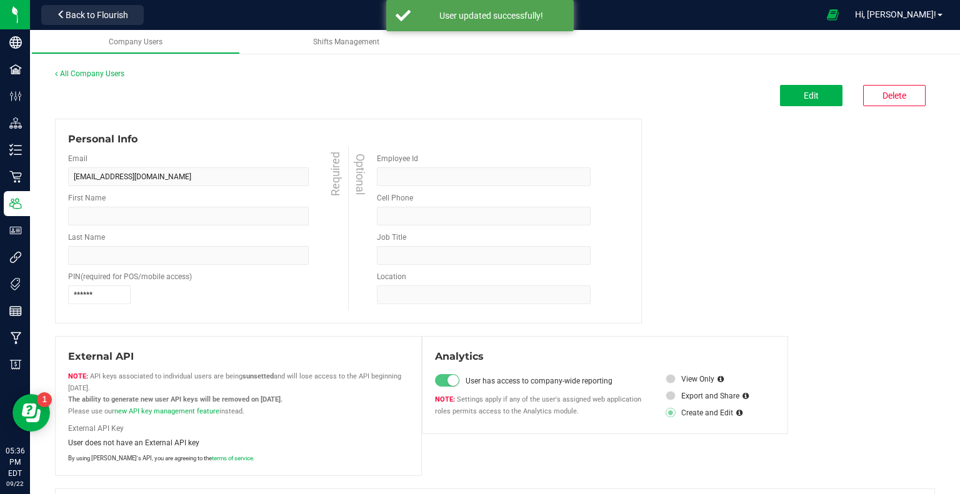
type input "David"
type input "Anderson"
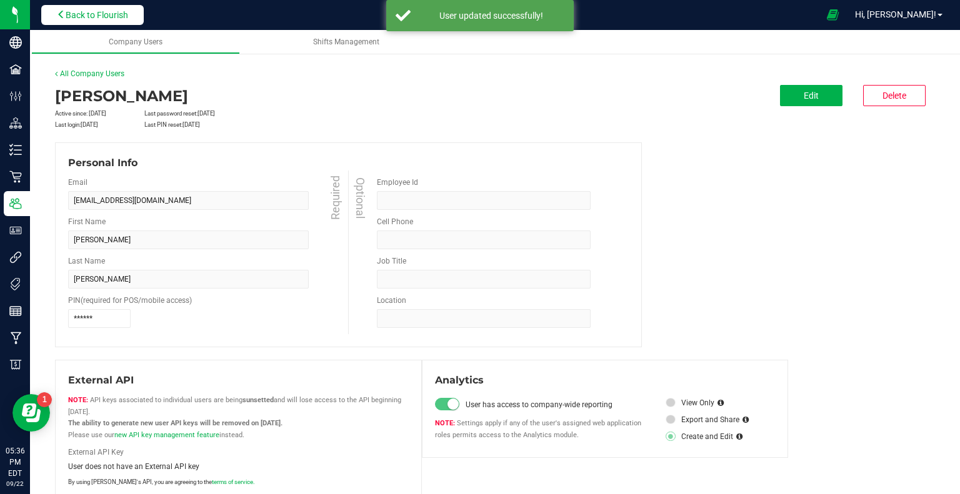
click at [92, 15] on span "Back to Flourish" at bounding box center [97, 15] width 63 height 10
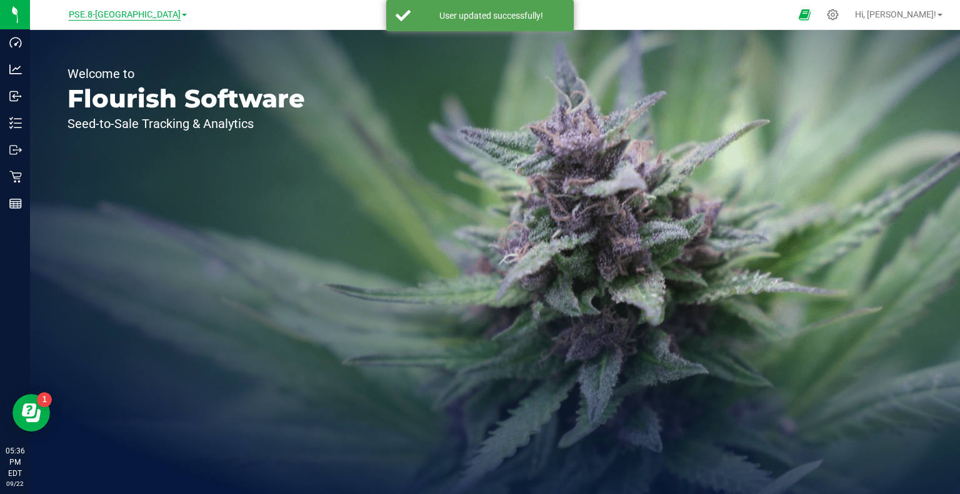
click at [124, 12] on span "PSE.8-[GEOGRAPHIC_DATA]" at bounding box center [125, 14] width 112 height 11
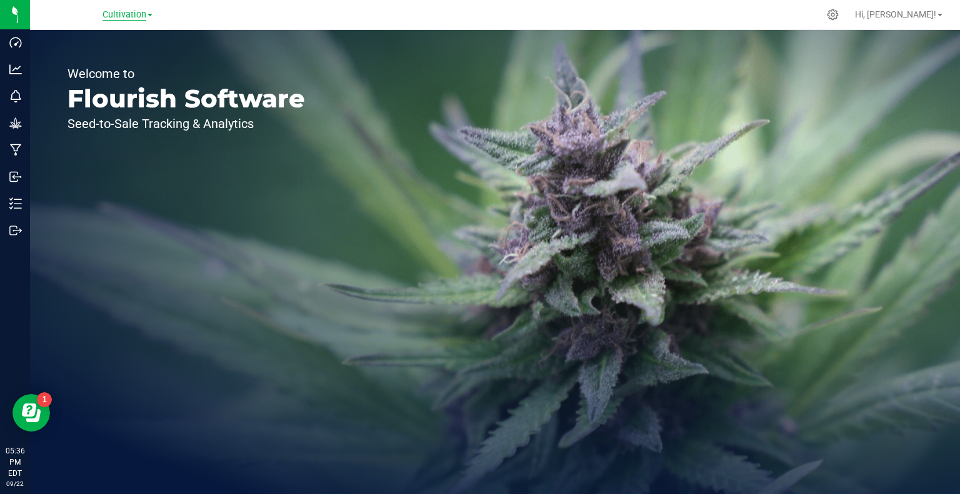
click at [131, 14] on span "Cultivation" at bounding box center [125, 14] width 44 height 11
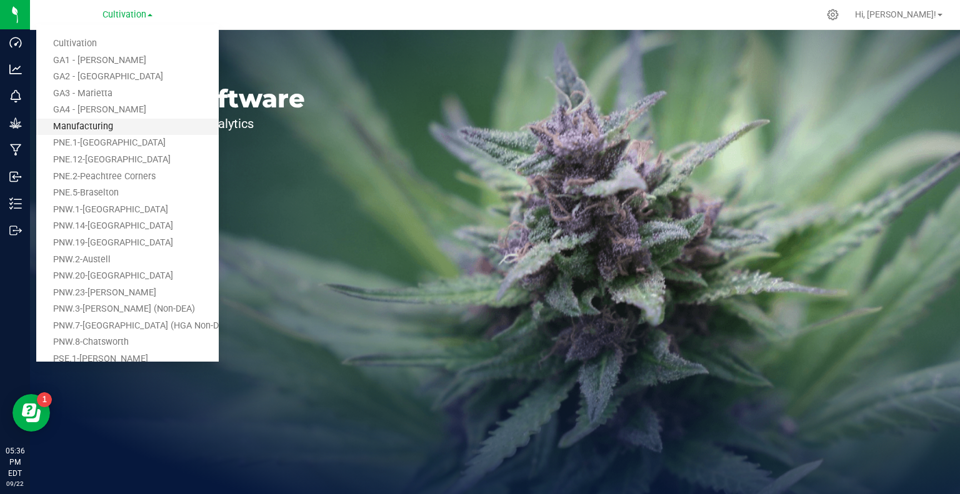
click at [111, 124] on link "Manufacturing" at bounding box center [127, 127] width 183 height 17
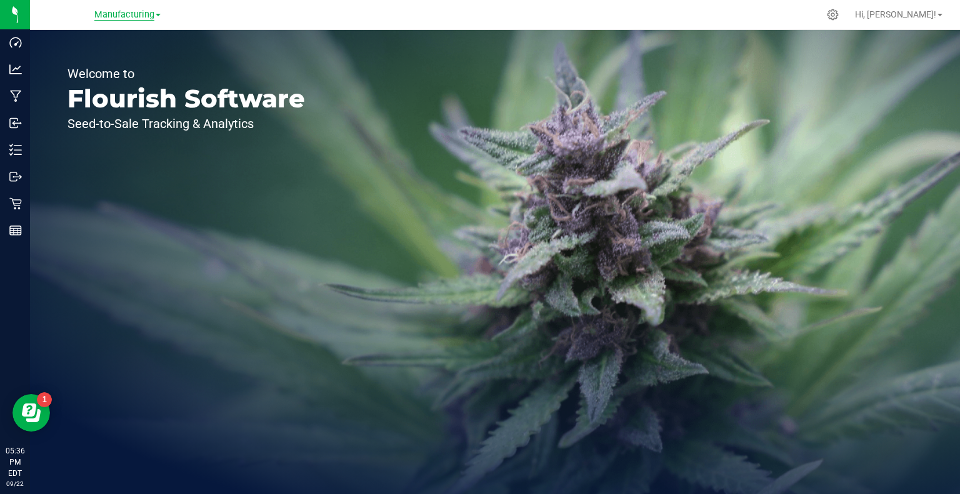
click at [131, 9] on span "Manufacturing" at bounding box center [124, 14] width 60 height 11
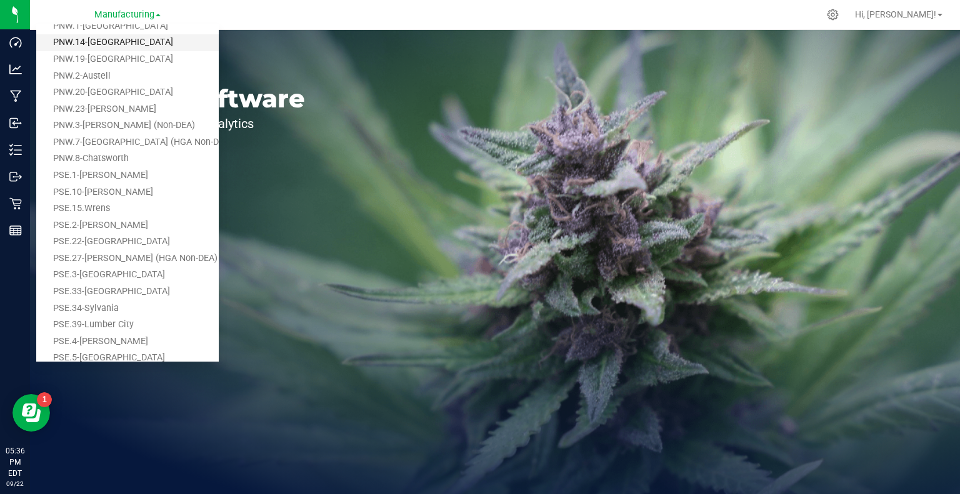
scroll to position [183, 0]
click at [934, 19] on span "Hi, [PERSON_NAME]!" at bounding box center [895, 14] width 81 height 10
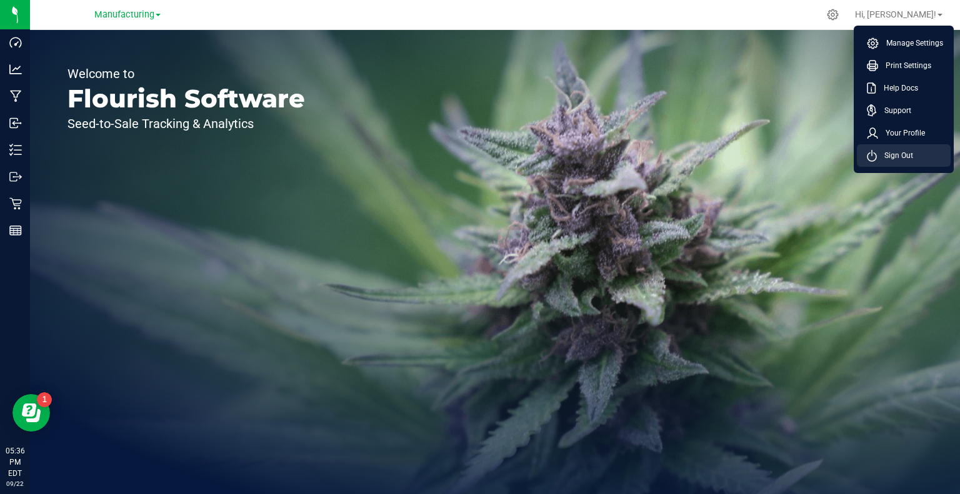
click at [898, 159] on span "Sign Out" at bounding box center [895, 155] width 36 height 13
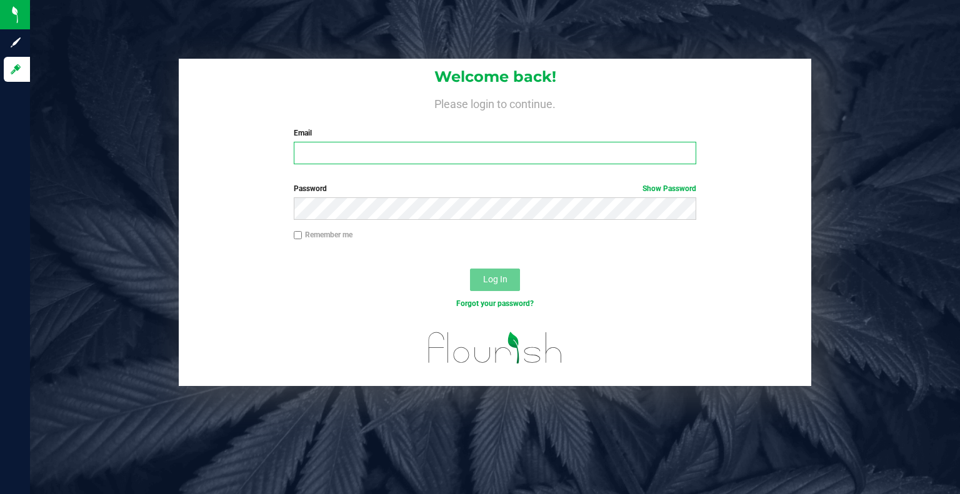
type input "danderson@botanicalsciences.com"
click at [504, 288] on button "Log In" at bounding box center [495, 280] width 50 height 23
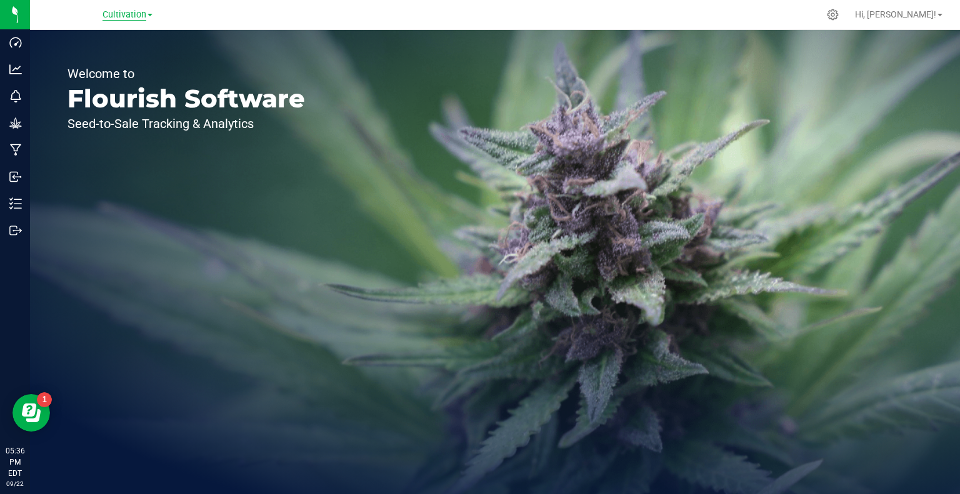
click at [131, 20] on span "Cultivation" at bounding box center [125, 14] width 44 height 11
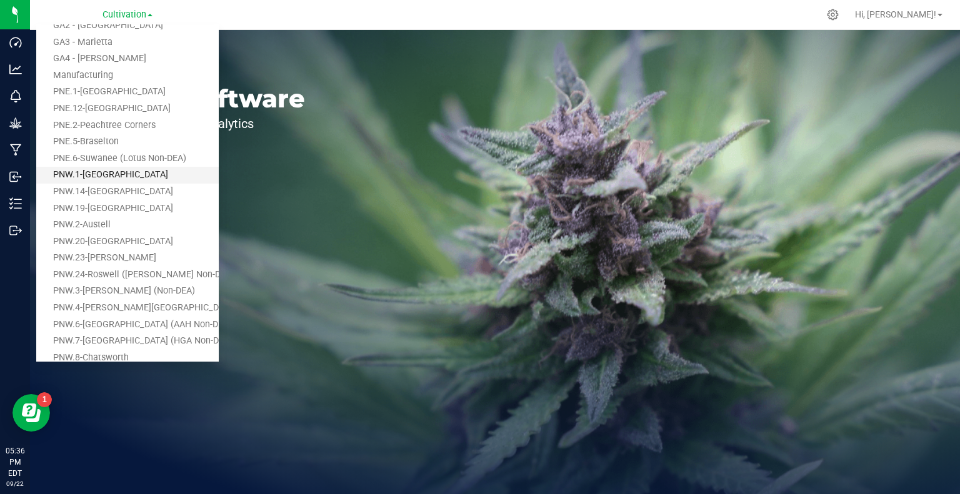
scroll to position [52, 0]
click at [151, 274] on link "PNW.24-Roswell (Holcomb Non-DEA)" at bounding box center [127, 274] width 183 height 17
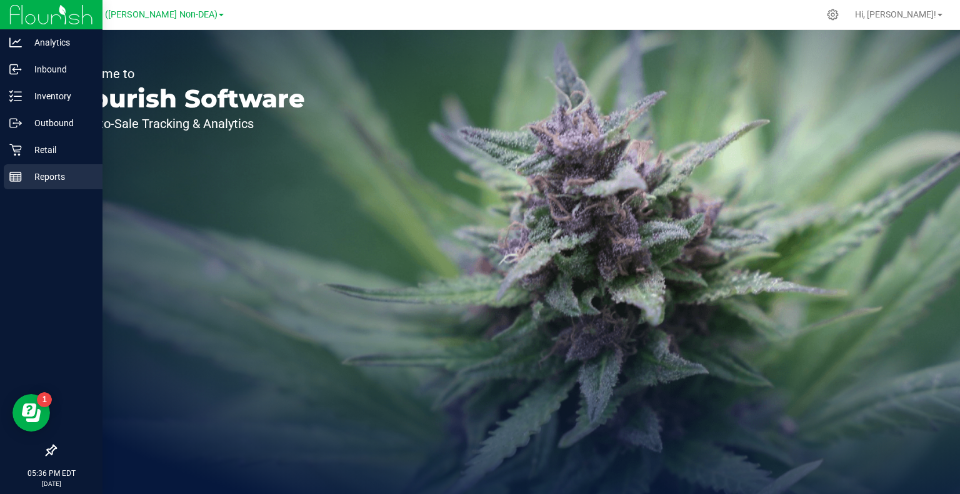
click at [19, 184] on div "Reports" at bounding box center [53, 176] width 99 height 25
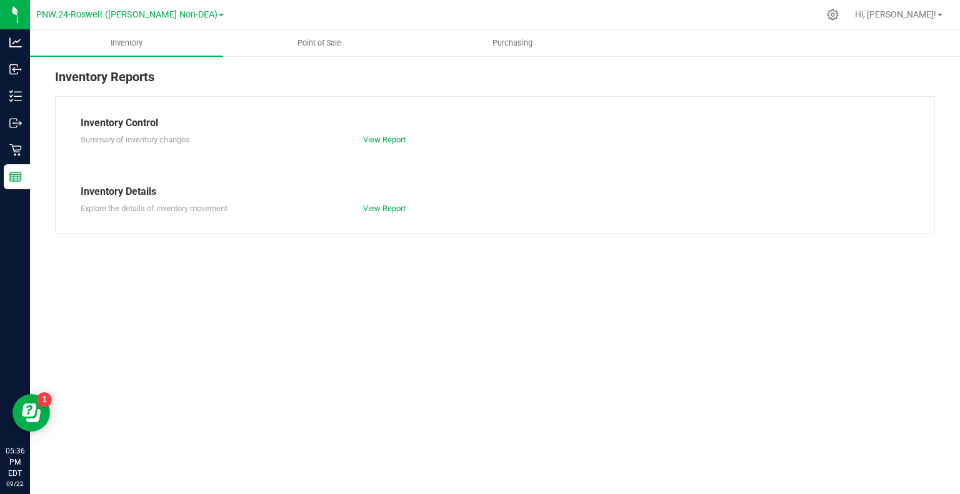
click at [283, 64] on div "Inventory Reports Inventory Control Summary of inventory changes View Report In…" at bounding box center [495, 150] width 930 height 191
click at [318, 43] on span "Point of Sale" at bounding box center [320, 43] width 78 height 11
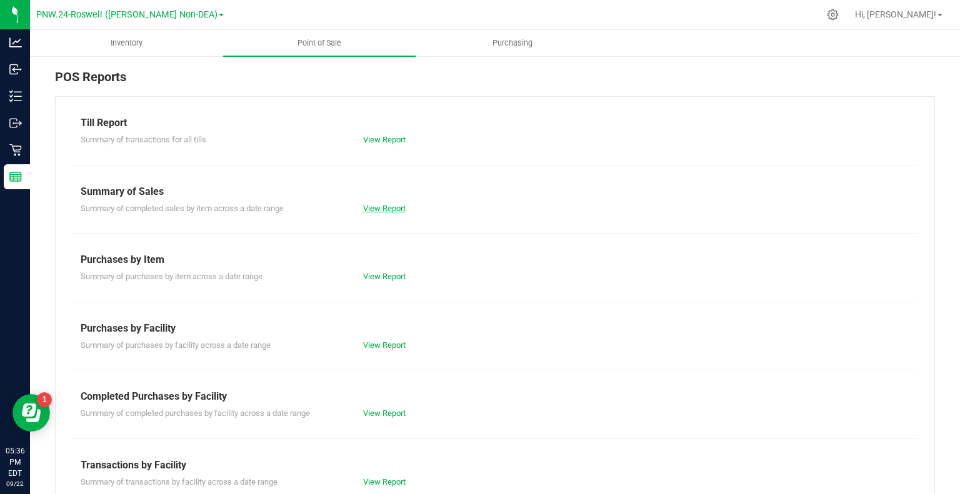
click at [387, 209] on link "View Report" at bounding box center [384, 208] width 43 height 9
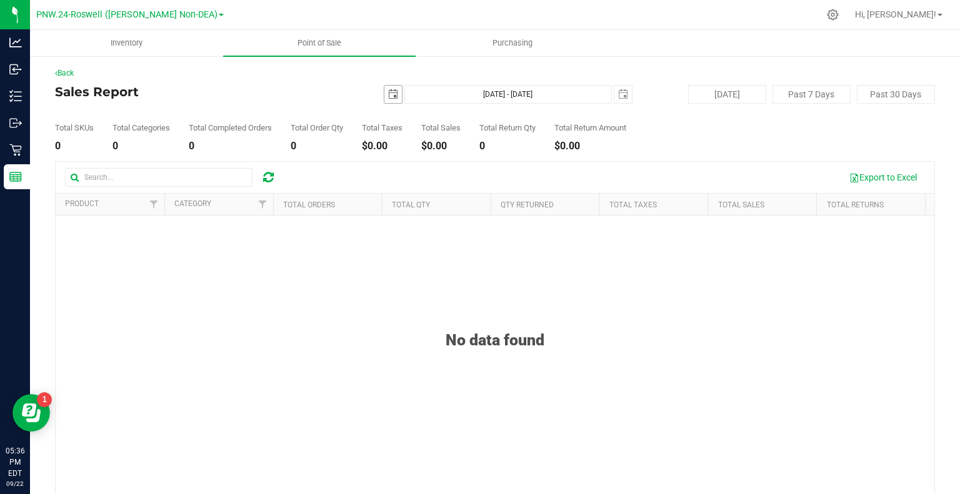
click at [392, 93] on span "select" at bounding box center [393, 94] width 10 height 10
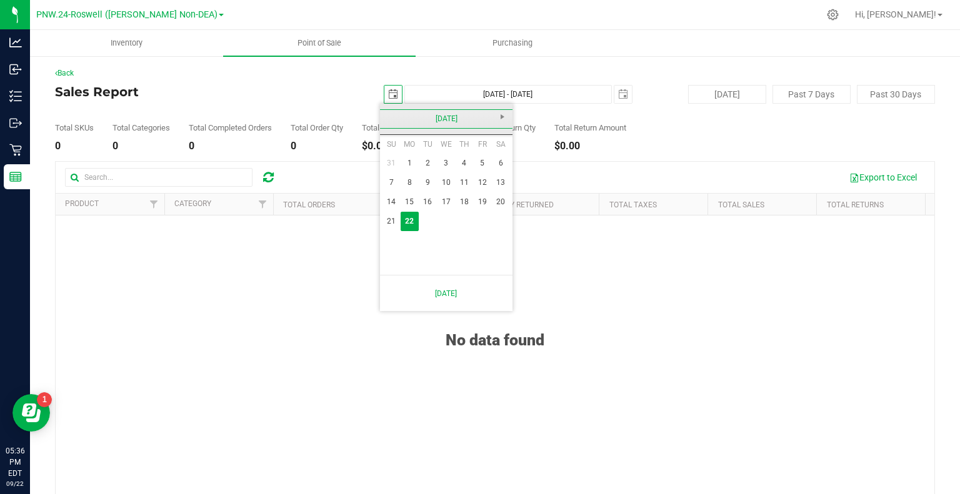
click at [386, 119] on link "[DATE]" at bounding box center [446, 118] width 134 height 19
click at [488, 190] on link "Aug" at bounding box center [494, 189] width 32 height 32
click at [486, 161] on link "1" at bounding box center [482, 163] width 18 height 19
type input "[DATE]"
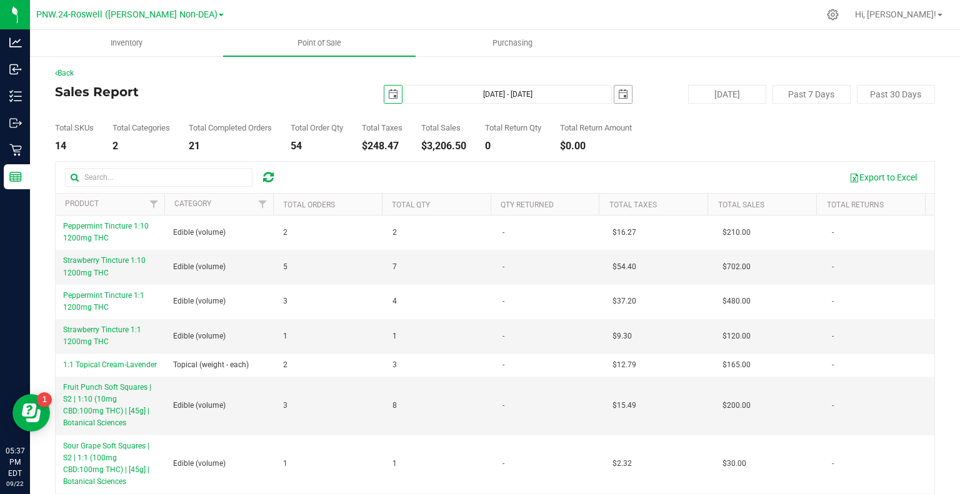
click at [623, 95] on span "select" at bounding box center [623, 95] width 18 height 18
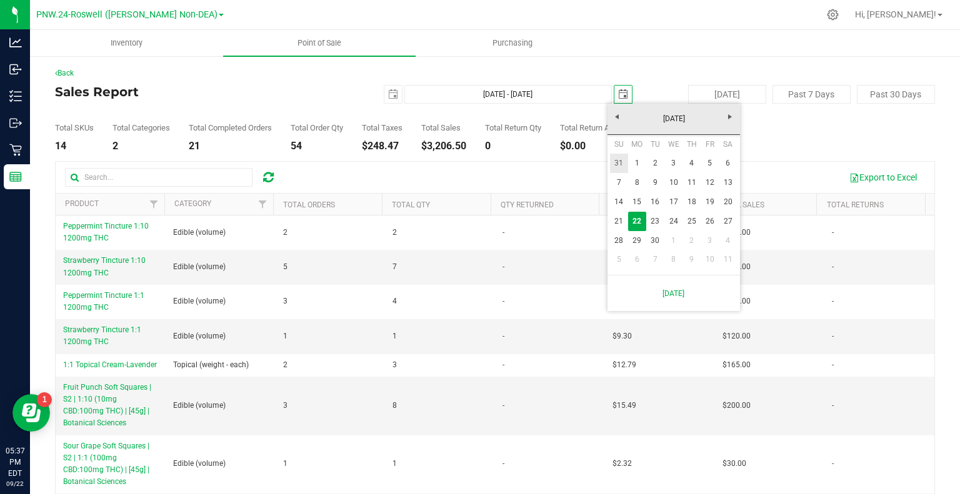
click at [620, 168] on link "31" at bounding box center [619, 163] width 18 height 19
type input "[DATE] - [DATE]"
type input "[DATE]"
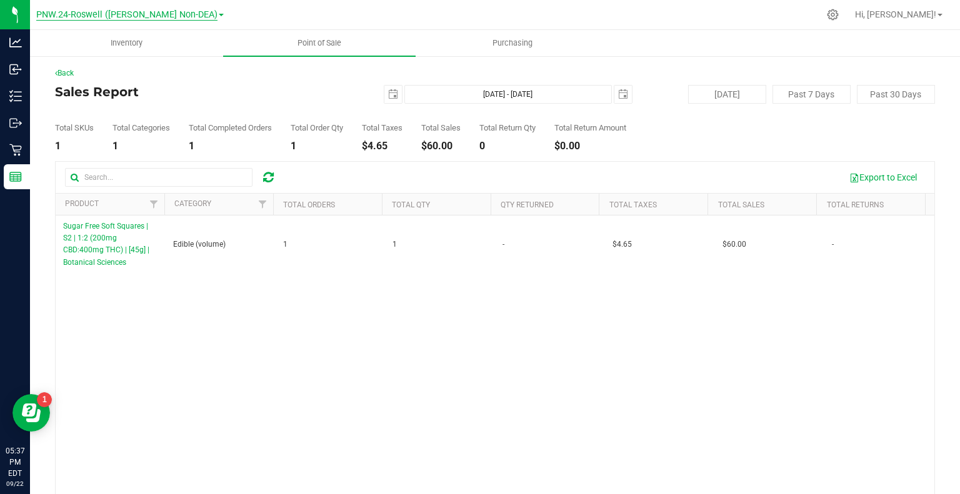
click at [198, 17] on span "PNW.24-Roswell (Holcomb Non-DEA)" at bounding box center [126, 14] width 181 height 11
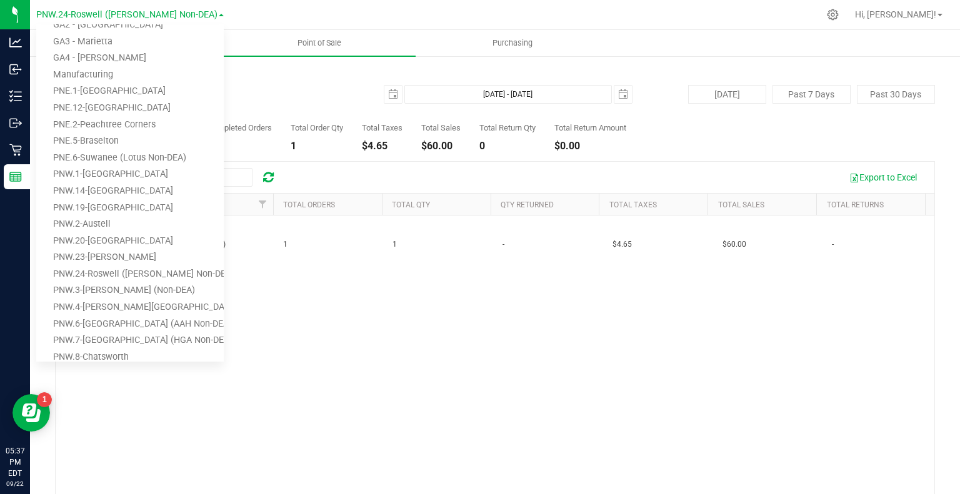
click at [334, 71] on div "Back" at bounding box center [495, 73] width 880 height 11
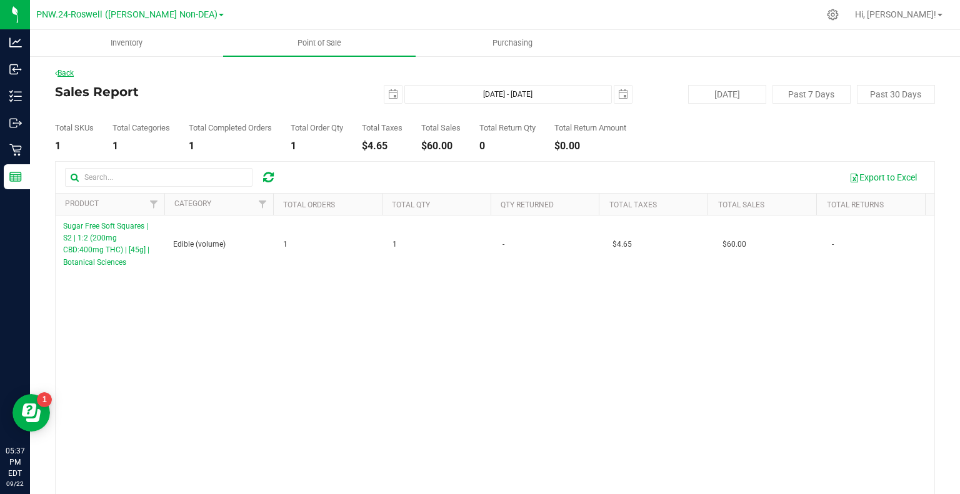
click at [70, 72] on link "Back" at bounding box center [64, 73] width 19 height 9
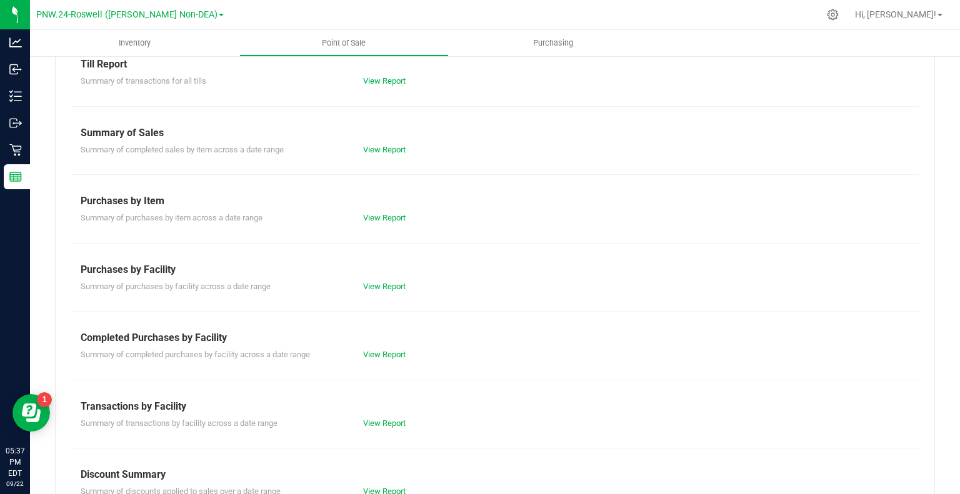
scroll to position [59, 0]
click at [371, 354] on link "View Report" at bounding box center [384, 353] width 43 height 9
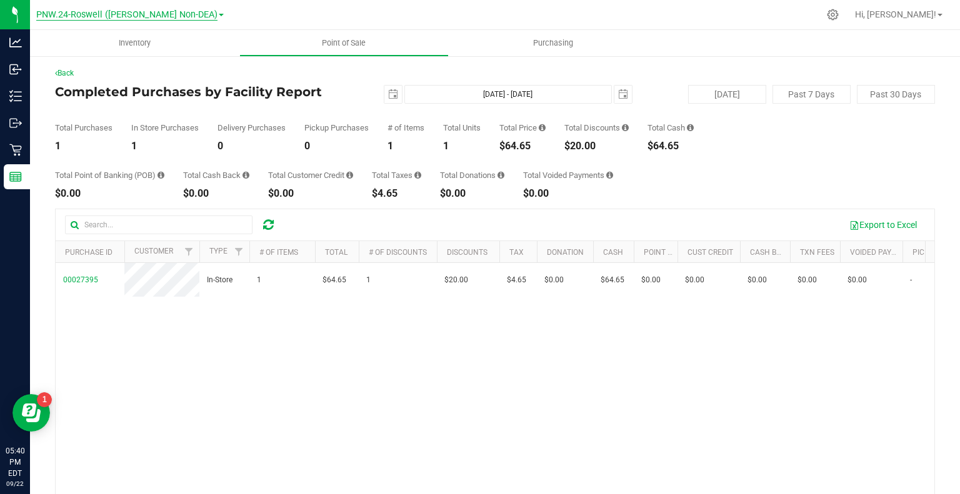
click at [184, 14] on span "PNW.24-Roswell (Holcomb Non-DEA)" at bounding box center [126, 14] width 181 height 11
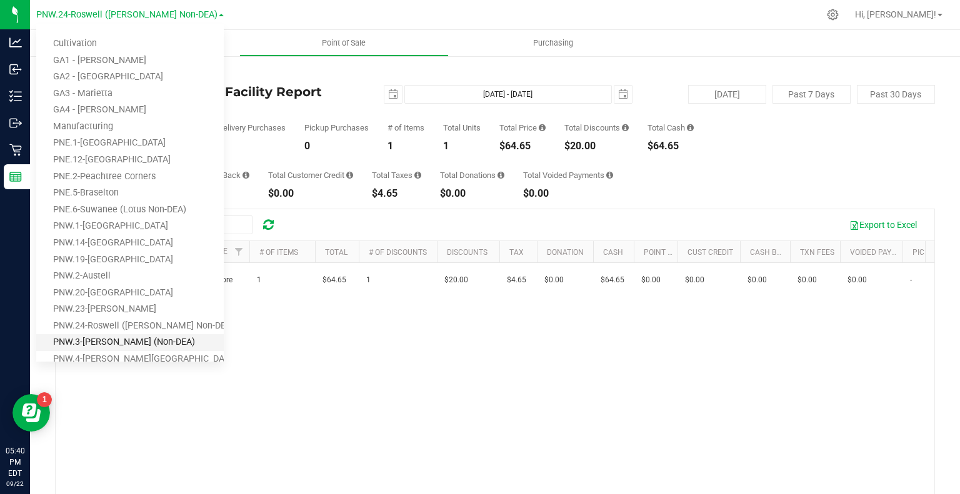
scroll to position [78, 0]
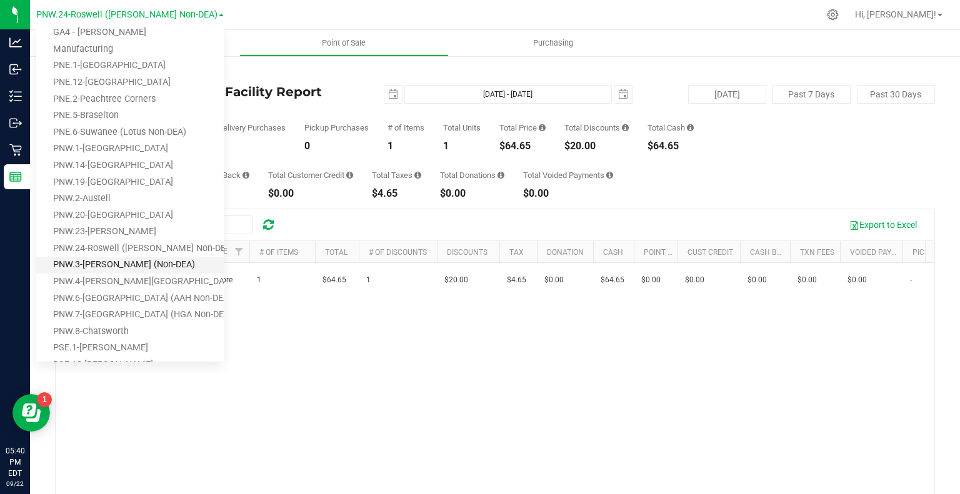
click at [119, 267] on link "PNW.3-[PERSON_NAME] (Non-DEA)" at bounding box center [130, 265] width 188 height 17
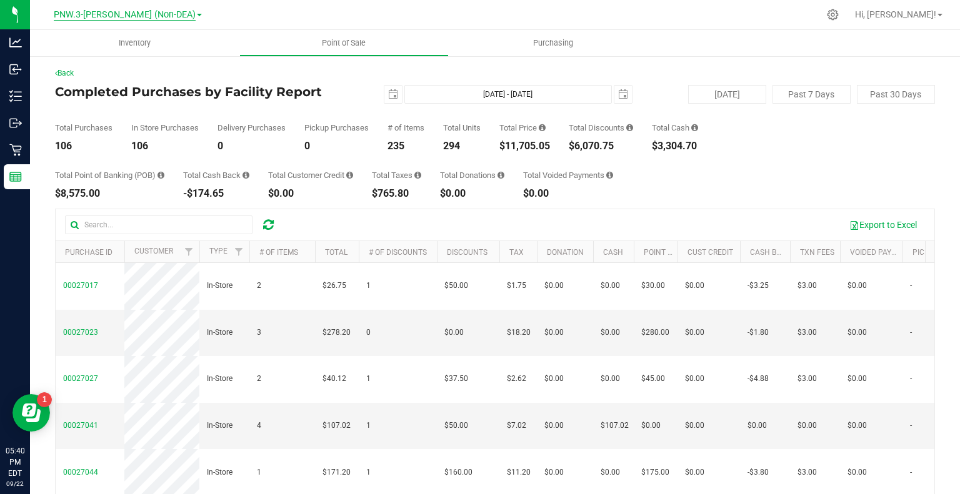
click at [157, 20] on span "PNW.3-[PERSON_NAME] (Non-DEA)" at bounding box center [125, 14] width 142 height 11
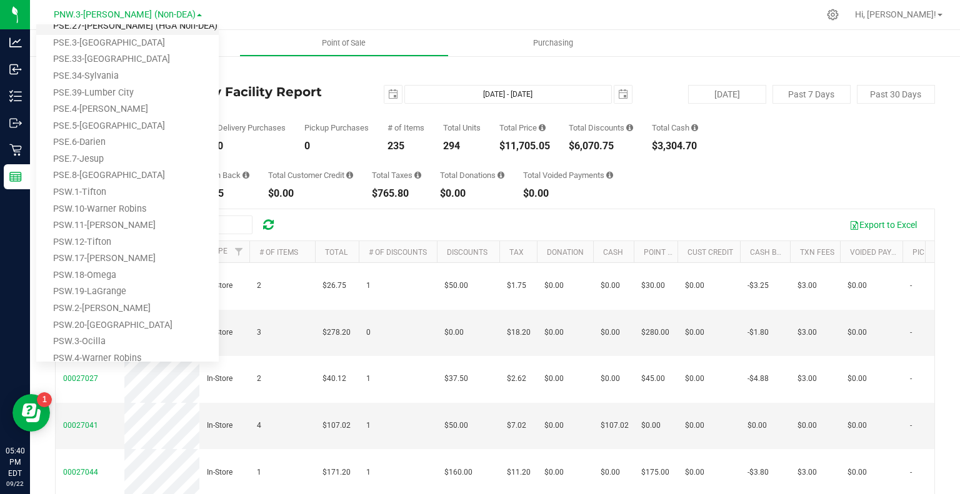
scroll to position [565, 0]
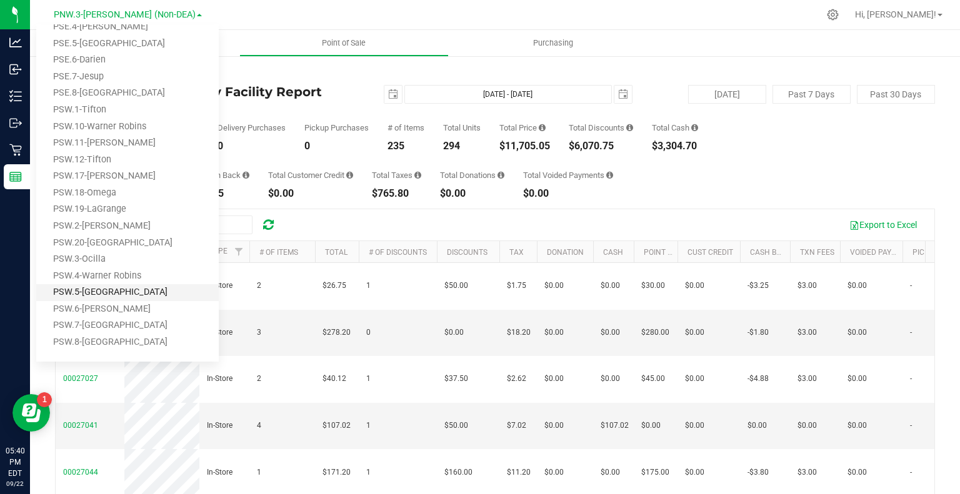
click at [109, 289] on link "PSW.5-[GEOGRAPHIC_DATA]" at bounding box center [127, 292] width 183 height 17
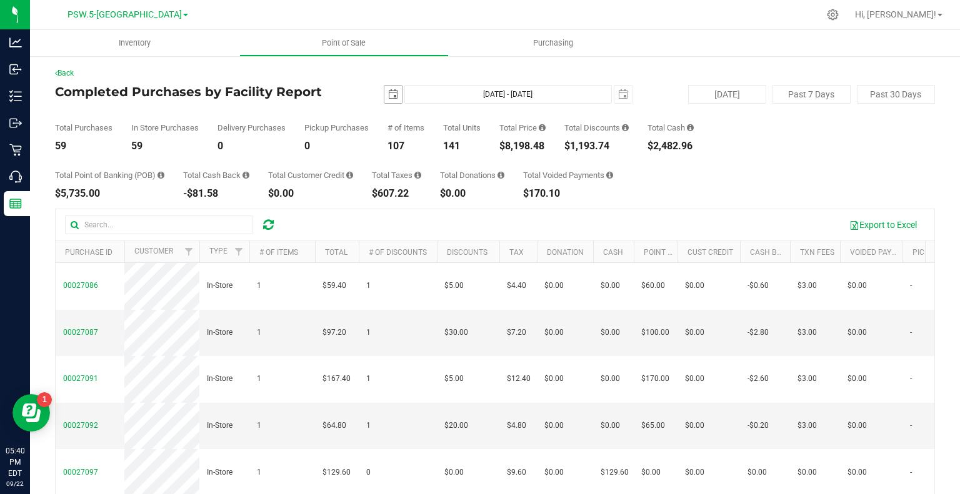
click at [388, 95] on span "select" at bounding box center [393, 94] width 10 height 10
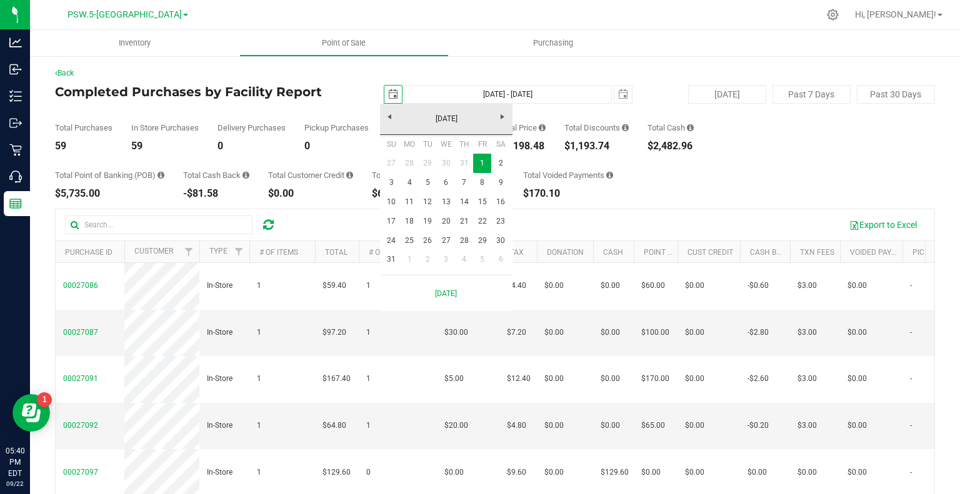
scroll to position [0, 31]
click at [388, 119] on link "[DATE]" at bounding box center [446, 118] width 134 height 19
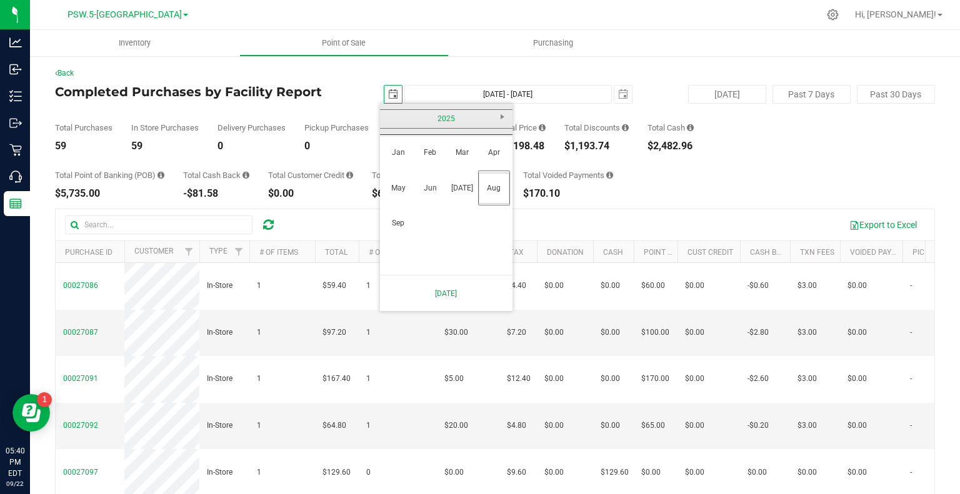
click at [398, 127] on link "2025" at bounding box center [446, 118] width 134 height 19
click at [426, 189] on link "2024" at bounding box center [430, 189] width 32 height 32
click at [433, 221] on link "Oct" at bounding box center [430, 224] width 32 height 32
click at [428, 164] on link "1" at bounding box center [428, 163] width 18 height 19
type input "2024-10-01"
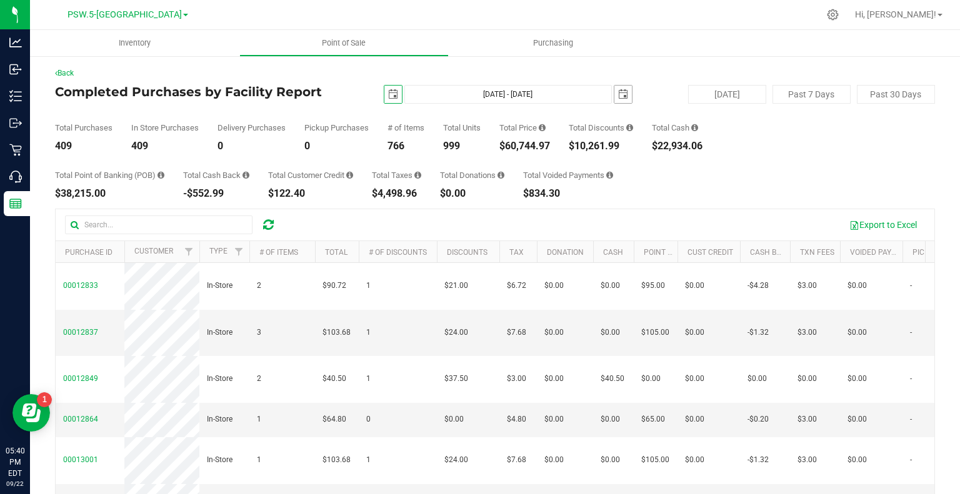
click at [618, 101] on span "select" at bounding box center [623, 95] width 18 height 18
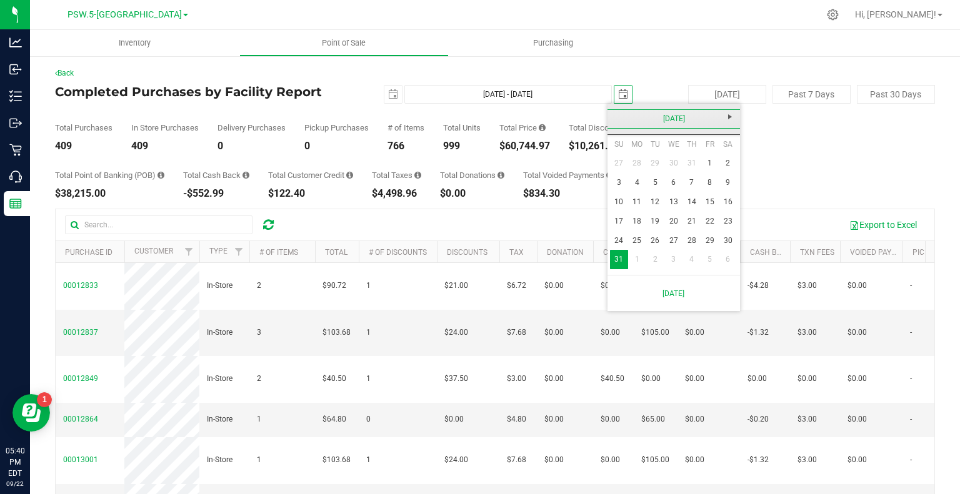
click at [620, 116] on link "[DATE]" at bounding box center [674, 118] width 134 height 19
click at [613, 118] on link "2025" at bounding box center [674, 118] width 134 height 19
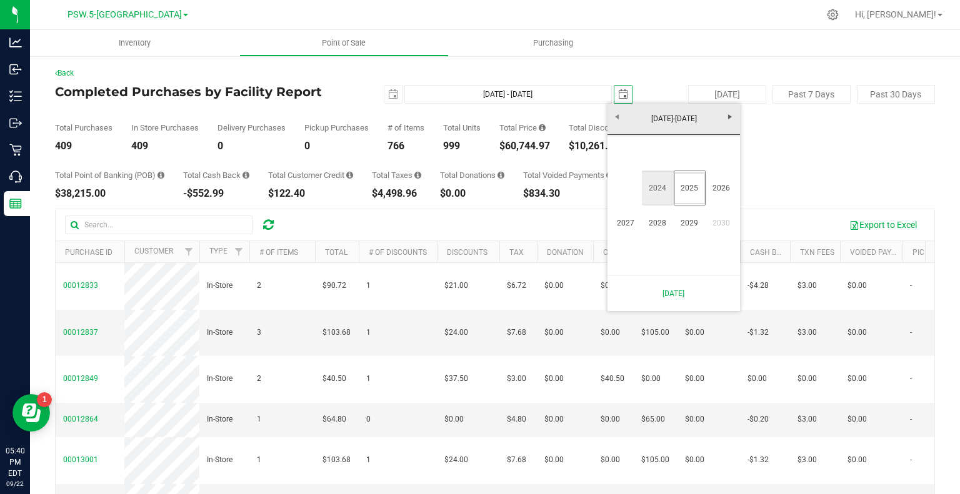
click at [663, 195] on link "2024" at bounding box center [658, 189] width 32 height 32
click at [713, 227] on link "Dec" at bounding box center [722, 224] width 32 height 32
click at [654, 237] on link "31" at bounding box center [655, 240] width 18 height 19
type input "Oct 1, 2024 - Dec 31, 2024"
type input "2024-12-31"
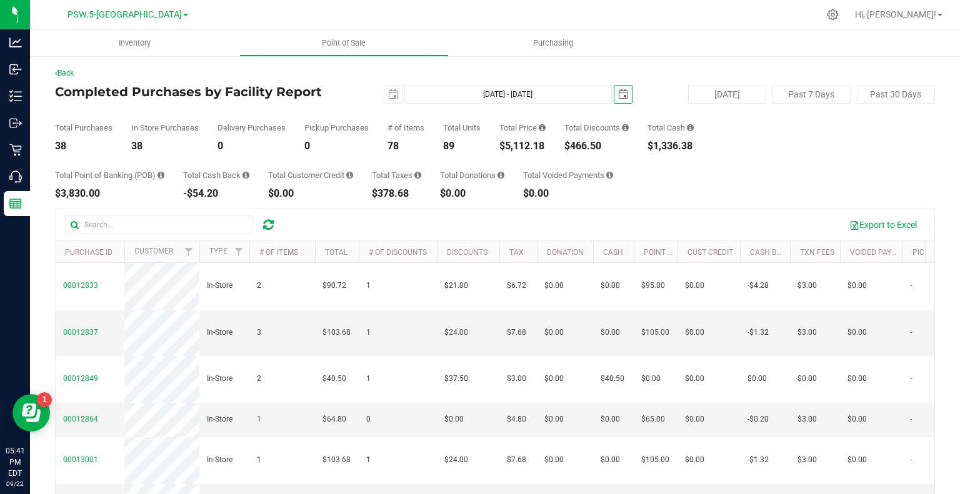
click at [618, 94] on span "select" at bounding box center [623, 94] width 10 height 10
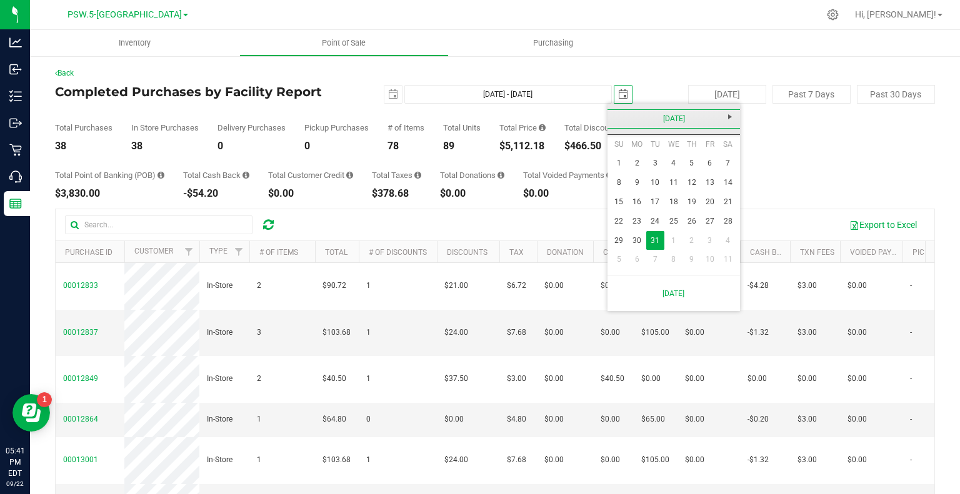
click at [623, 117] on link "December 2024" at bounding box center [674, 118] width 134 height 19
click at [659, 228] on link "Oct" at bounding box center [658, 224] width 32 height 32
click at [693, 243] on link "31" at bounding box center [692, 240] width 18 height 19
type input "Oct 1, 2024 - Oct 31, 2024"
type input "2024-10-31"
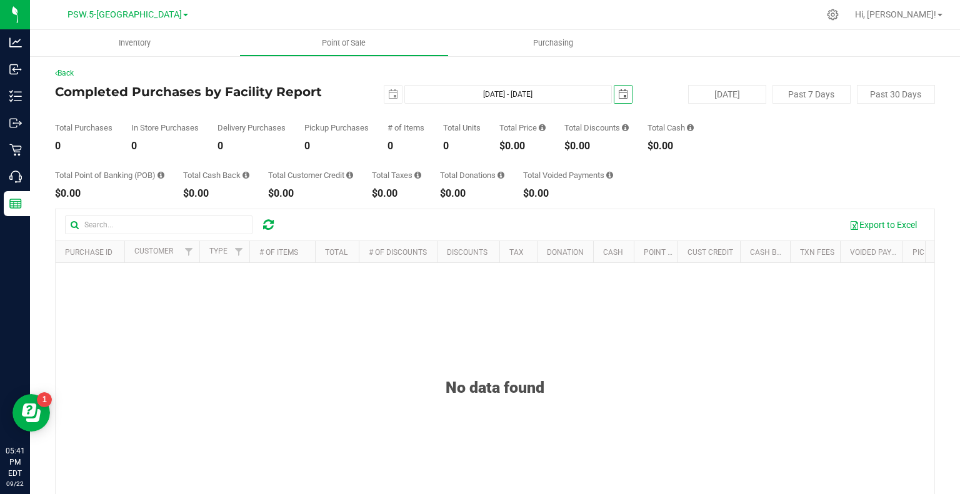
click at [618, 91] on span "select" at bounding box center [623, 94] width 10 height 10
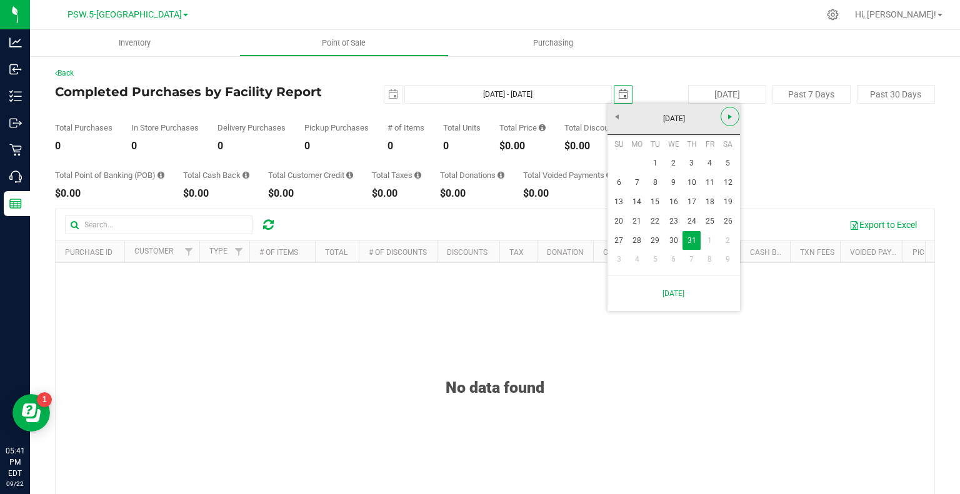
click at [728, 121] on span "Next" at bounding box center [730, 117] width 10 height 10
click at [708, 169] on link "1" at bounding box center [710, 163] width 18 height 19
type input "Oct 1, 2024 - Nov 1, 2024"
type input "2024-11-01"
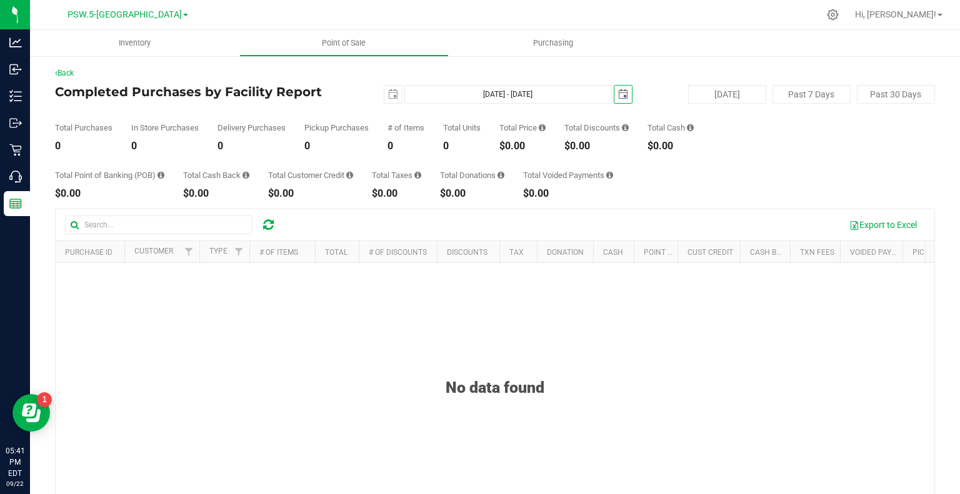
click at [620, 89] on span "select" at bounding box center [623, 94] width 10 height 10
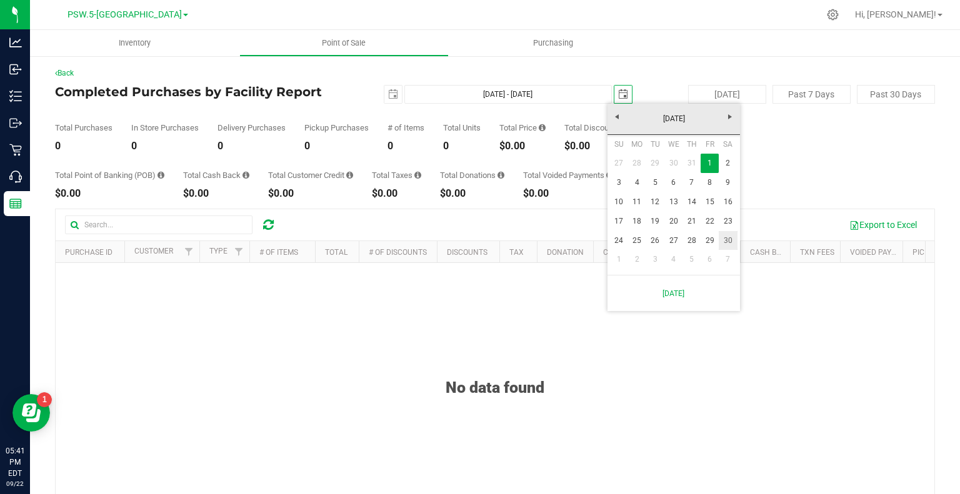
click at [723, 237] on link "30" at bounding box center [728, 240] width 18 height 19
type input "Oct 1, 2024 - Nov 30, 2024"
type input "2024-11-30"
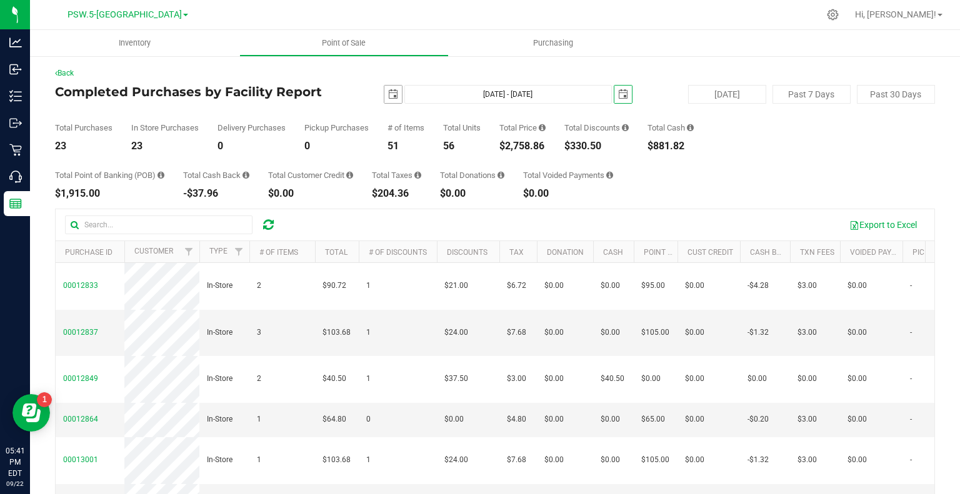
click at [389, 91] on span "select" at bounding box center [393, 94] width 10 height 10
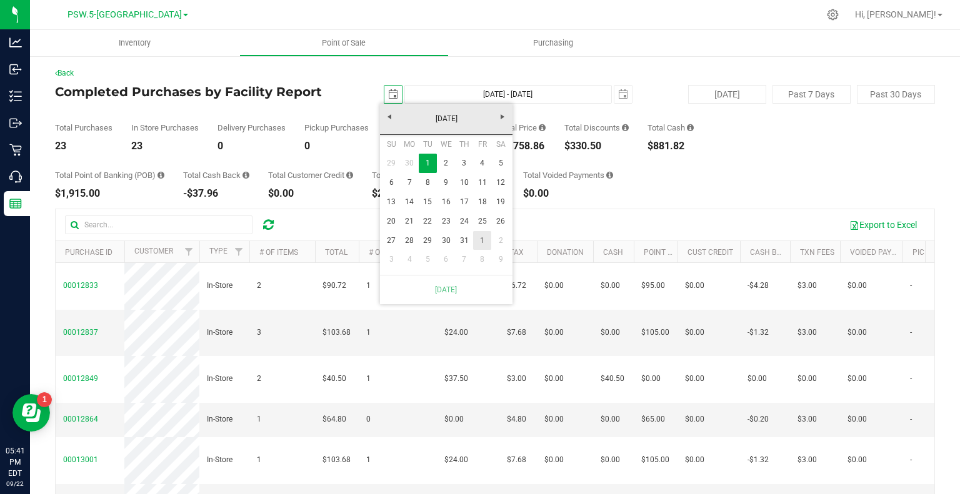
click at [486, 242] on link "1" at bounding box center [482, 240] width 18 height 19
type input "Nov 1, 2024 - Nov 30, 2024"
type input "2024-11-01"
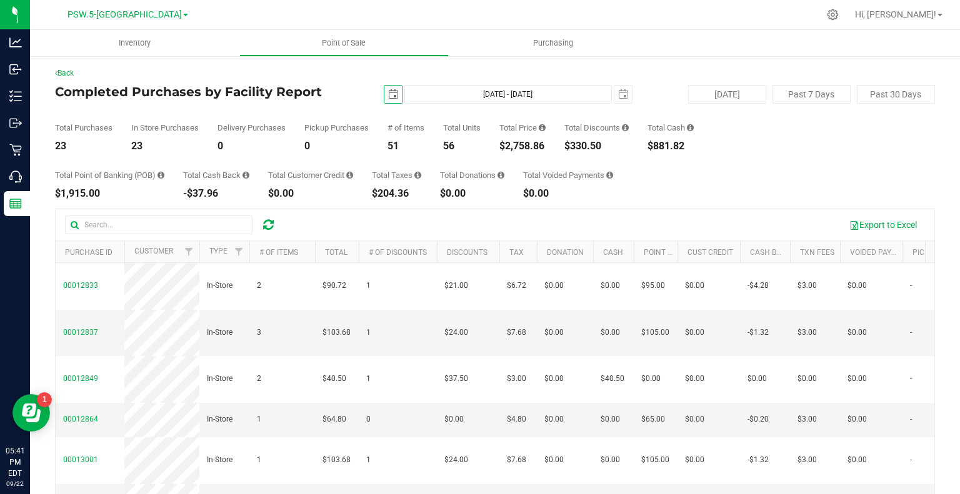
click at [838, 154] on div "Total Point of Banking (POB) $1,915.00 Total Cash Back -$37.96 Total Customer C…" at bounding box center [495, 175] width 880 height 48
click at [732, 184] on div "Total Point of Banking (POB) $1,915.00 Total Cash Back -$37.96 Total Customer C…" at bounding box center [495, 175] width 880 height 48
click at [68, 73] on link "Back" at bounding box center [64, 73] width 19 height 9
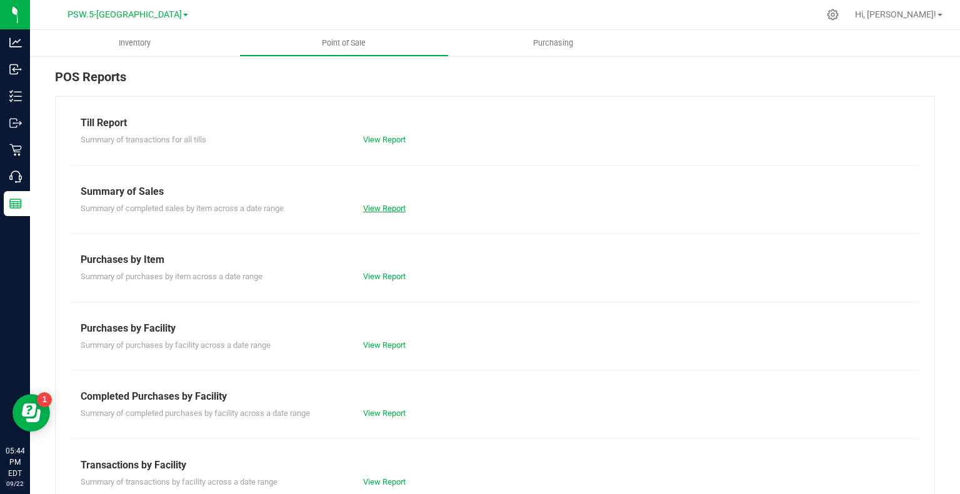
click at [383, 204] on link "View Report" at bounding box center [384, 208] width 43 height 9
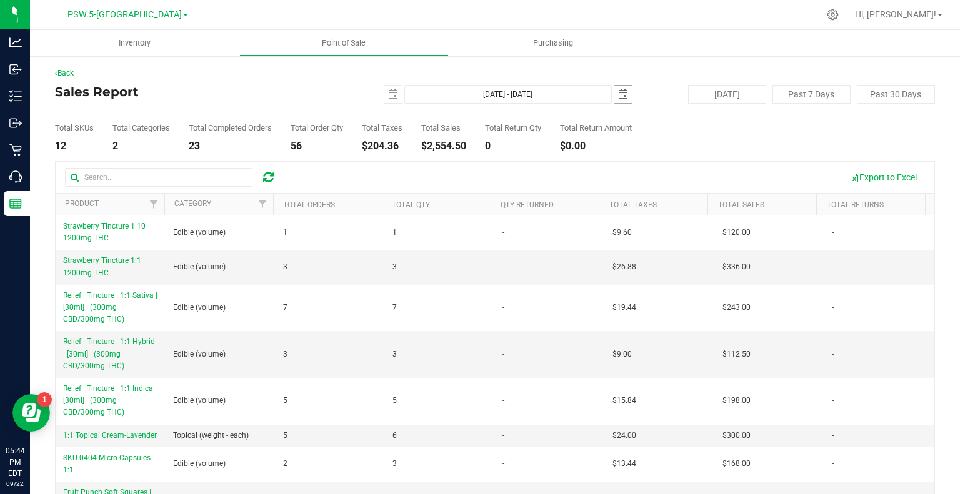
click at [623, 99] on span "select" at bounding box center [623, 95] width 18 height 18
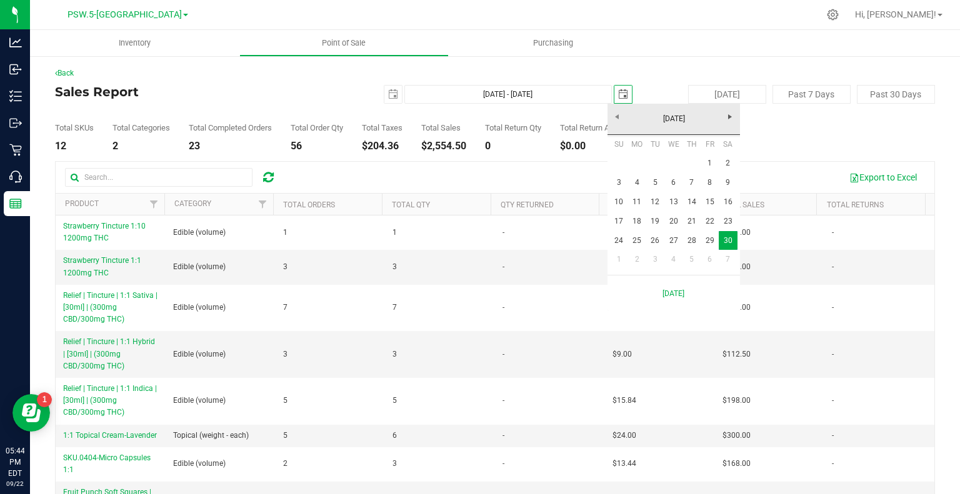
scroll to position [0, 31]
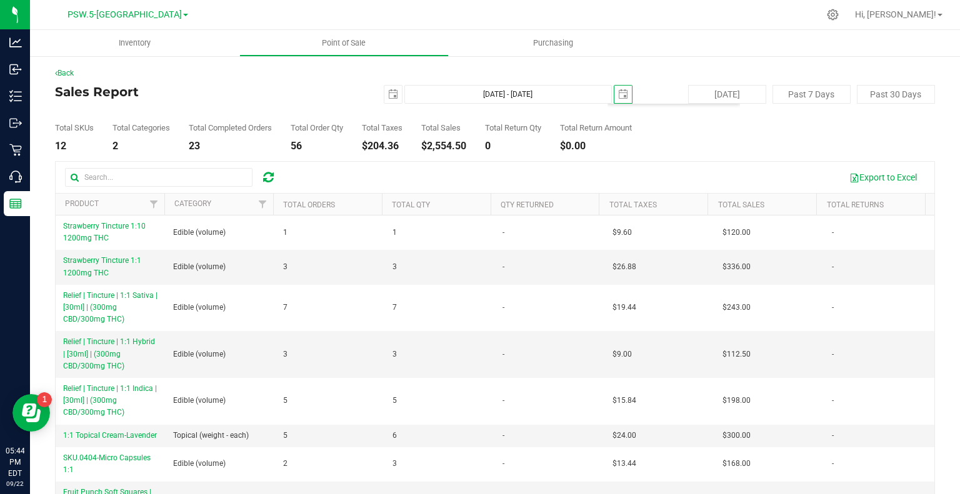
click at [880, 144] on div "Total SKUs 12 Total Categories 2 Total Completed Orders 23 Total Order Qty 56 T…" at bounding box center [495, 128] width 880 height 48
click at [880, 179] on button "Export to Excel" at bounding box center [883, 177] width 84 height 21
click at [673, 124] on div "Total SKUs 12 Total Categories 2 Total Completed Orders 23 Total Order Qty 56 T…" at bounding box center [495, 128] width 880 height 48
click at [618, 93] on span "select" at bounding box center [623, 94] width 10 height 10
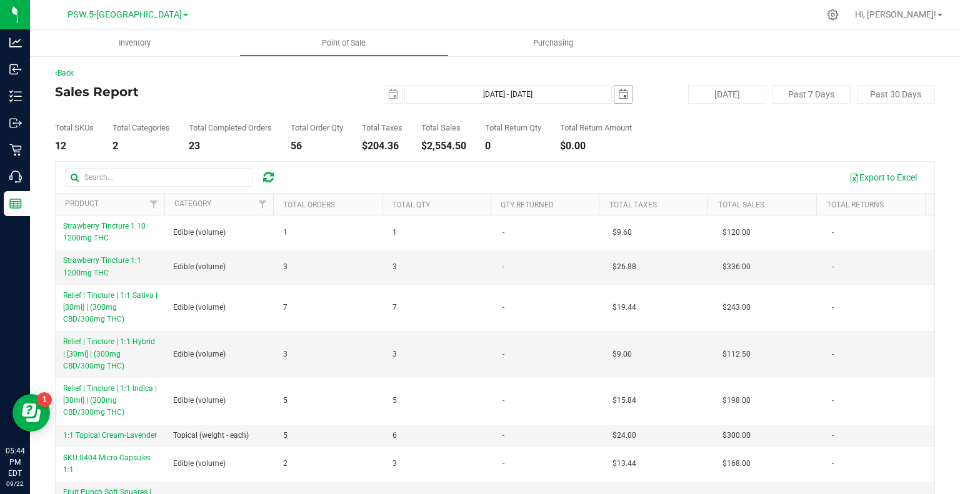
scroll to position [0, 31]
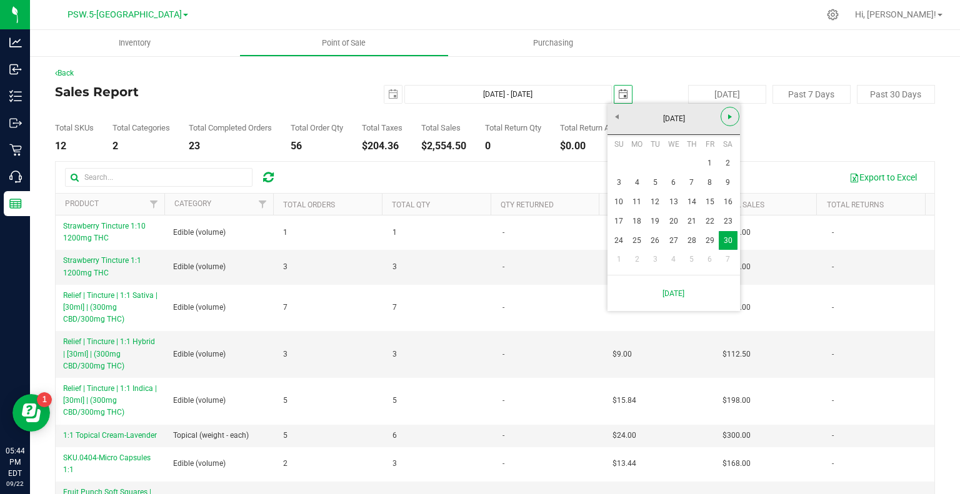
click at [734, 119] on span "Next" at bounding box center [730, 117] width 10 height 10
click at [652, 241] on link "31" at bounding box center [655, 240] width 18 height 19
type input "Nov 1, 2024 - Dec 31, 2024"
type input "2024-12-31"
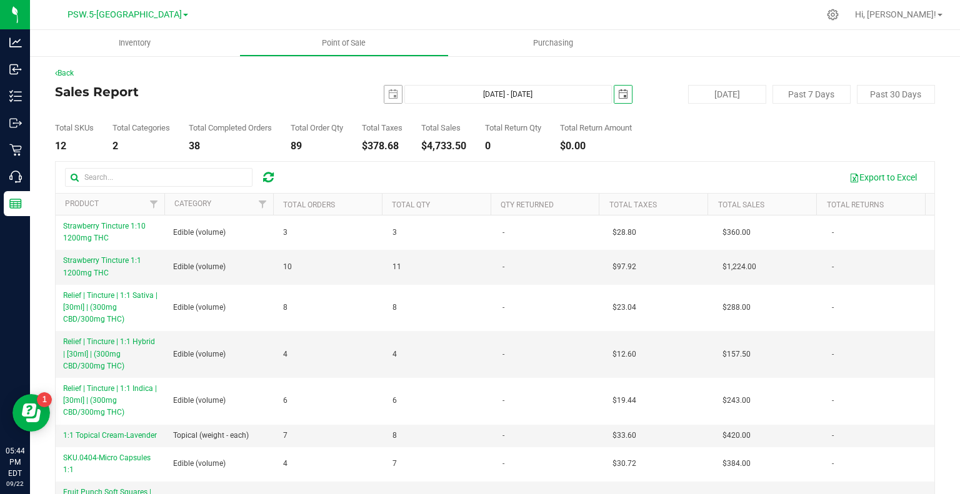
click at [384, 93] on span "2024-11-01" at bounding box center [393, 94] width 19 height 19
click at [388, 94] on span "select" at bounding box center [393, 94] width 10 height 10
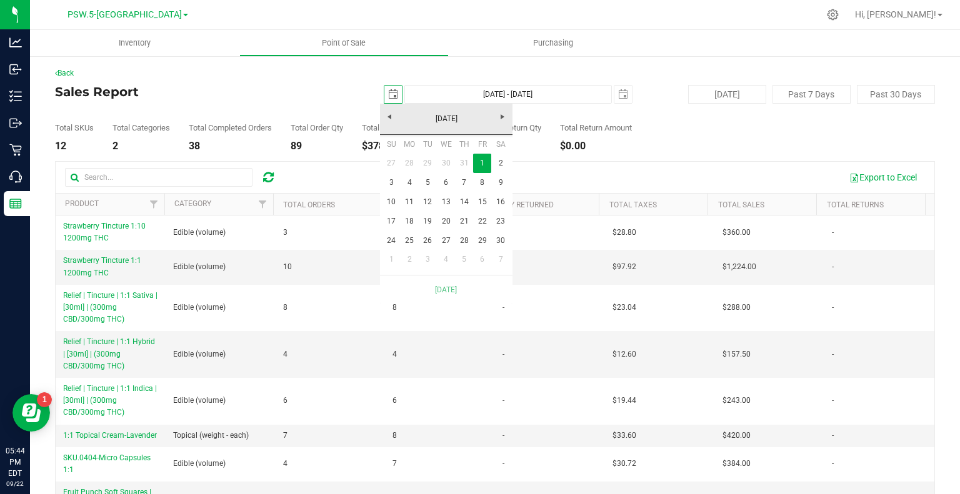
scroll to position [0, 31]
click at [389, 260] on link "1" at bounding box center [392, 259] width 18 height 19
type input "Dec 1, 2024 - Dec 31, 2024"
type input "2024-12-01"
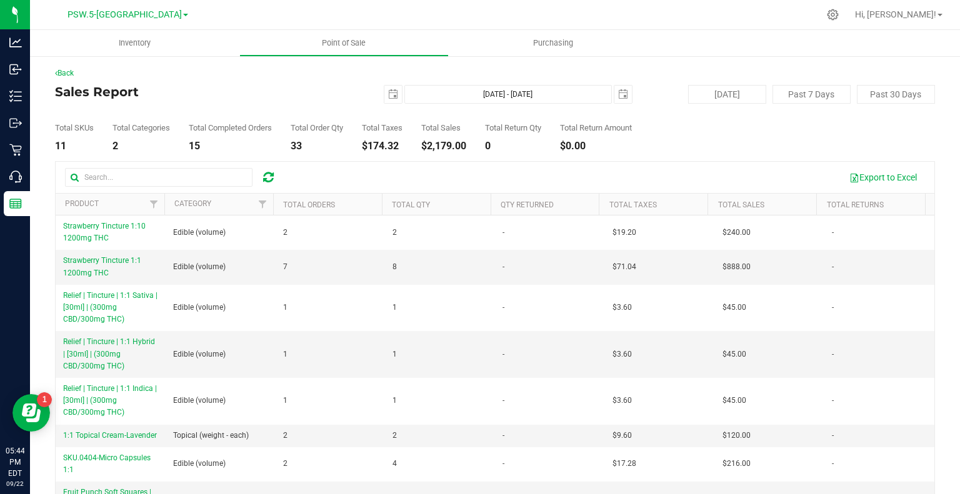
click at [704, 130] on div "Total SKUs 11 Total Categories 2 Total Completed Orders 15 Total Order Qty 33 T…" at bounding box center [495, 128] width 880 height 48
click at [868, 184] on button "Export to Excel" at bounding box center [883, 177] width 84 height 21
click at [664, 76] on div "Back" at bounding box center [495, 73] width 880 height 11
click at [70, 71] on link "Back" at bounding box center [64, 73] width 19 height 9
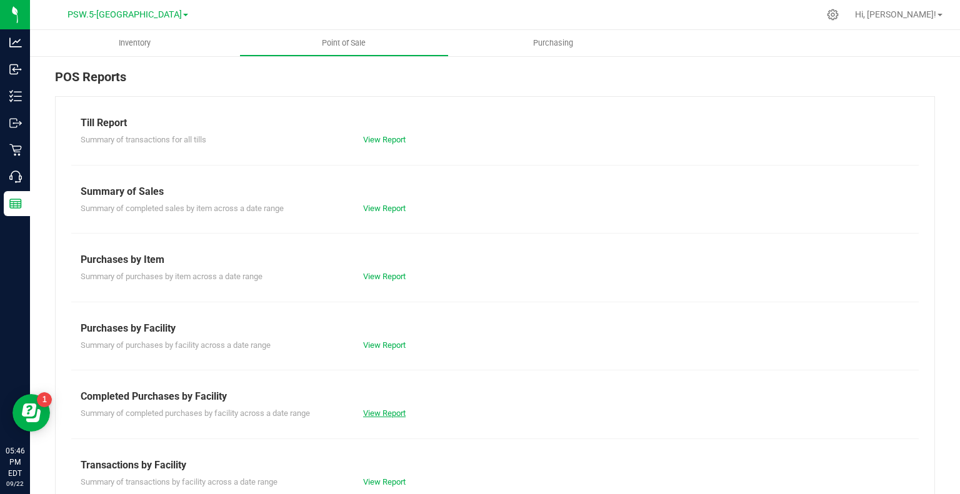
click at [378, 409] on link "View Report" at bounding box center [384, 413] width 43 height 9
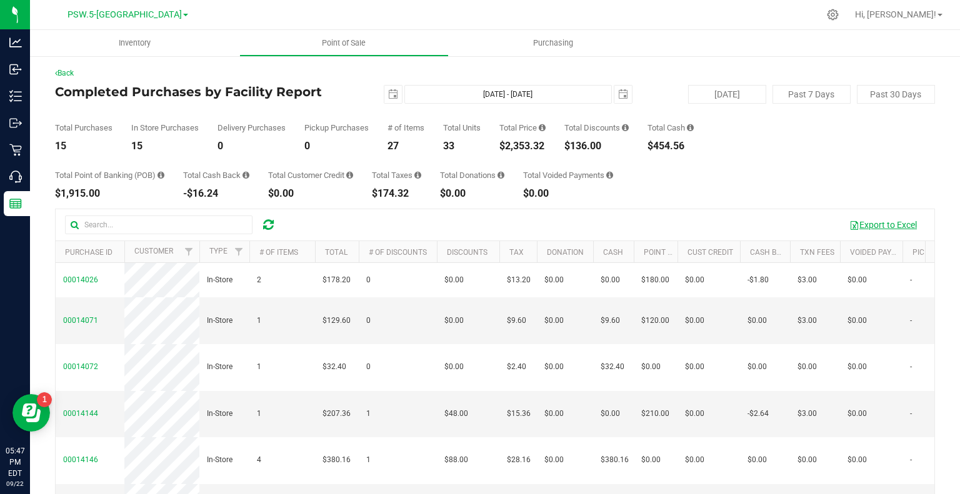
click at [868, 226] on button "Export to Excel" at bounding box center [883, 224] width 84 height 21
click at [388, 93] on span "select" at bounding box center [393, 94] width 10 height 10
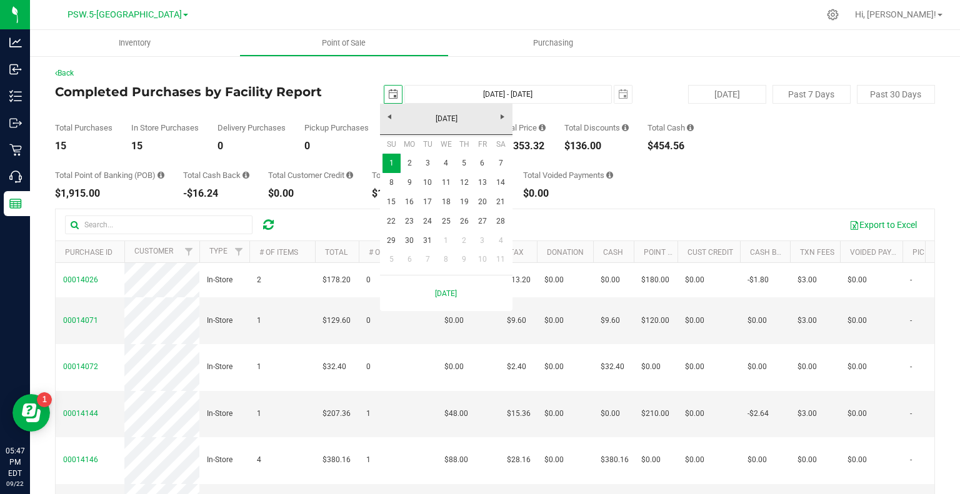
scroll to position [0, 31]
click at [393, 116] on link "December 2024" at bounding box center [446, 118] width 134 height 19
click at [463, 219] on link "Nov" at bounding box center [462, 224] width 32 height 32
click at [483, 168] on link "1" at bounding box center [482, 163] width 18 height 19
type input "2024-11-01"
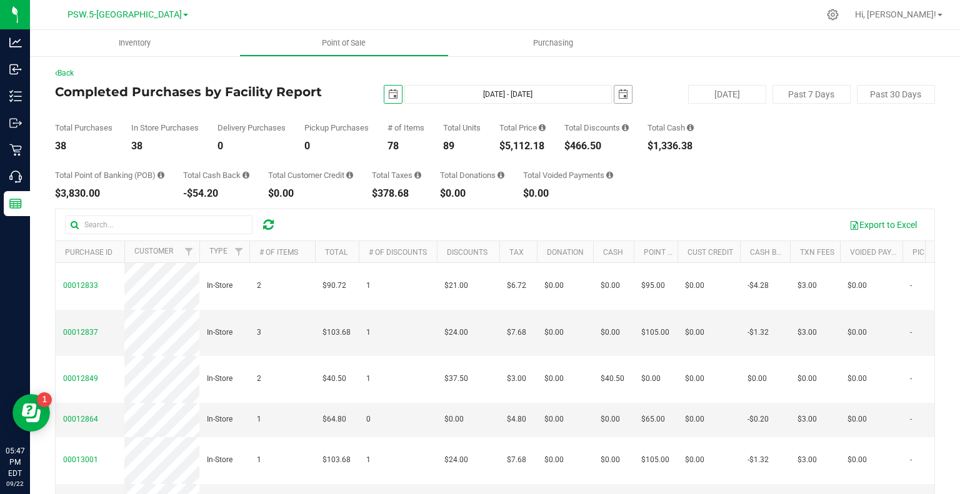
click at [614, 93] on span "select" at bounding box center [623, 95] width 18 height 18
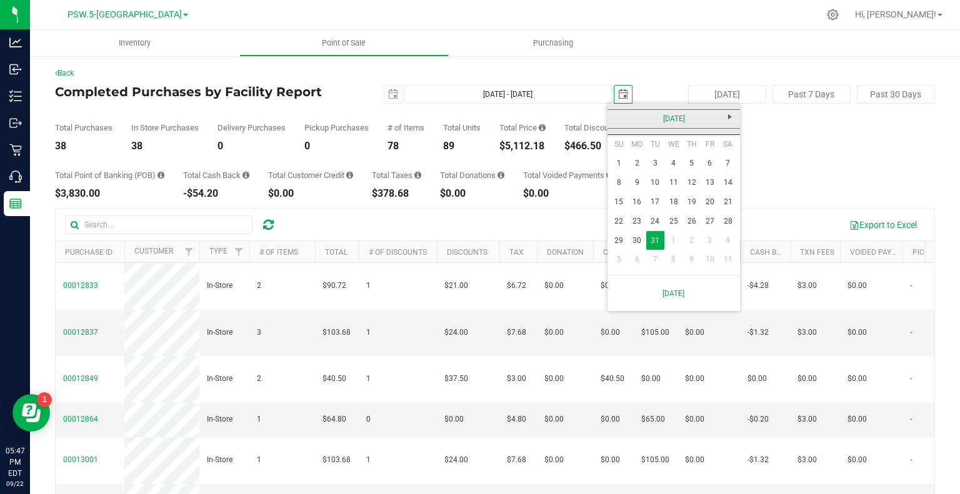
click at [618, 112] on link "December 2024" at bounding box center [674, 118] width 134 height 19
click at [684, 225] on link "Nov" at bounding box center [690, 224] width 32 height 32
click at [729, 239] on link "30" at bounding box center [728, 240] width 18 height 19
type input "Nov 1, 2024 - Nov 30, 2024"
type input "2024-11-30"
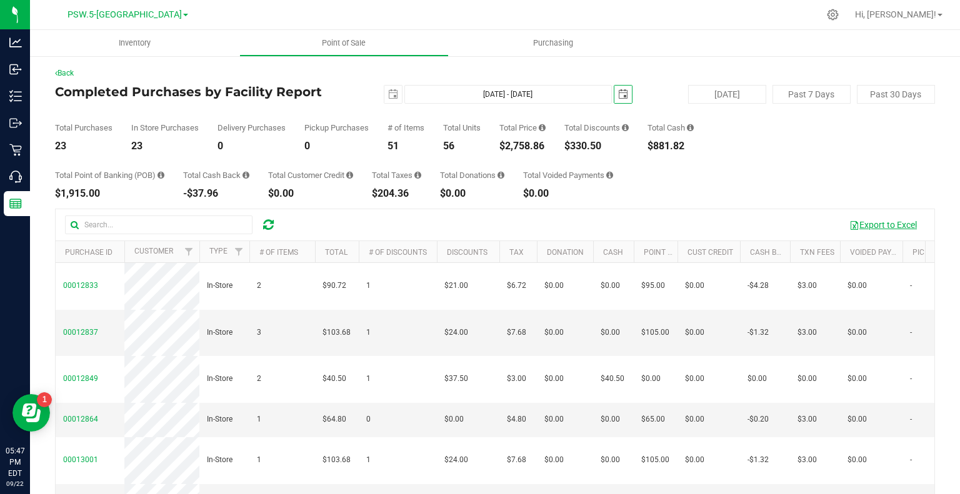
click at [870, 226] on button "Export to Excel" at bounding box center [883, 224] width 84 height 21
click at [135, 14] on span "PSW.5-[GEOGRAPHIC_DATA]" at bounding box center [125, 14] width 114 height 11
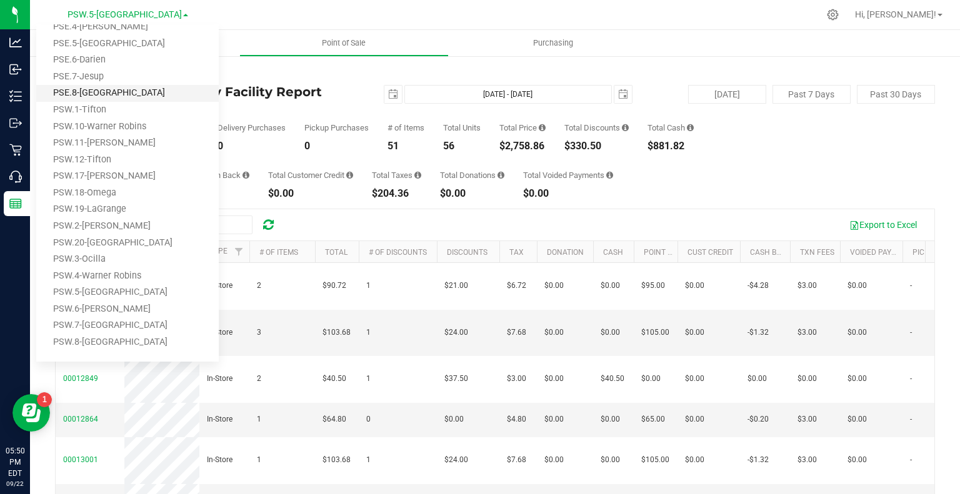
click at [95, 86] on link "PSE.8-[GEOGRAPHIC_DATA]" at bounding box center [127, 93] width 183 height 17
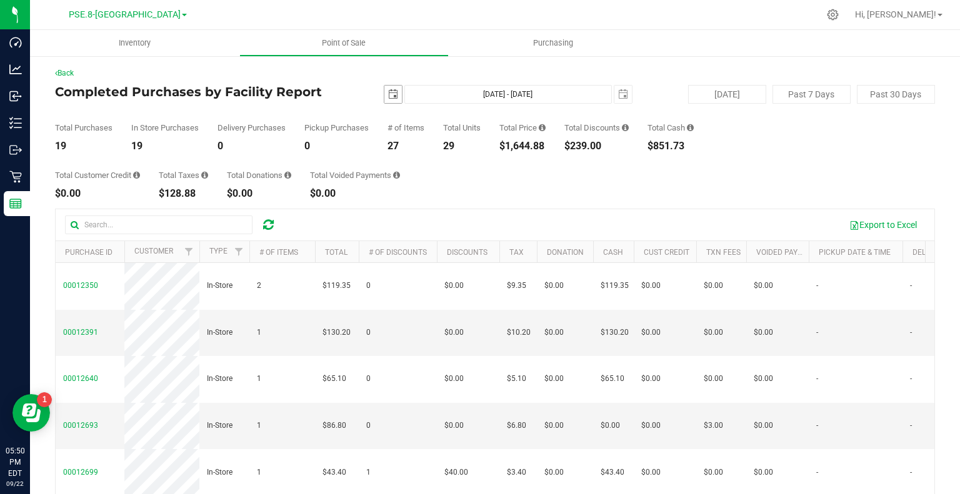
click at [384, 96] on span "select" at bounding box center [393, 95] width 18 height 18
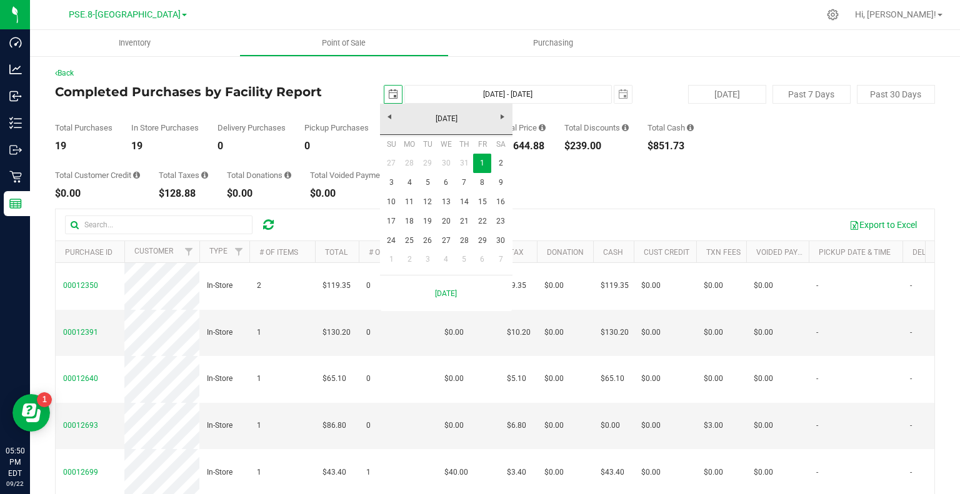
scroll to position [0, 31]
click at [386, 113] on link "November 2024" at bounding box center [446, 118] width 134 height 19
click at [431, 211] on link "Oct" at bounding box center [430, 224] width 32 height 32
click at [433, 159] on link "1" at bounding box center [428, 163] width 18 height 19
type input "2024-10-01"
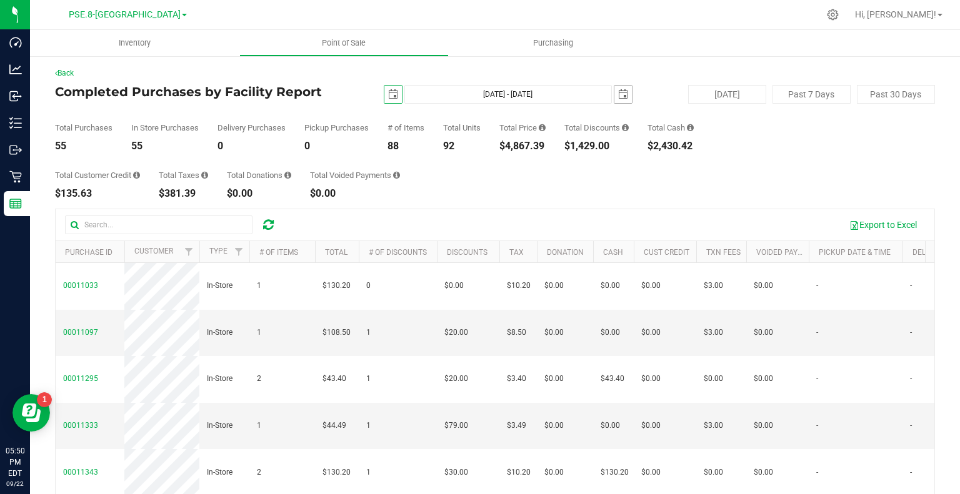
click at [623, 97] on span "select" at bounding box center [623, 95] width 18 height 18
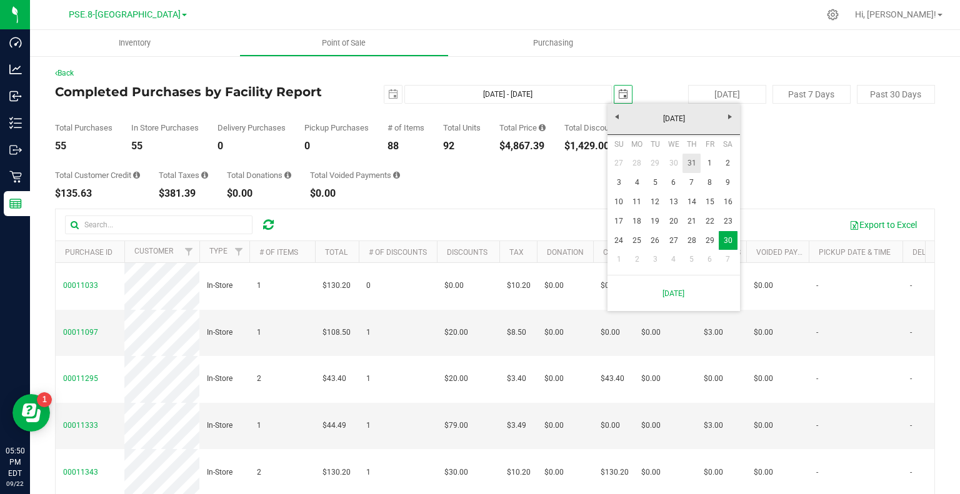
click at [694, 164] on link "31" at bounding box center [692, 163] width 18 height 19
type input "Oct 1, 2024 - Oct 31, 2024"
type input "2024-10-31"
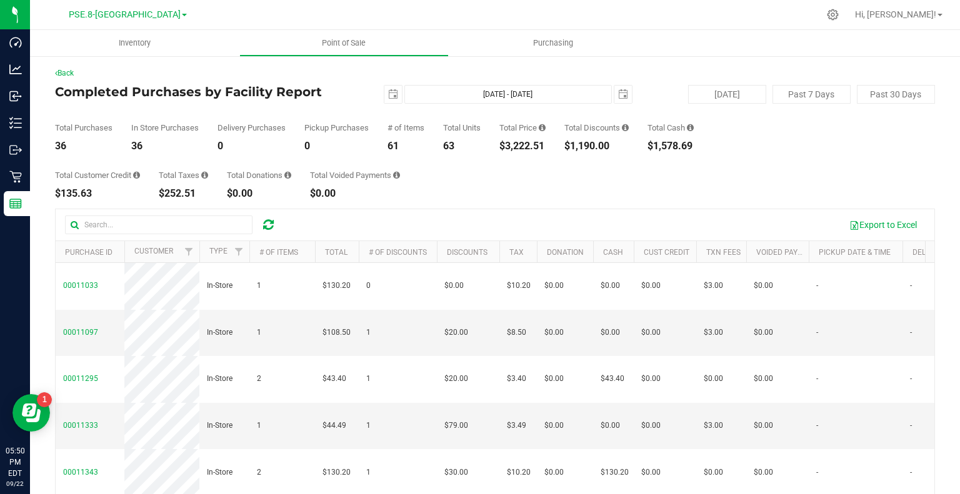
click at [731, 197] on div "Total Customer Credit $135.63 Total Taxes $252.51 Total Donations $0.00 Total V…" at bounding box center [495, 175] width 880 height 48
click at [388, 94] on span "select" at bounding box center [393, 94] width 10 height 10
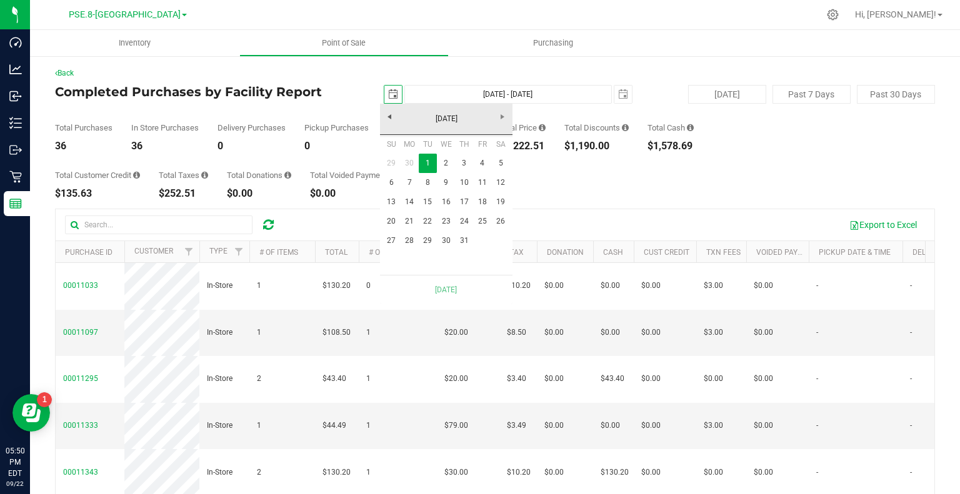
scroll to position [0, 31]
click at [390, 119] on link "October 2024" at bounding box center [446, 118] width 134 height 19
click at [407, 217] on link "Sep" at bounding box center [399, 224] width 32 height 32
click at [388, 162] on link "1" at bounding box center [392, 163] width 18 height 19
type input "Sep 1, 2024 - Oct 31, 2024"
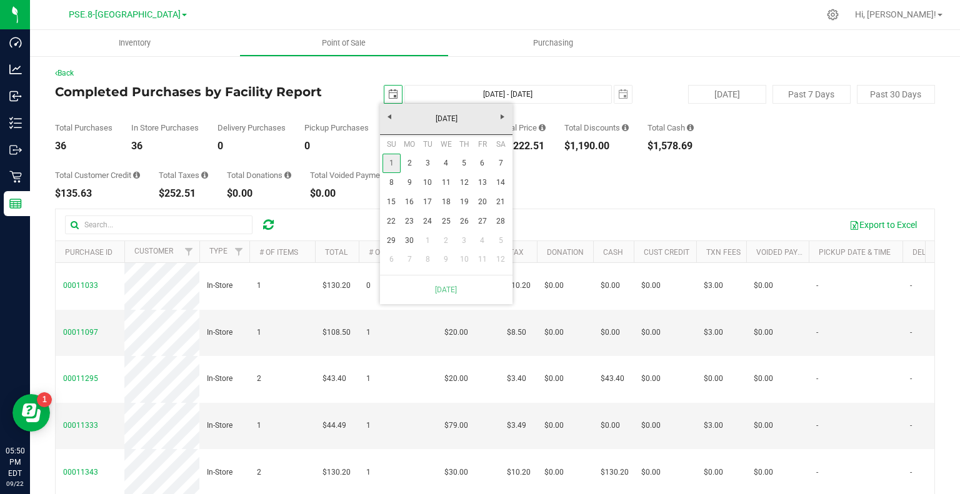
type input "2024-09-01"
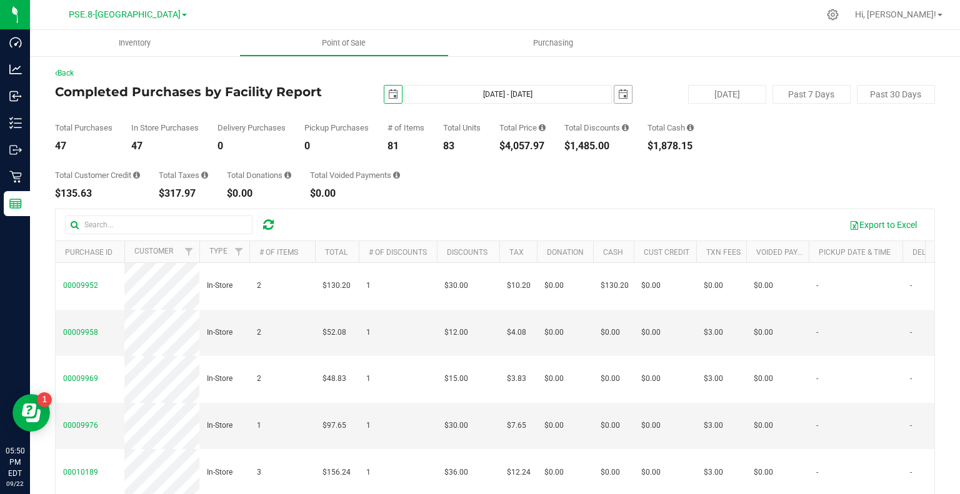
click at [621, 99] on span "select" at bounding box center [623, 95] width 18 height 18
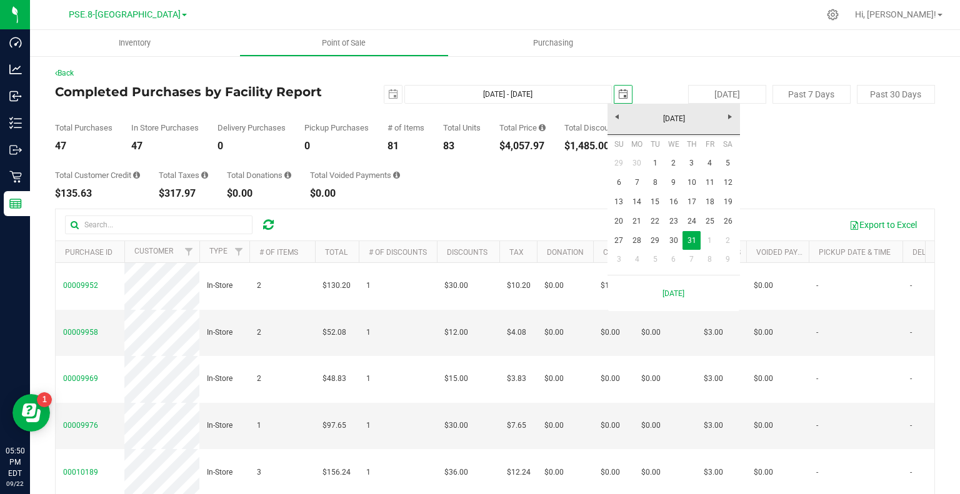
scroll to position [0, 31]
click at [613, 116] on link "October 2024" at bounding box center [674, 118] width 134 height 19
click at [626, 227] on link "Sep" at bounding box center [626, 224] width 32 height 32
click at [643, 237] on link "30" at bounding box center [637, 240] width 18 height 19
type input "Sep 1, 2024 - Sep 30, 2024"
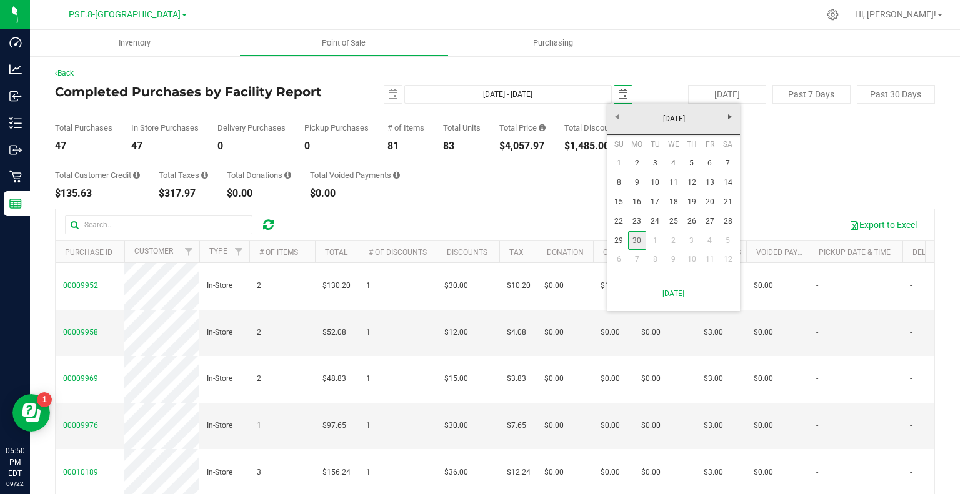
type input "2024-09-30"
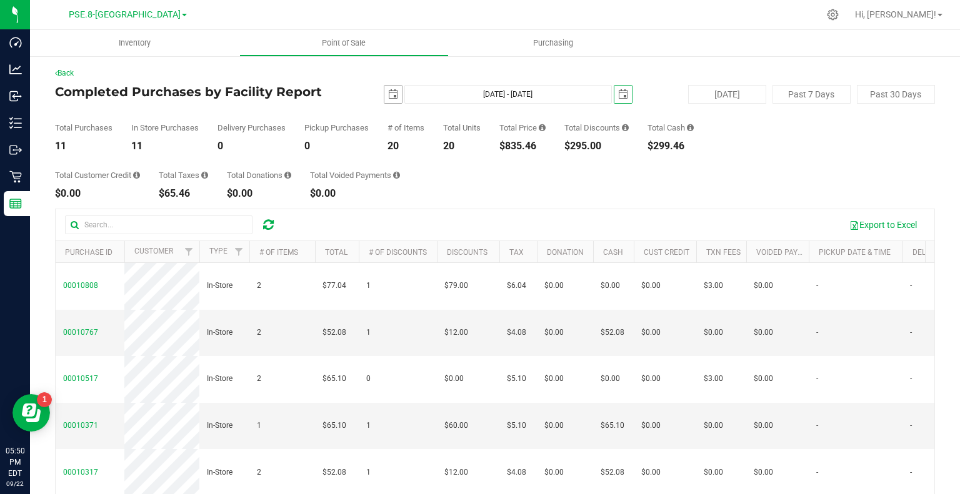
click at [384, 94] on span "select" at bounding box center [393, 95] width 18 height 18
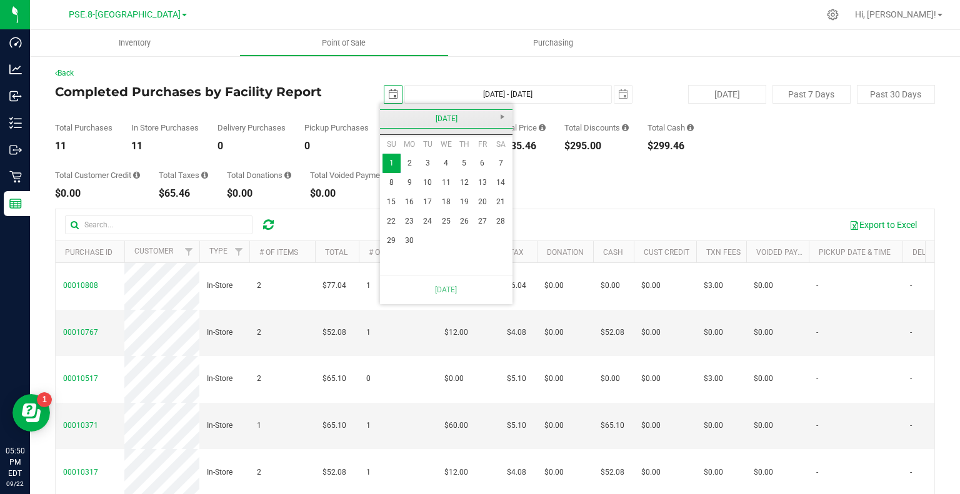
click at [389, 110] on link "September 2024" at bounding box center [446, 118] width 134 height 19
click at [489, 197] on link "Aug" at bounding box center [494, 189] width 32 height 32
click at [468, 166] on link "1" at bounding box center [464, 163] width 18 height 19
type input "Aug 1, 2024 - Sep 30, 2024"
type input "2024-08-01"
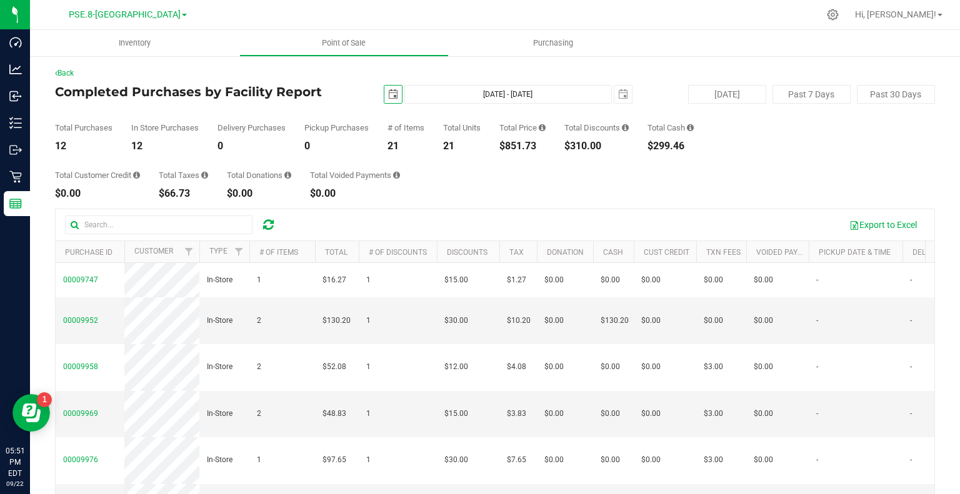
click at [389, 97] on span "select" at bounding box center [393, 94] width 10 height 10
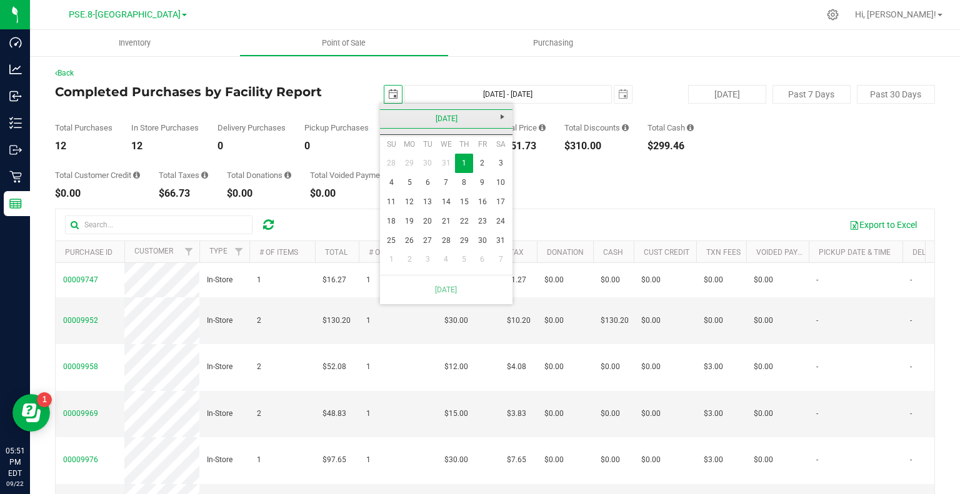
click at [503, 126] on link "August 2024" at bounding box center [446, 118] width 134 height 19
click at [390, 229] on link "Sep" at bounding box center [399, 224] width 32 height 32
click at [394, 162] on link "1" at bounding box center [392, 163] width 18 height 19
type input "Sep 1, 2024 - Sep 30, 2024"
type input "2024-09-01"
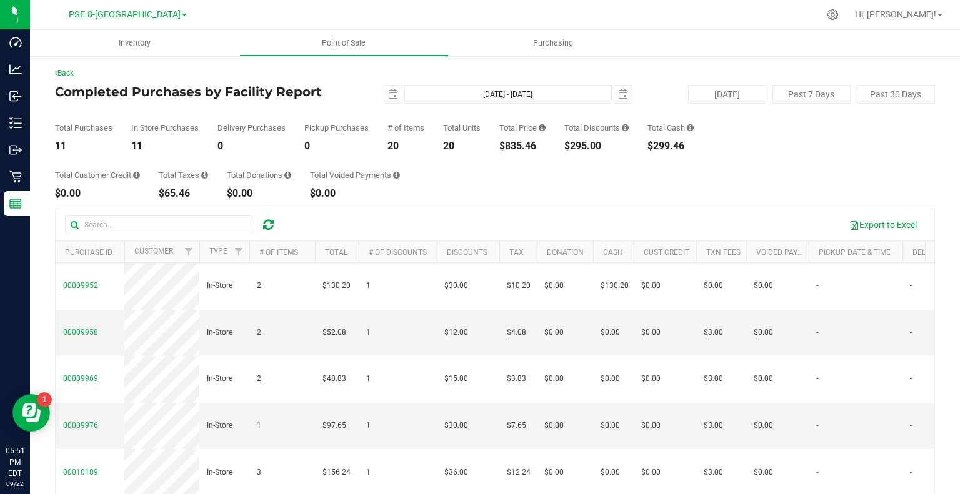
click at [551, 179] on div "Total Customer Credit $0.00 Total Taxes $65.46 Total Donations $0.00 Total Void…" at bounding box center [495, 175] width 880 height 48
click at [863, 224] on button "Export to Excel" at bounding box center [883, 224] width 84 height 21
click at [618, 98] on span "select" at bounding box center [623, 94] width 10 height 10
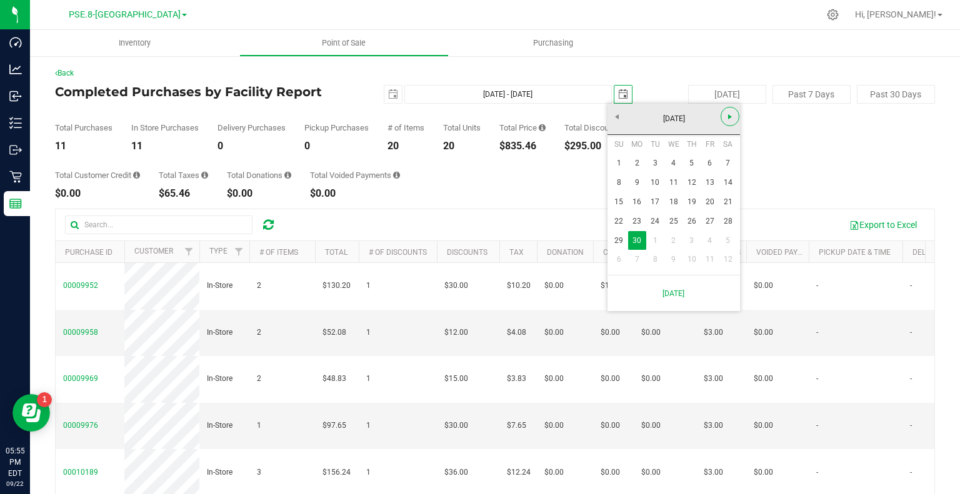
click at [729, 112] on span "Next" at bounding box center [730, 117] width 10 height 10
click at [695, 238] on link "31" at bounding box center [692, 240] width 18 height 19
type input "Sep 1, 2024 - Oct 31, 2024"
type input "2024-10-31"
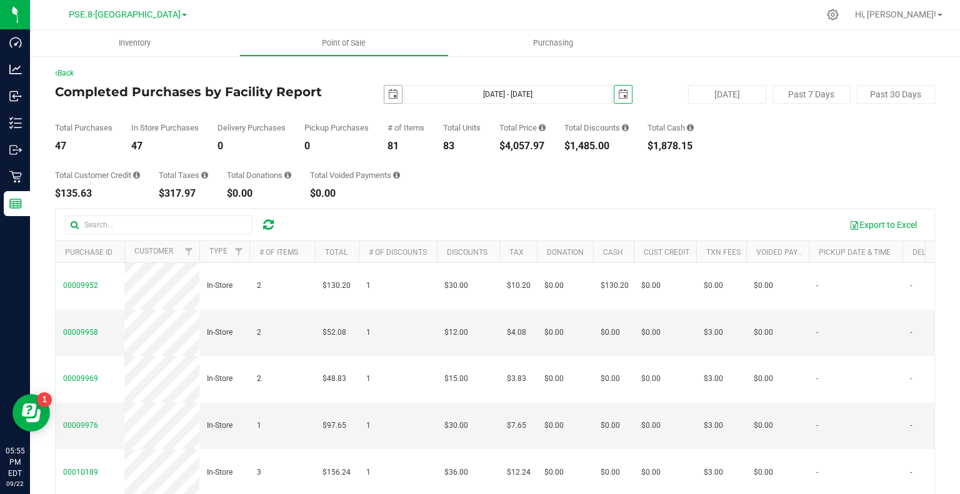
click at [394, 100] on span "select" at bounding box center [393, 95] width 18 height 18
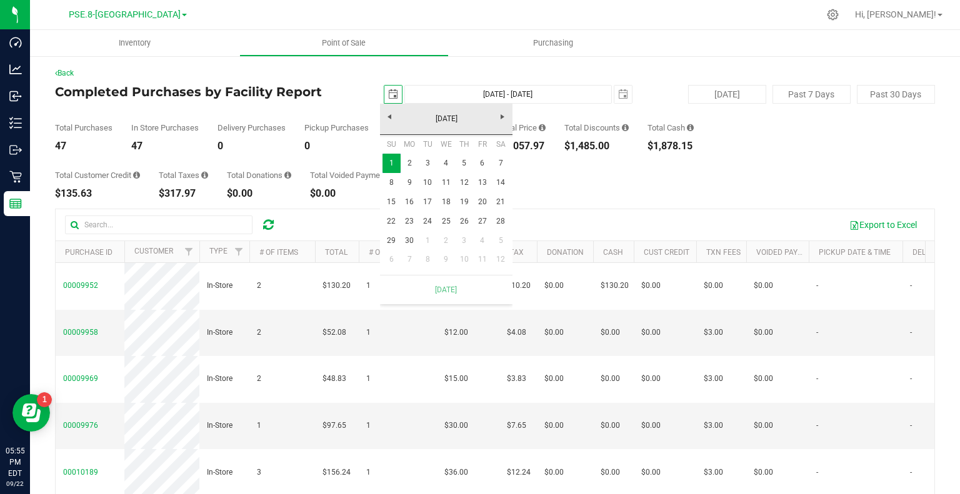
scroll to position [0, 31]
click at [430, 238] on link "1" at bounding box center [428, 240] width 18 height 19
type input "Oct 1, 2024 - Oct 31, 2024"
type input "2024-10-01"
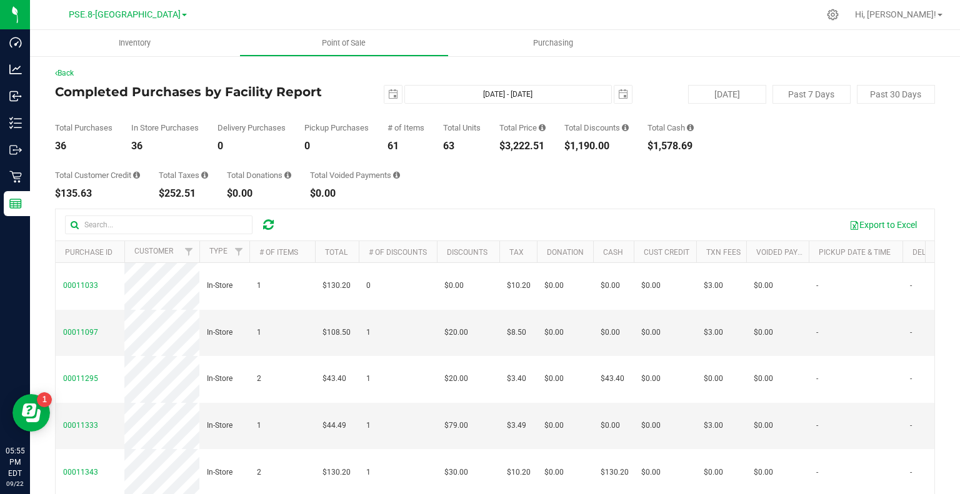
click at [708, 174] on div "Total Customer Credit $135.63 Total Taxes $252.51 Total Donations $0.00 Total V…" at bounding box center [495, 175] width 880 height 48
click at [919, 157] on div "Total Customer Credit $135.63 Total Taxes $252.51 Total Donations $0.00 Total V…" at bounding box center [495, 175] width 880 height 48
click at [880, 227] on button "Export to Excel" at bounding box center [883, 224] width 84 height 21
click at [618, 94] on span "select" at bounding box center [623, 94] width 10 height 10
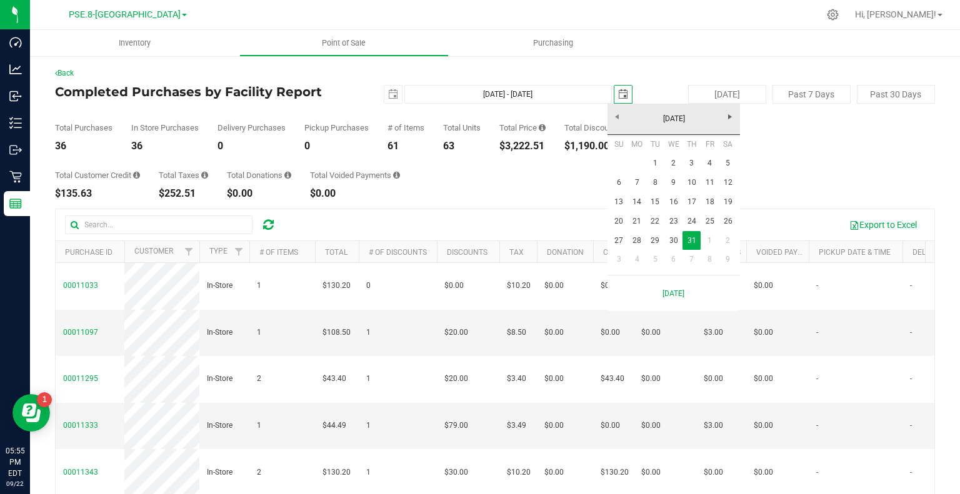
scroll to position [0, 31]
click at [724, 124] on link "Next" at bounding box center [730, 116] width 19 height 19
click at [737, 238] on link "30" at bounding box center [728, 240] width 18 height 19
type input "Oct 1, 2024 - Nov 30, 2024"
type input "2024-11-30"
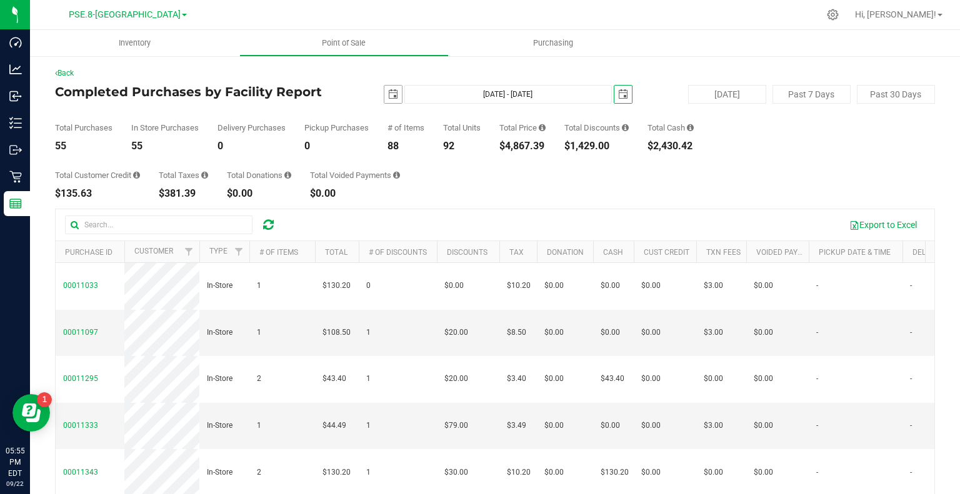
click at [395, 94] on span "select" at bounding box center [393, 95] width 18 height 18
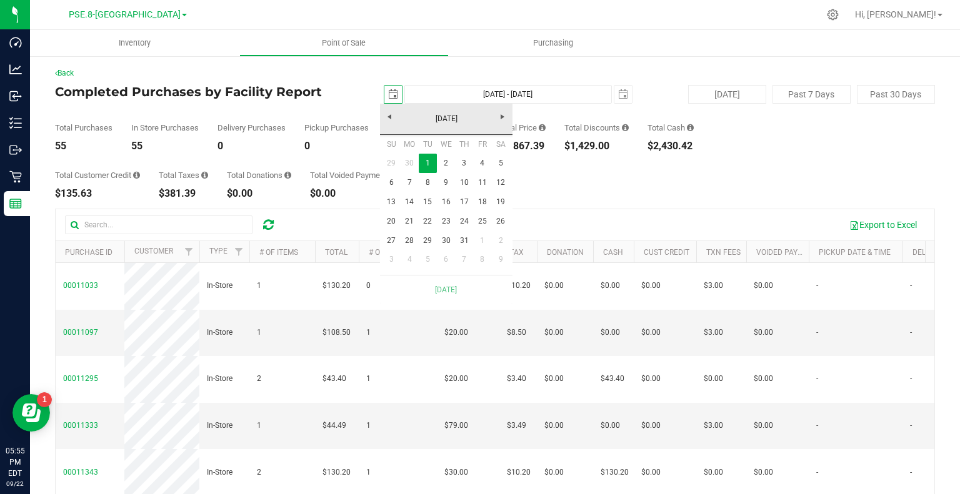
scroll to position [0, 31]
click at [480, 241] on link "1" at bounding box center [482, 240] width 18 height 19
type input "Nov 1, 2024 - Nov 30, 2024"
type input "2024-11-01"
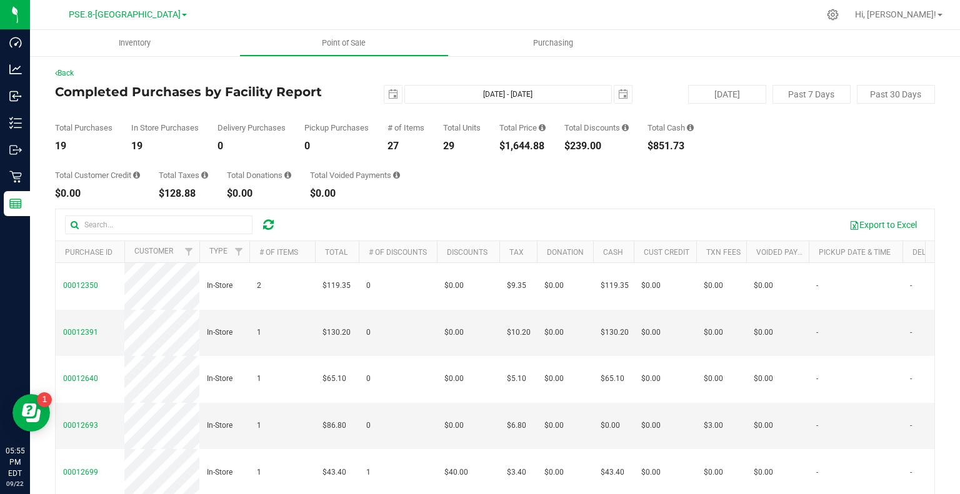
click at [924, 166] on div "Total Customer Credit $0.00 Total Taxes $128.88 Total Donations $0.00 Total Voi…" at bounding box center [495, 175] width 880 height 48
click at [890, 226] on button "Export to Excel" at bounding box center [883, 224] width 84 height 21
click at [618, 97] on span "select" at bounding box center [623, 94] width 10 height 10
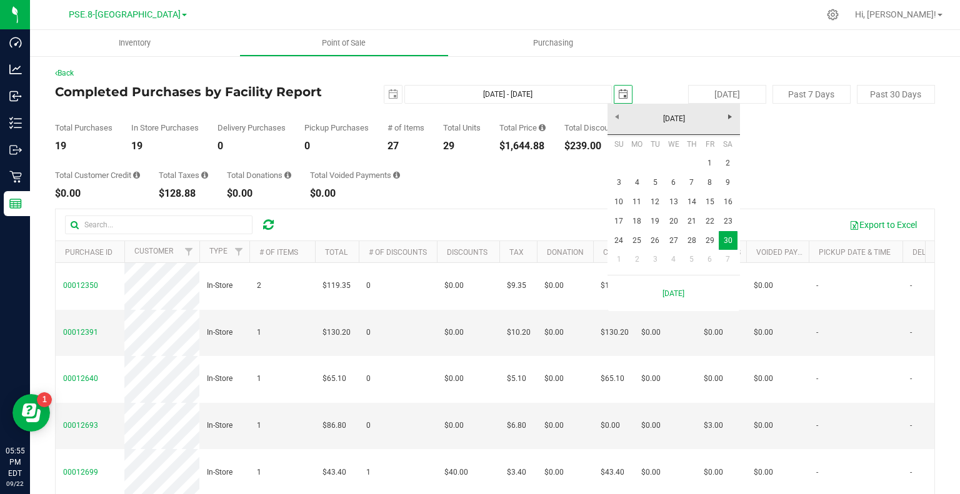
scroll to position [0, 31]
click at [729, 119] on span "Next" at bounding box center [730, 117] width 10 height 10
click at [653, 236] on link "31" at bounding box center [655, 240] width 18 height 19
type input "Nov 1, 2024 - Dec 31, 2024"
type input "2024-12-31"
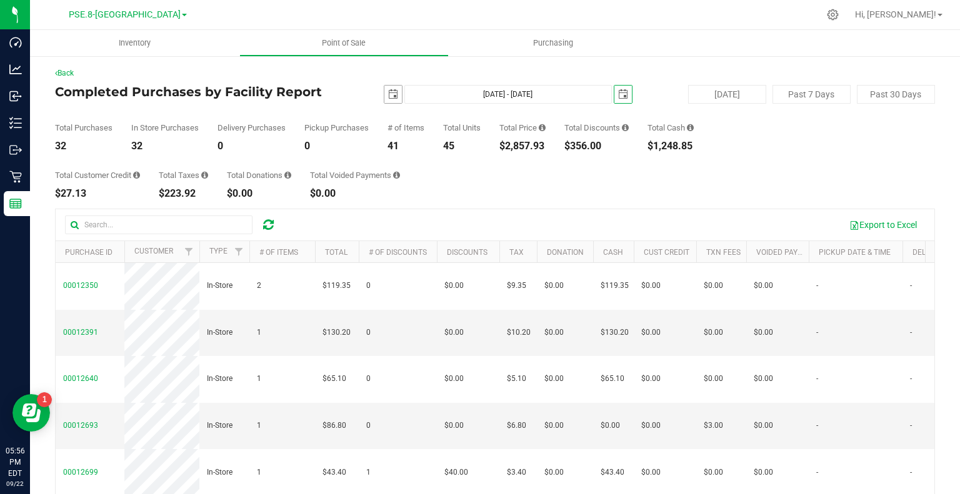
click at [388, 97] on span "select" at bounding box center [393, 94] width 10 height 10
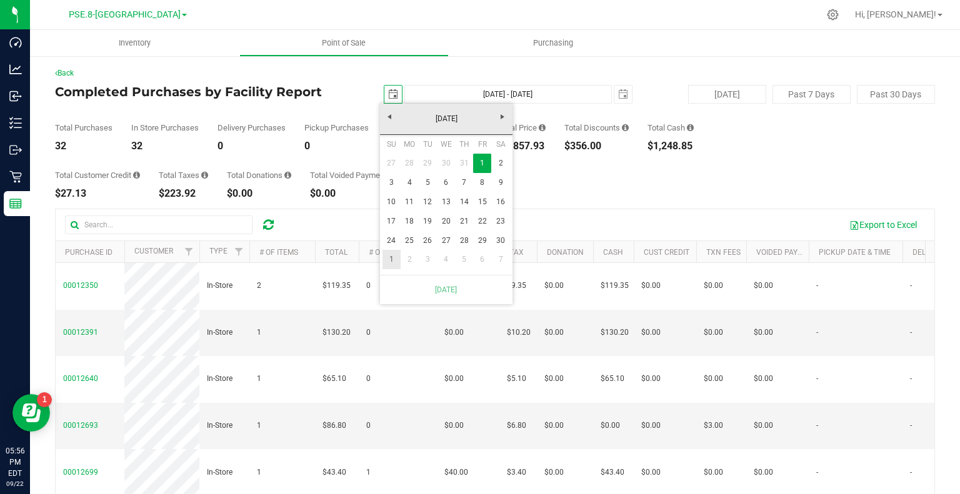
click at [389, 256] on link "1" at bounding box center [392, 259] width 18 height 19
type input "Dec 1, 2024 - Dec 31, 2024"
type input "2024-12-01"
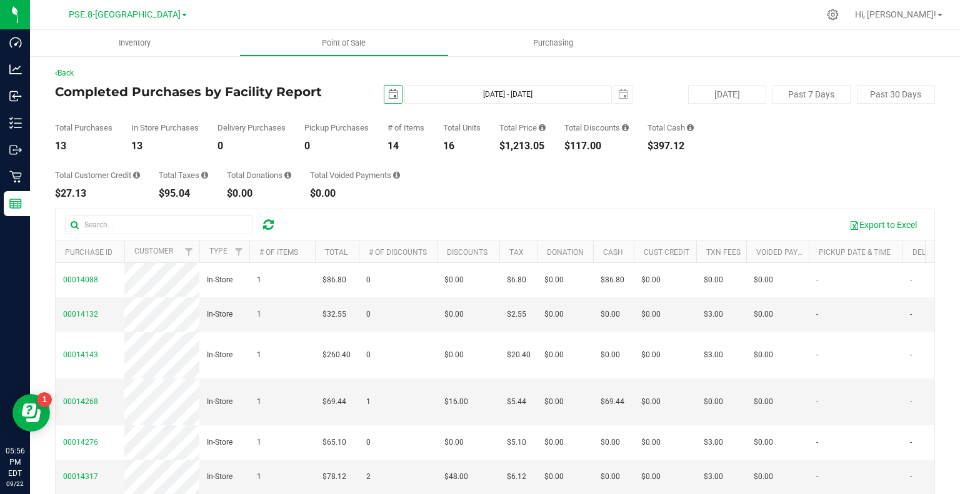
click at [693, 166] on div "Total Customer Credit $27.13 Total Taxes $95.04 Total Donations $0.00 Total Voi…" at bounding box center [495, 175] width 880 height 48
click at [863, 234] on button "Export to Excel" at bounding box center [883, 224] width 84 height 21
click at [649, 199] on div "Total Customer Credit $27.13 Total Taxes $95.04 Total Donations $0.00 Total Voi…" at bounding box center [495, 175] width 880 height 48
click at [71, 70] on link "Back" at bounding box center [64, 73] width 19 height 9
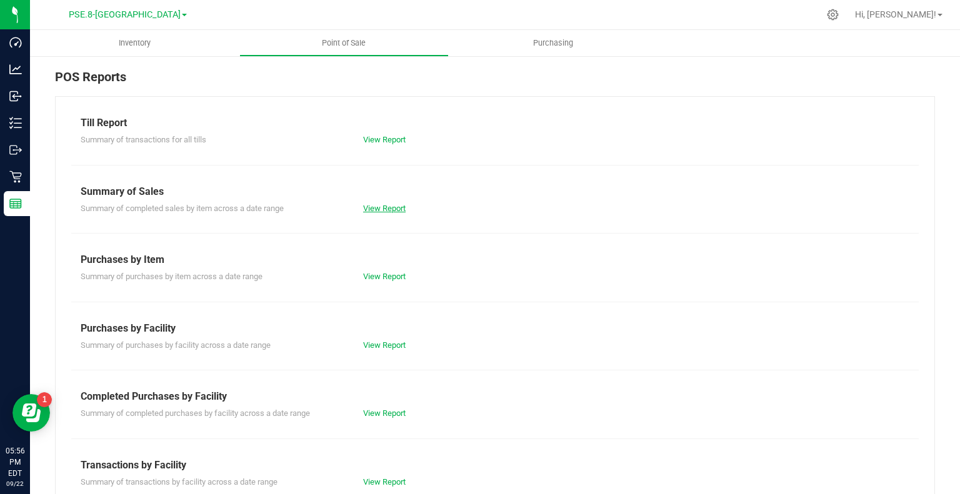
click at [398, 206] on link "View Report" at bounding box center [384, 208] width 43 height 9
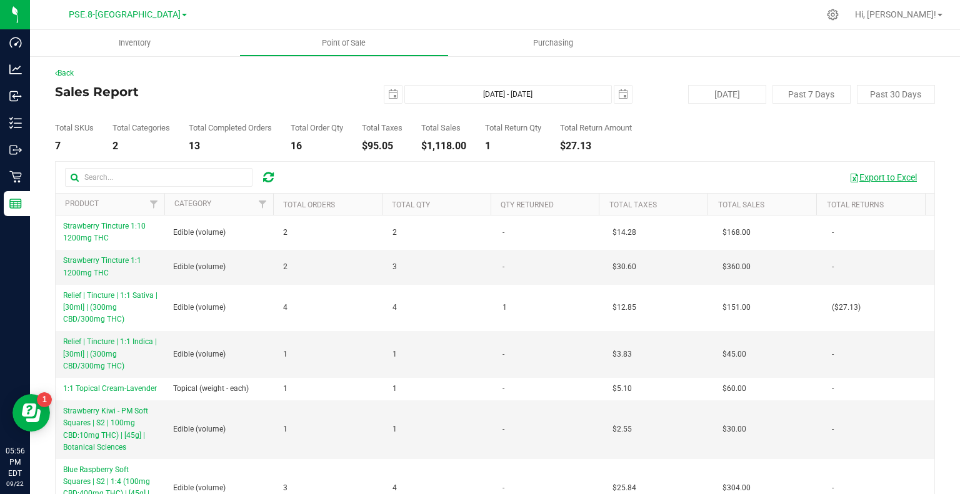
click at [873, 179] on button "Export to Excel" at bounding box center [883, 177] width 84 height 21
click at [384, 97] on span "select" at bounding box center [393, 95] width 18 height 18
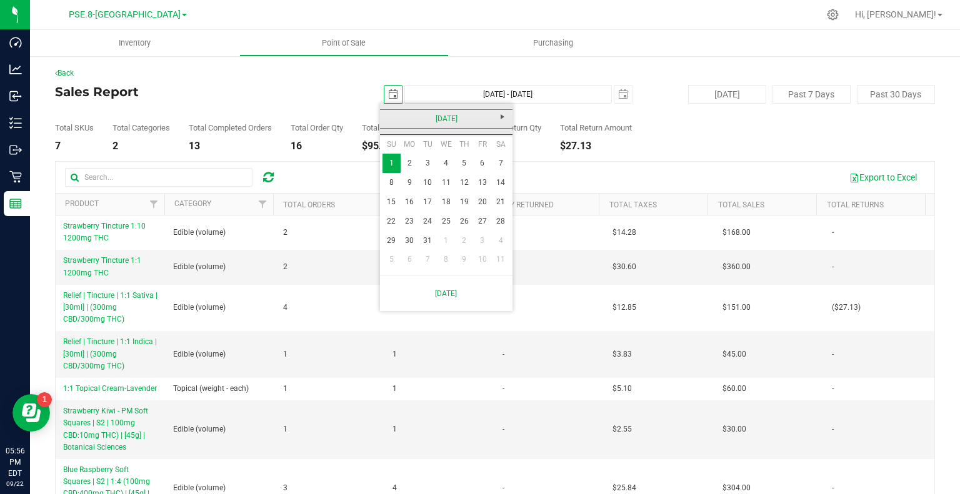
click at [386, 113] on link "December 2024" at bounding box center [446, 118] width 134 height 19
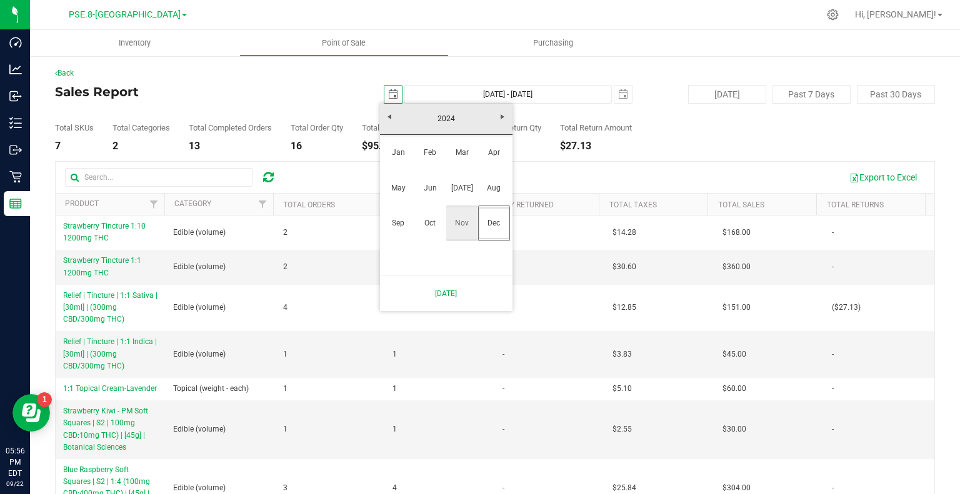
click at [466, 211] on link "Nov" at bounding box center [462, 224] width 32 height 32
click at [482, 164] on link "1" at bounding box center [482, 163] width 18 height 19
type input "2024-11-01"
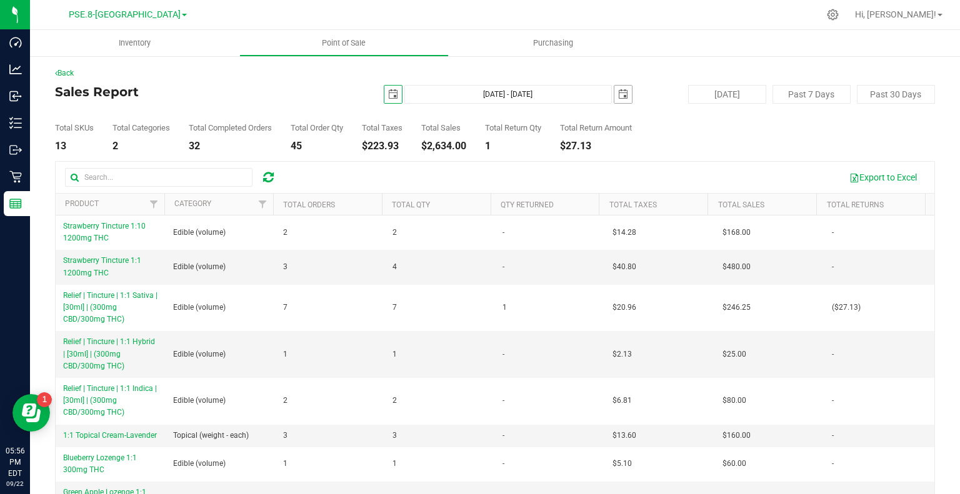
click at [622, 95] on span "select" at bounding box center [623, 95] width 18 height 18
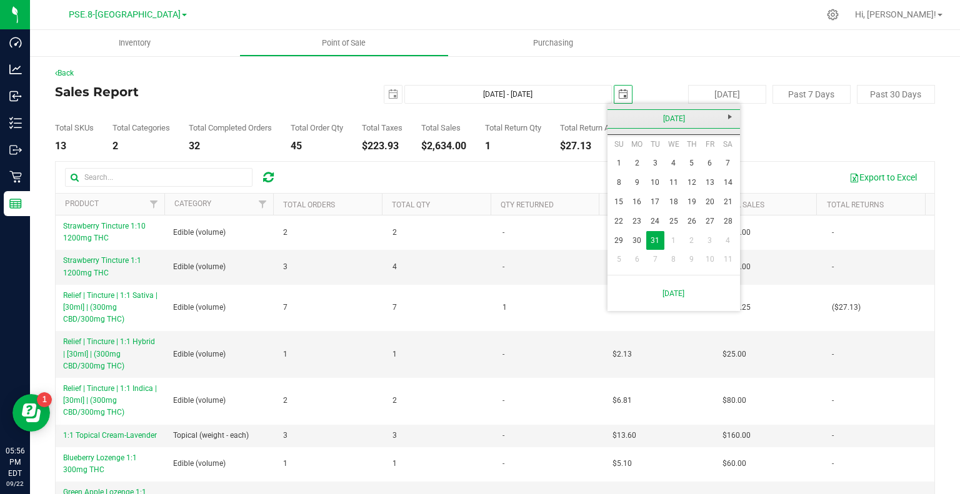
click at [617, 122] on link "December 2024" at bounding box center [674, 118] width 134 height 19
click at [703, 224] on link "Nov" at bounding box center [690, 224] width 32 height 32
click at [734, 240] on link "30" at bounding box center [728, 240] width 18 height 19
type input "Nov 1, 2024 - Nov 30, 2024"
type input "2024-11-30"
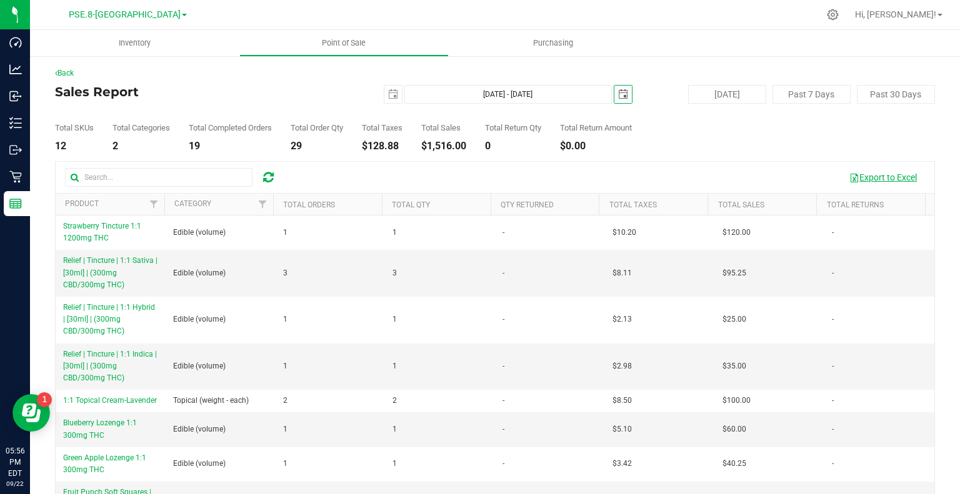
click at [854, 179] on button "Export to Excel" at bounding box center [883, 177] width 84 height 21
click at [390, 94] on span "select" at bounding box center [393, 94] width 10 height 10
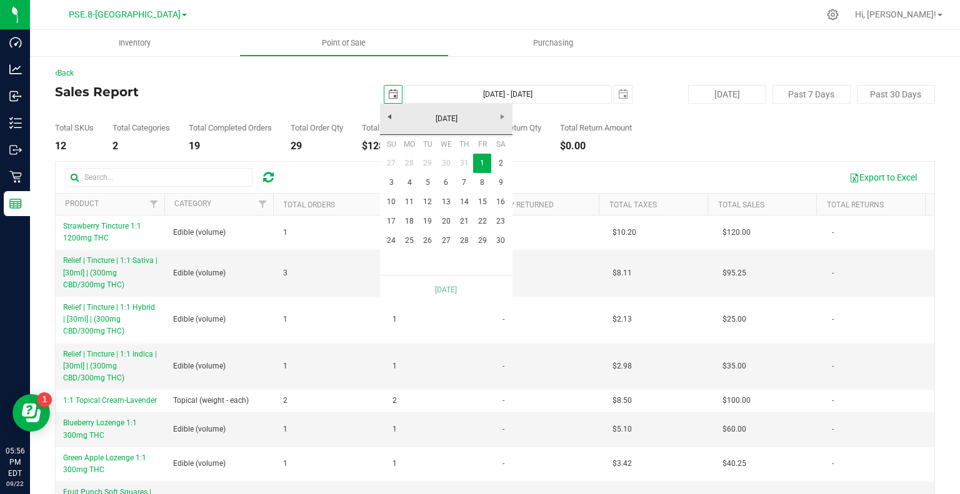
scroll to position [0, 31]
click at [393, 119] on link "November 2024" at bounding box center [446, 118] width 134 height 19
click at [433, 224] on link "Oct" at bounding box center [430, 224] width 32 height 32
click at [424, 160] on link "1" at bounding box center [428, 163] width 18 height 19
type input "Oct 1, 2024 - Nov 30, 2024"
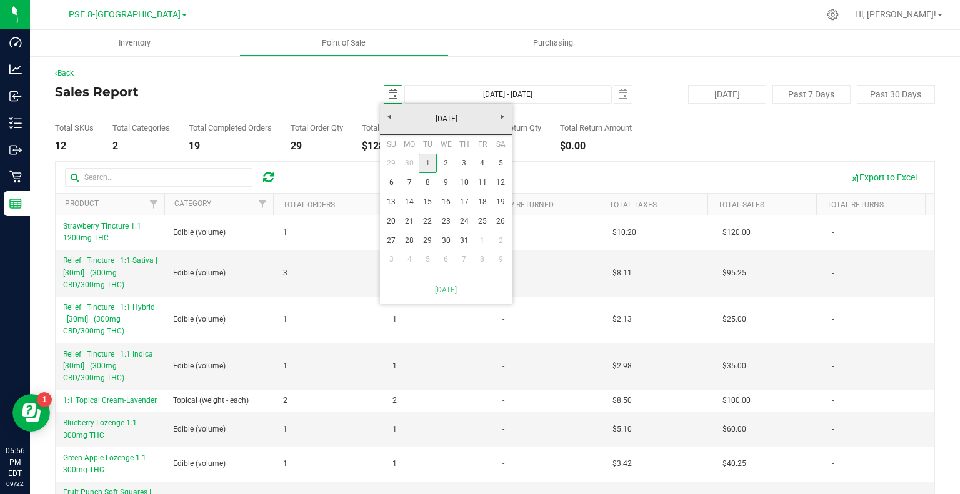
type input "2024-10-01"
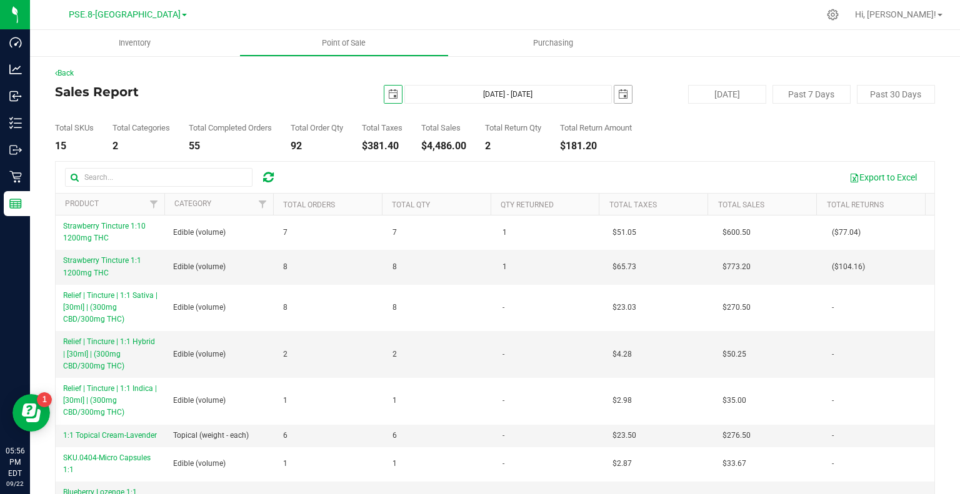
click at [618, 95] on span "select" at bounding box center [623, 94] width 10 height 10
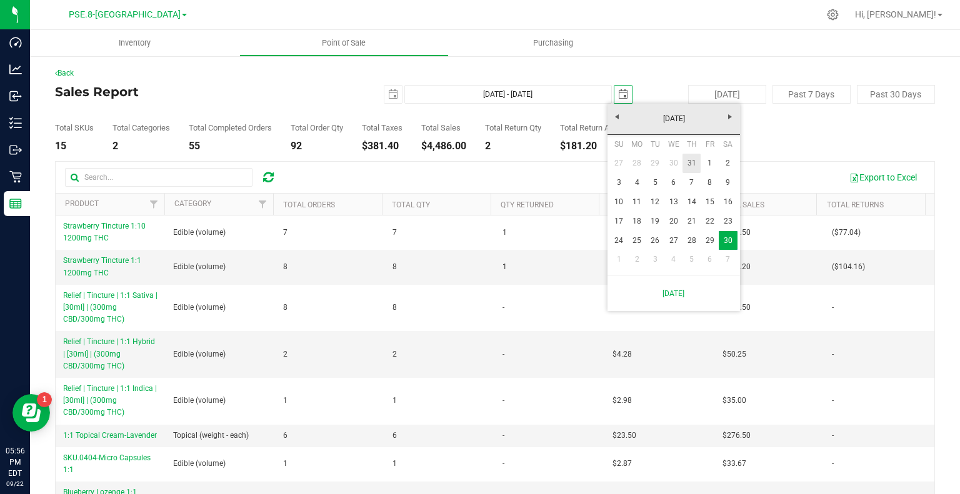
click at [686, 167] on link "31" at bounding box center [692, 163] width 18 height 19
type input "Oct 1, 2024 - Oct 31, 2024"
type input "2024-10-31"
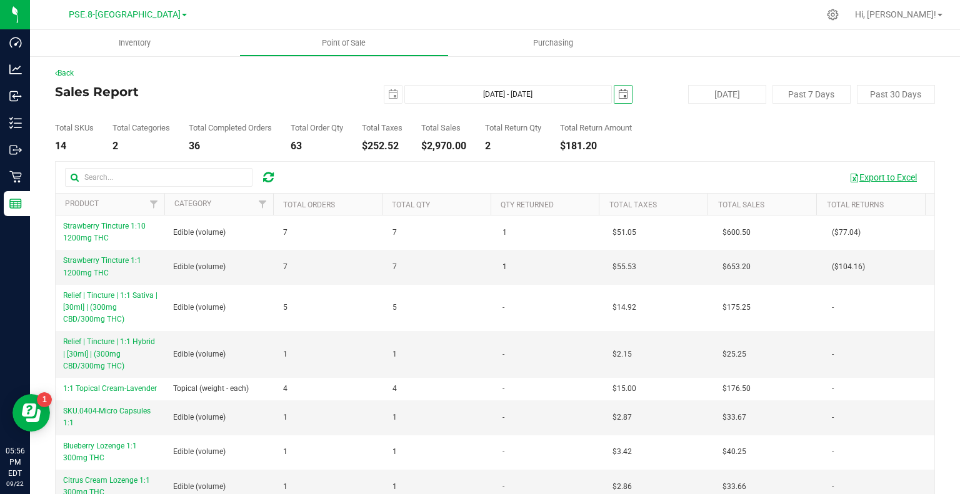
click at [856, 177] on button "Export to Excel" at bounding box center [883, 177] width 84 height 21
click at [384, 94] on span "select" at bounding box center [393, 95] width 18 height 18
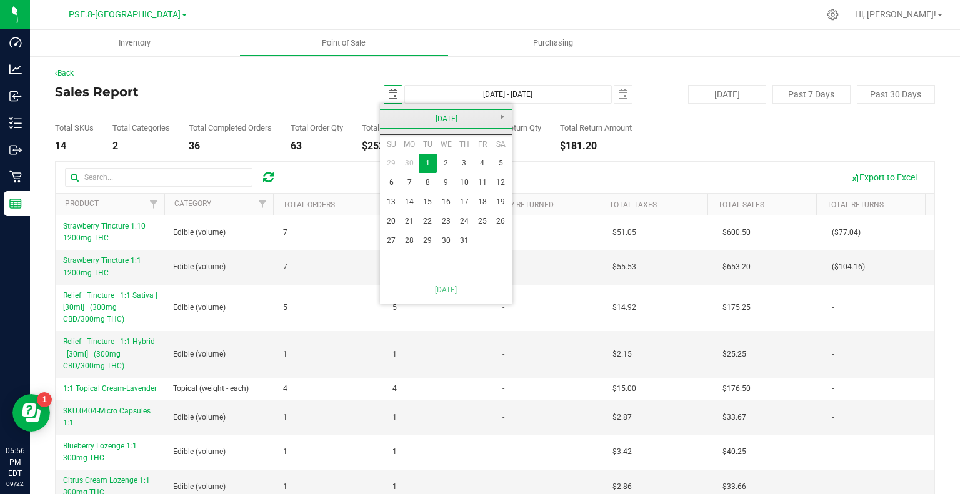
click at [395, 118] on link "October 2024" at bounding box center [446, 118] width 134 height 19
click at [404, 218] on link "Sep" at bounding box center [399, 224] width 32 height 32
click at [394, 160] on link "1" at bounding box center [392, 163] width 18 height 19
type input "Sep 1, 2024 - Oct 31, 2024"
type input "2024-09-01"
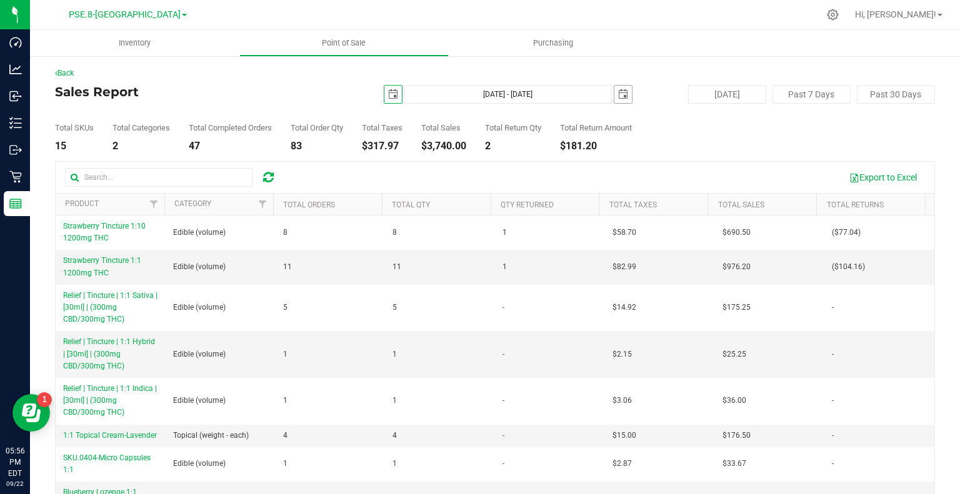
click at [618, 94] on span "select" at bounding box center [623, 94] width 10 height 10
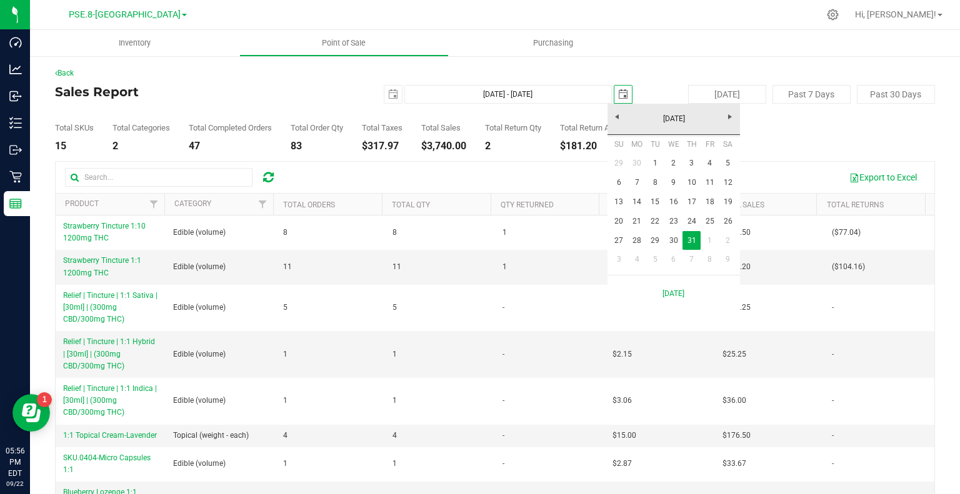
scroll to position [0, 31]
click at [617, 119] on link "October 2024" at bounding box center [674, 118] width 134 height 19
click at [630, 236] on link "Sep" at bounding box center [626, 224] width 32 height 32
click at [631, 240] on link "30" at bounding box center [637, 240] width 18 height 19
type input "Sep 1, 2024 - Sep 30, 2024"
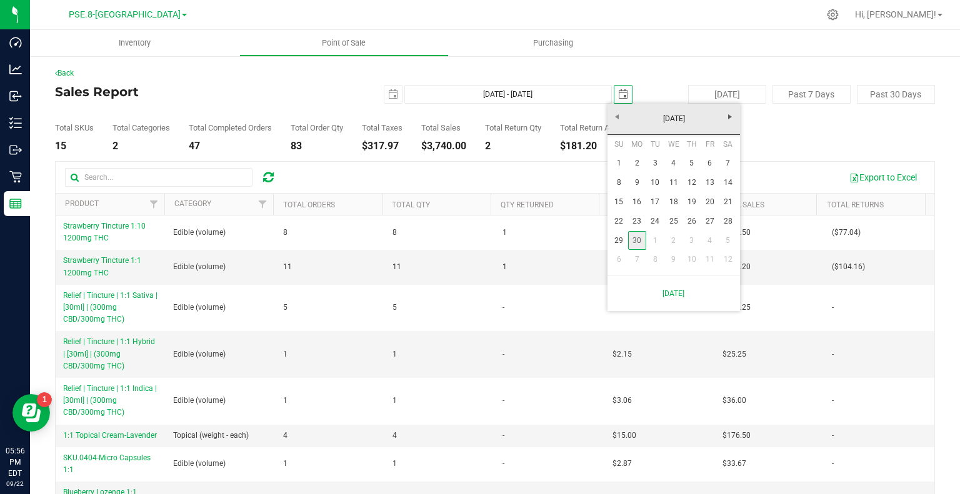
type input "2024-09-30"
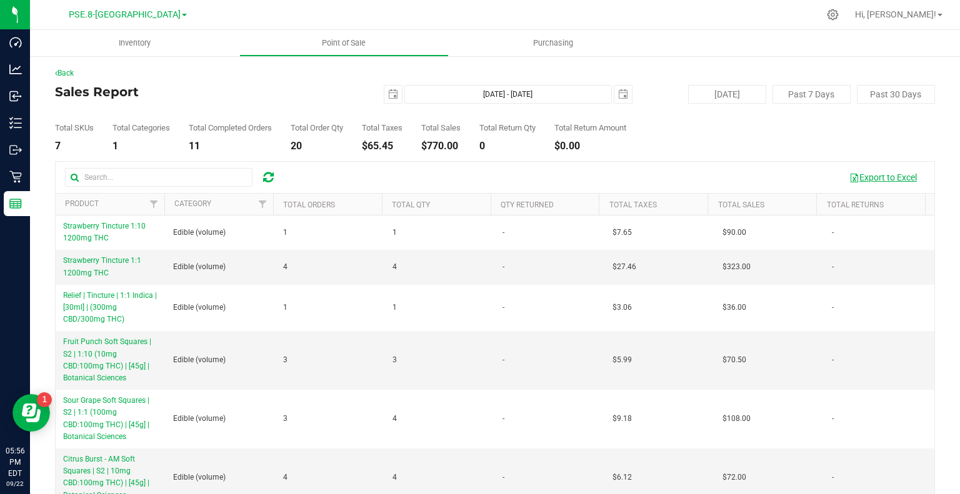
click at [866, 176] on button "Export to Excel" at bounding box center [883, 177] width 84 height 21
click at [63, 74] on link "Back" at bounding box center [64, 73] width 19 height 9
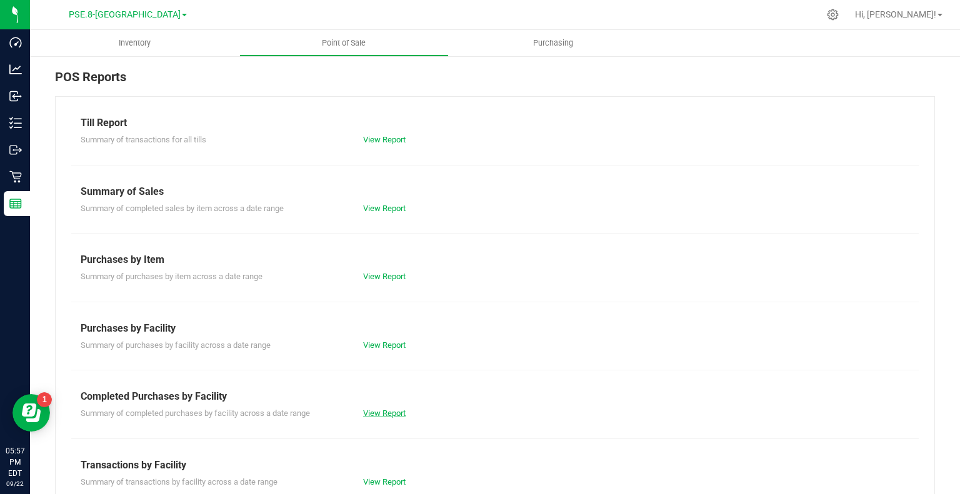
click at [383, 415] on link "View Report" at bounding box center [384, 413] width 43 height 9
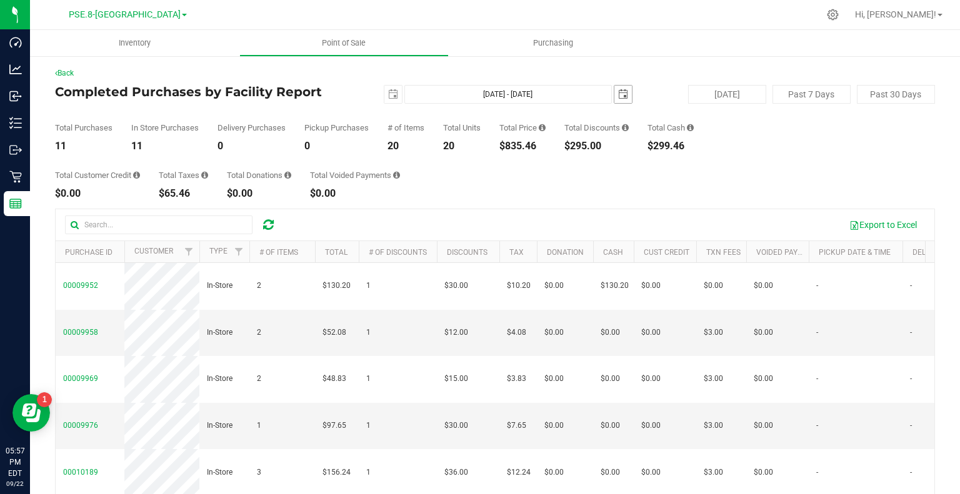
click at [618, 97] on span "select" at bounding box center [623, 94] width 10 height 10
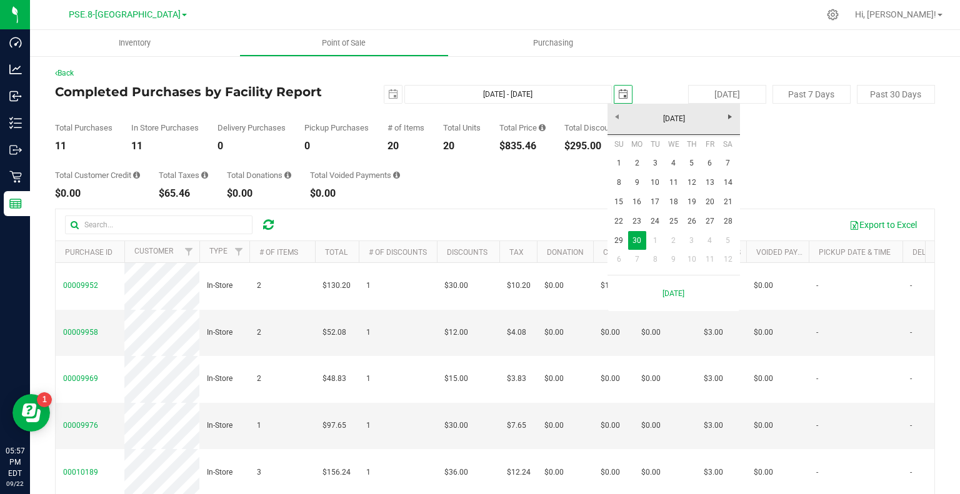
scroll to position [0, 31]
click at [730, 117] on span "Next" at bounding box center [730, 117] width 10 height 10
click at [729, 238] on link "30" at bounding box center [728, 240] width 18 height 19
type input "Sep 1, 2024 - Nov 30, 2024"
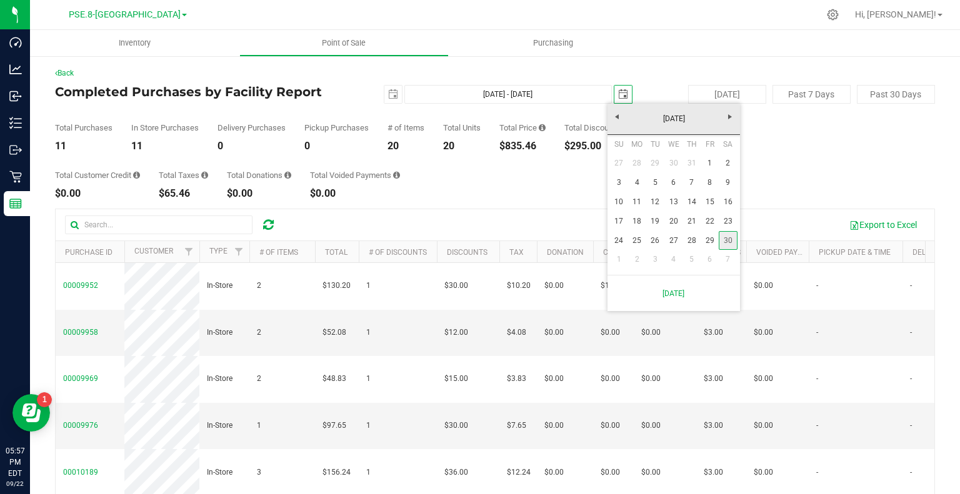
type input "2024-11-30"
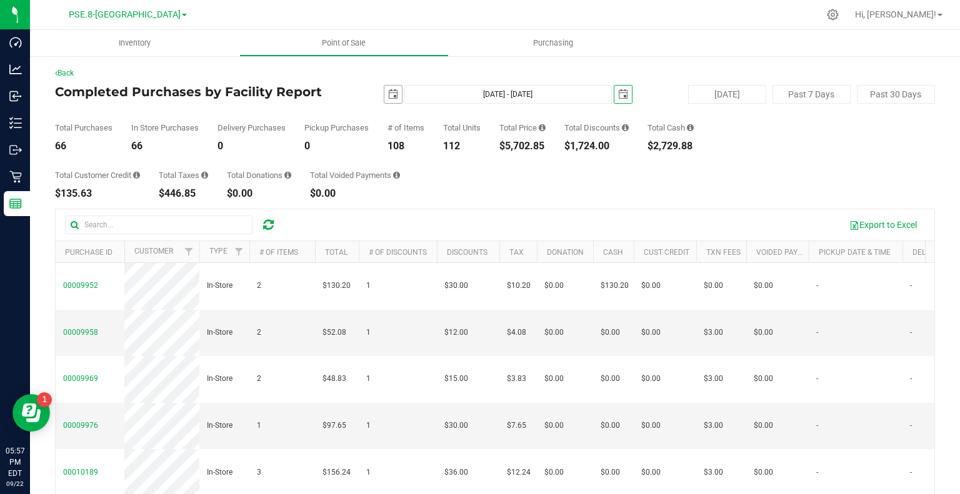
click at [393, 94] on span "select" at bounding box center [393, 94] width 10 height 10
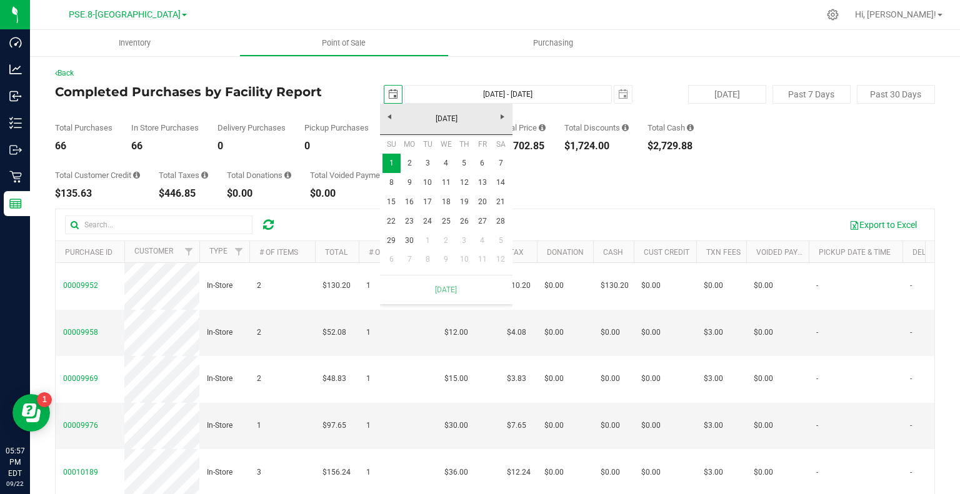
scroll to position [0, 31]
click at [381, 157] on div "Su Mo Tu We Th Fr Sa 1 2 3 4 5 6 7 8 9 10 11 12 13 14 15 16 17 18 19 20 21 22 2…" at bounding box center [446, 205] width 133 height 140
click at [391, 159] on link "1" at bounding box center [392, 163] width 18 height 19
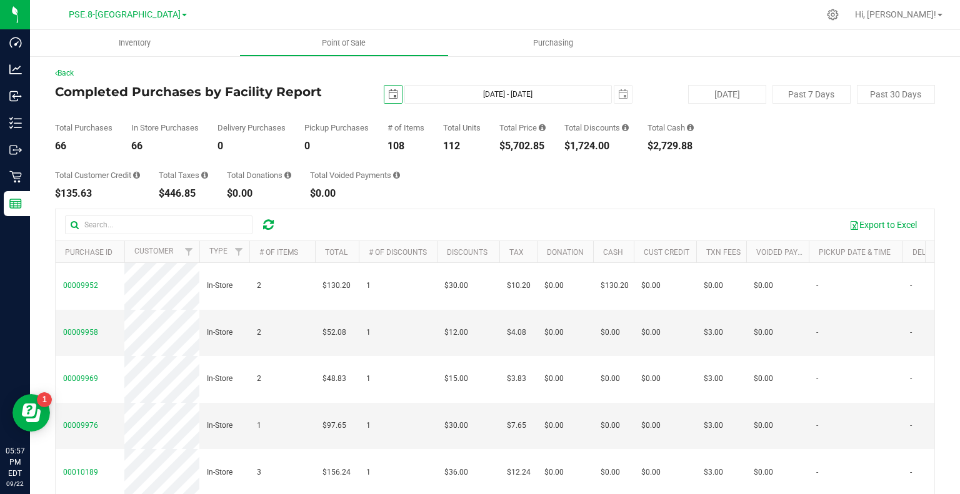
click at [388, 93] on span "select" at bounding box center [393, 94] width 10 height 10
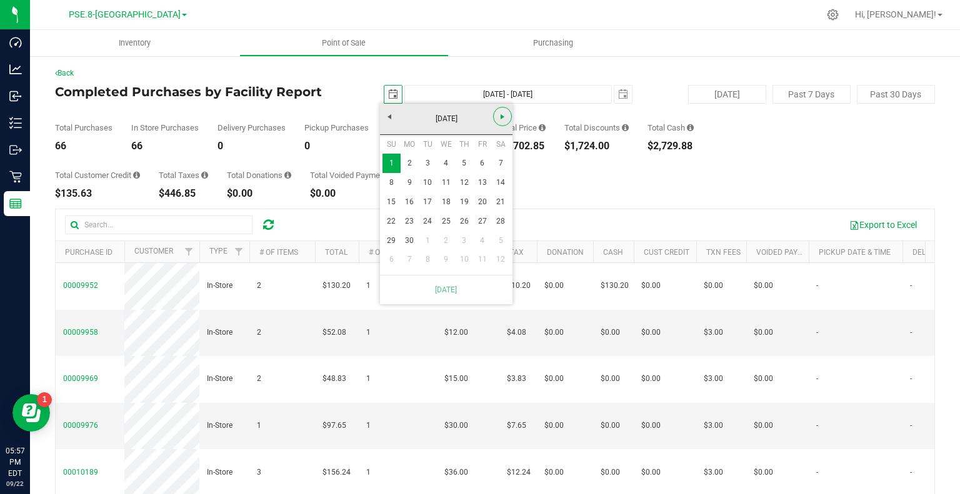
click at [504, 110] on link "Next" at bounding box center [502, 116] width 19 height 19
click at [476, 242] on link "1" at bounding box center [482, 240] width 18 height 19
type input "Nov 1, 2024 - Nov 30, 2024"
type input "2024-11-01"
